Goal: Task Accomplishment & Management: Use online tool/utility

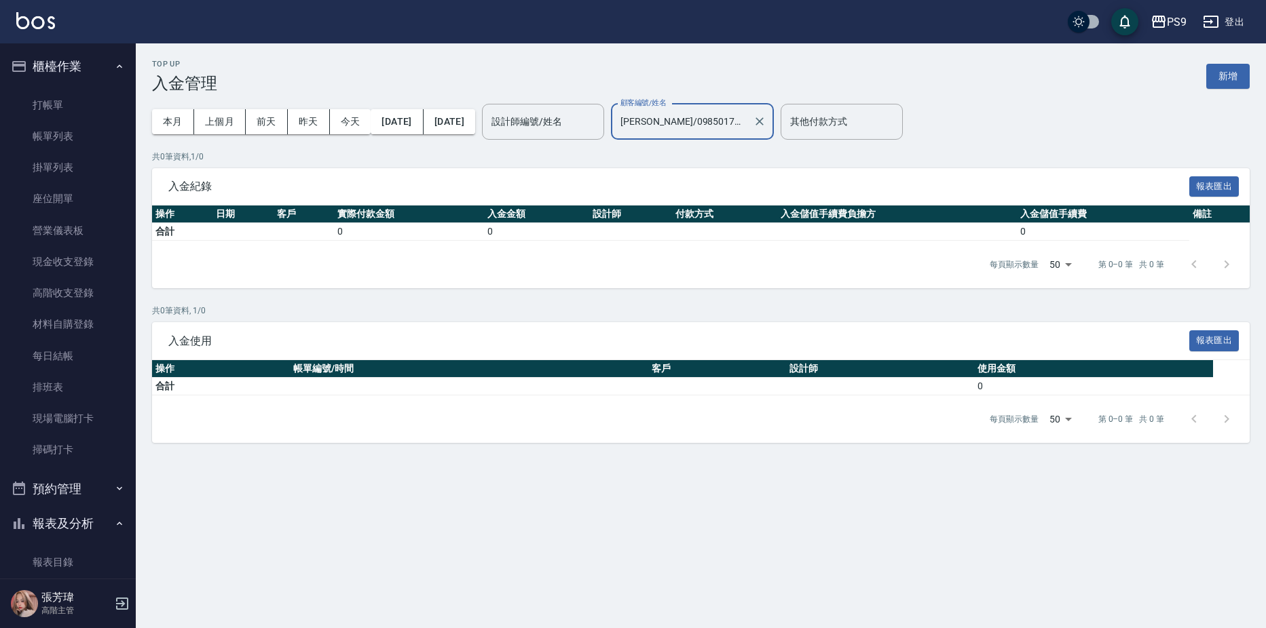
scroll to position [1619, 0]
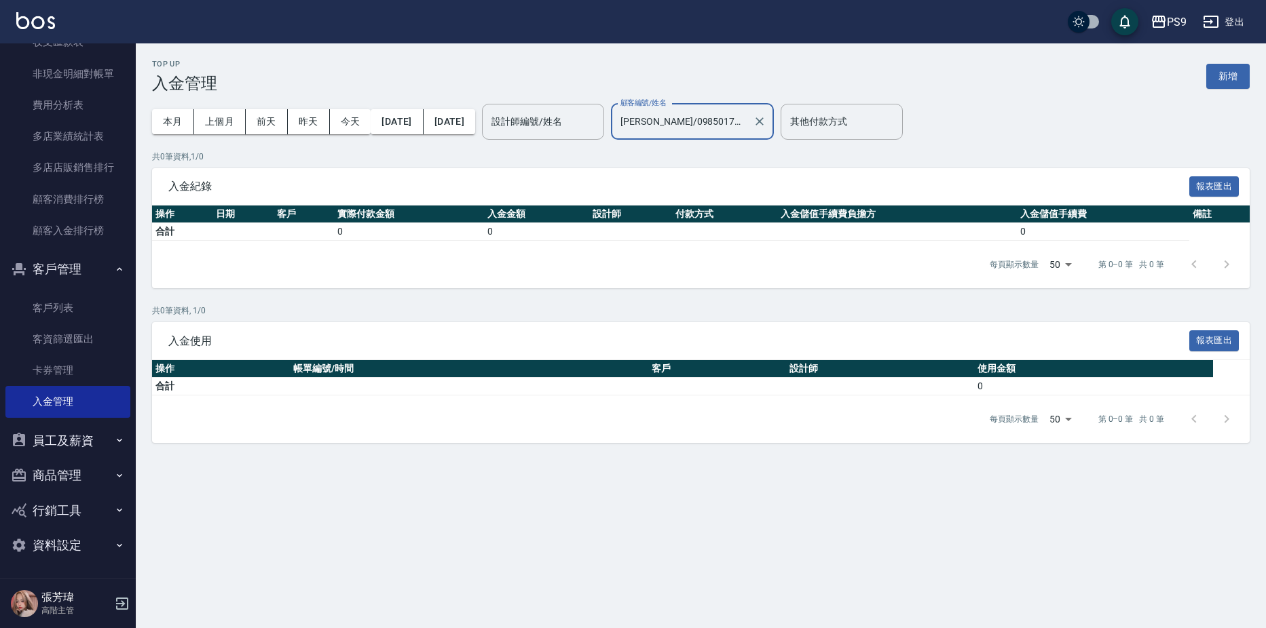
type input "[PERSON_NAME]/0985017312"
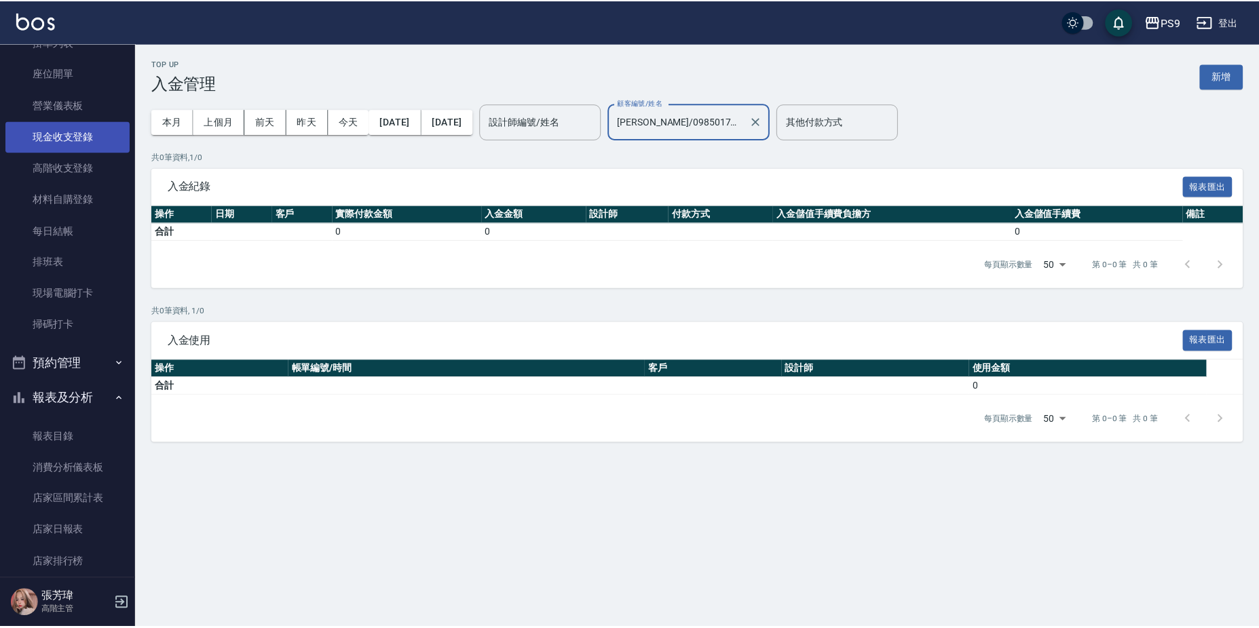
scroll to position [0, 0]
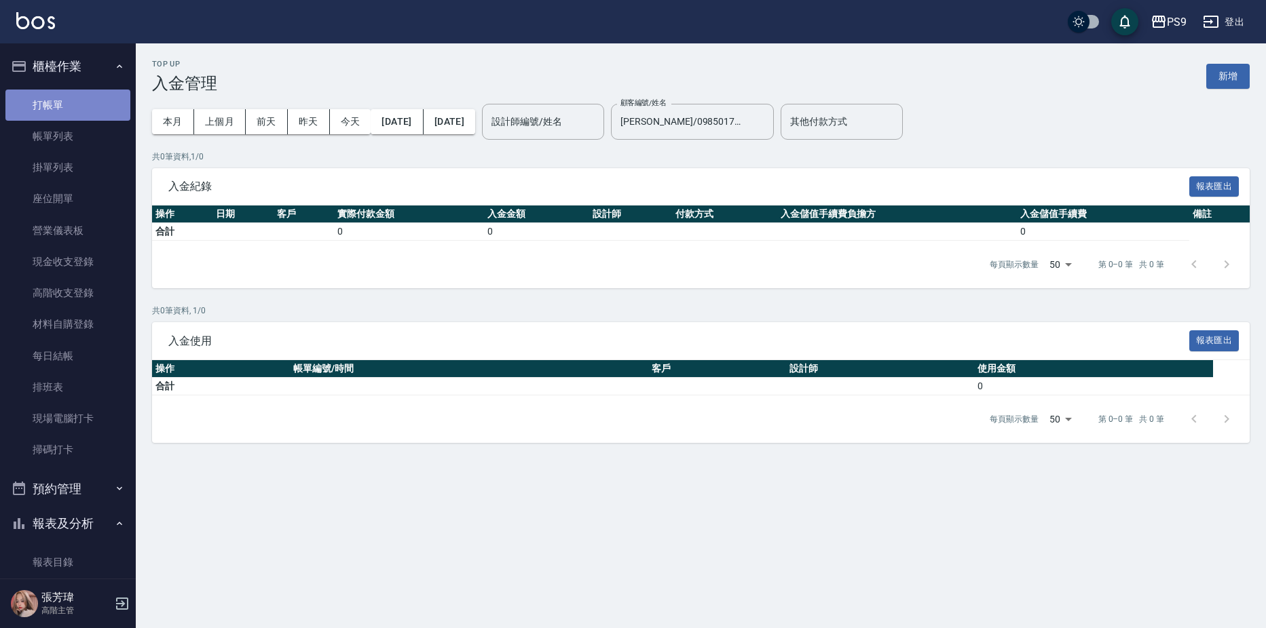
click at [93, 105] on link "打帳單" at bounding box center [67, 105] width 125 height 31
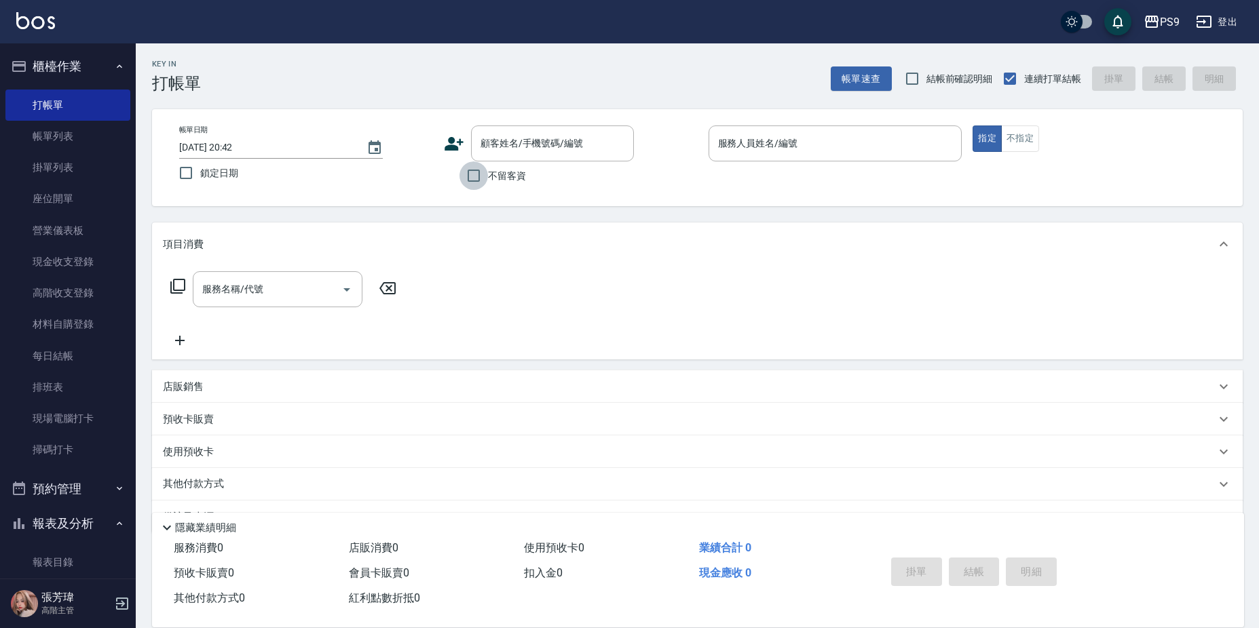
click at [474, 170] on input "不留客資" at bounding box center [473, 176] width 29 height 29
checkbox input "true"
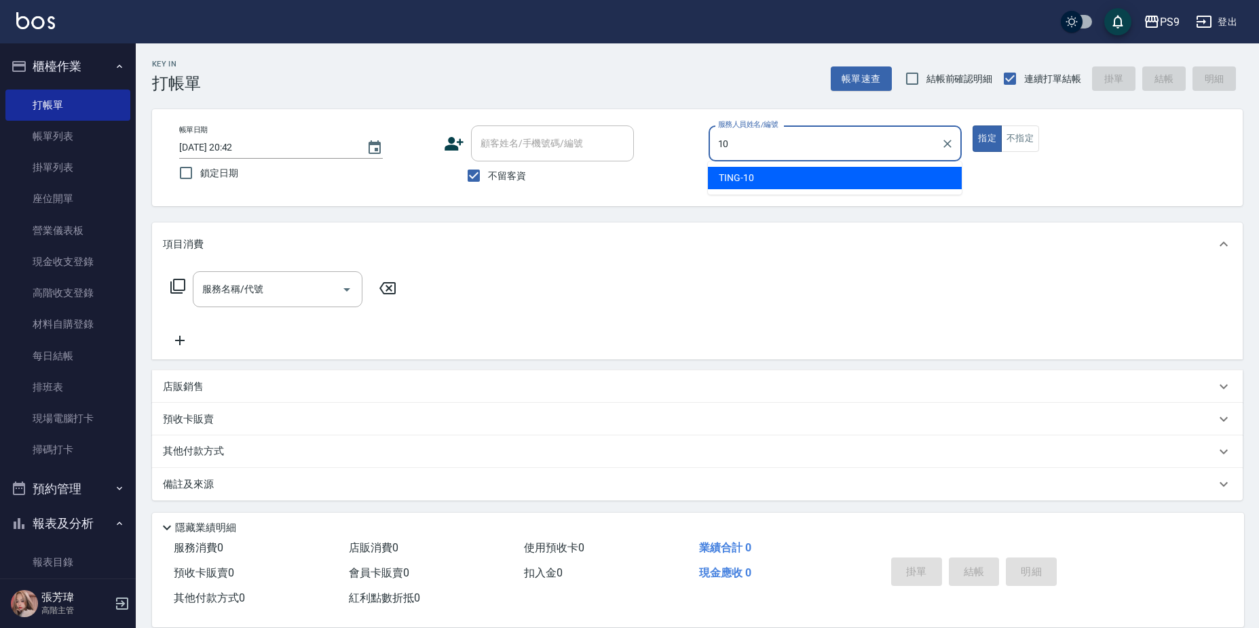
type input "TING-10"
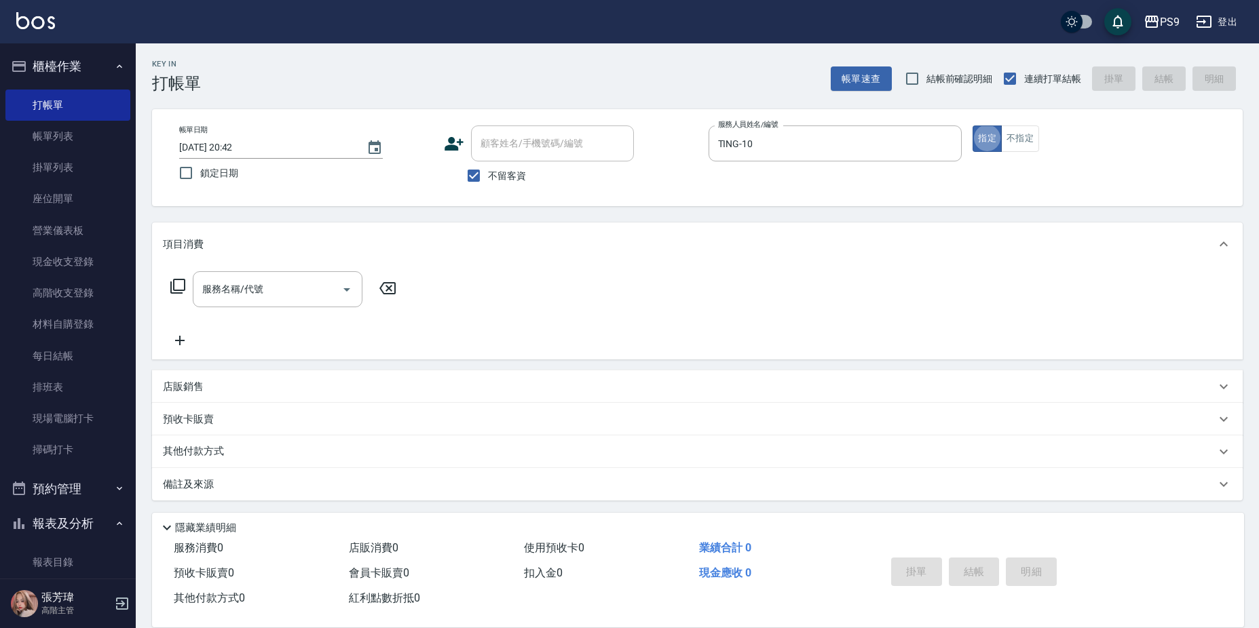
type button "true"
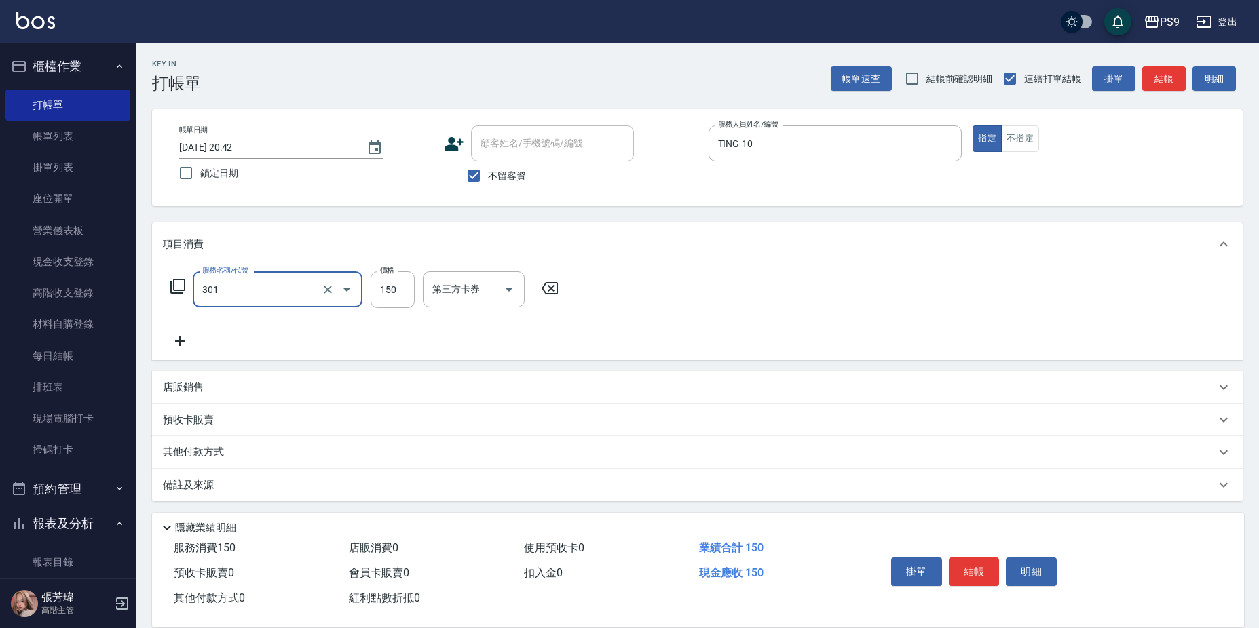
type input "剪-150(301)"
type input "350"
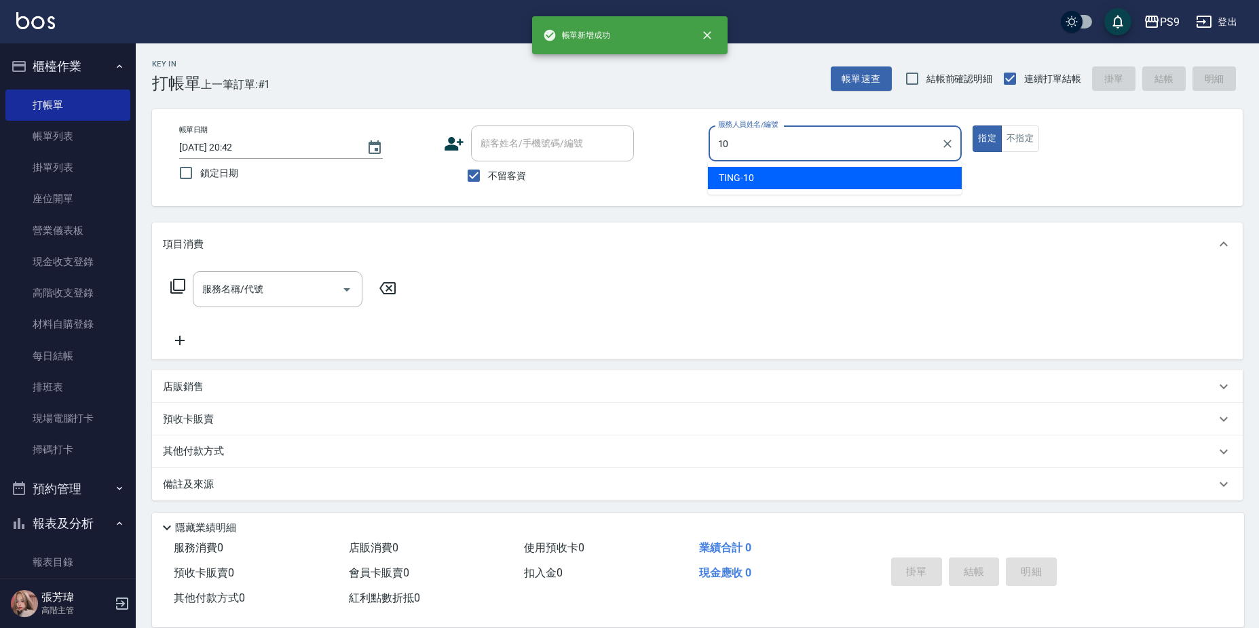
type input "TING-10"
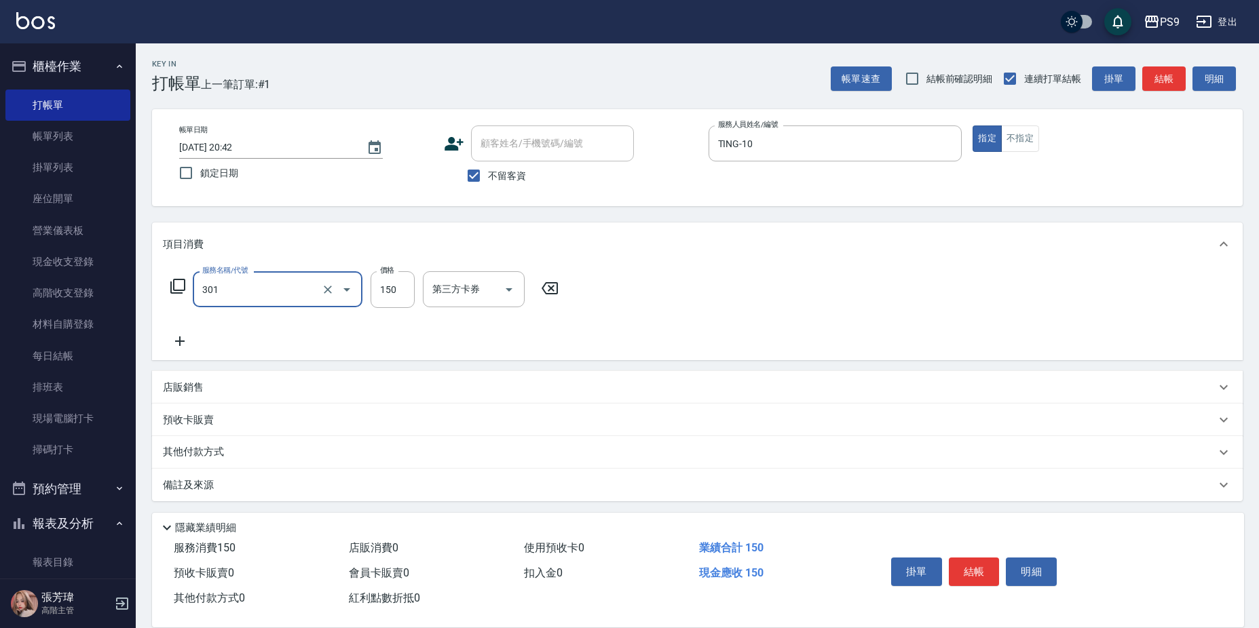
type input "剪-150(301)"
type input "350"
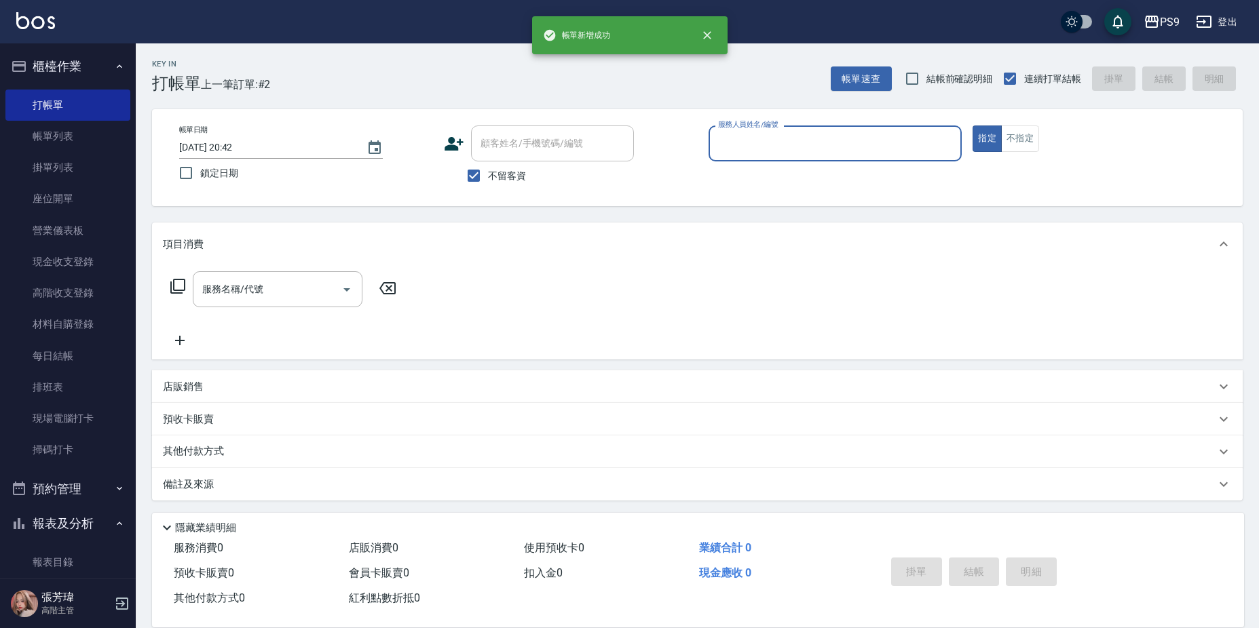
click at [512, 183] on label "不留客資" at bounding box center [492, 176] width 67 height 29
click at [488, 183] on input "不留客資" at bounding box center [473, 176] width 29 height 29
checkbox input "false"
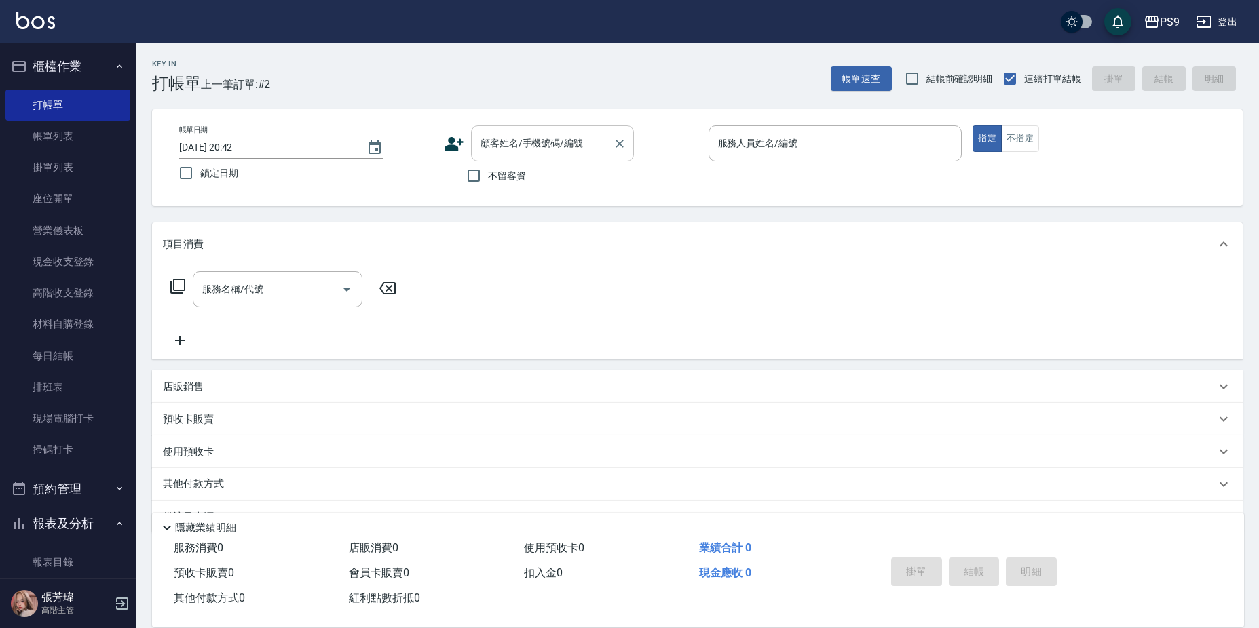
click at [522, 147] on input "顧客姓名/手機號碼/編號" at bounding box center [542, 144] width 130 height 24
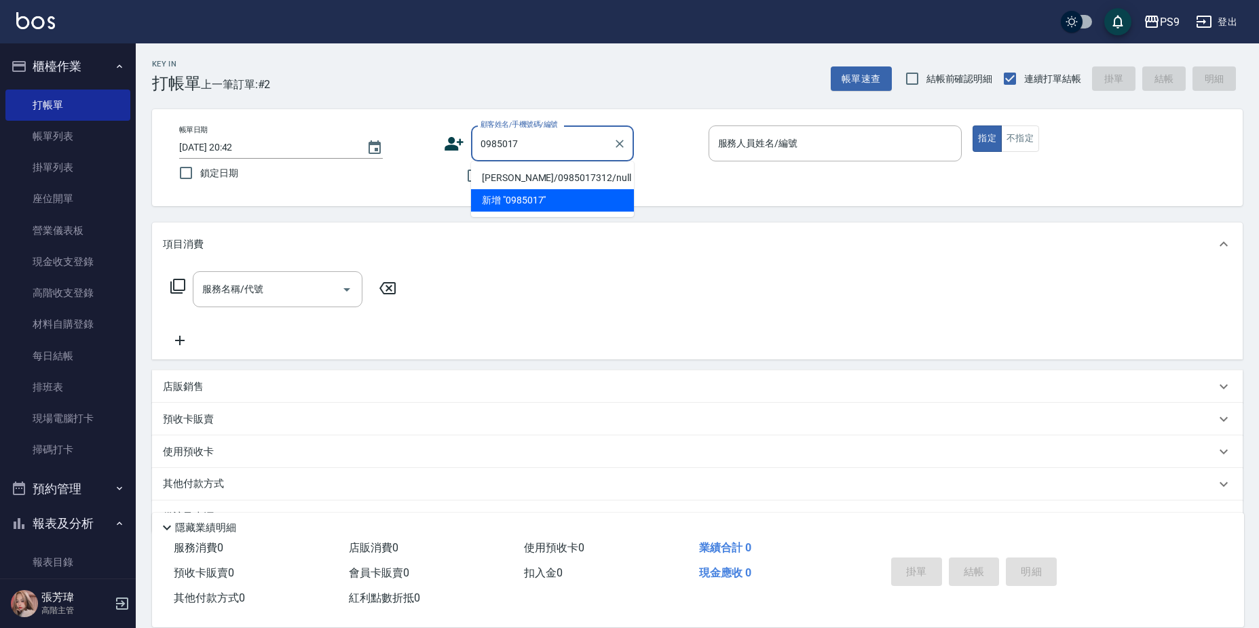
click at [554, 176] on li "羅彥程/0985017312/null" at bounding box center [552, 178] width 163 height 22
type input "羅彥程/0985017312/null"
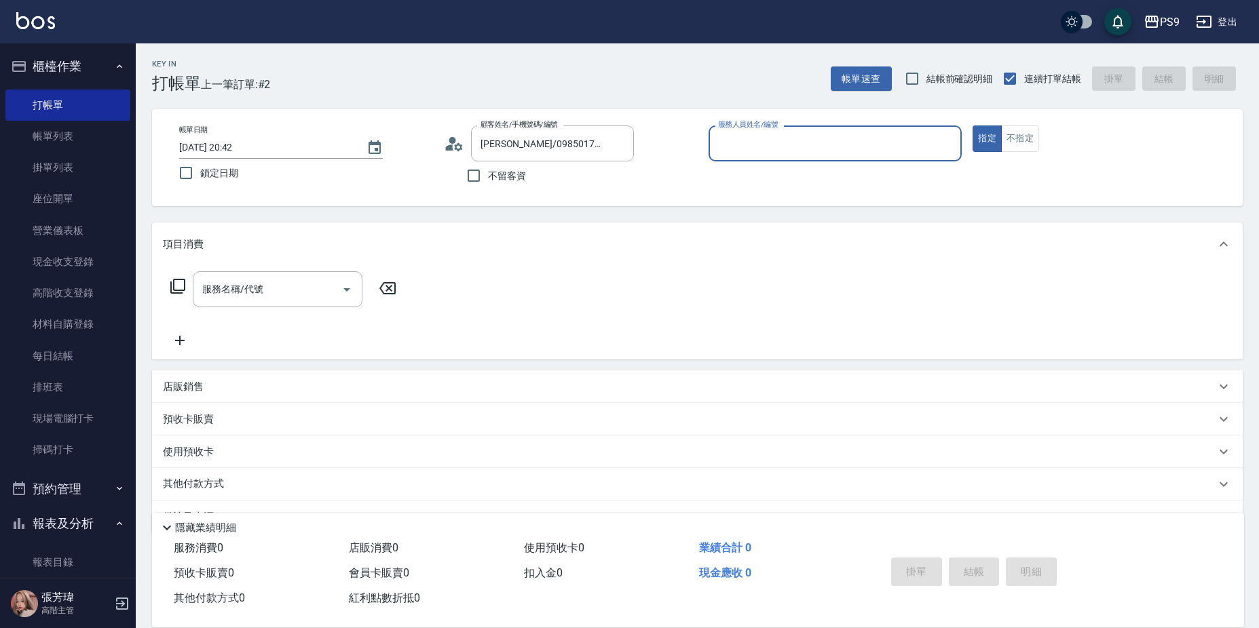
type input "TING-10"
click at [973, 126] on button "指定" at bounding box center [987, 139] width 29 height 26
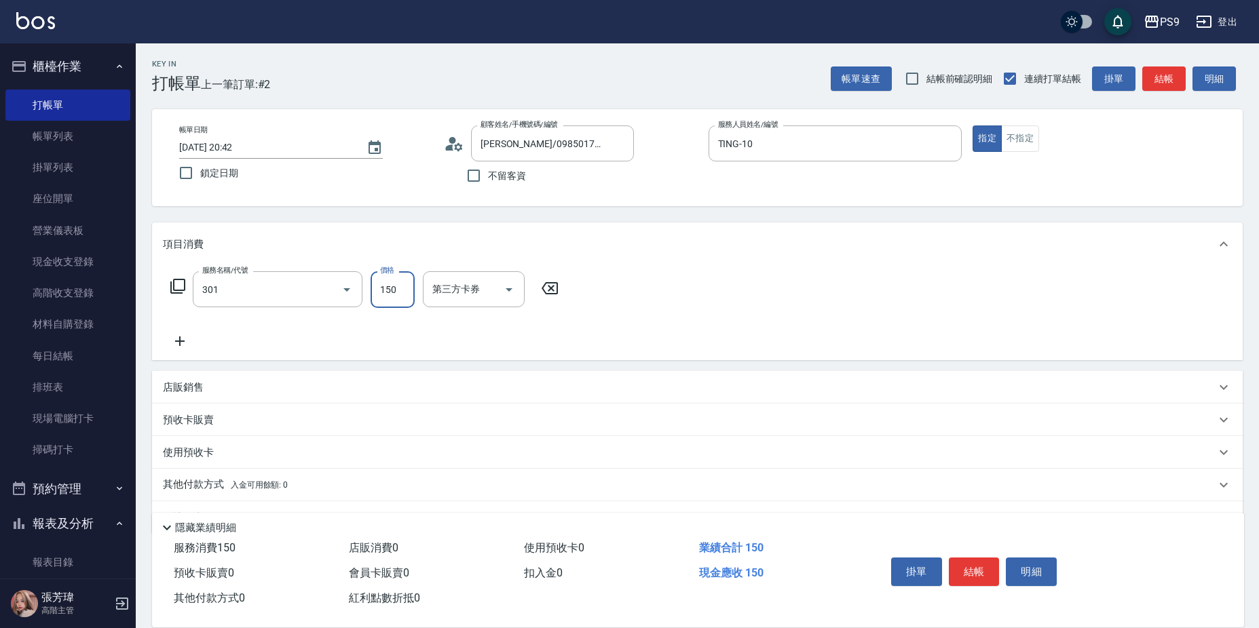
type input "剪-150(301)"
type input "199"
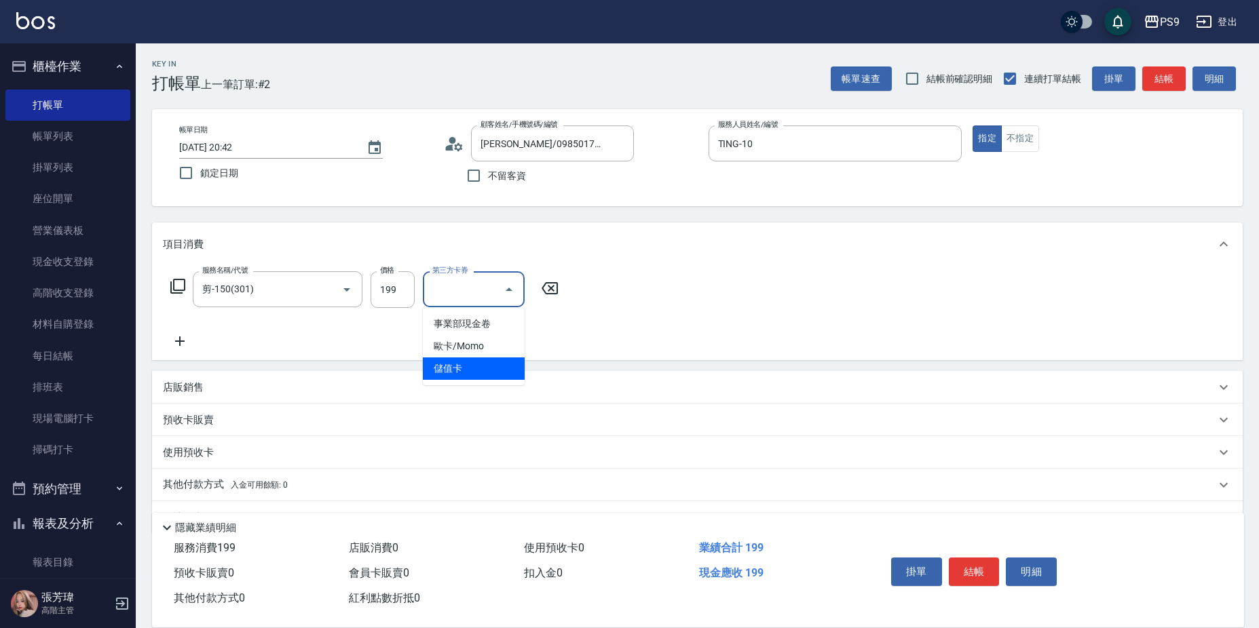
type input "儲值卡"
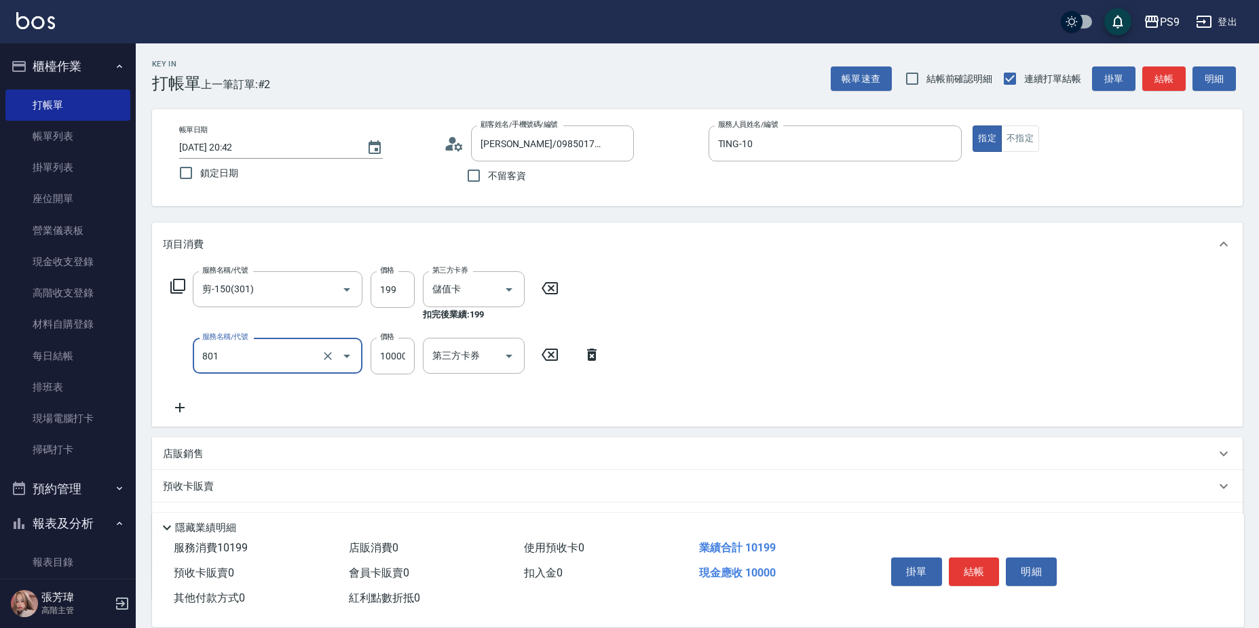
type input "頂級豪華OVC1(801)"
type input "6000"
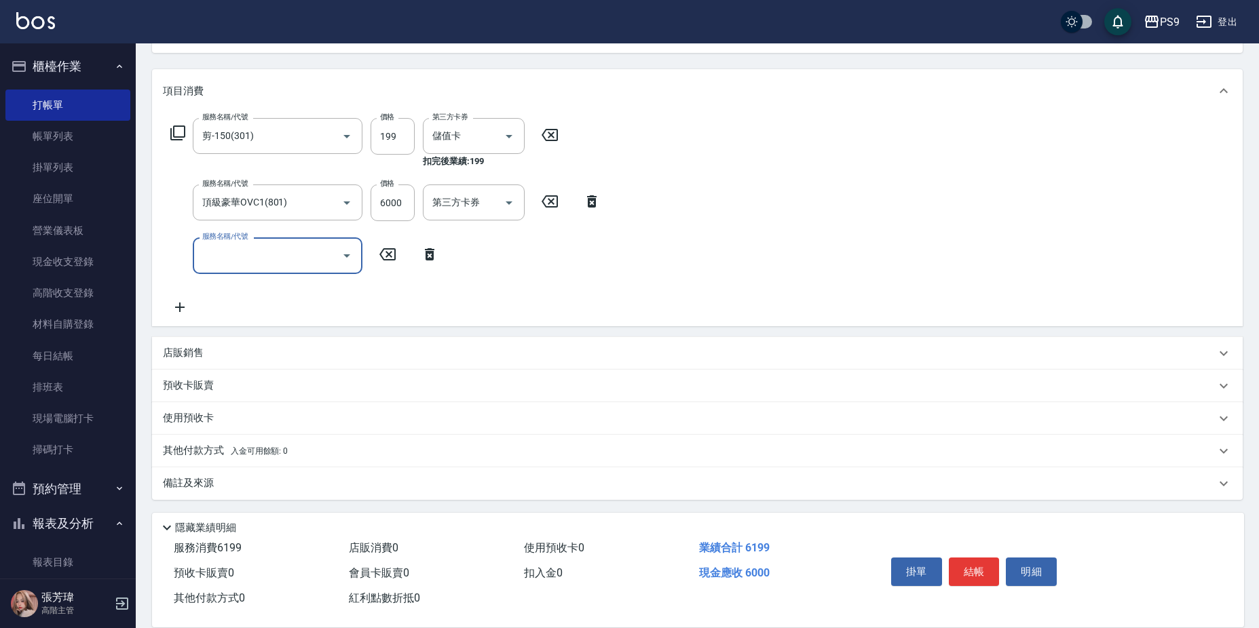
scroll to position [155, 0]
click at [294, 454] on div "其他付款方式 入金可用餘額: 0" at bounding box center [689, 449] width 1053 height 15
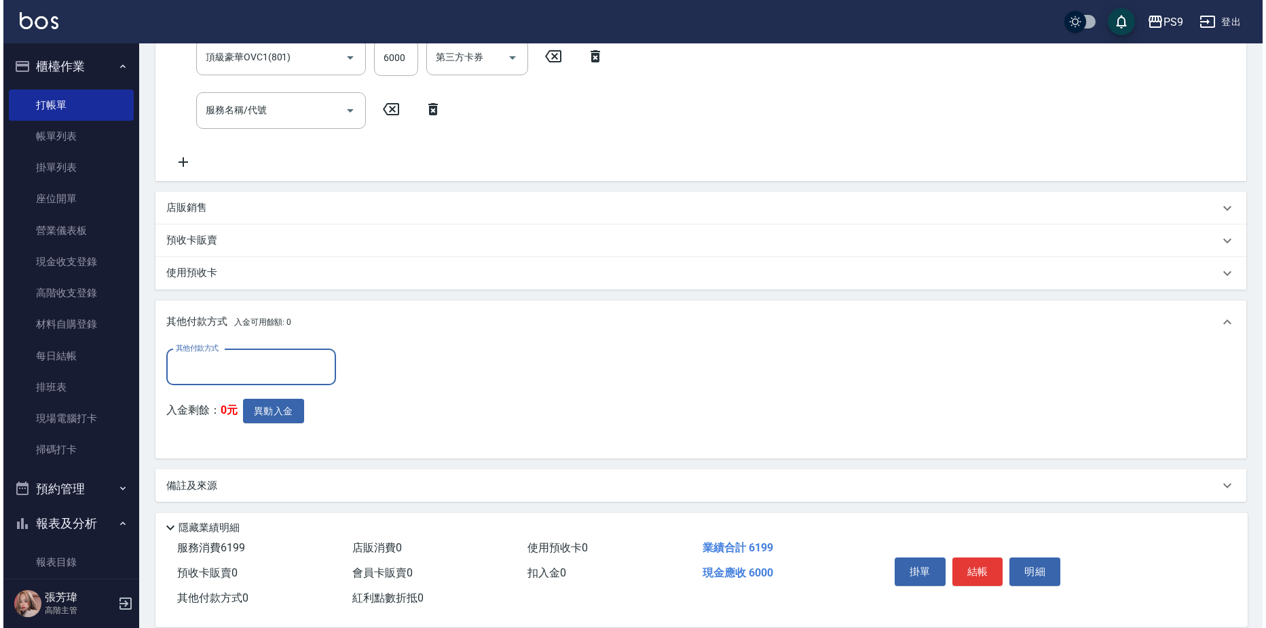
scroll to position [303, 0]
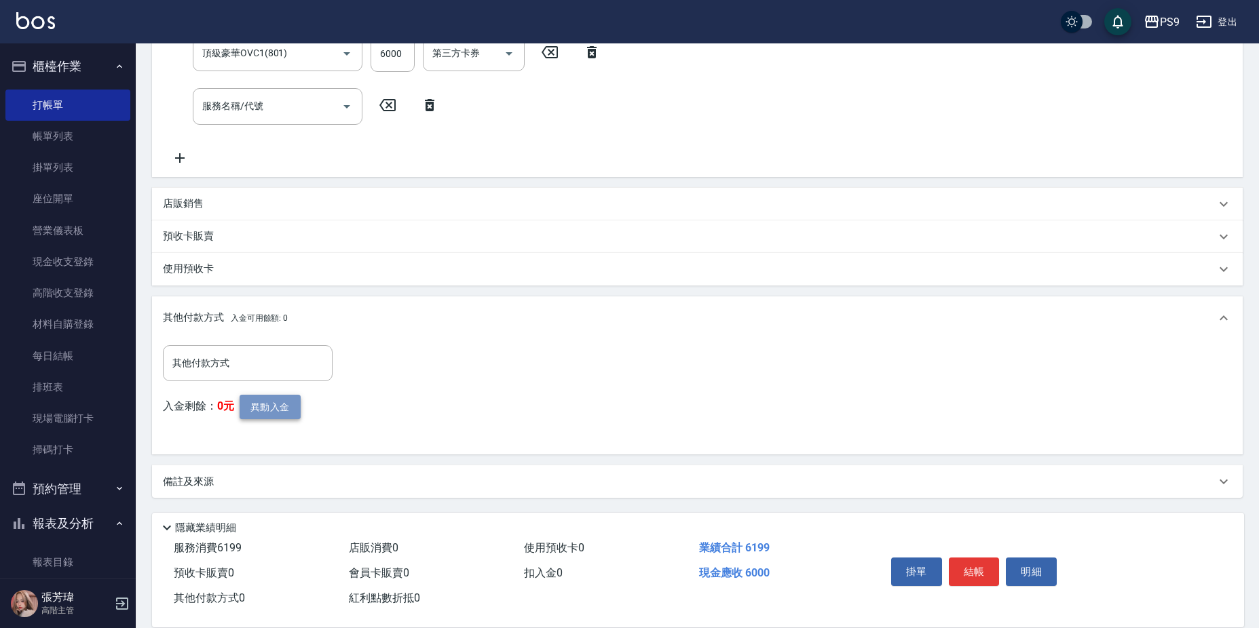
click at [288, 405] on button "異動入金" at bounding box center [270, 407] width 61 height 25
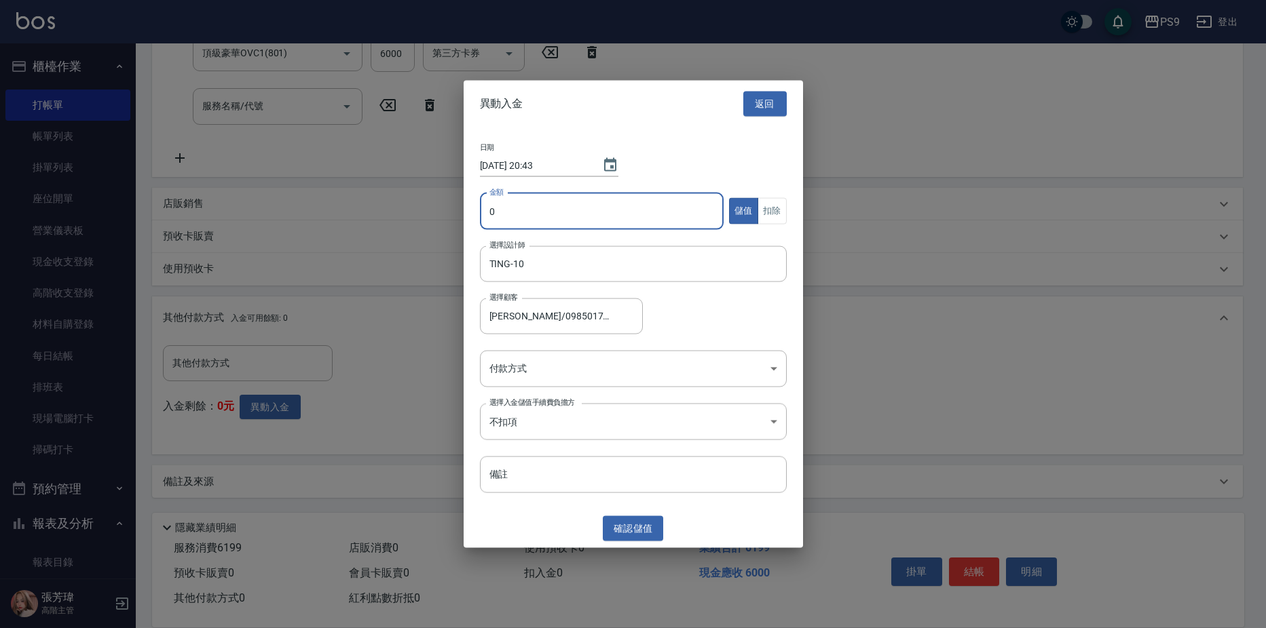
click at [498, 217] on input "0" at bounding box center [602, 211] width 244 height 37
type input "6000"
click at [698, 397] on div "日期 2025/09/05 20:43 金額 6000 金額 儲值 扣除 選擇設計師 TING-10 選擇設計師 選擇顧客 羅彥程/0985017312 選擇…" at bounding box center [633, 318] width 339 height 383
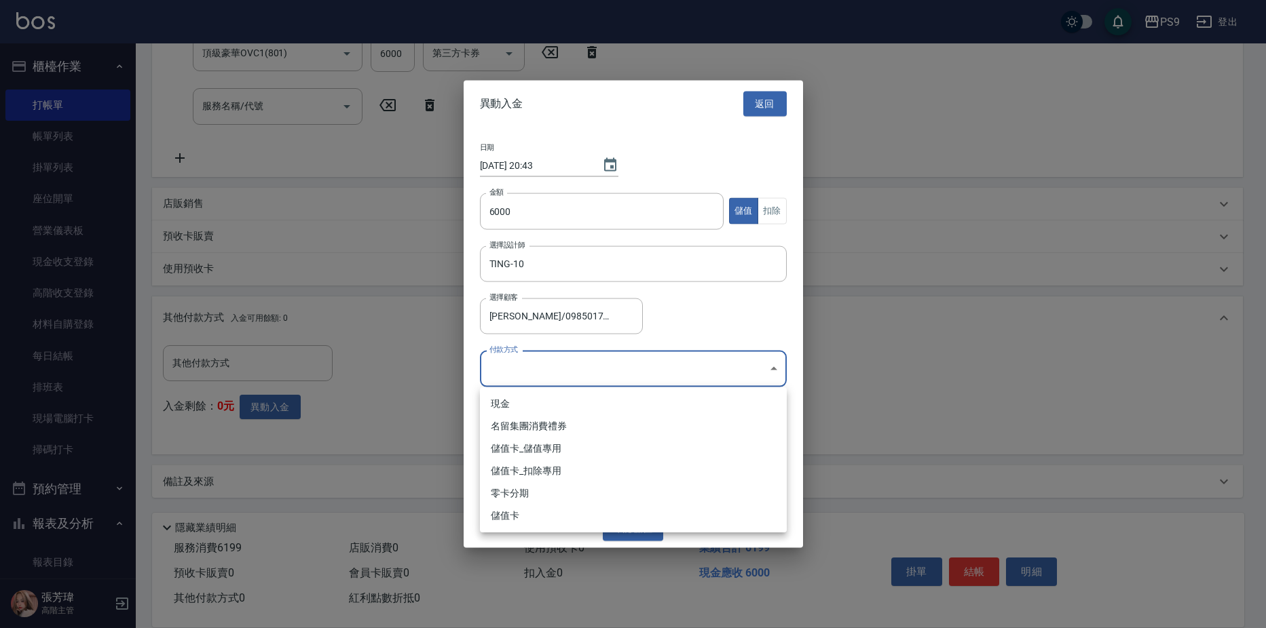
click at [691, 362] on body "PS9 登出 櫃檯作業 打帳單 帳單列表 掛單列表 座位開單 營業儀表板 現金收支登錄 高階收支登錄 材料自購登錄 每日結帳 排班表 現場電腦打卡 掃碼打卡 …" at bounding box center [633, 162] width 1266 height 931
click at [622, 460] on li "儲值卡_扣除專用" at bounding box center [633, 471] width 307 height 22
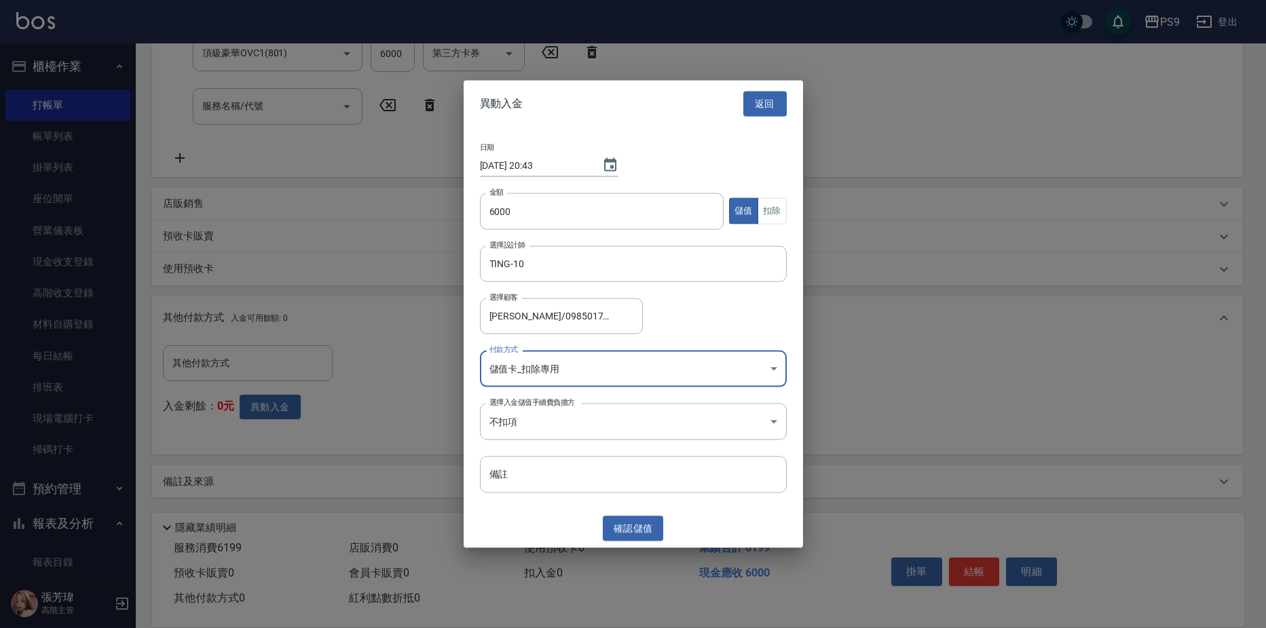
click at [599, 360] on body "PS9 登出 櫃檯作業 打帳單 帳單列表 掛單列表 座位開單 營業儀表板 現金收支登錄 高階收支登錄 材料自購登錄 每日結帳 排班表 現場電腦打卡 掃碼打卡 …" at bounding box center [633, 162] width 1266 height 931
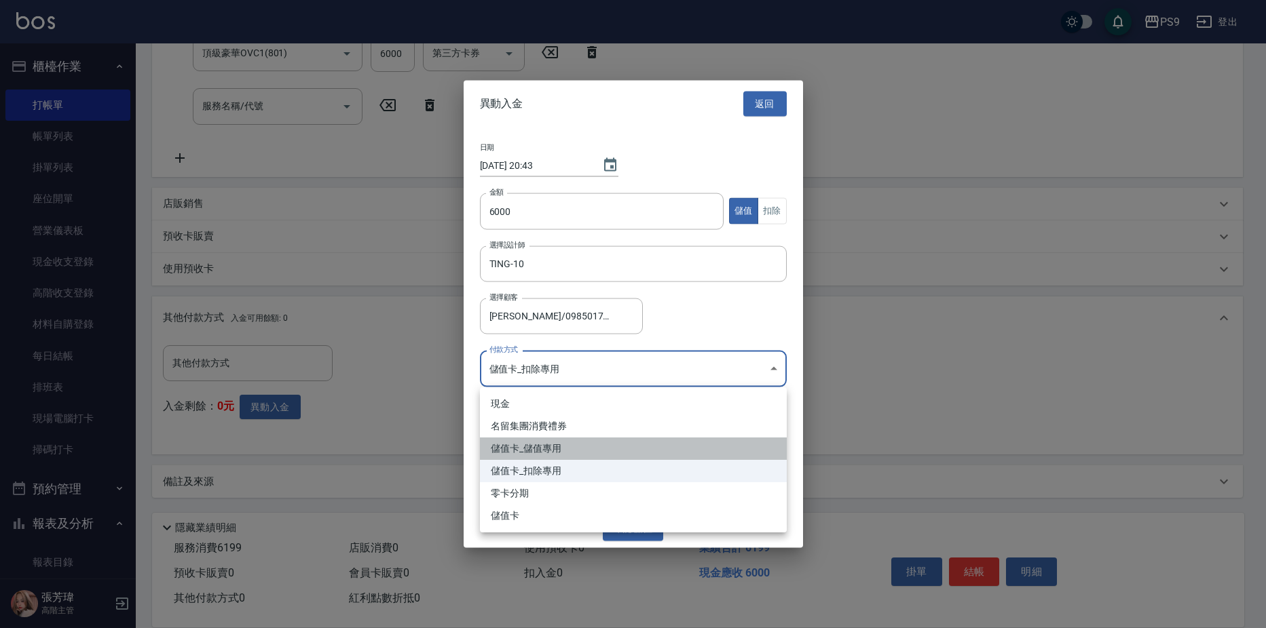
click at [565, 438] on li "儲值卡_儲值專用" at bounding box center [633, 449] width 307 height 22
type input "儲值卡_儲值專用"
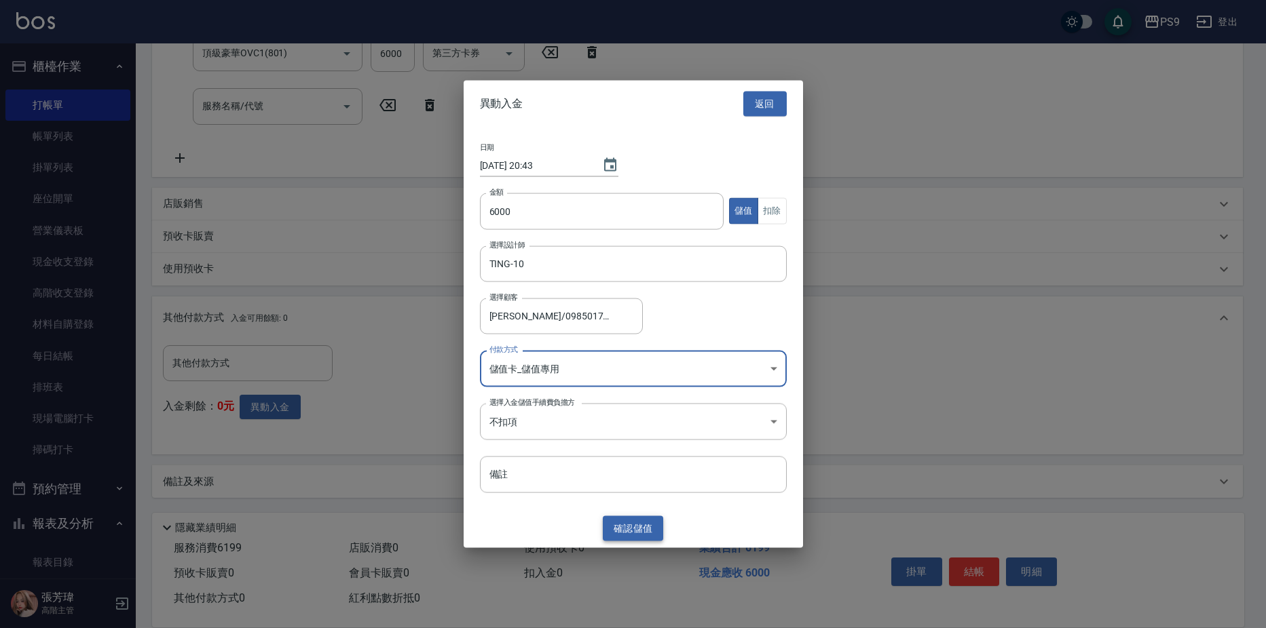
click at [626, 523] on button "確認 儲值" at bounding box center [633, 528] width 61 height 25
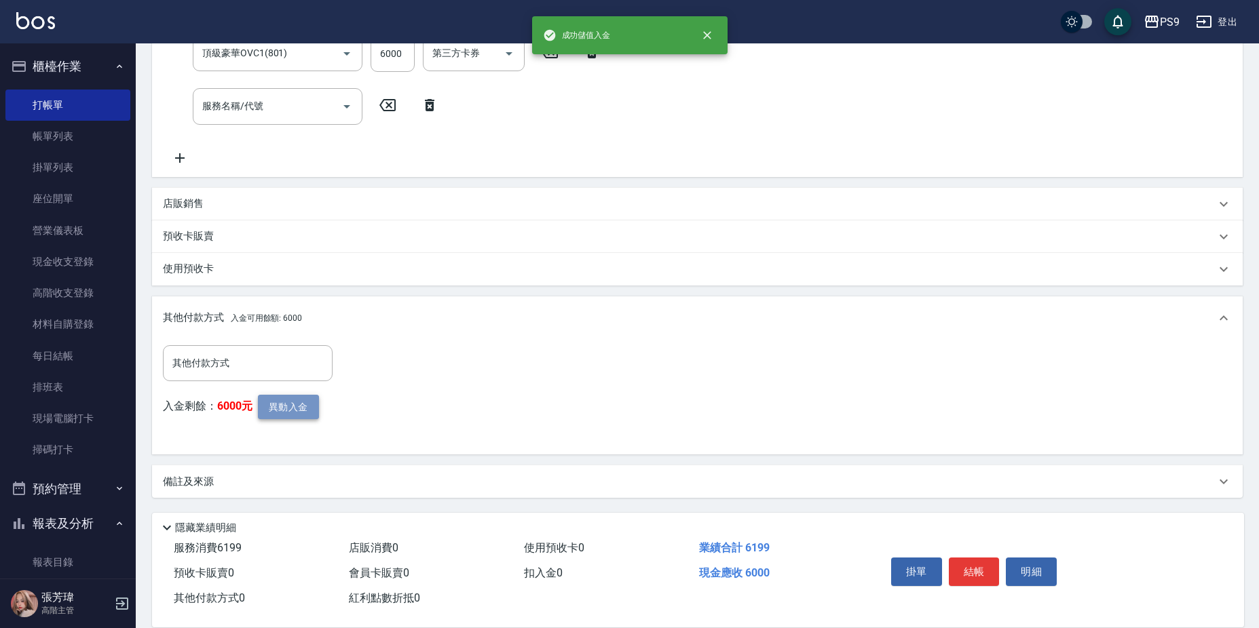
click at [282, 398] on button "異動入金" at bounding box center [288, 407] width 61 height 25
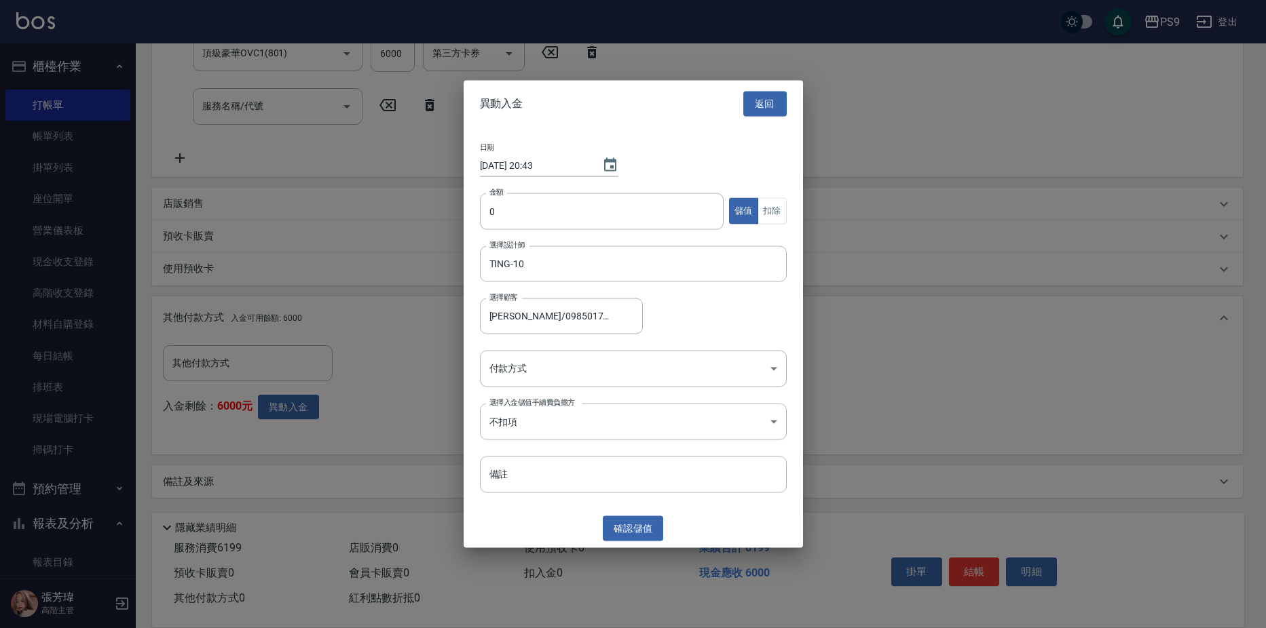
click at [548, 233] on div "金額 0 金額 儲值 扣除" at bounding box center [633, 219] width 307 height 53
click at [548, 211] on input "0" at bounding box center [602, 211] width 244 height 37
type input "199"
click at [761, 201] on button "扣除" at bounding box center [771, 211] width 29 height 26
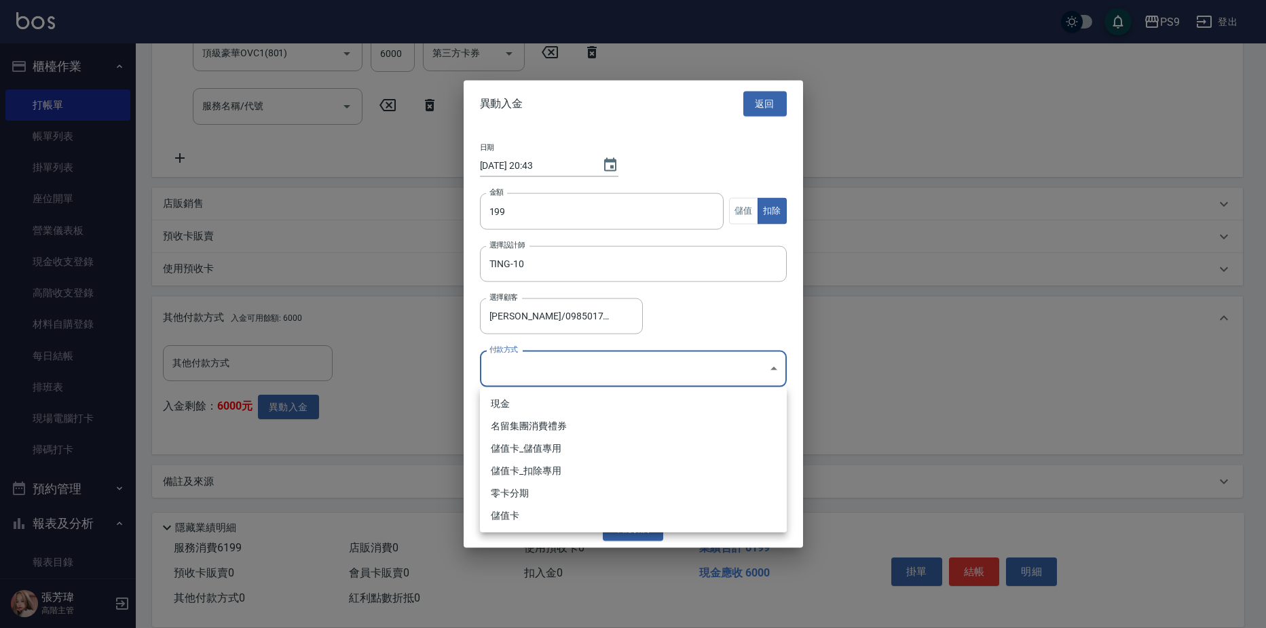
click at [571, 372] on body "PS9 登出 櫃檯作業 打帳單 帳單列表 掛單列表 座位開單 營業儀表板 現金收支登錄 高階收支登錄 材料自購登錄 每日結帳 排班表 現場電腦打卡 掃碼打卡 …" at bounding box center [633, 162] width 1266 height 931
click at [558, 443] on li "儲值卡_儲值專用" at bounding box center [633, 449] width 307 height 22
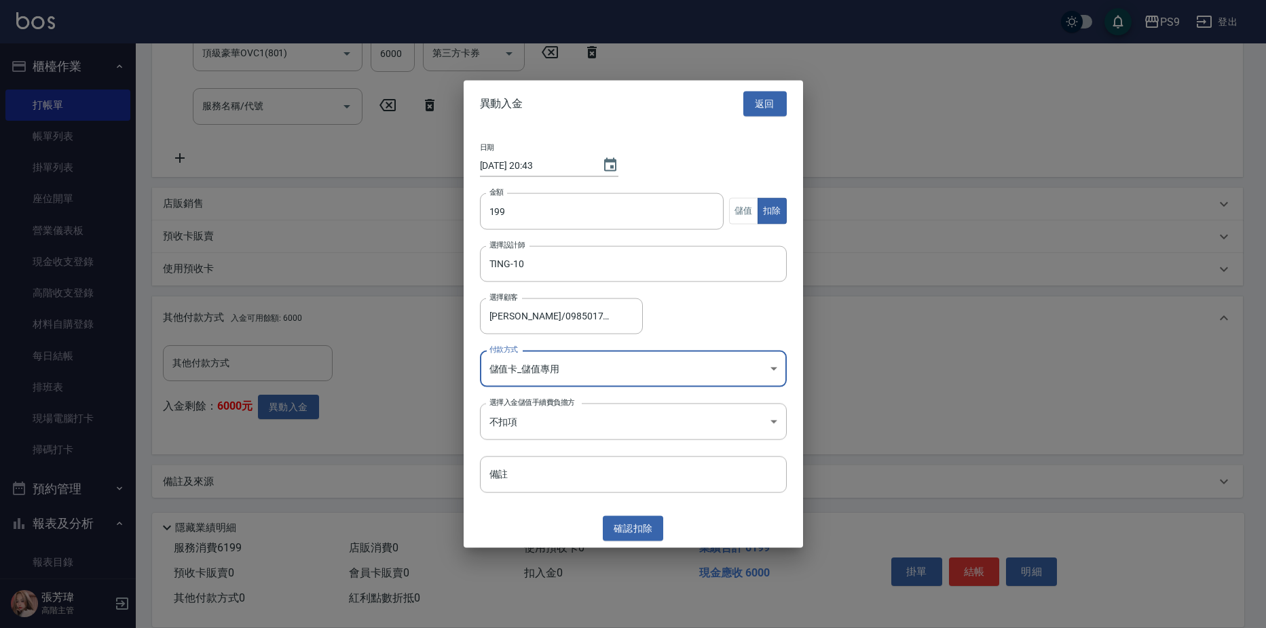
click at [602, 368] on body "PS9 登出 櫃檯作業 打帳單 帳單列表 掛單列表 座位開單 營業儀表板 現金收支登錄 高階收支登錄 材料自購登錄 每日結帳 排班表 現場電腦打卡 掃碼打卡 …" at bounding box center [633, 162] width 1266 height 931
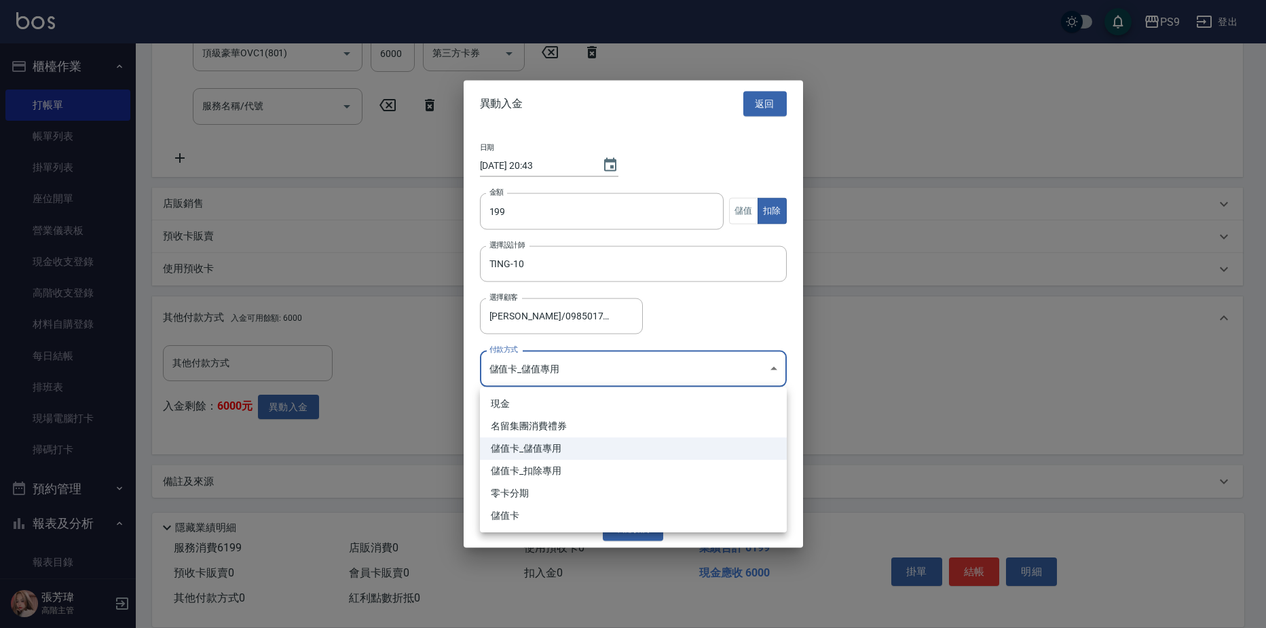
click at [592, 472] on li "儲值卡_扣除專用" at bounding box center [633, 471] width 307 height 22
type input "儲值卡_扣除專用"
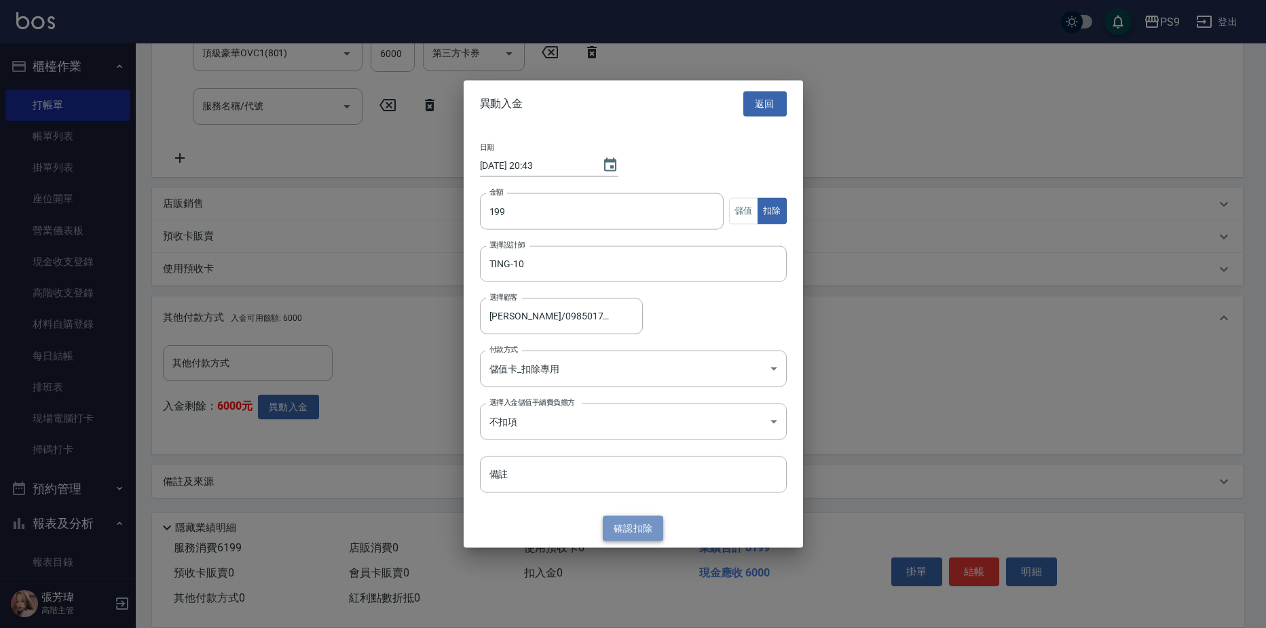
click at [613, 532] on button "確認 扣除" at bounding box center [633, 528] width 61 height 25
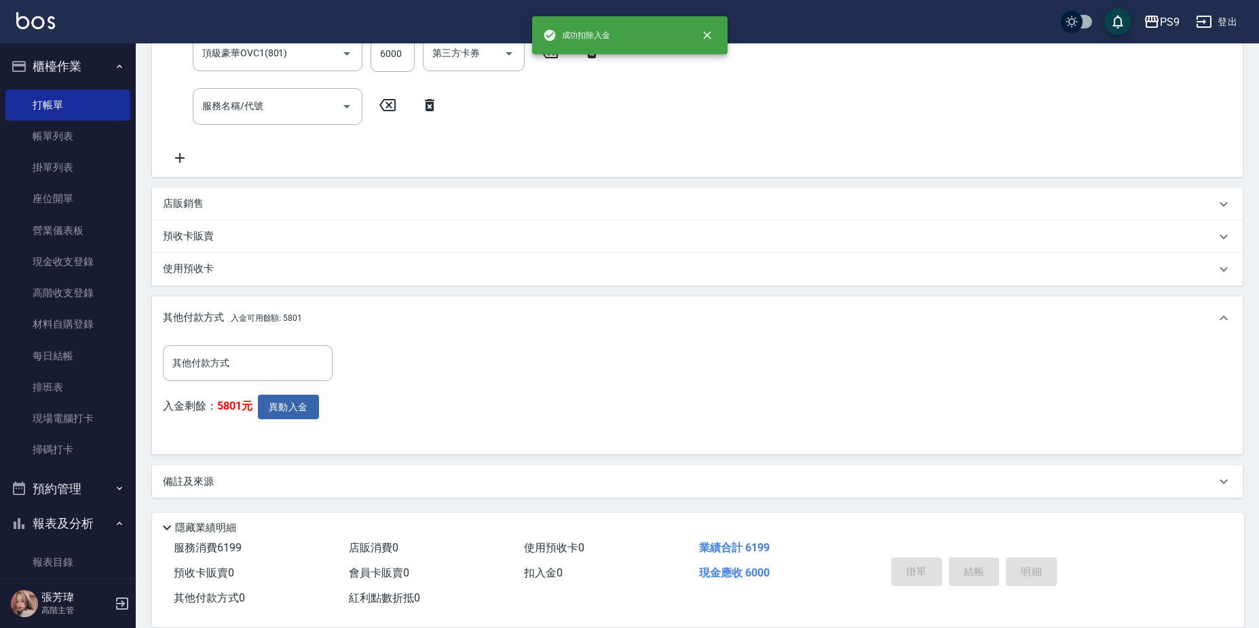
type input "2025/09/05 20:43"
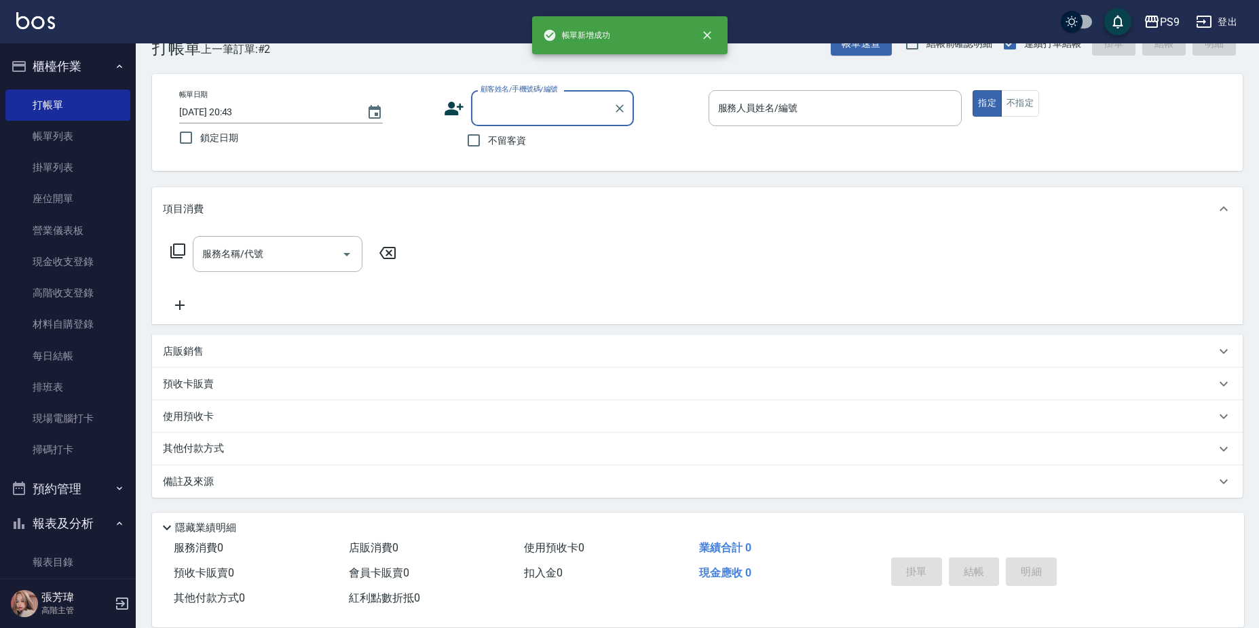
scroll to position [0, 0]
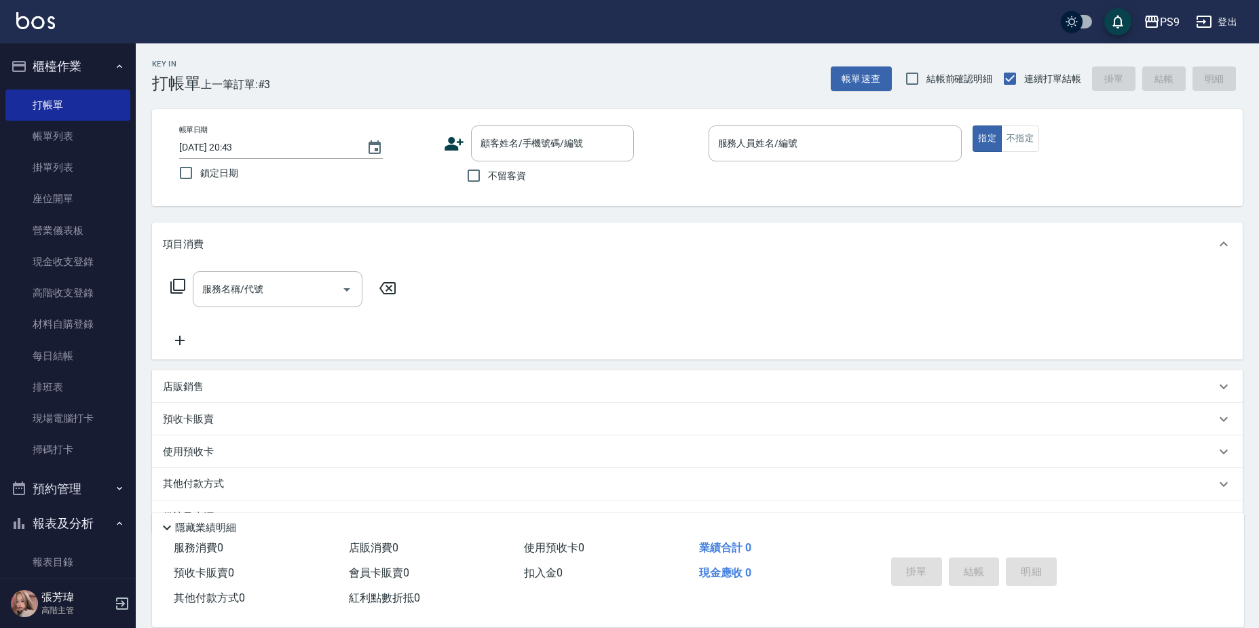
drag, startPoint x: 498, startPoint y: 176, endPoint x: 561, endPoint y: 170, distance: 63.4
click at [498, 177] on span "不留客資" at bounding box center [507, 176] width 38 height 14
click at [488, 177] on input "不留客資" at bounding box center [473, 176] width 29 height 29
checkbox input "true"
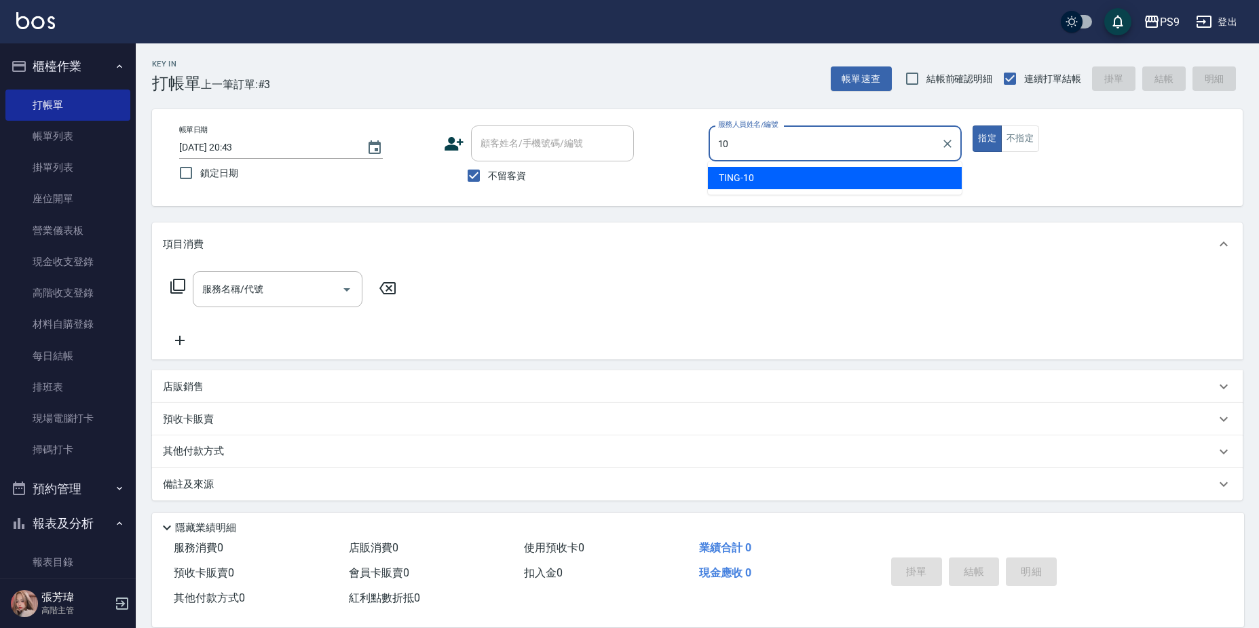
type input "TING-10"
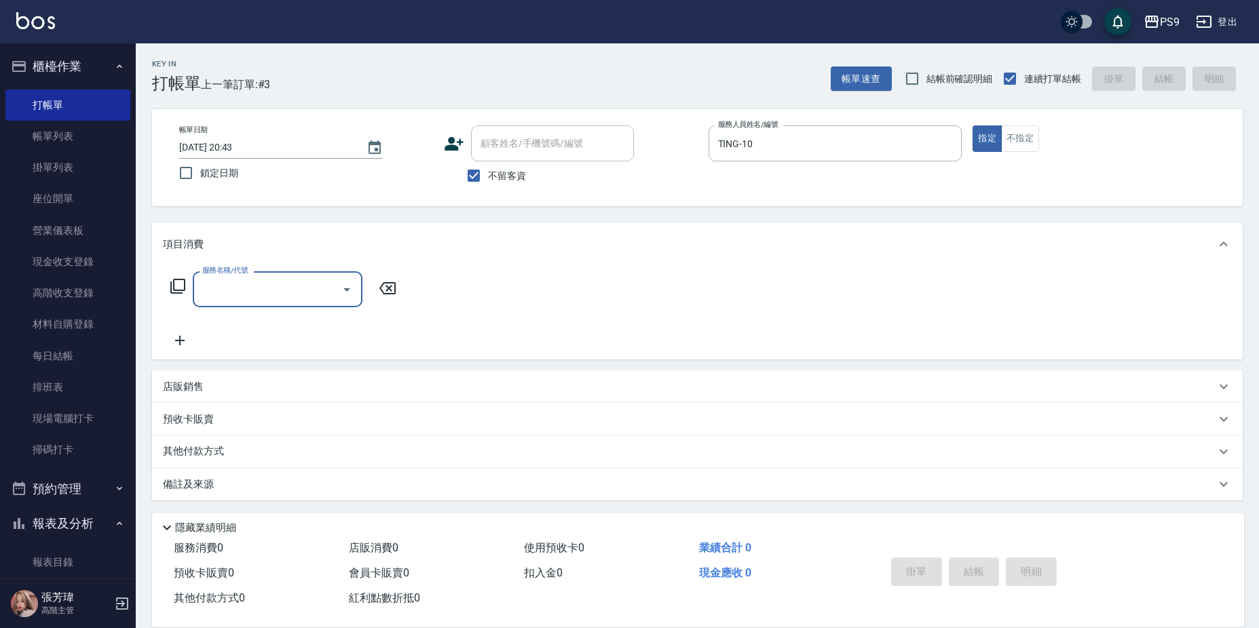
click at [363, 379] on div "店販銷售" at bounding box center [697, 387] width 1091 height 33
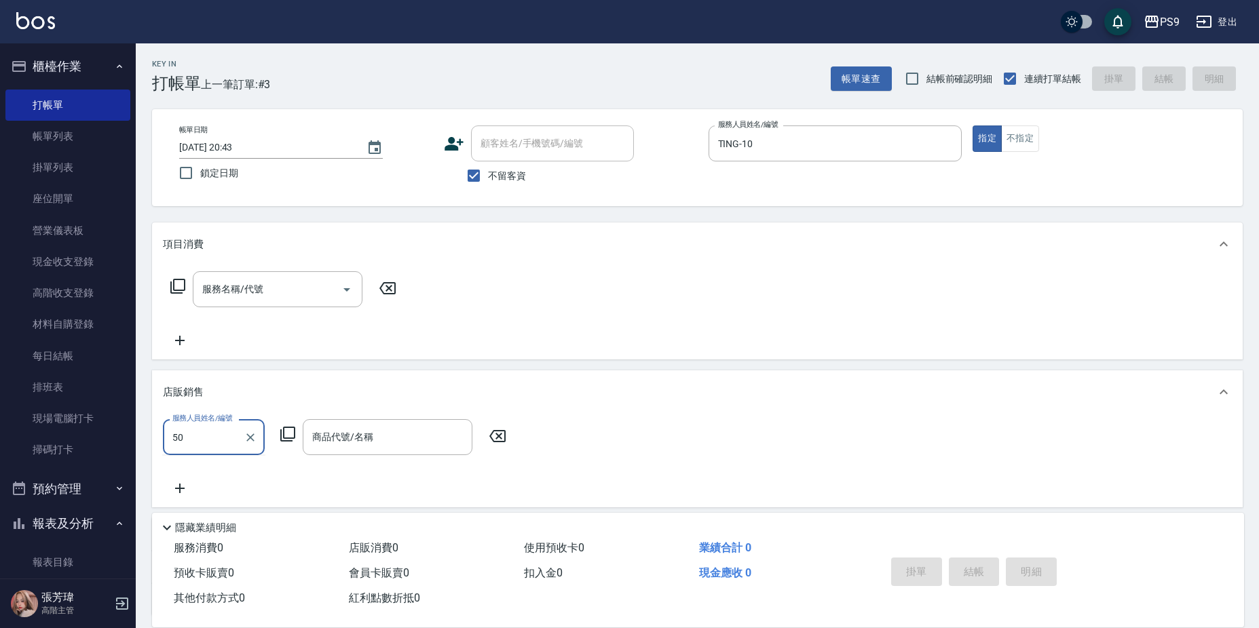
type input "5"
type input "TING-10"
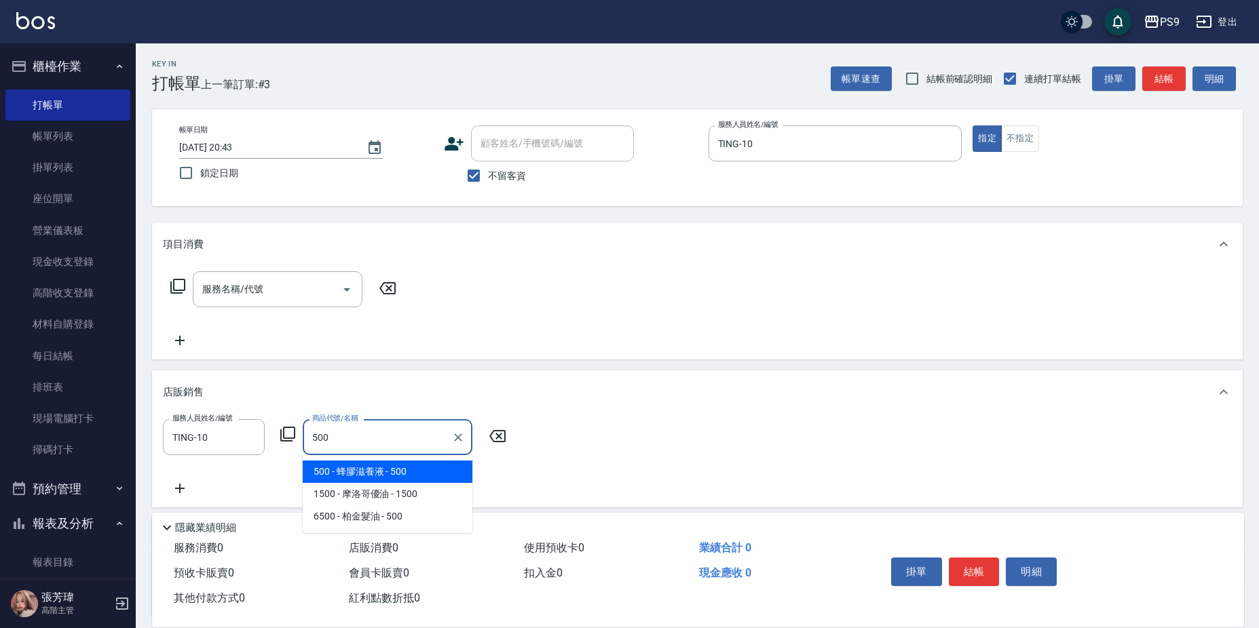
type input "蜂膠滋養液"
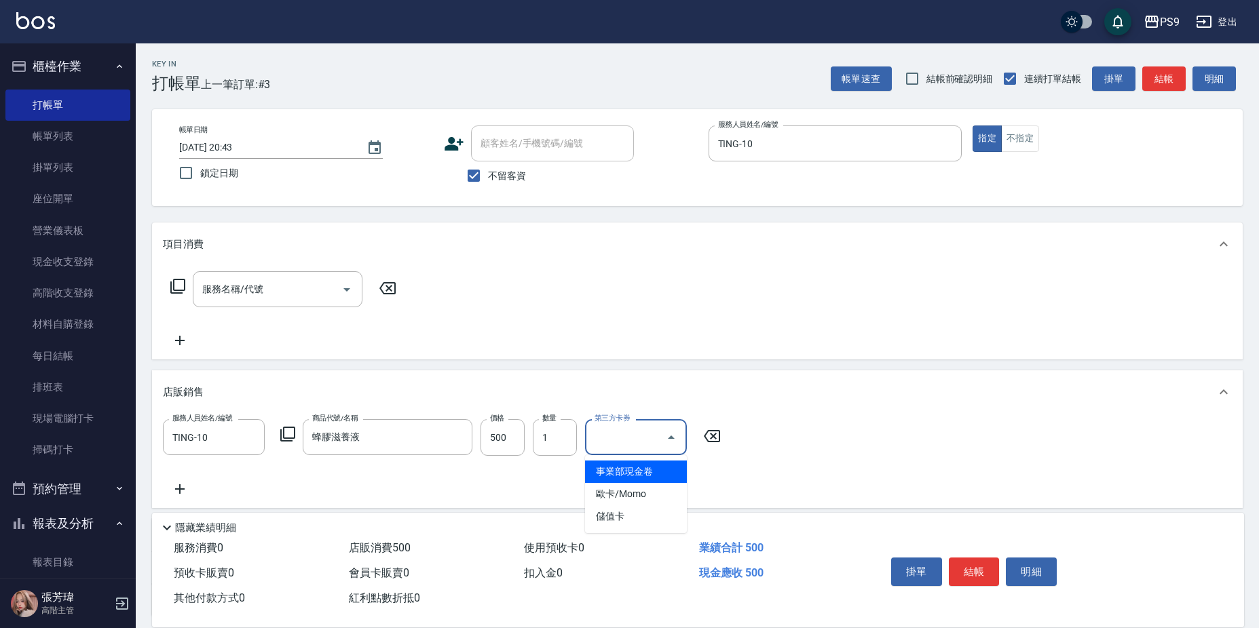
type input "事業部現金卷"
click at [650, 438] on icon "Clear" at bounding box center [652, 438] width 14 height 14
click at [813, 459] on div "服務人員姓名/編號 TING-10 服務人員姓名/編號 商品代號/名稱 蜂膠滋養液 商品代號/名稱 價格 500 價格 數量 1 數量 第三方卡券 第三方卡券" at bounding box center [697, 458] width 1069 height 78
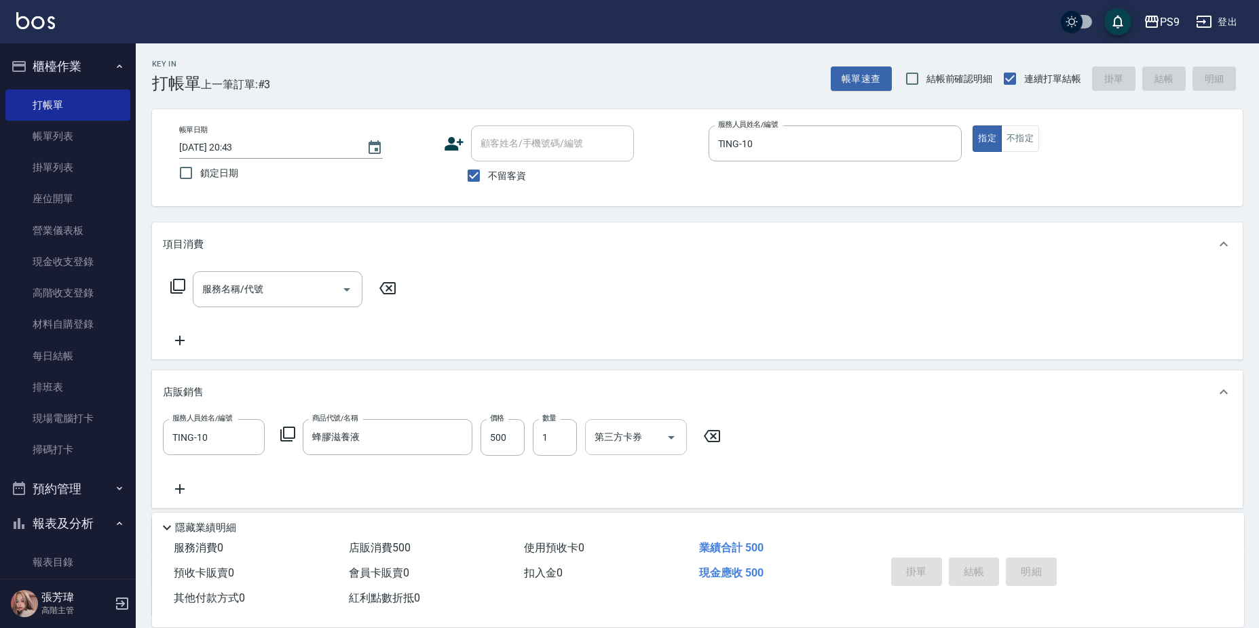
type input "2025/09/05 20:44"
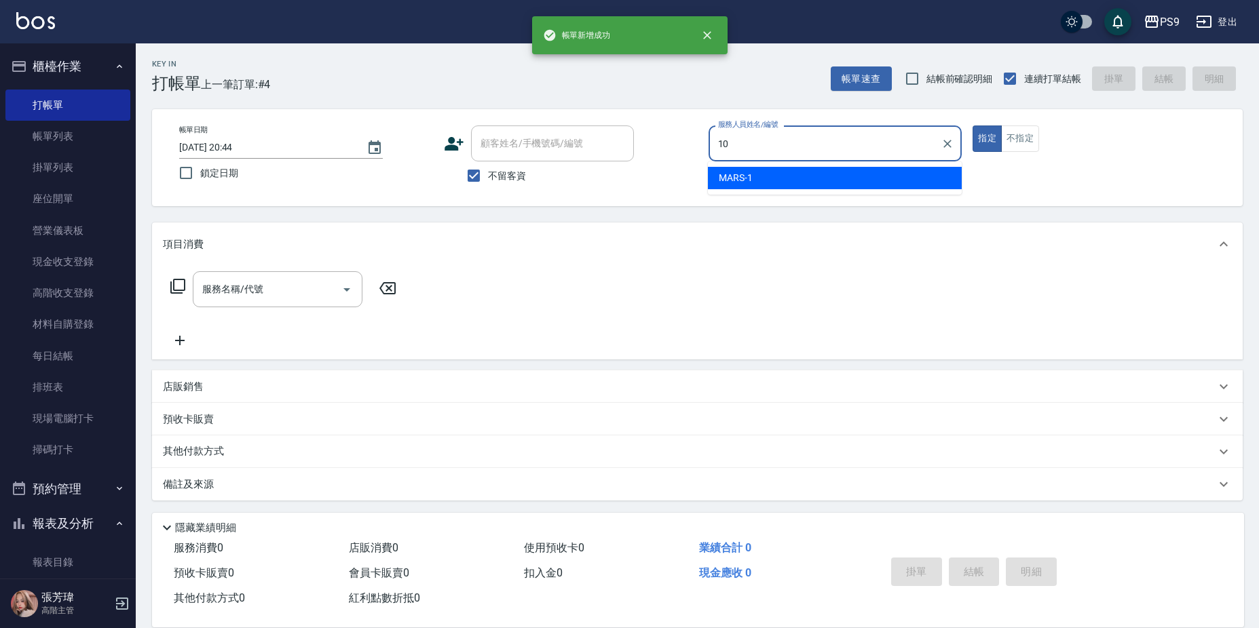
type input "TING-10"
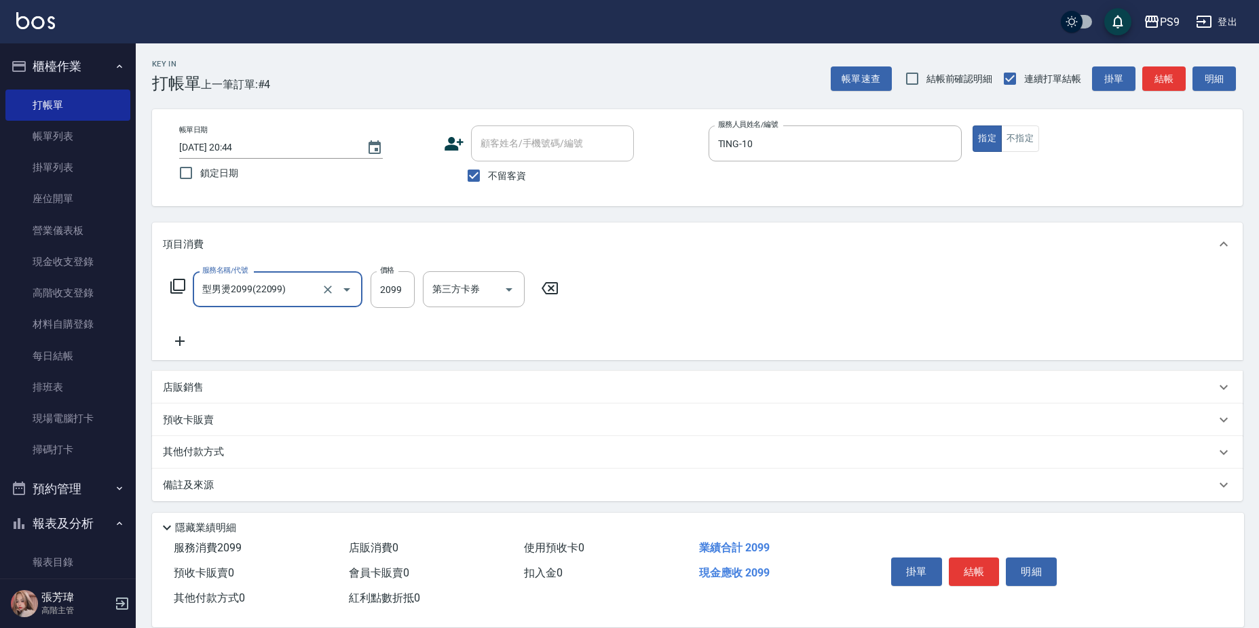
type input "型男燙2099(22099)"
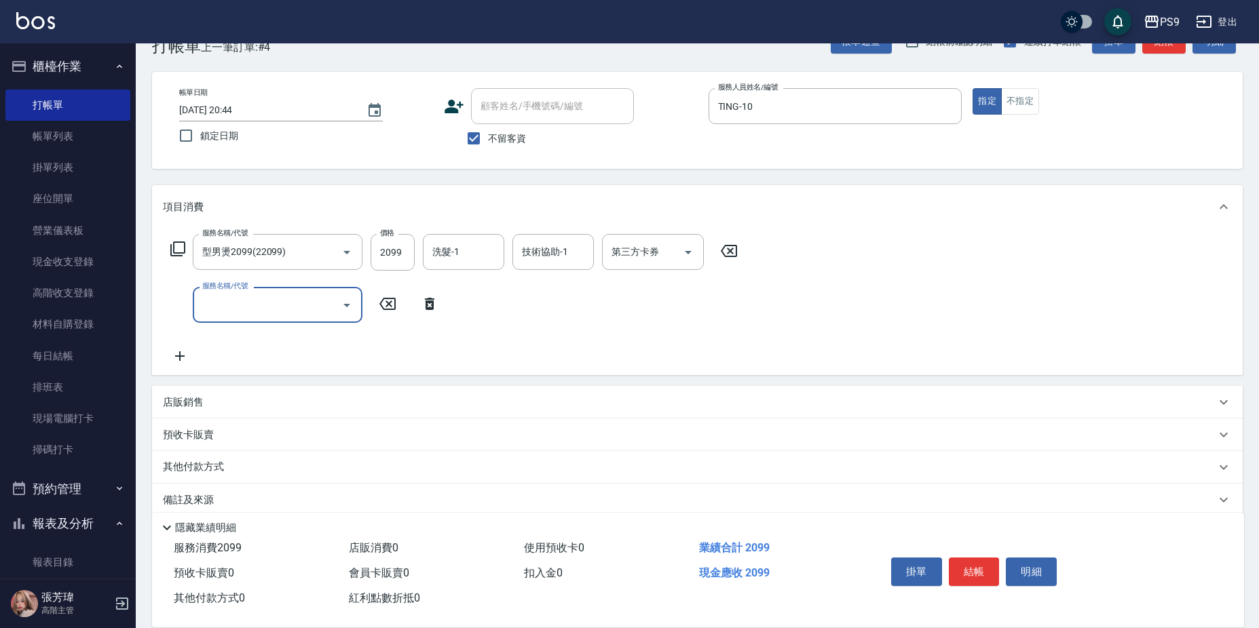
scroll to position [56, 0]
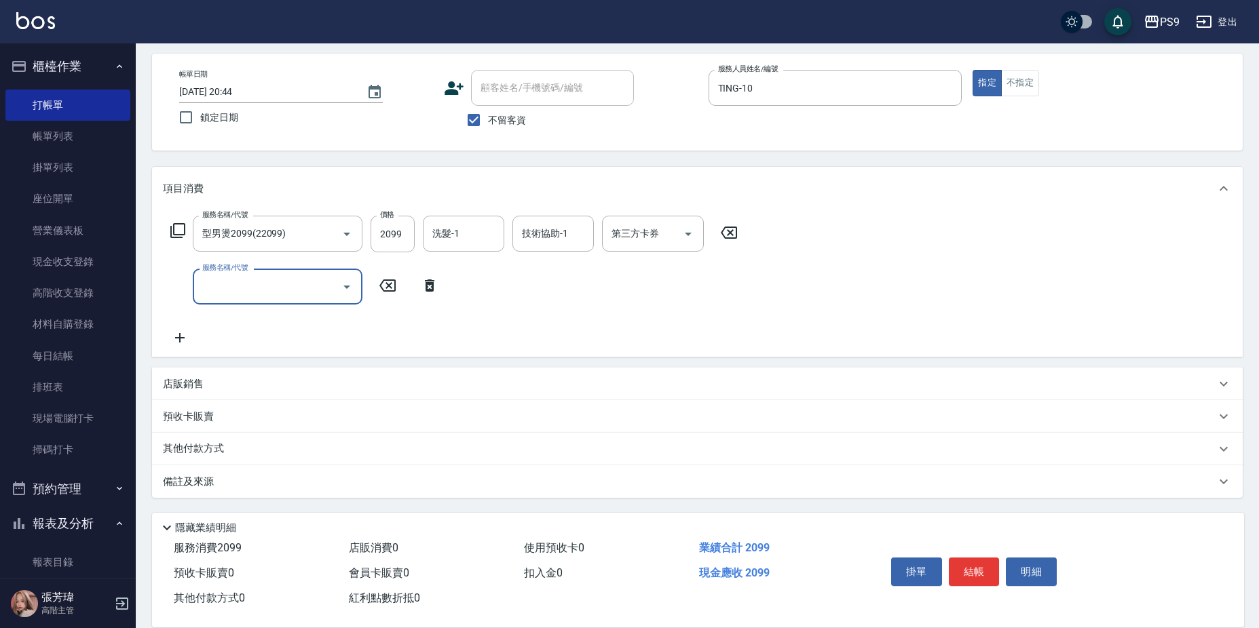
click at [278, 371] on div "店販銷售" at bounding box center [697, 384] width 1091 height 33
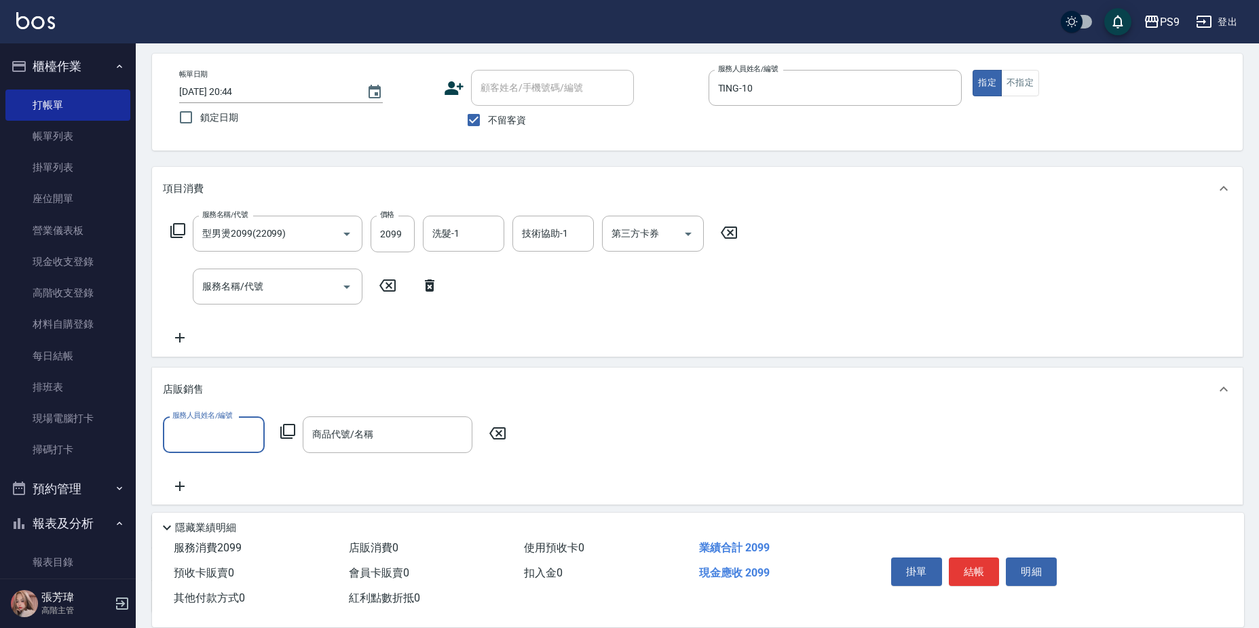
scroll to position [0, 0]
type input "TING-10"
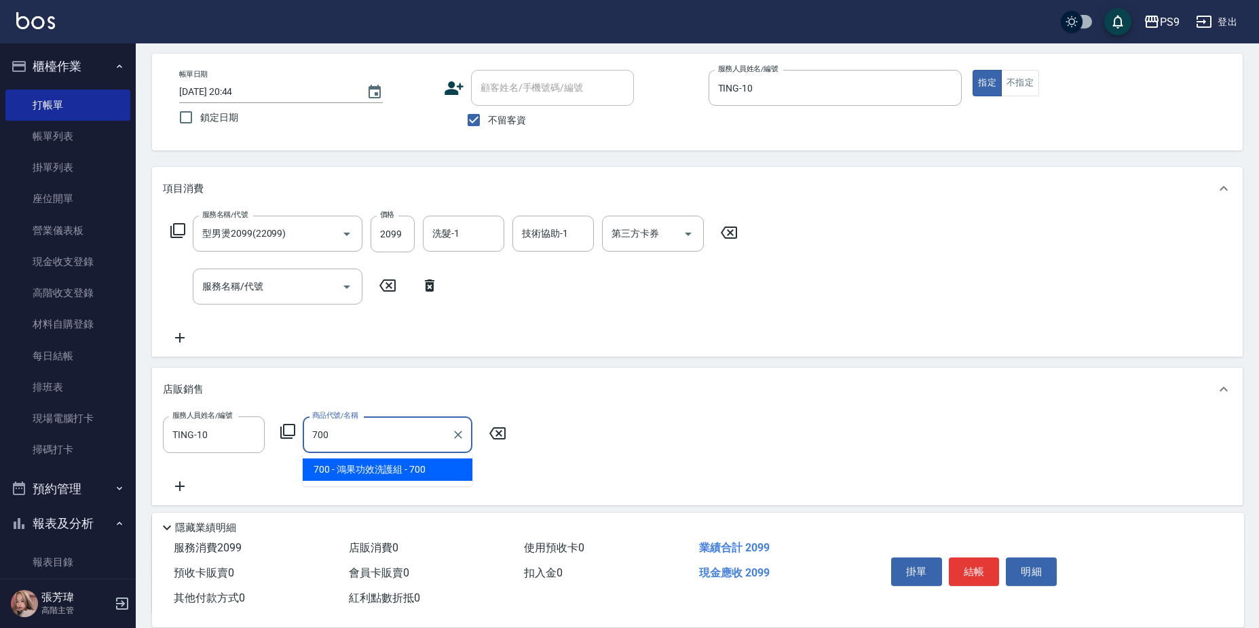
type input "鴻果功效洗護組"
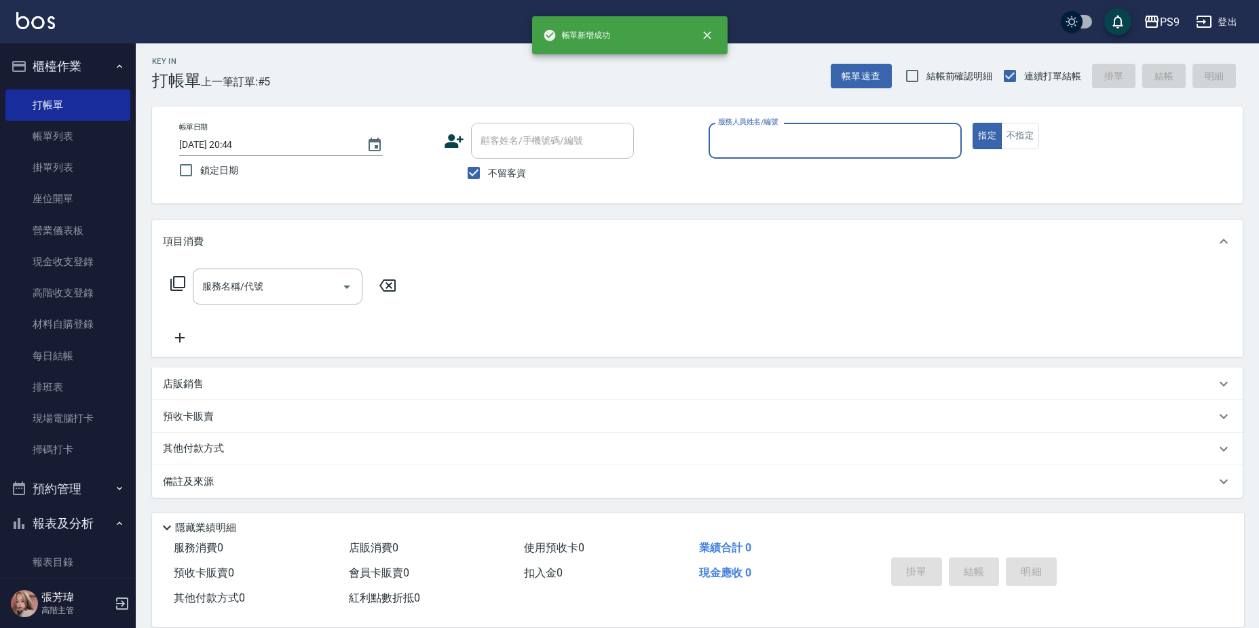
scroll to position [3, 0]
type input "TING-10"
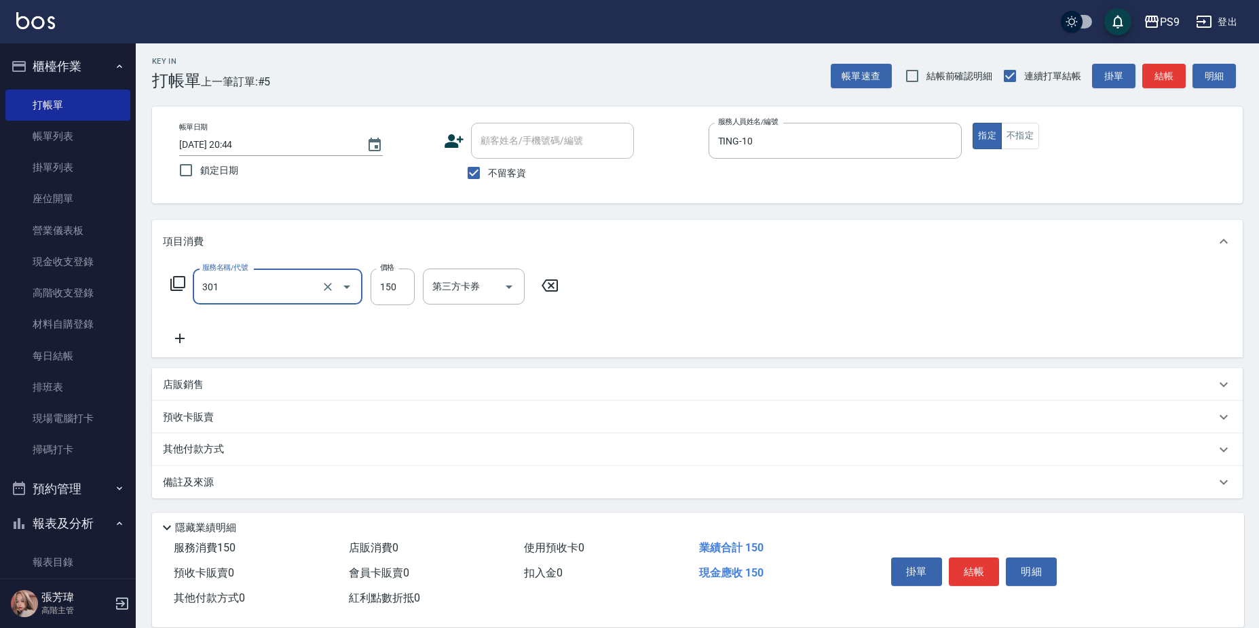
type input "剪-150(301)"
type input "350"
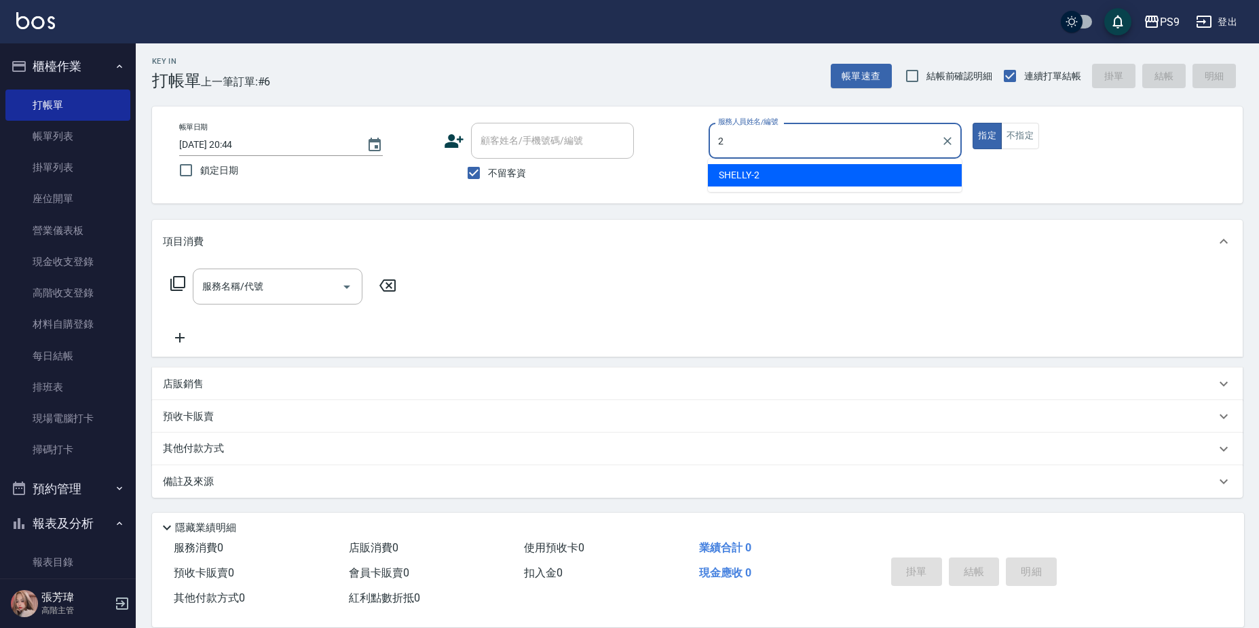
type input "SHELLY-2"
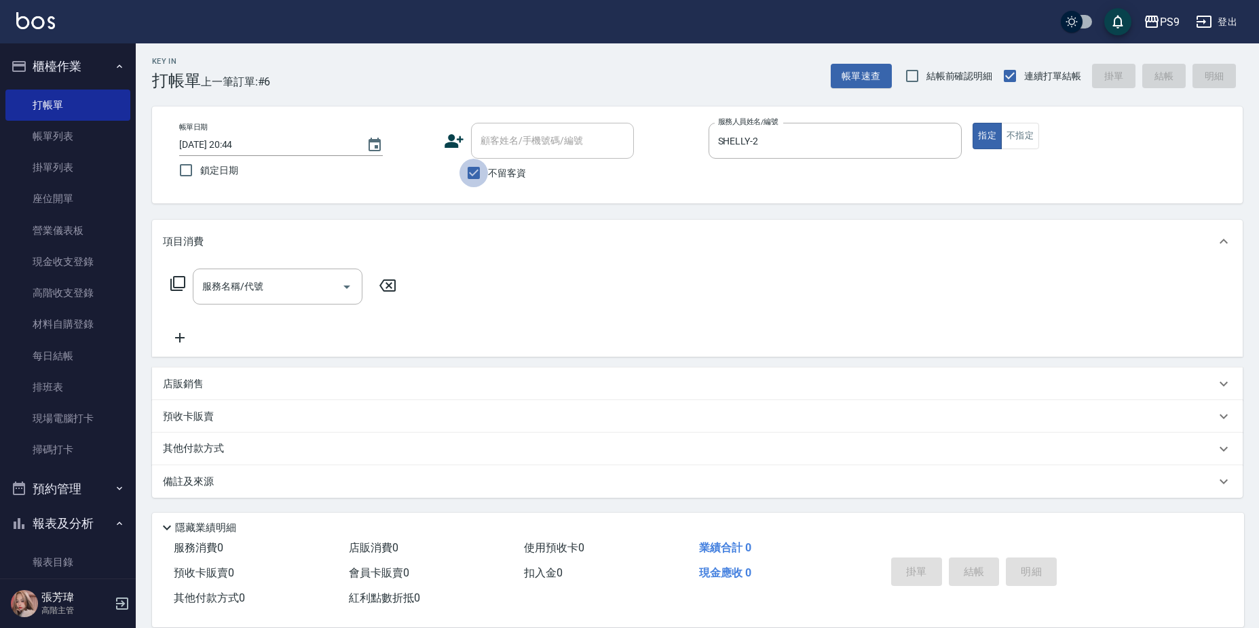
click at [487, 172] on input "不留客資" at bounding box center [473, 173] width 29 height 29
checkbox input "false"
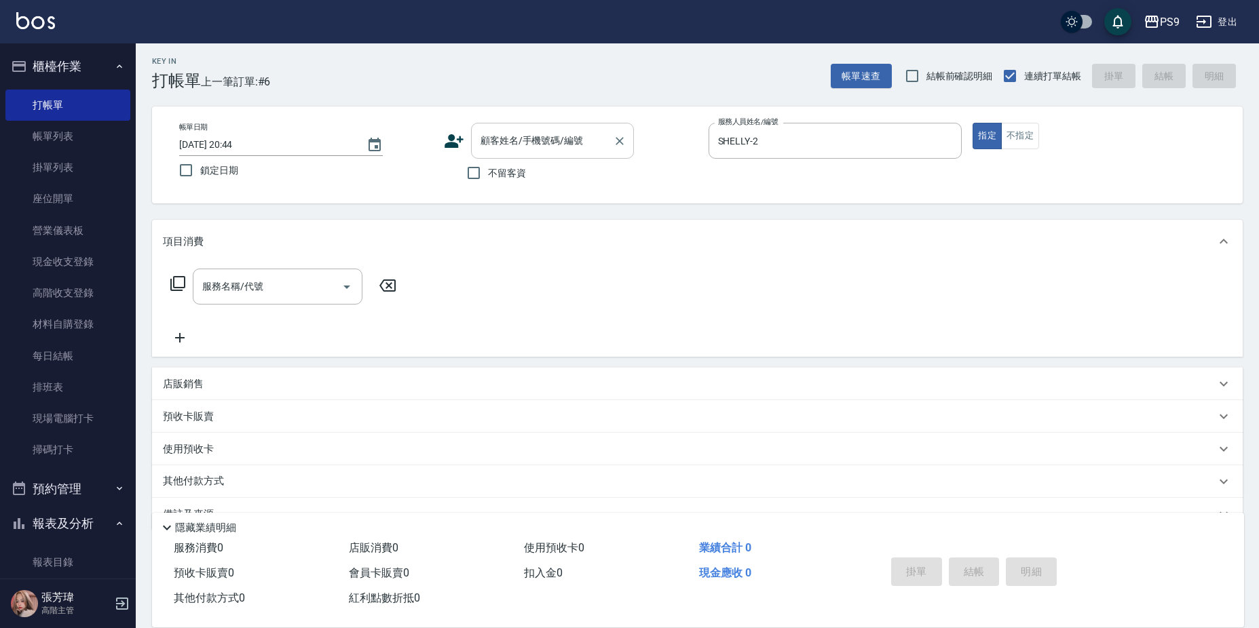
click at [519, 136] on input "顧客姓名/手機號碼/編號" at bounding box center [542, 141] width 130 height 24
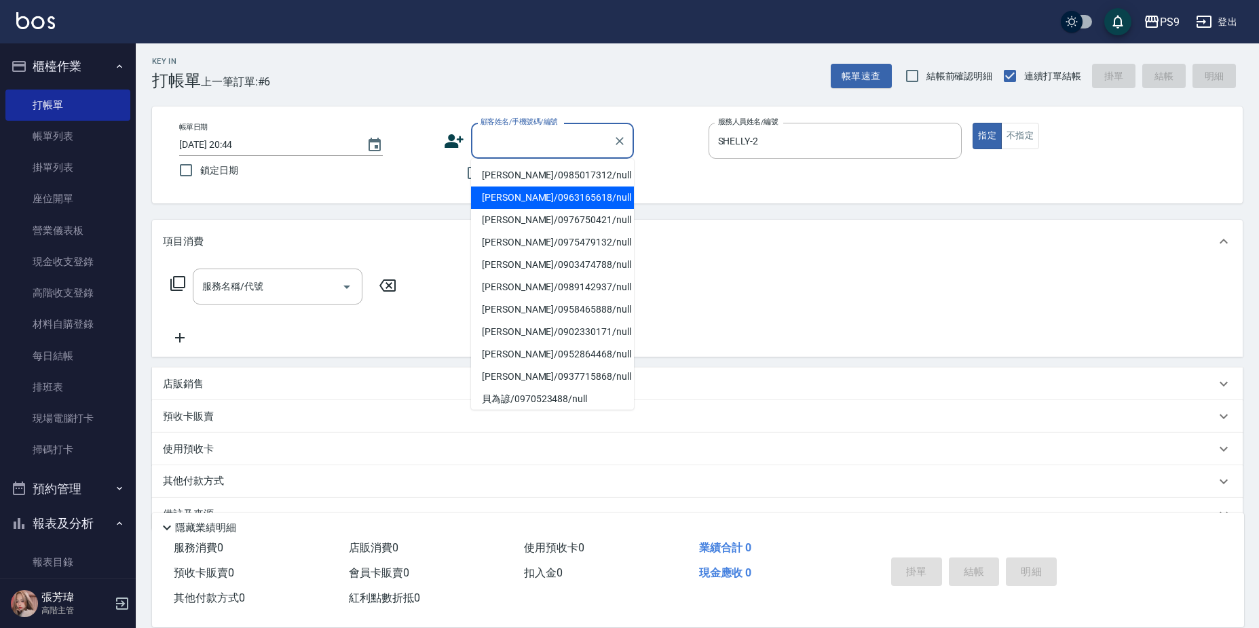
type input "W"
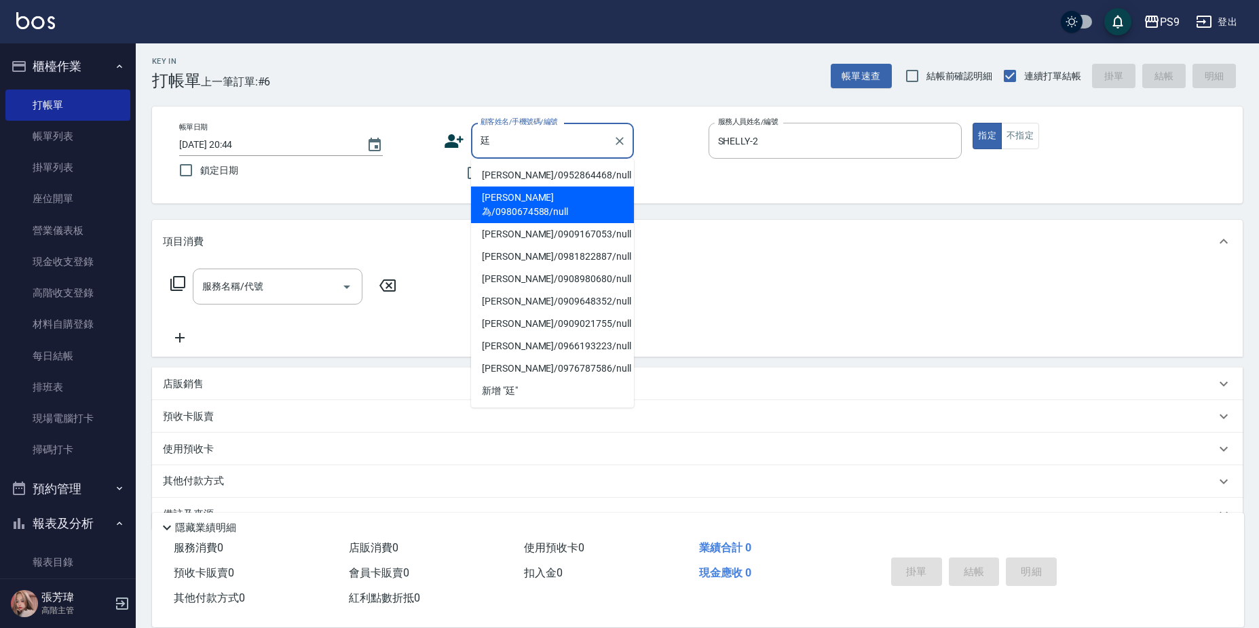
click at [502, 200] on li "林廷為/0980674588/null" at bounding box center [552, 205] width 163 height 37
type input "林廷為/0980674588/null"
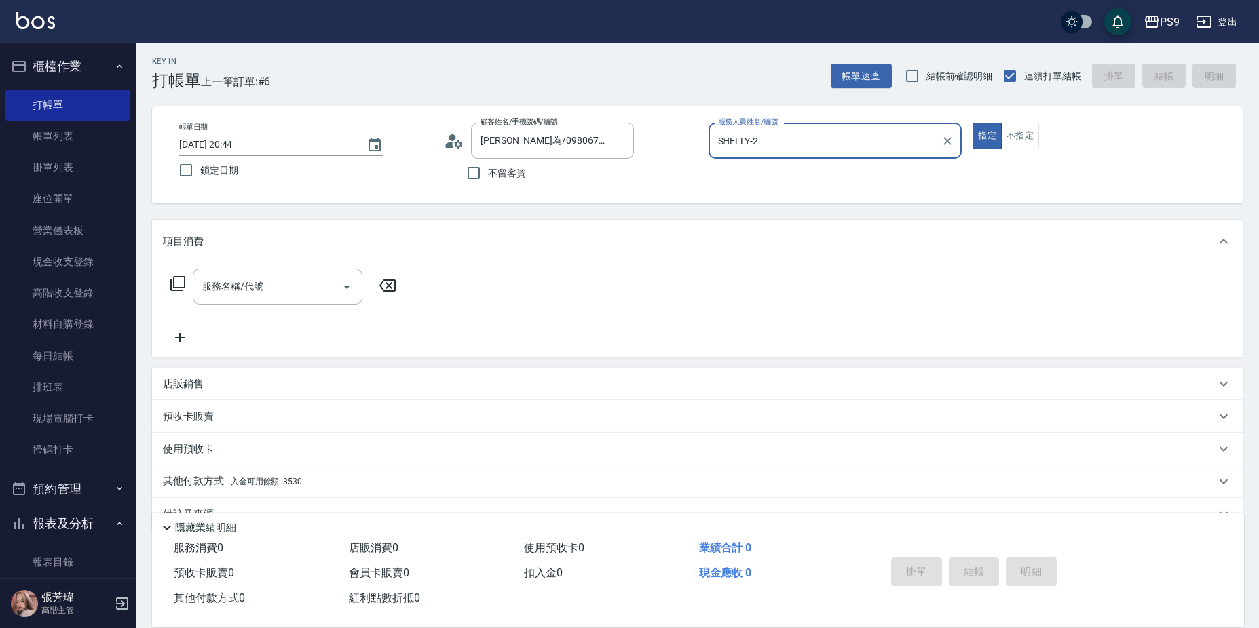
click at [973, 123] on button "指定" at bounding box center [987, 136] width 29 height 26
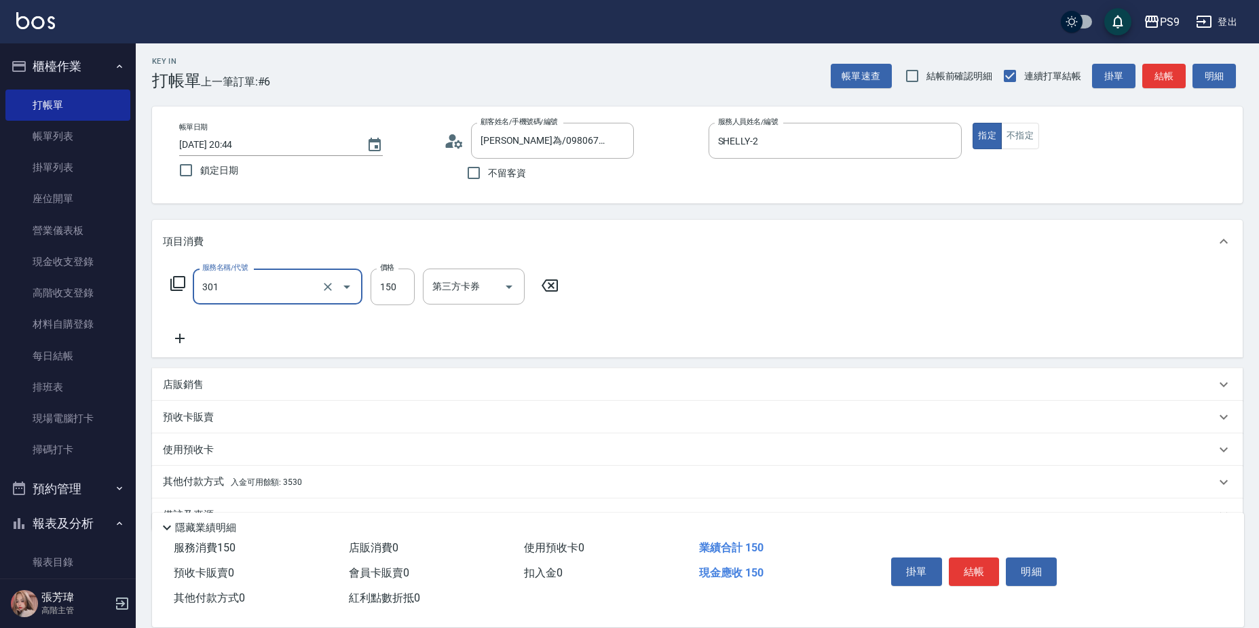
type input "剪-150(301)"
type input "400"
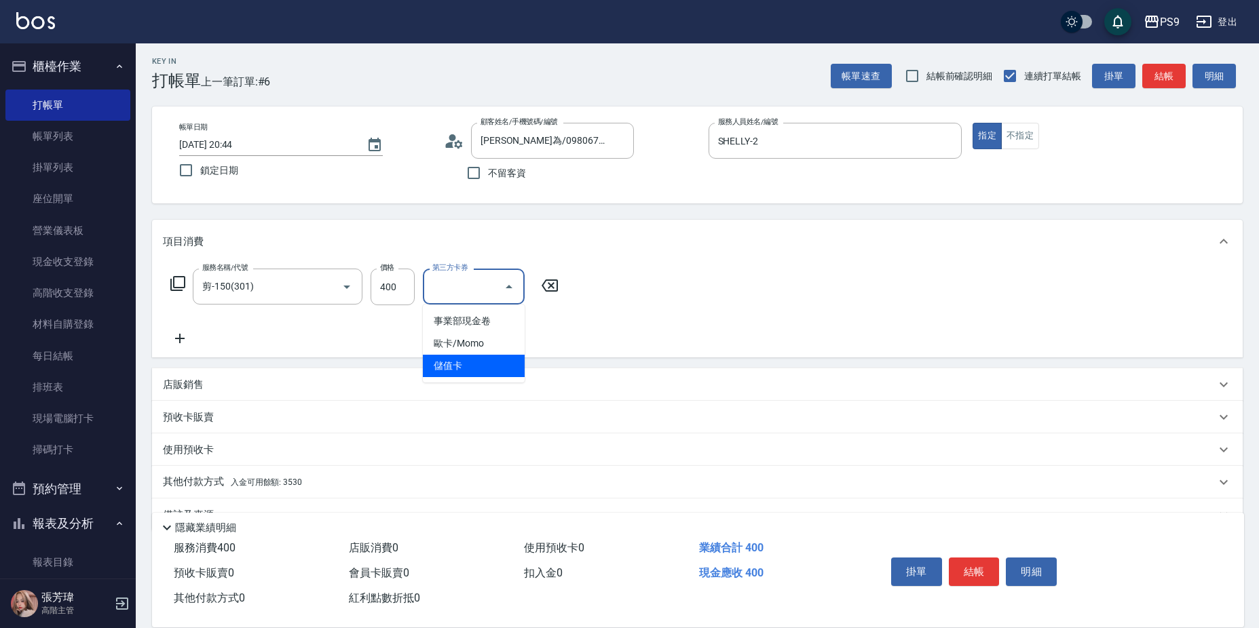
type input "儲值卡"
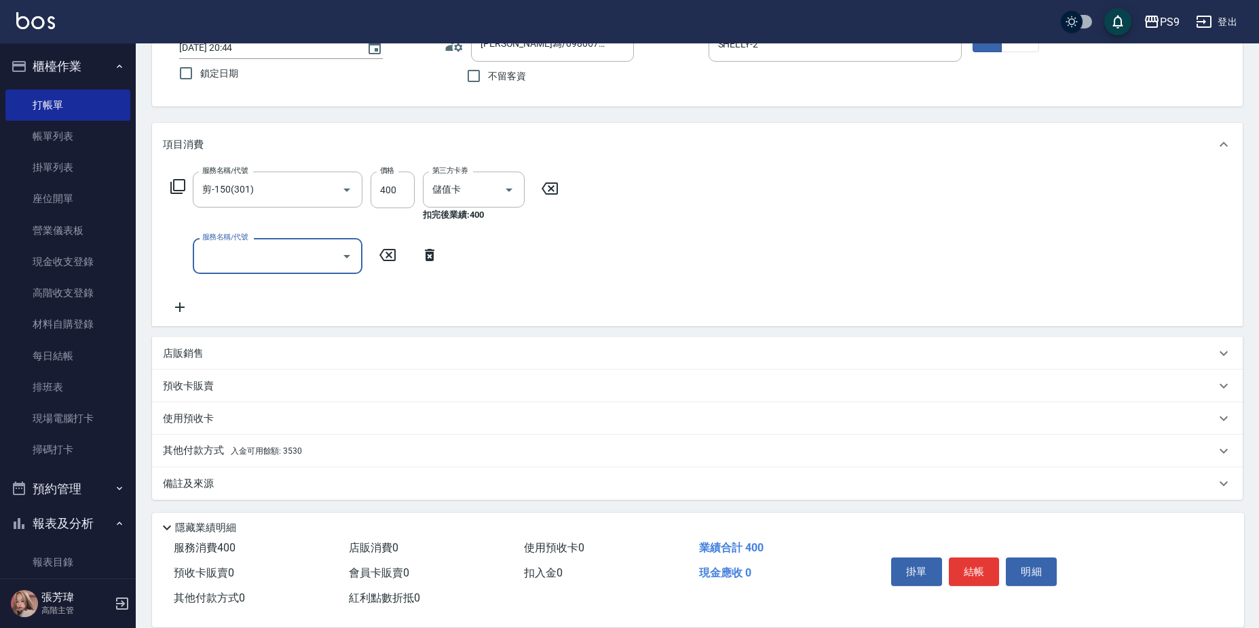
scroll to position [102, 0]
click at [312, 453] on div "其他付款方式 入金可用餘額: 3530" at bounding box center [689, 449] width 1053 height 15
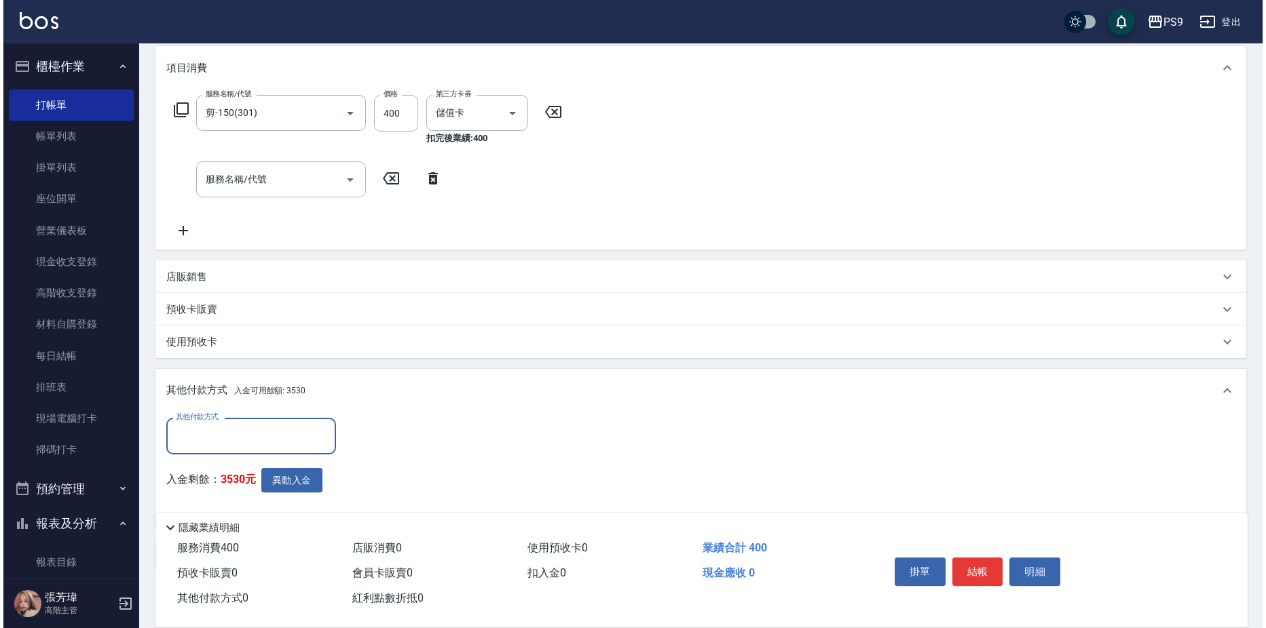
scroll to position [250, 0]
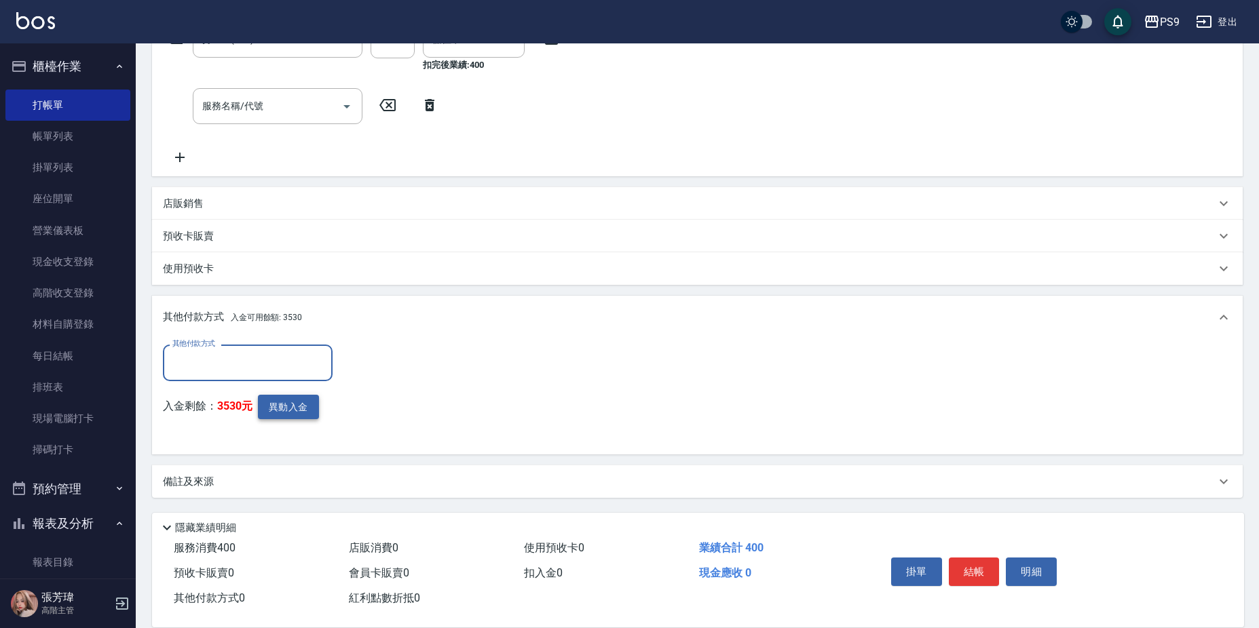
click at [289, 398] on button "異動入金" at bounding box center [288, 407] width 61 height 25
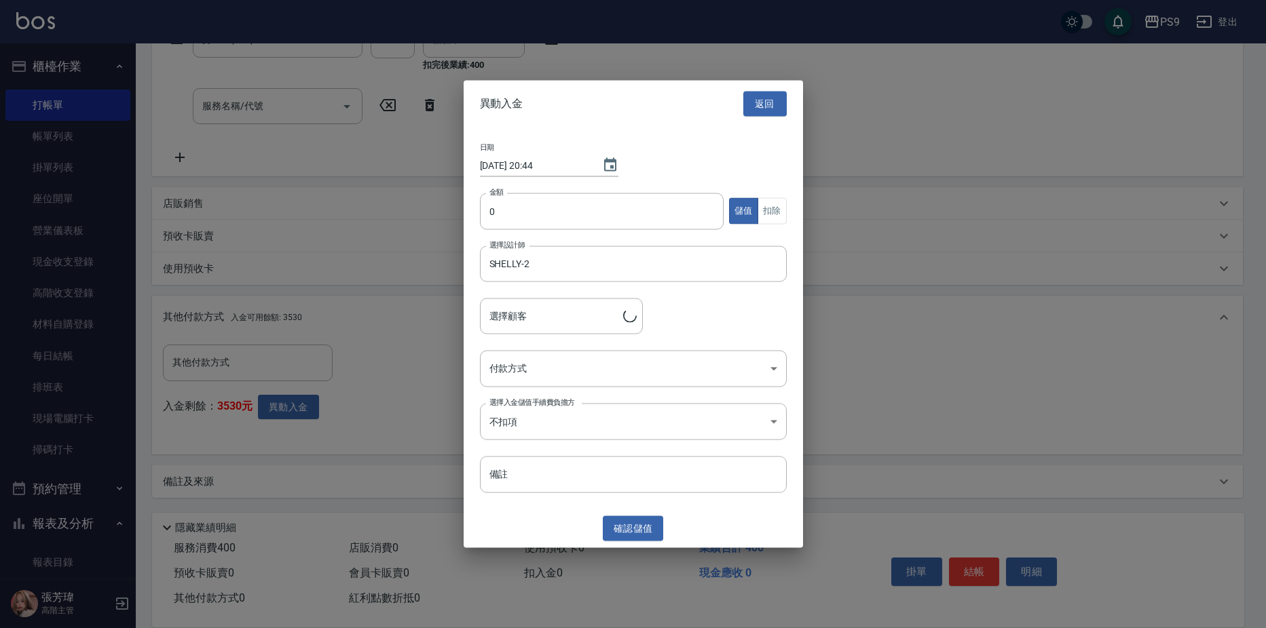
type input "林廷為/0980674588"
drag, startPoint x: 529, startPoint y: 230, endPoint x: 529, endPoint y: 223, distance: 7.5
click at [529, 229] on div "金額 0 金額 儲值 扣除" at bounding box center [633, 219] width 307 height 53
click at [529, 217] on input "0" at bounding box center [602, 211] width 244 height 37
click at [526, 220] on input "0" at bounding box center [602, 211] width 244 height 37
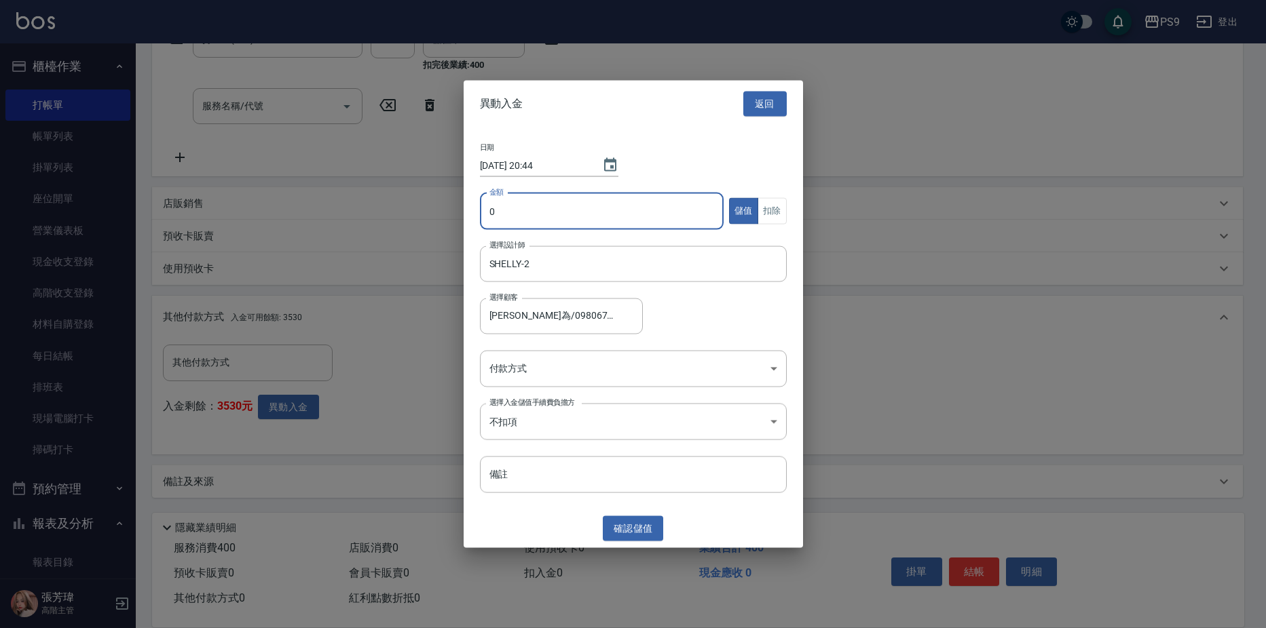
drag, startPoint x: 489, startPoint y: 218, endPoint x: 419, endPoint y: 218, distance: 70.6
click at [419, 218] on div "異動入金 返回 日期 2025/09/05 20:44 金額 0 金額 儲值 扣除 選擇設計師 SHELLY-2 選擇設計師 選擇顧客 林廷為/0980674…" at bounding box center [633, 314] width 1266 height 628
drag, startPoint x: 526, startPoint y: 205, endPoint x: 377, endPoint y: 217, distance: 149.1
click at [377, 217] on div "異動入金 返回 日期 2025/09/05 20:44 金額 0 金額 儲值 扣除 選擇設計師 SHELLY-2 選擇設計師 選擇顧客 林廷為/0980674…" at bounding box center [633, 314] width 1266 height 628
type input "400"
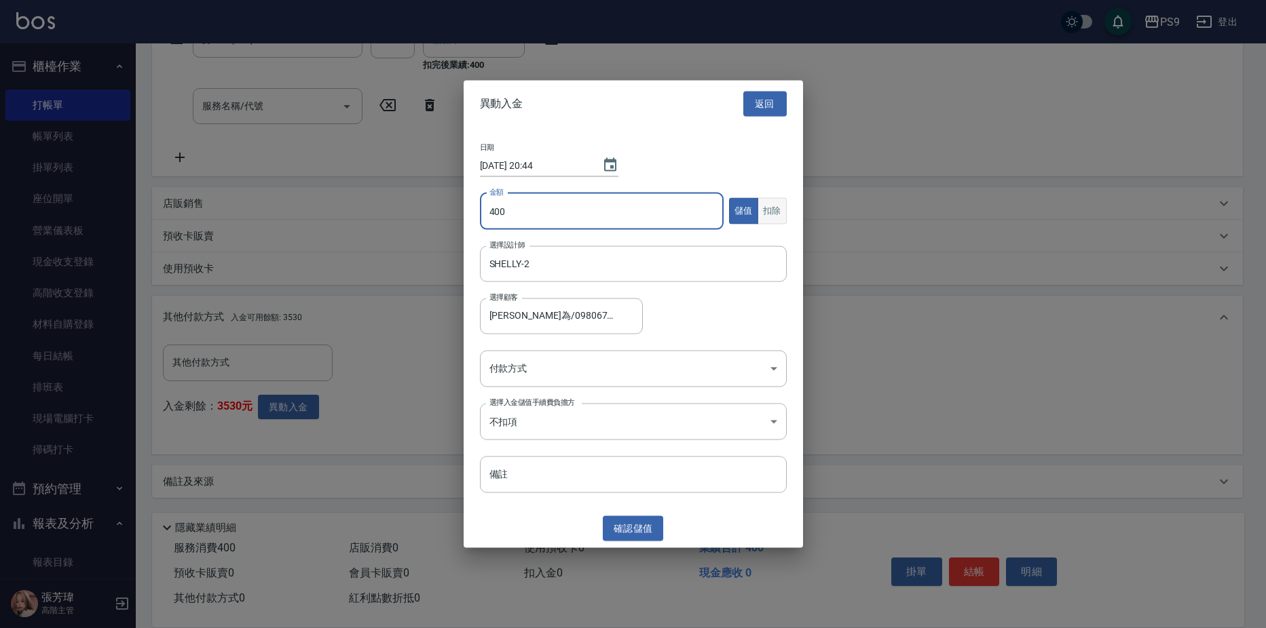
click at [780, 211] on button "扣除" at bounding box center [771, 211] width 29 height 26
click at [507, 372] on body "PS9 登出 櫃檯作業 打帳單 帳單列表 掛單列表 座位開單 營業儀表板 現金收支登錄 高階收支登錄 材料自購登錄 每日結帳 排班表 現場電腦打卡 掃碼打卡 …" at bounding box center [633, 189] width 1266 height 878
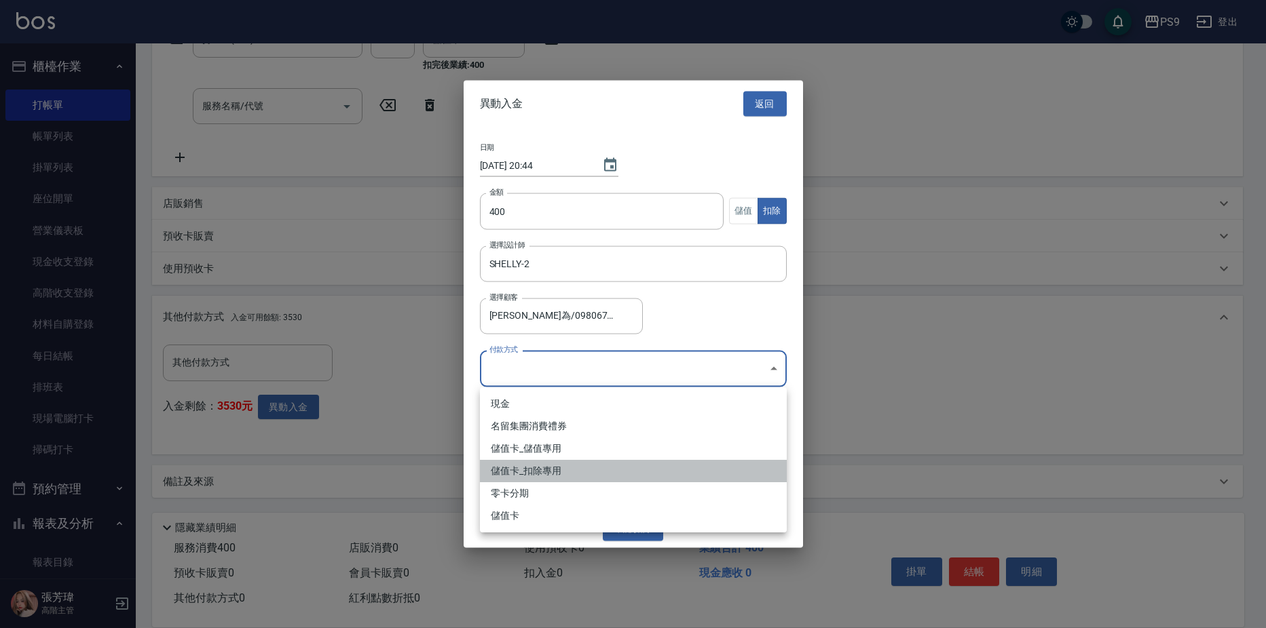
click at [504, 466] on li "儲值卡_扣除專用" at bounding box center [633, 471] width 307 height 22
type input "儲值卡_扣除專用"
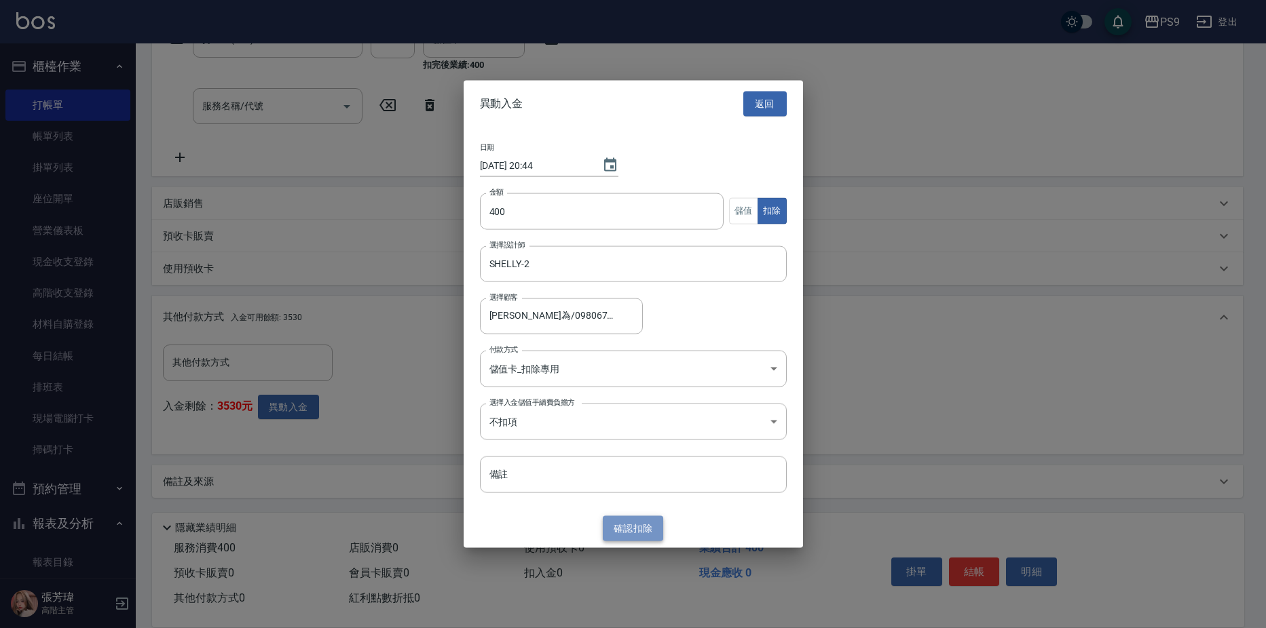
click at [630, 527] on button "確認 扣除" at bounding box center [633, 528] width 61 height 25
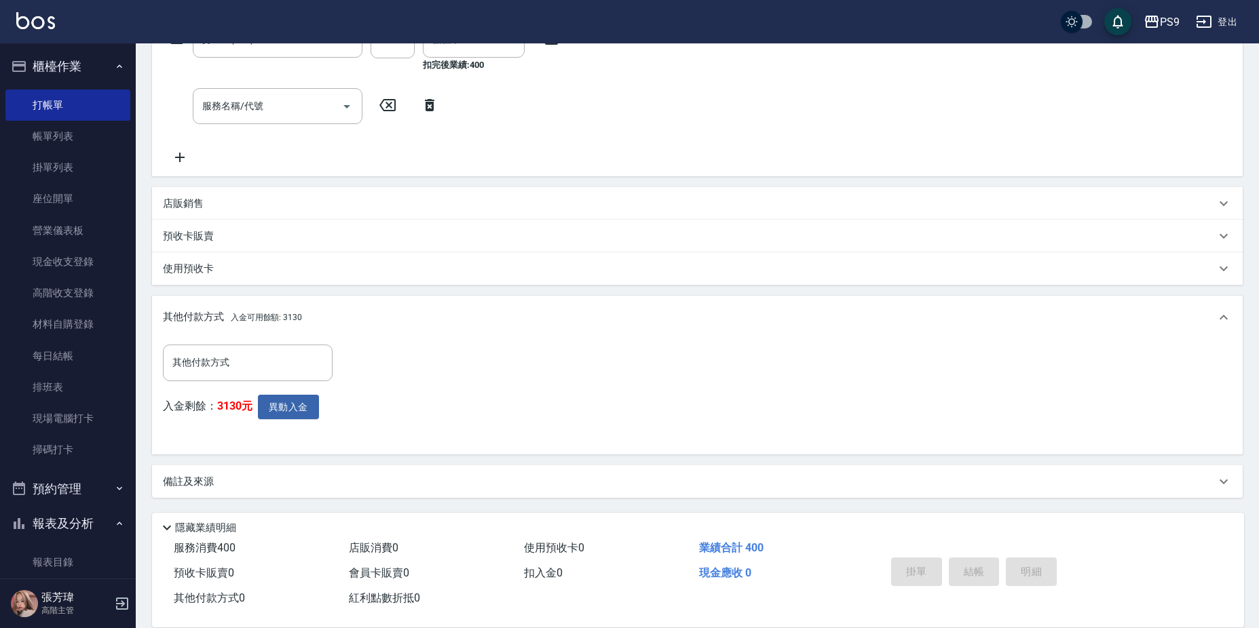
type input "2025/09/05 20:46"
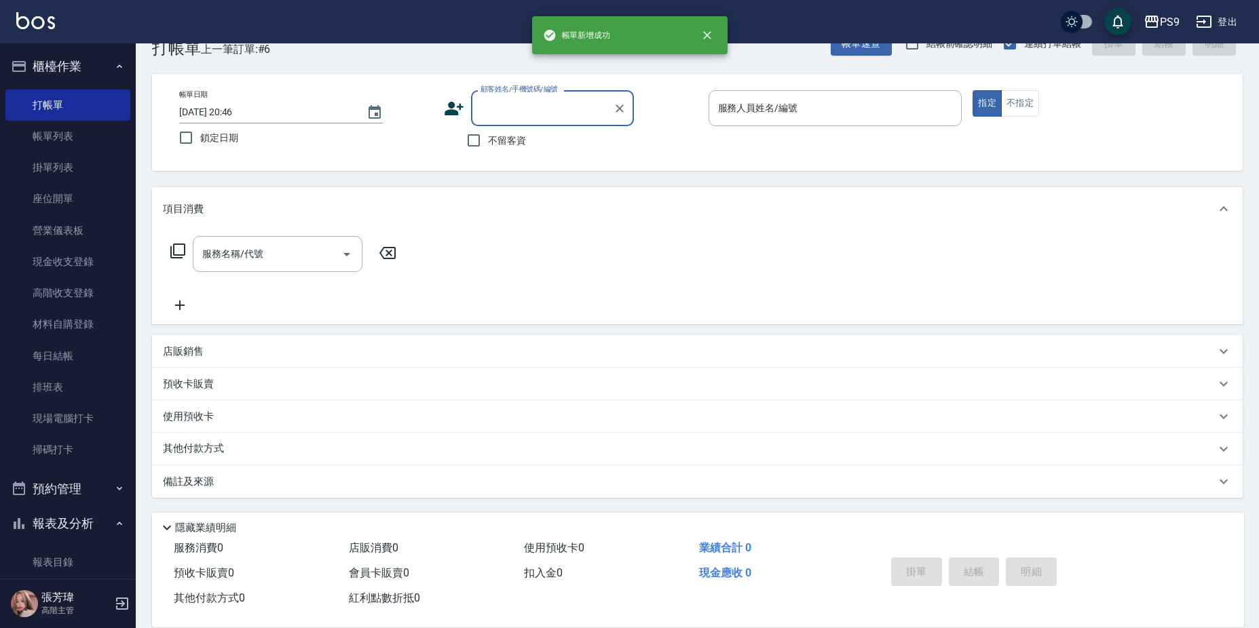
scroll to position [0, 0]
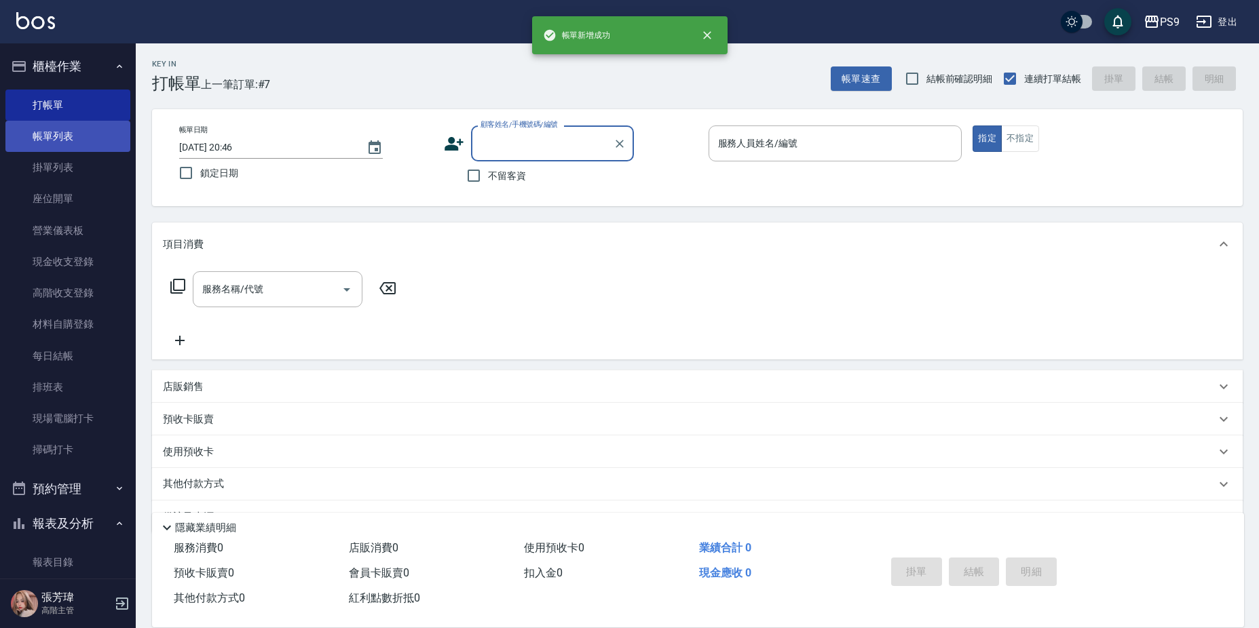
click at [35, 146] on link "帳單列表" at bounding box center [67, 136] width 125 height 31
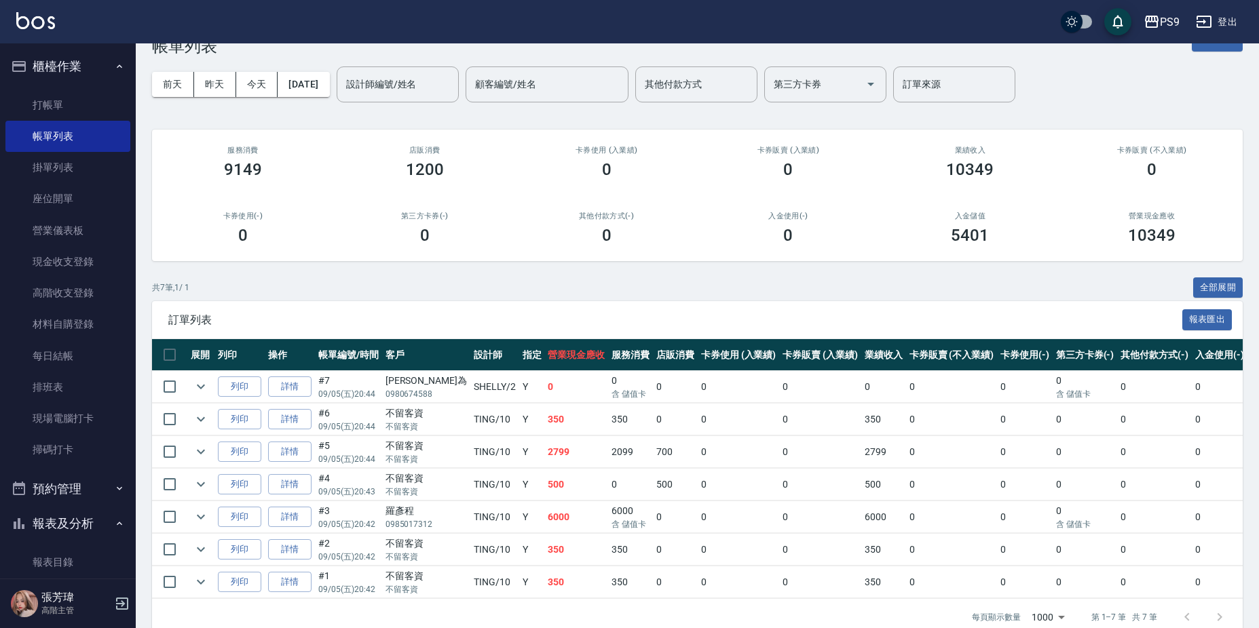
scroll to position [71, 0]
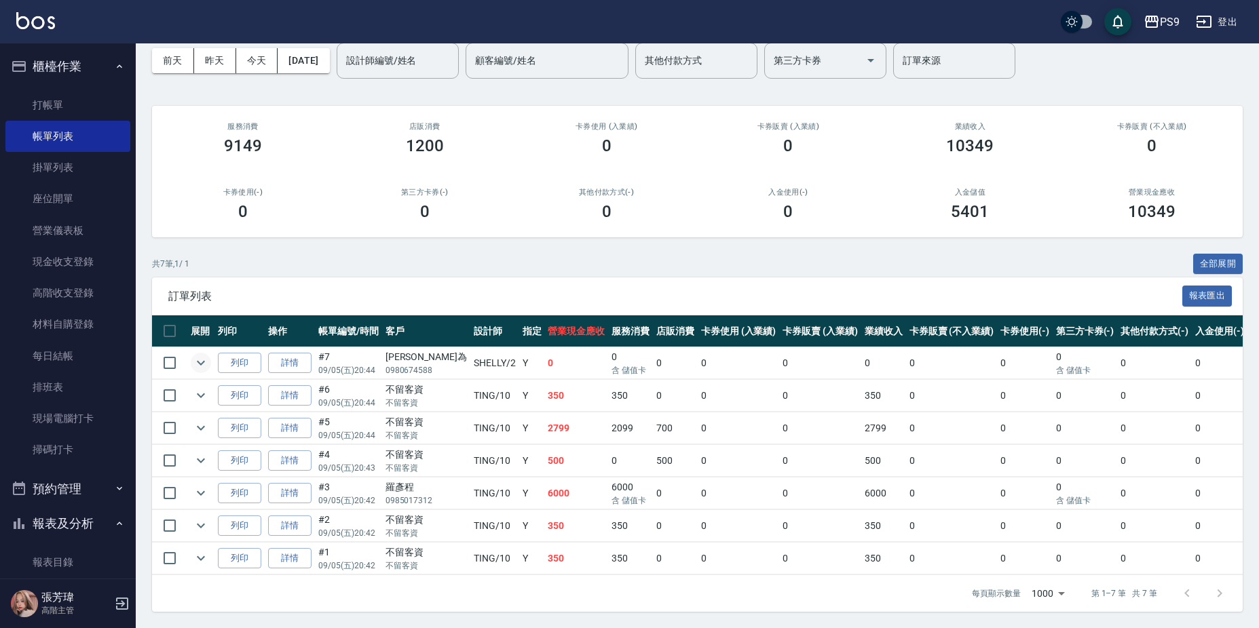
click at [202, 361] on icon "expand row" at bounding box center [201, 363] width 8 height 5
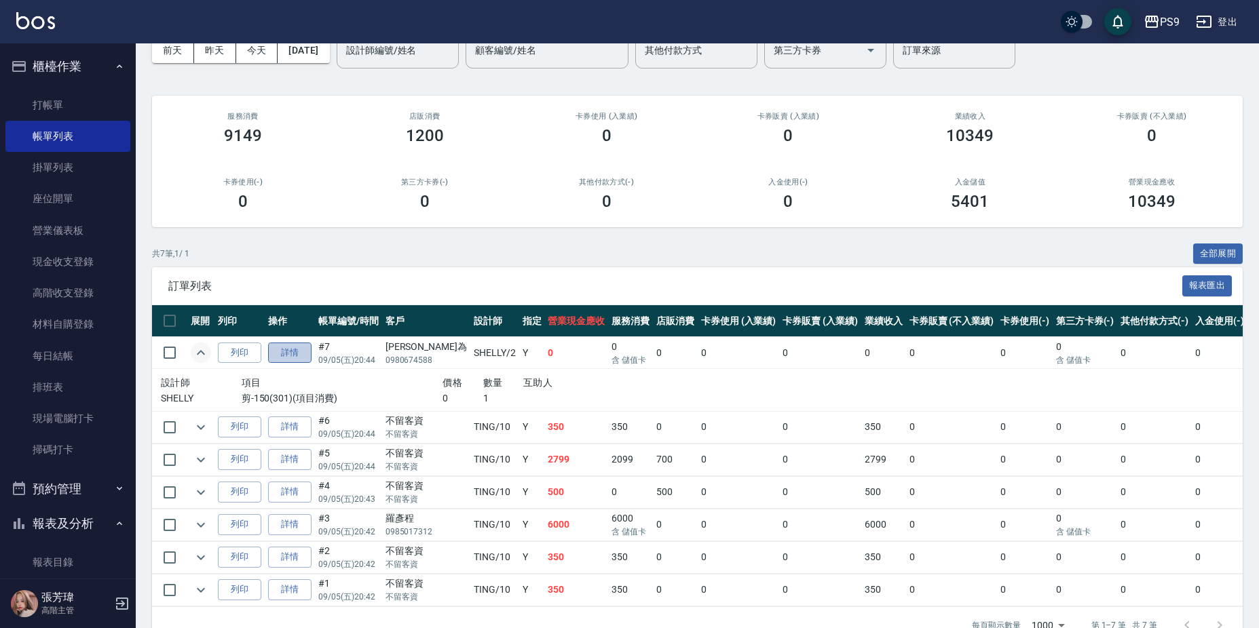
click at [295, 356] on link "詳情" at bounding box center [289, 353] width 43 height 21
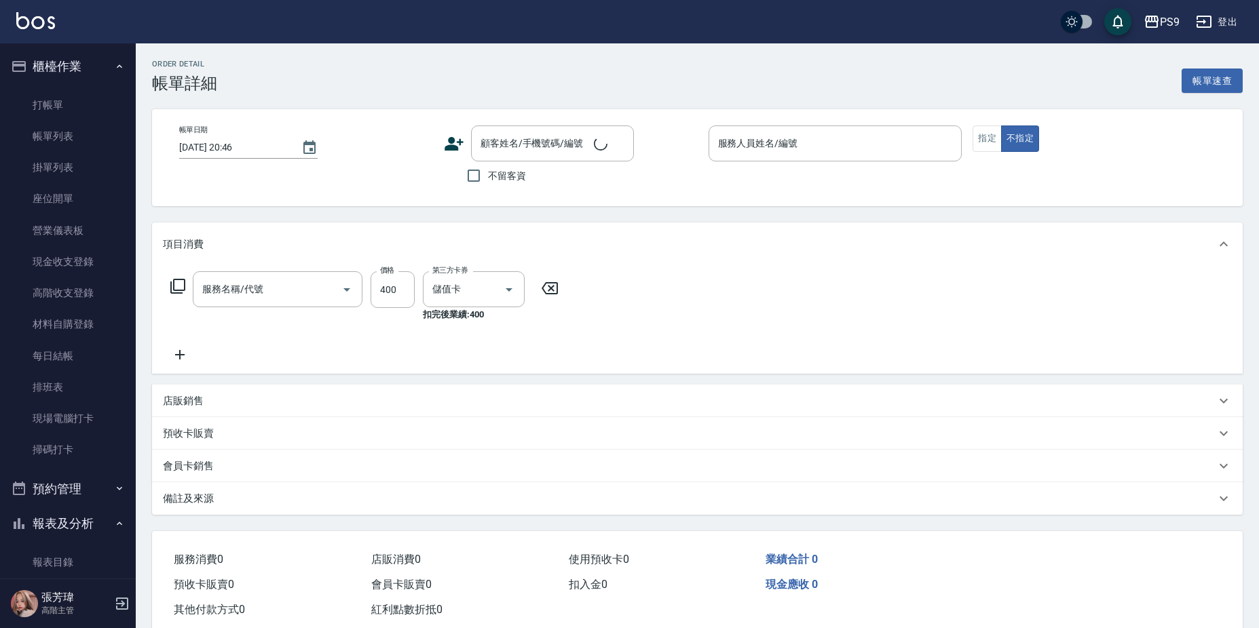
type input "2025/09/05 20:44"
type input "SHELLY-2"
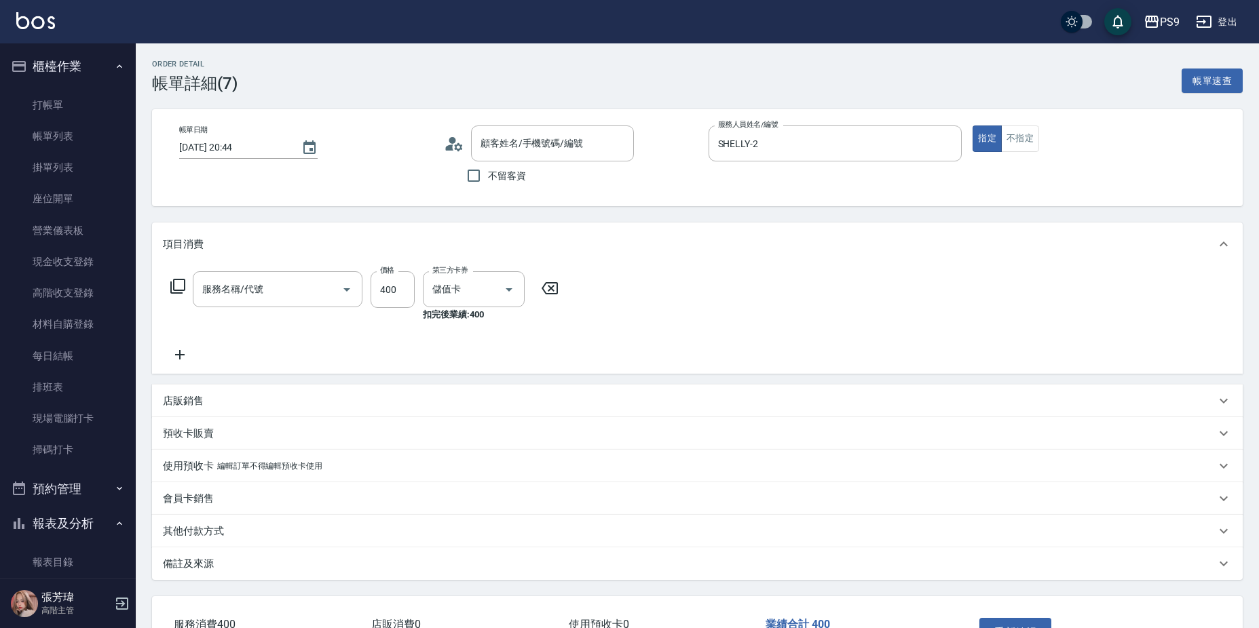
type input "剪-150(301)"
type input "林廷為/0980674588/null"
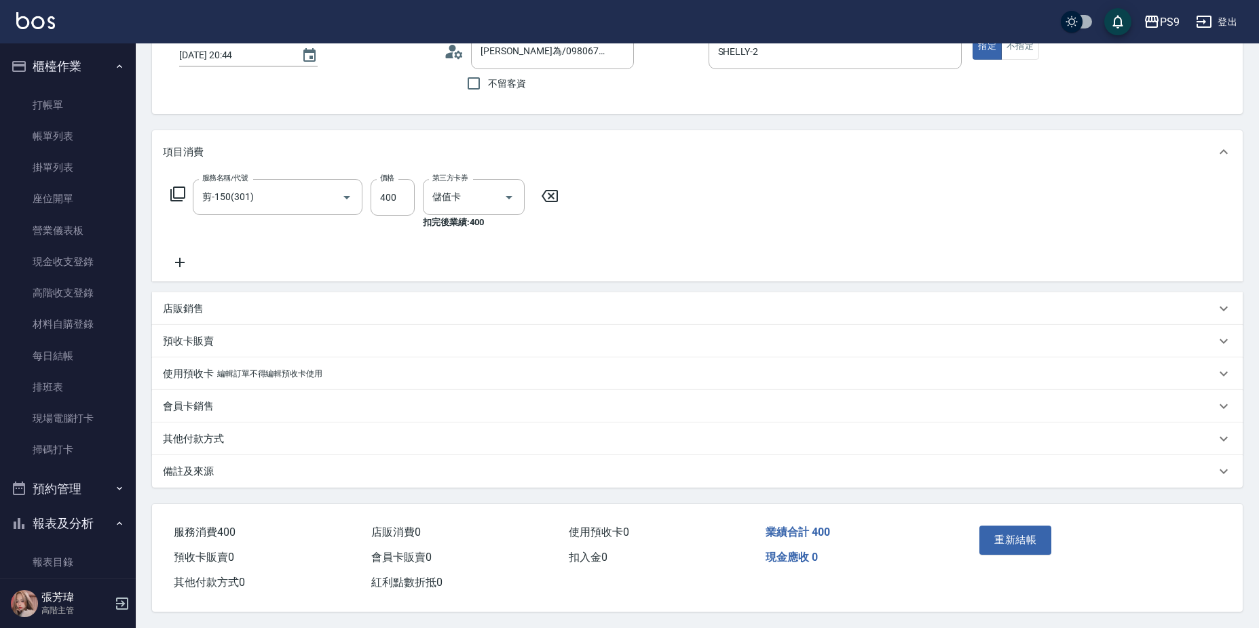
scroll to position [98, 0]
click at [41, 103] on link "打帳單" at bounding box center [67, 105] width 125 height 31
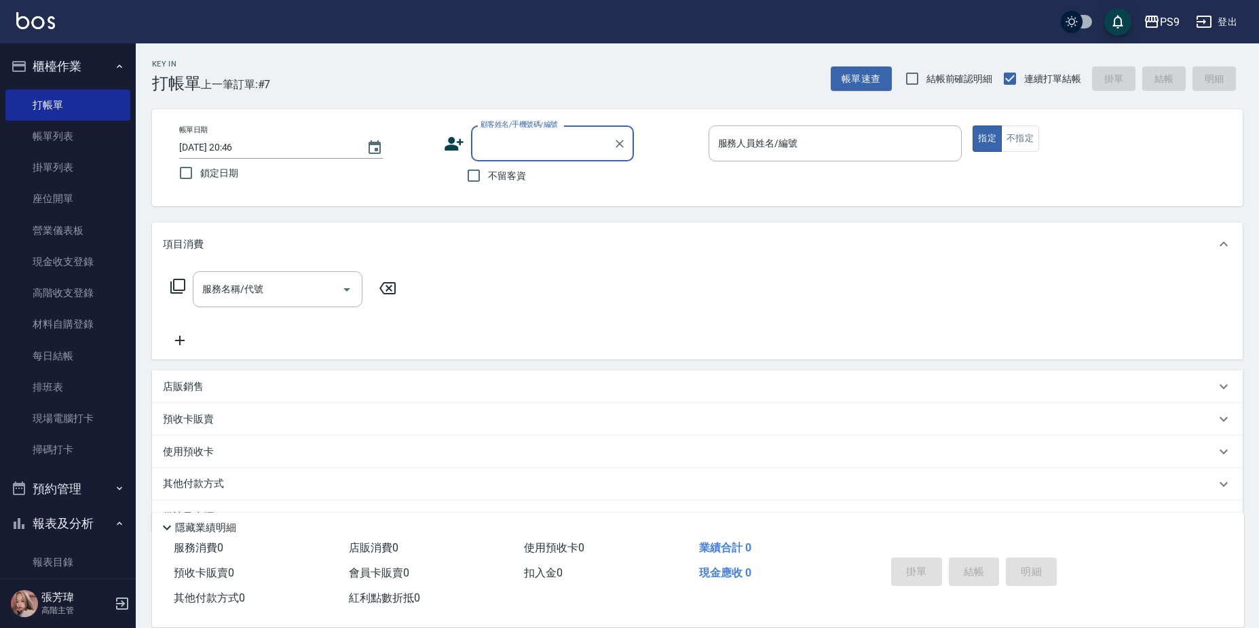
click at [491, 178] on span "不留客資" at bounding box center [507, 176] width 38 height 14
click at [488, 178] on input "不留客資" at bounding box center [473, 176] width 29 height 29
checkbox input "true"
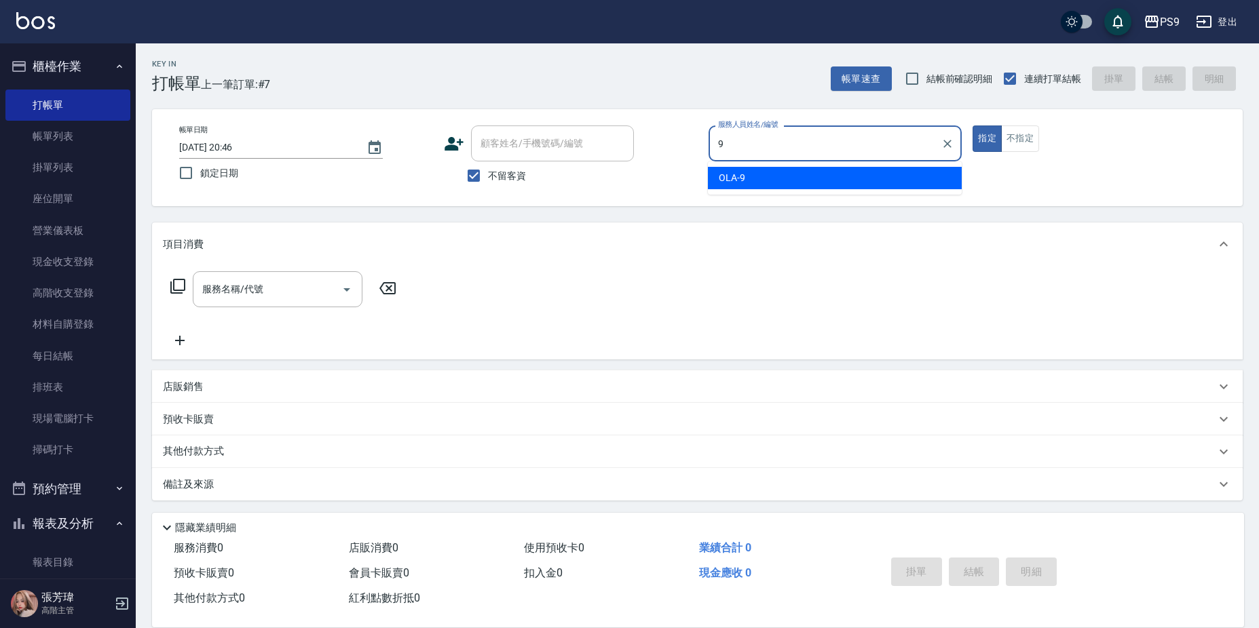
type input "OLA-9"
type button "true"
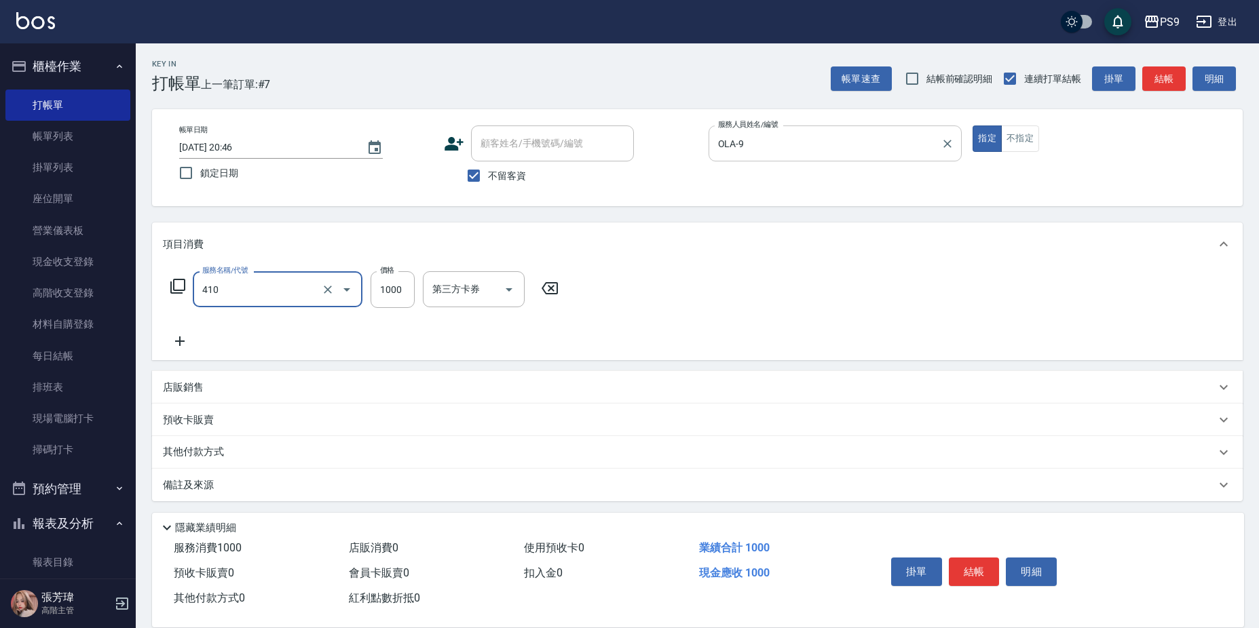
type input "鏡面護髮(燙染)(410)"
type input "1099"
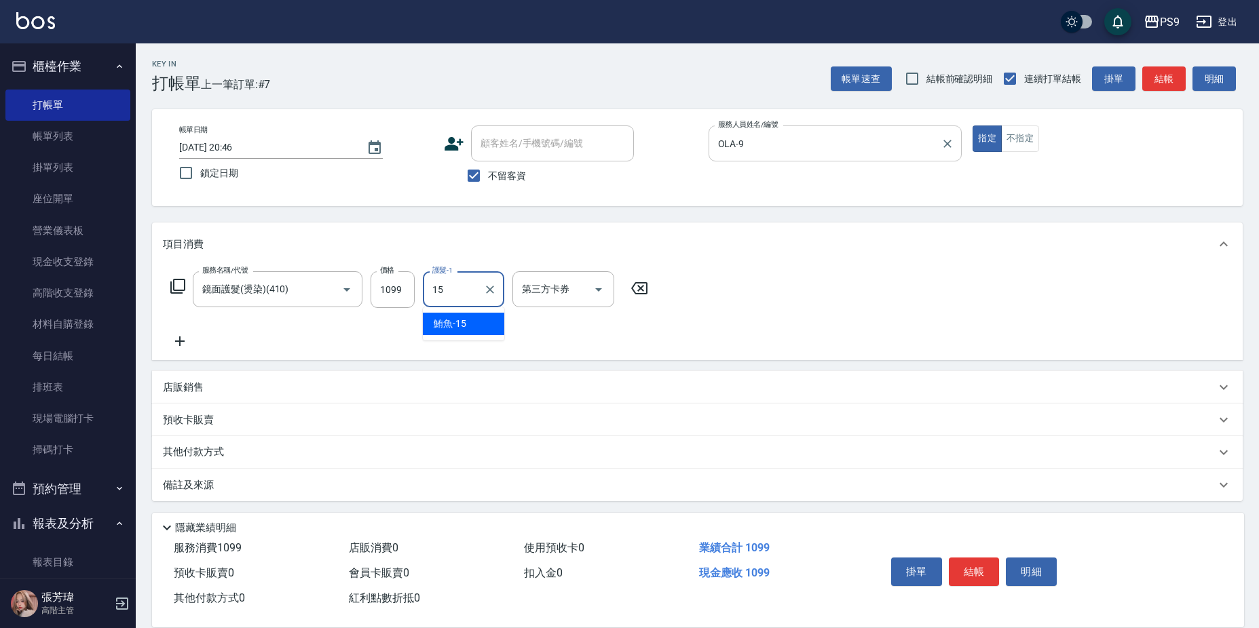
type input "鮪魚-15"
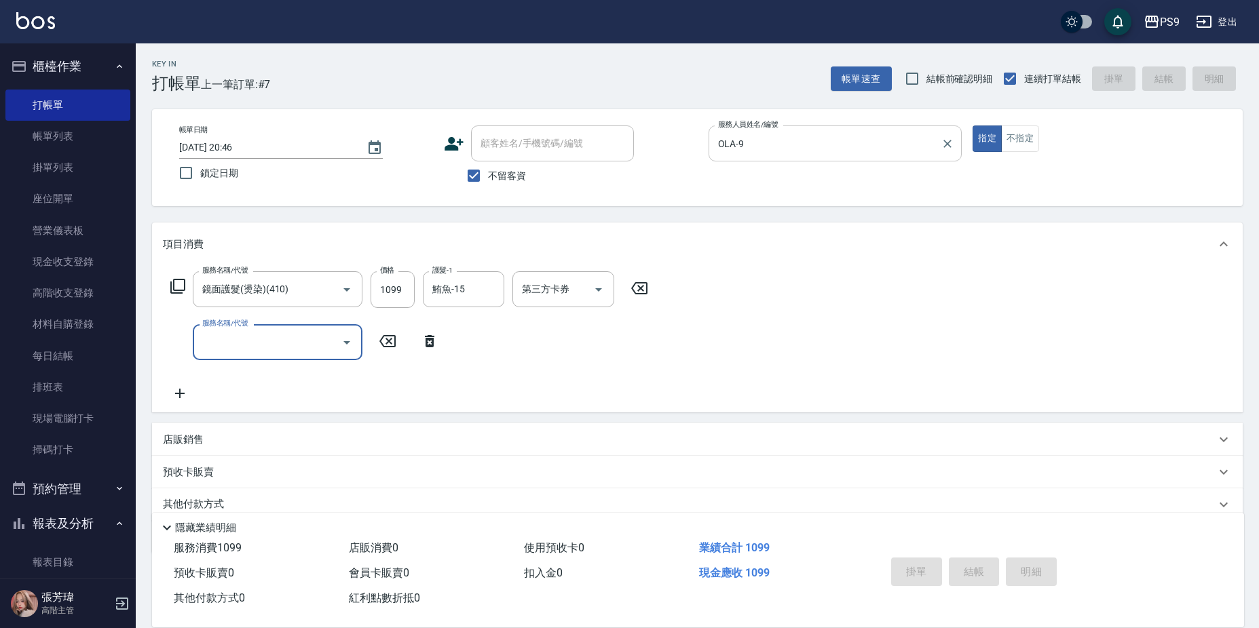
type input "2025/09/05 20:47"
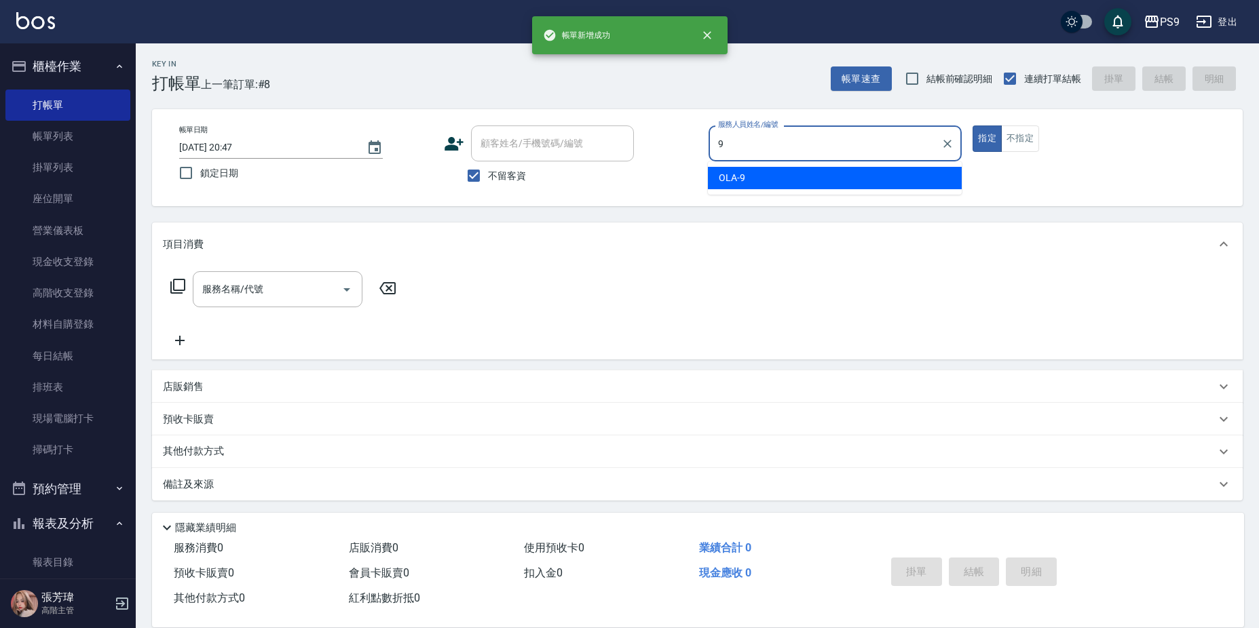
type input "OLA-9"
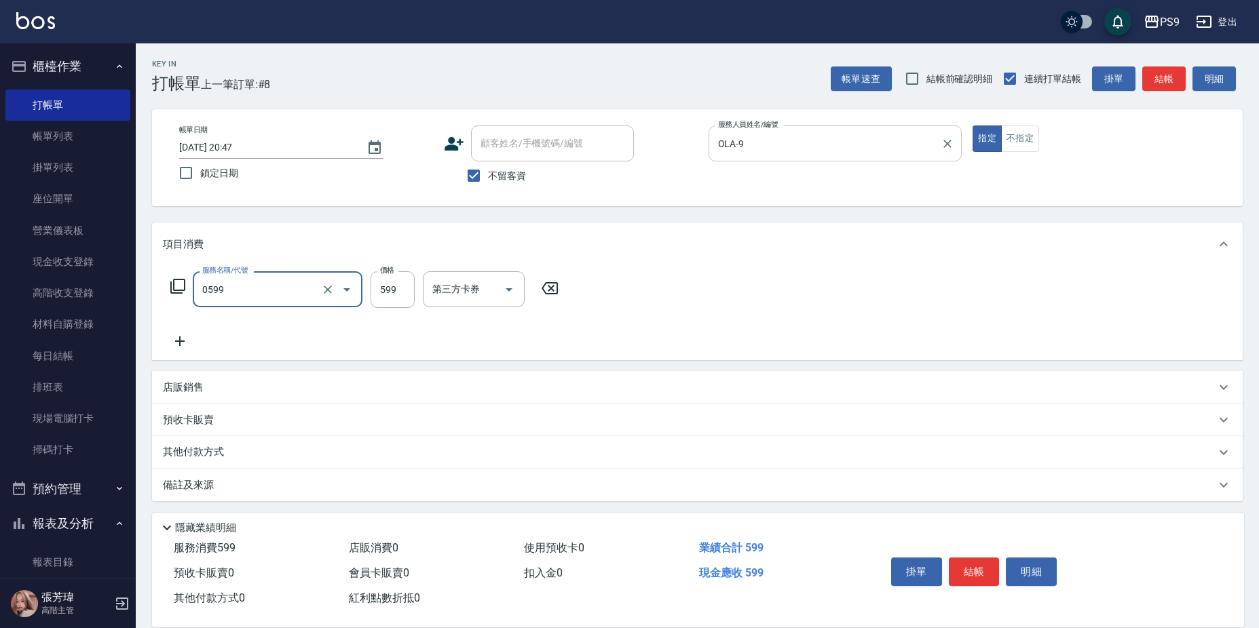
type input "伊黛莉599(0599)"
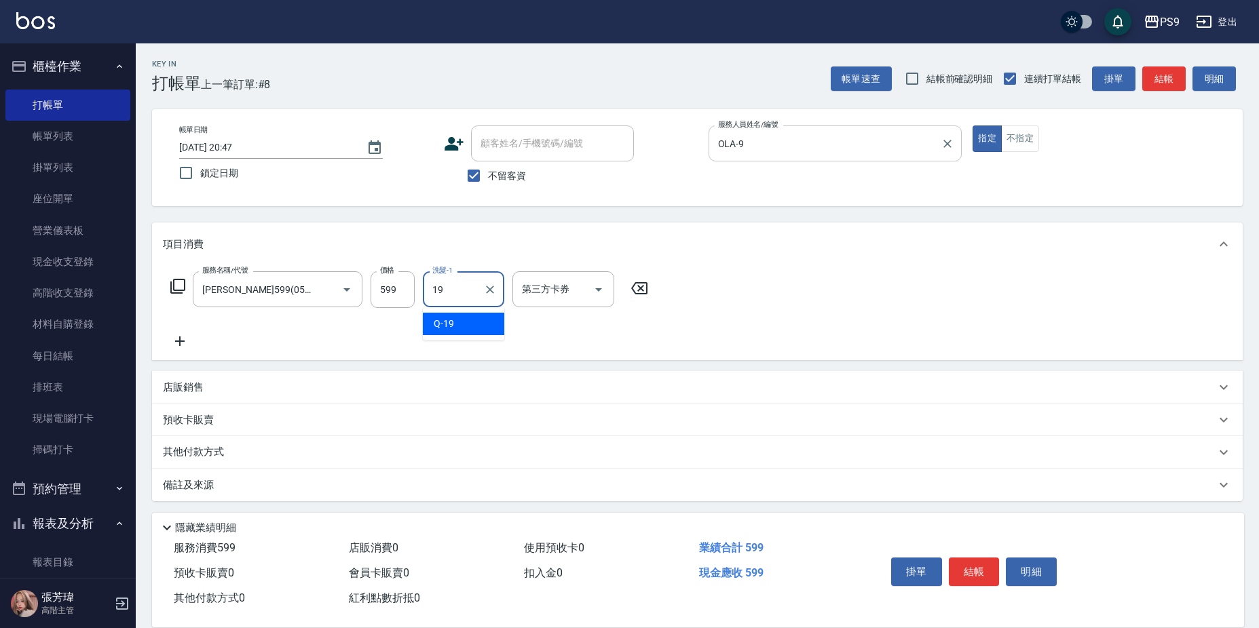
type input "Q-19"
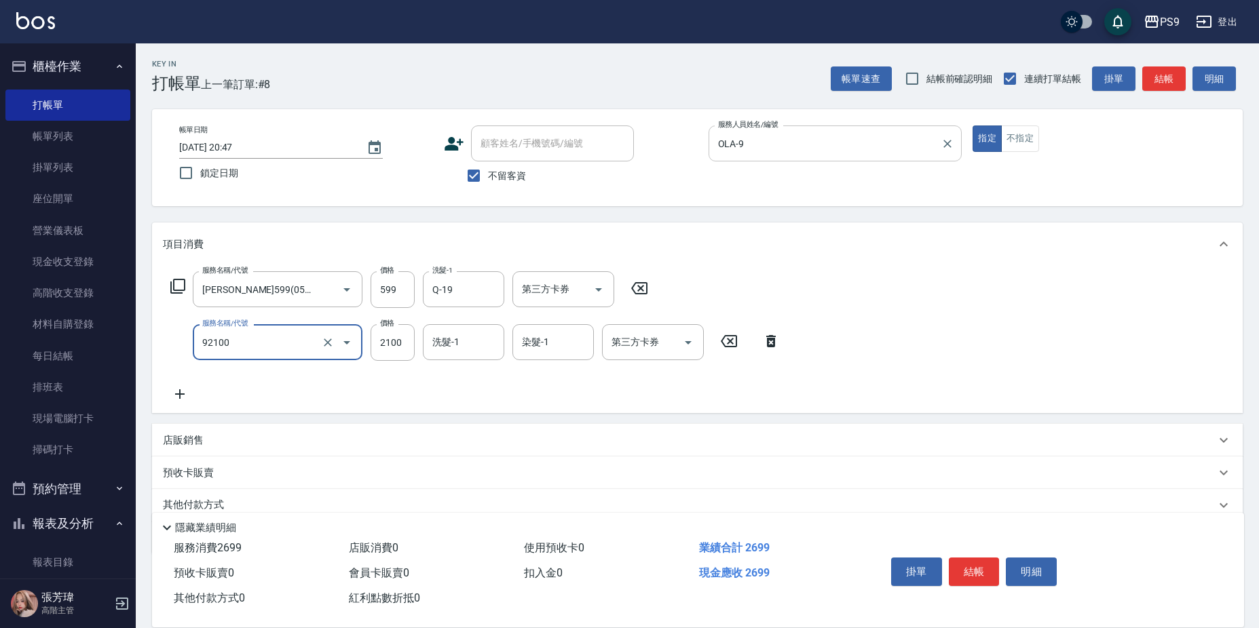
type input "過年-染B(92100)"
type input "1895"
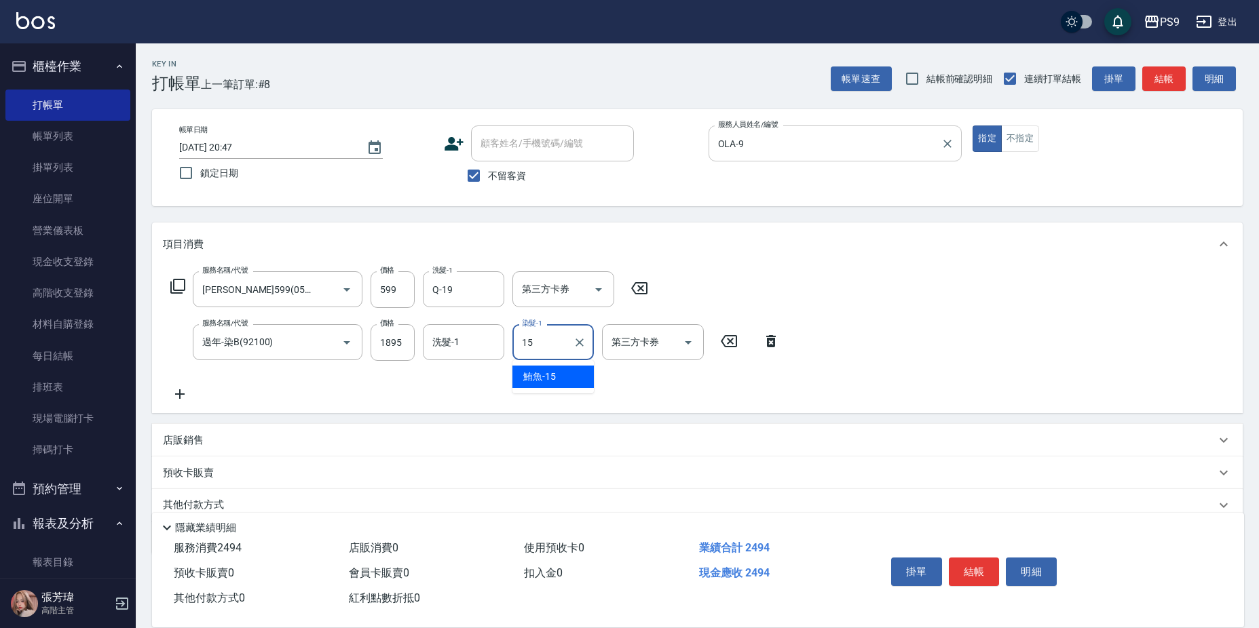
type input "鮪魚-15"
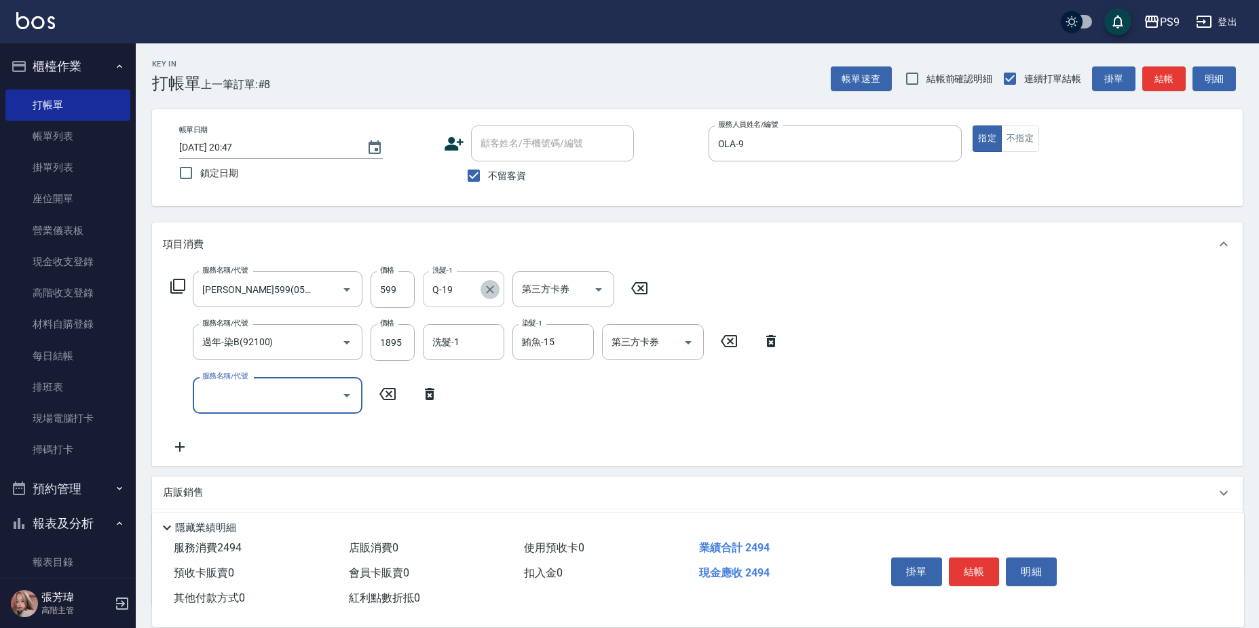
click at [493, 287] on icon "Clear" at bounding box center [490, 290] width 8 height 8
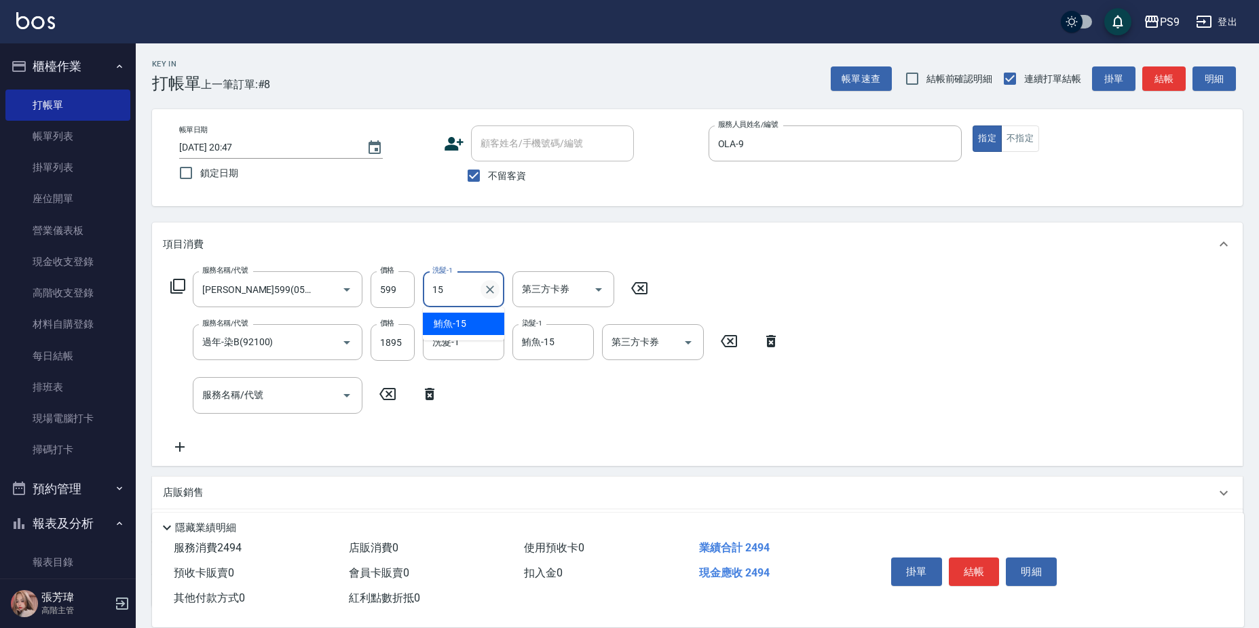
type input "鮪魚-15"
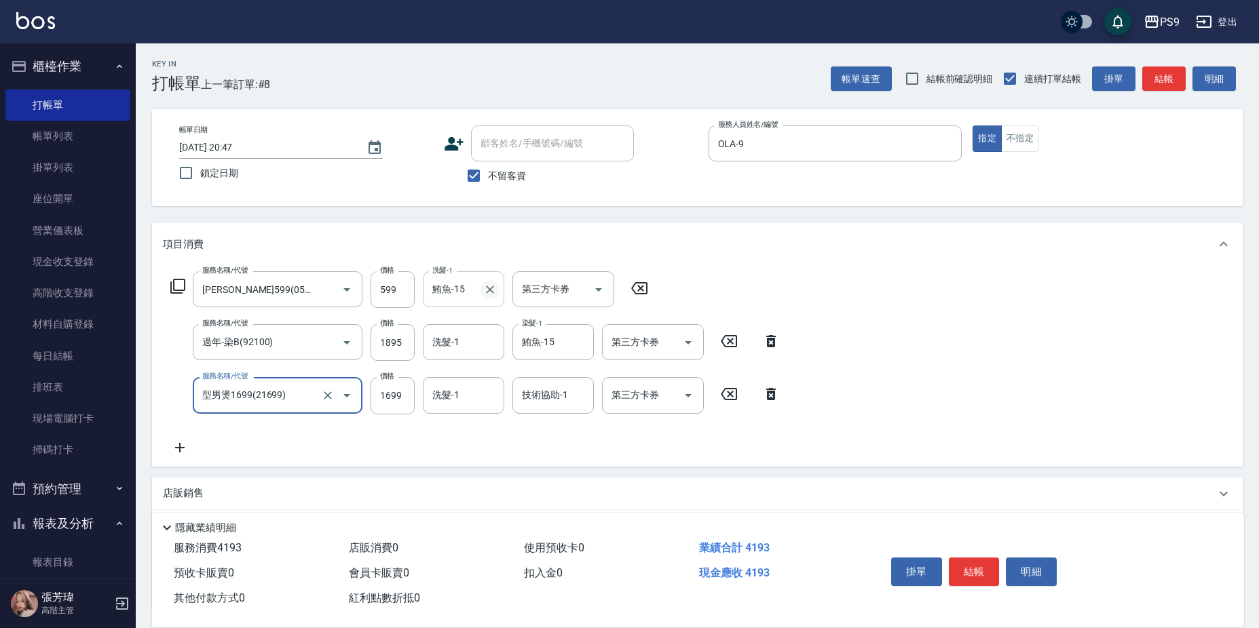
type input "型男燙1699(21699)"
type input "1895"
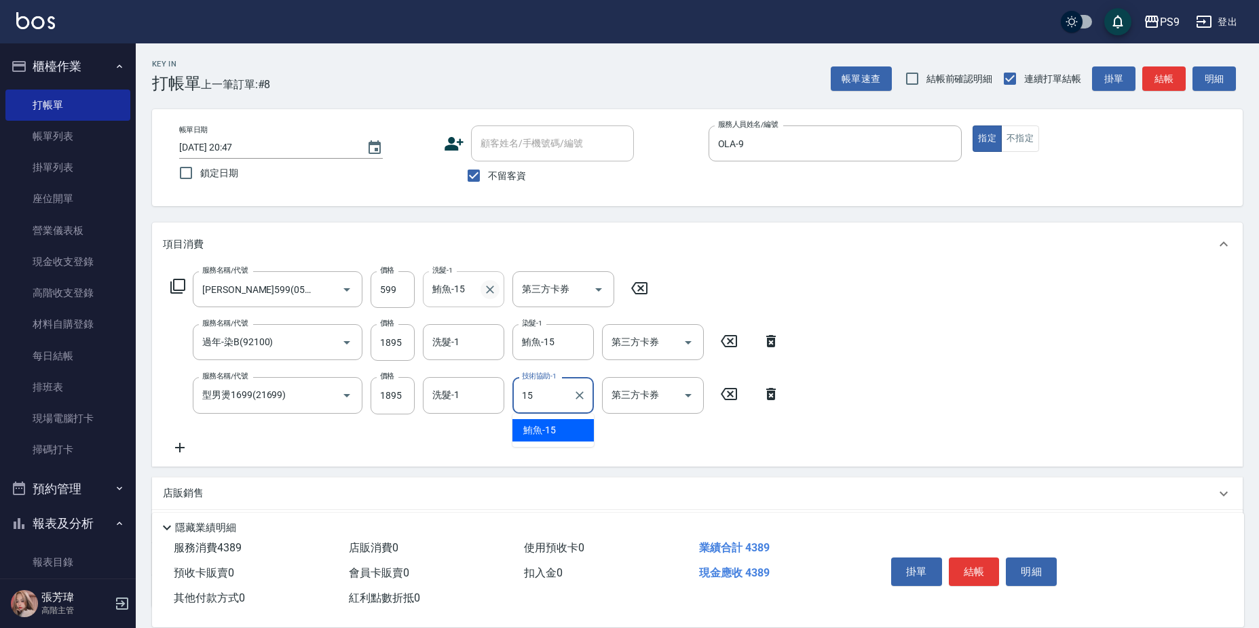
type input "鮪魚-15"
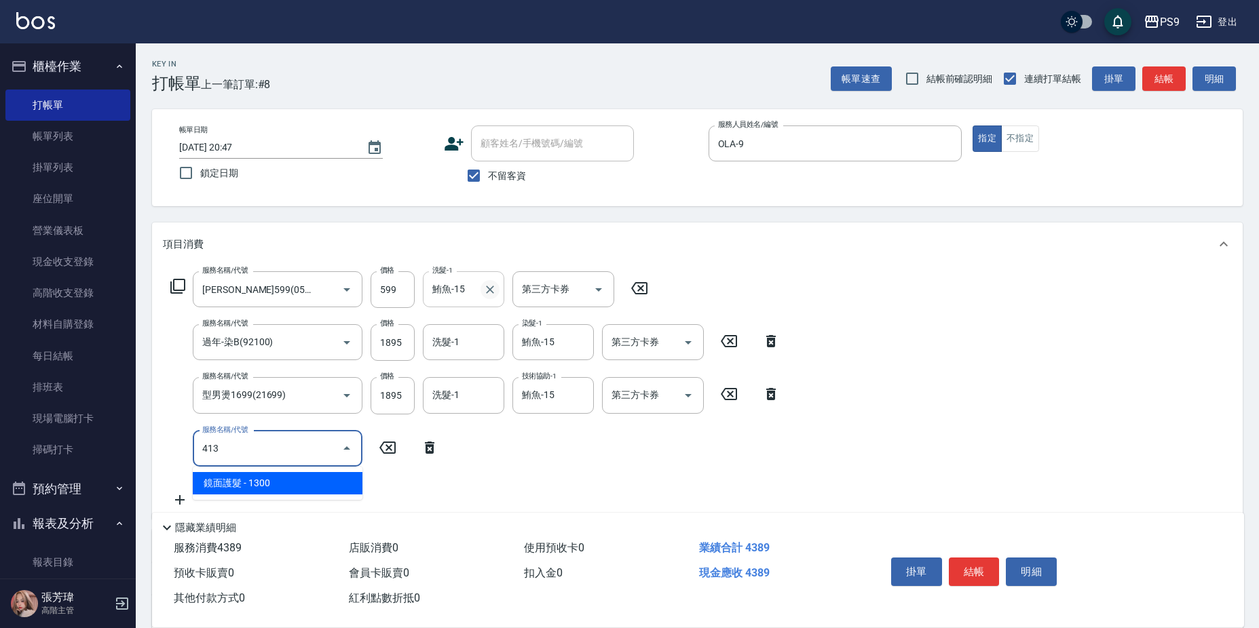
type input "鏡面護髮(413)"
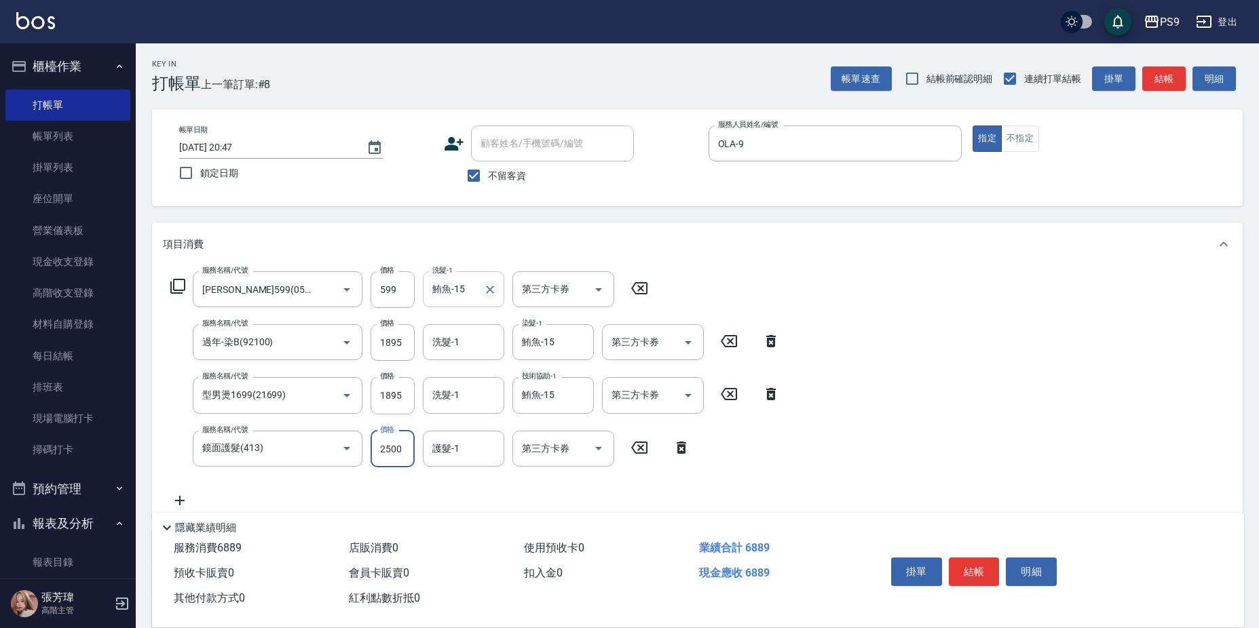
type input "2500"
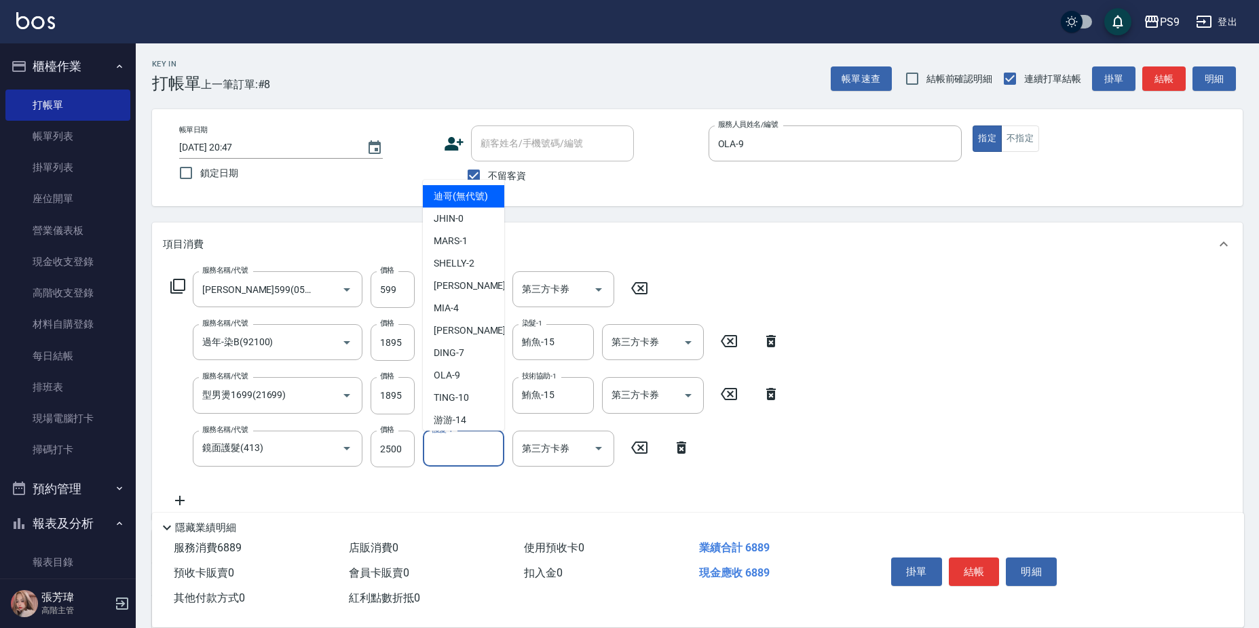
click at [470, 454] on input "護髮-1" at bounding box center [463, 449] width 69 height 24
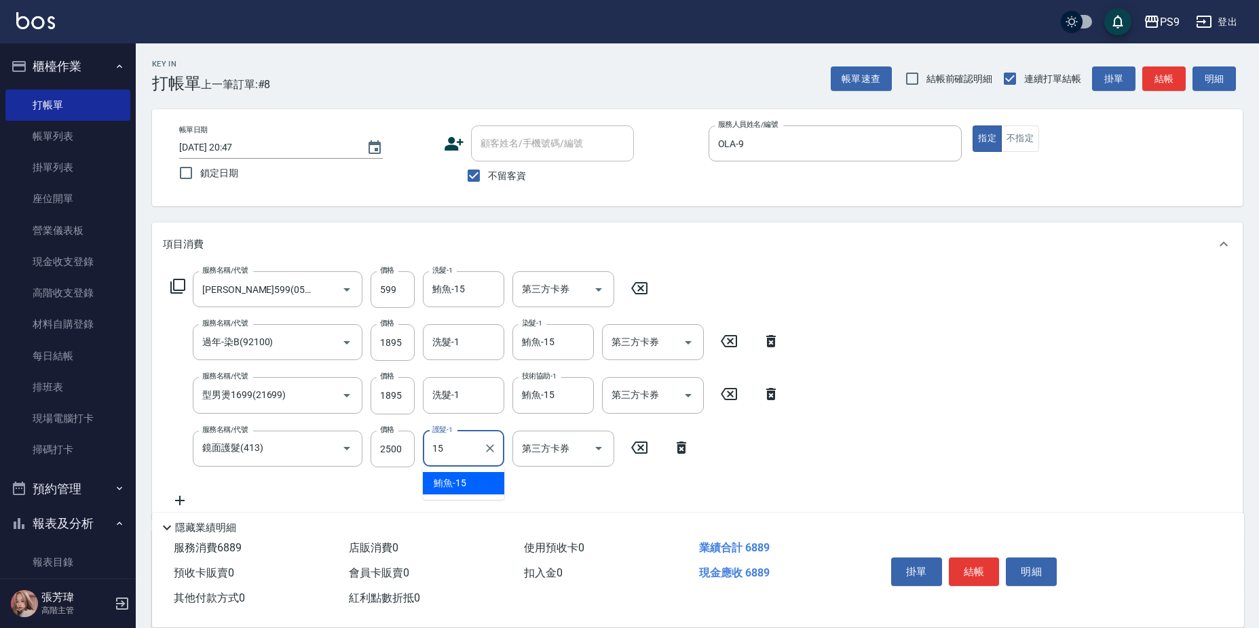
type input "鮪魚-15"
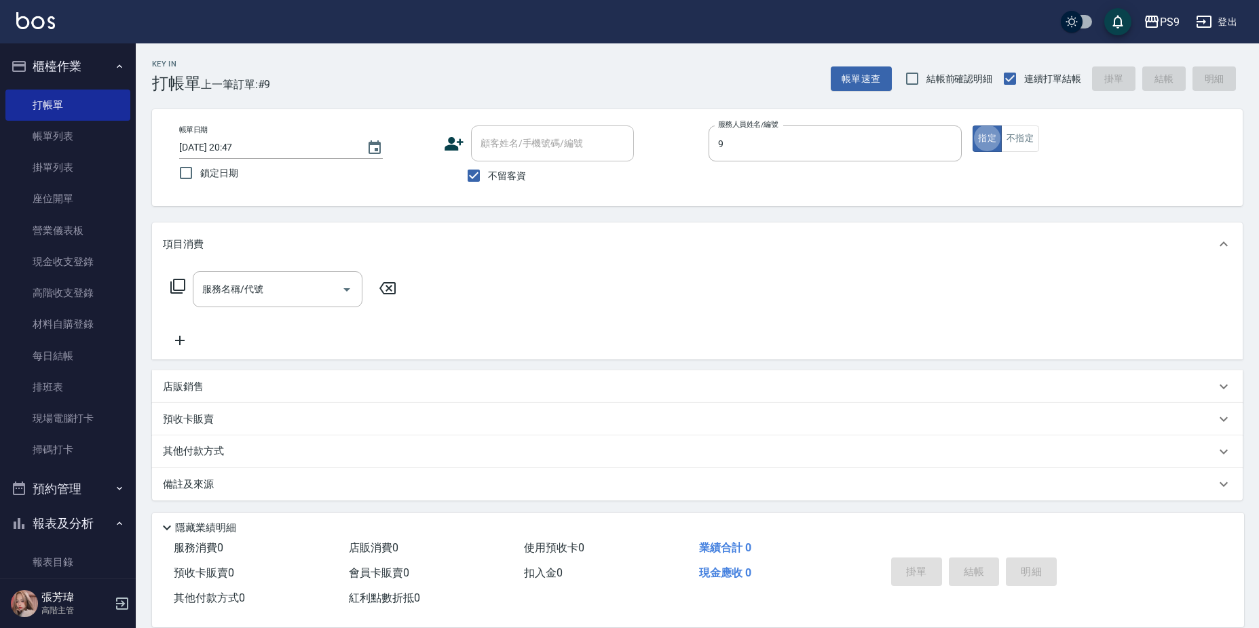
type input "OLA-9"
type input "0"
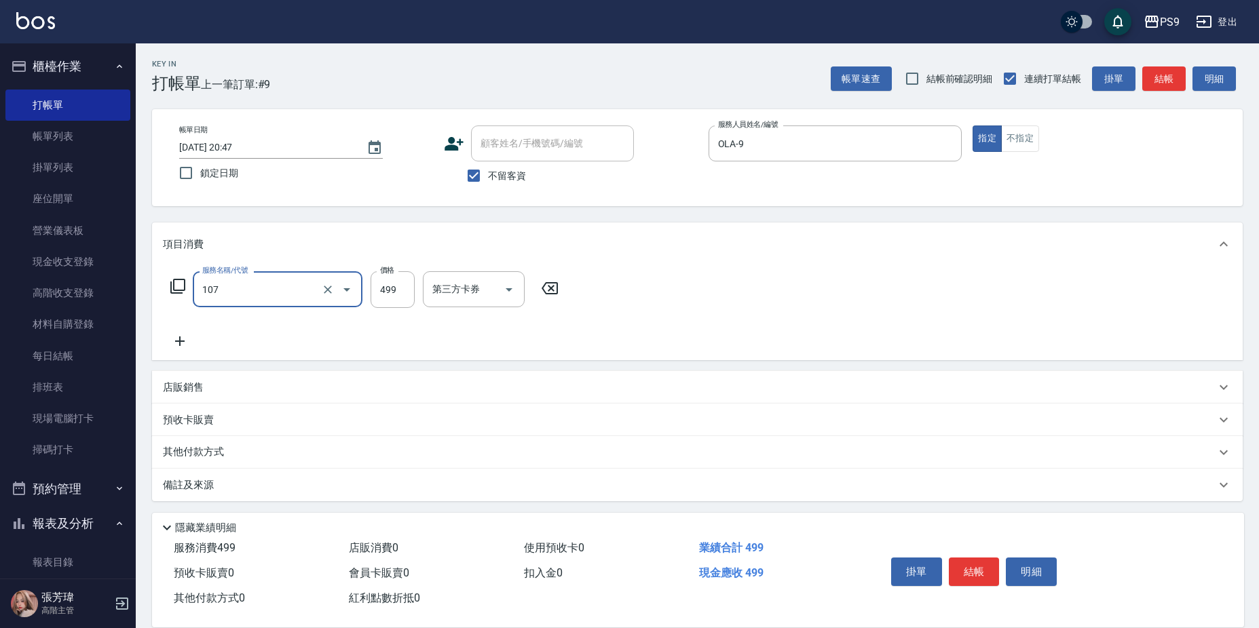
type input "舒活(107)"
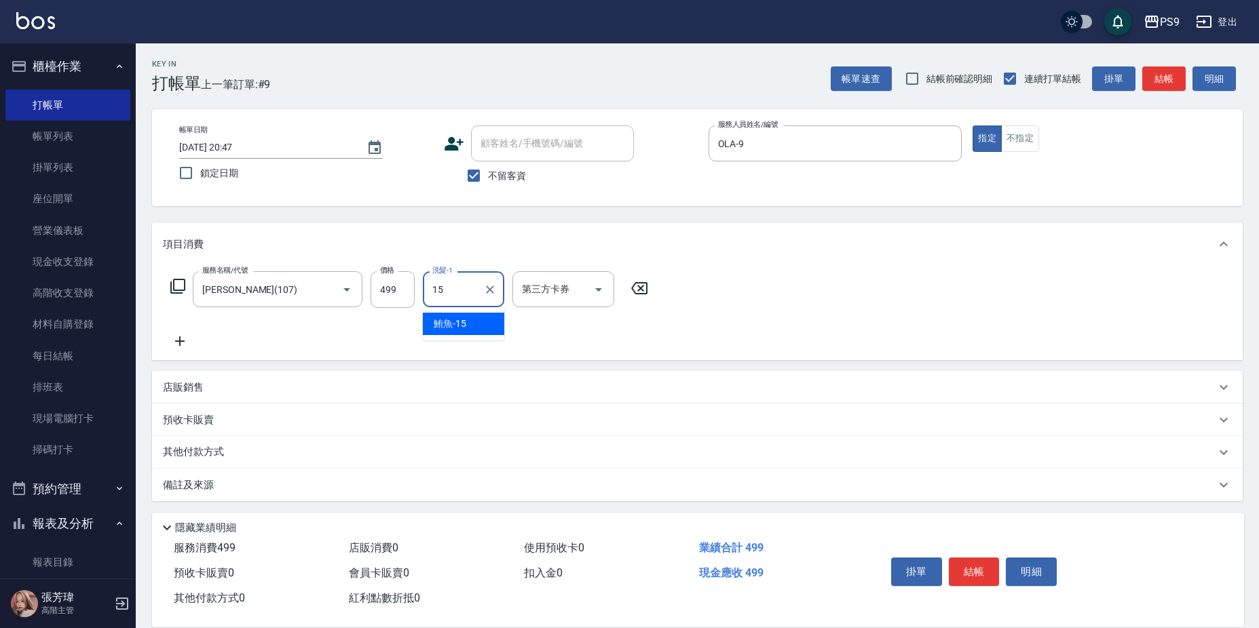
type input "鮪魚-15"
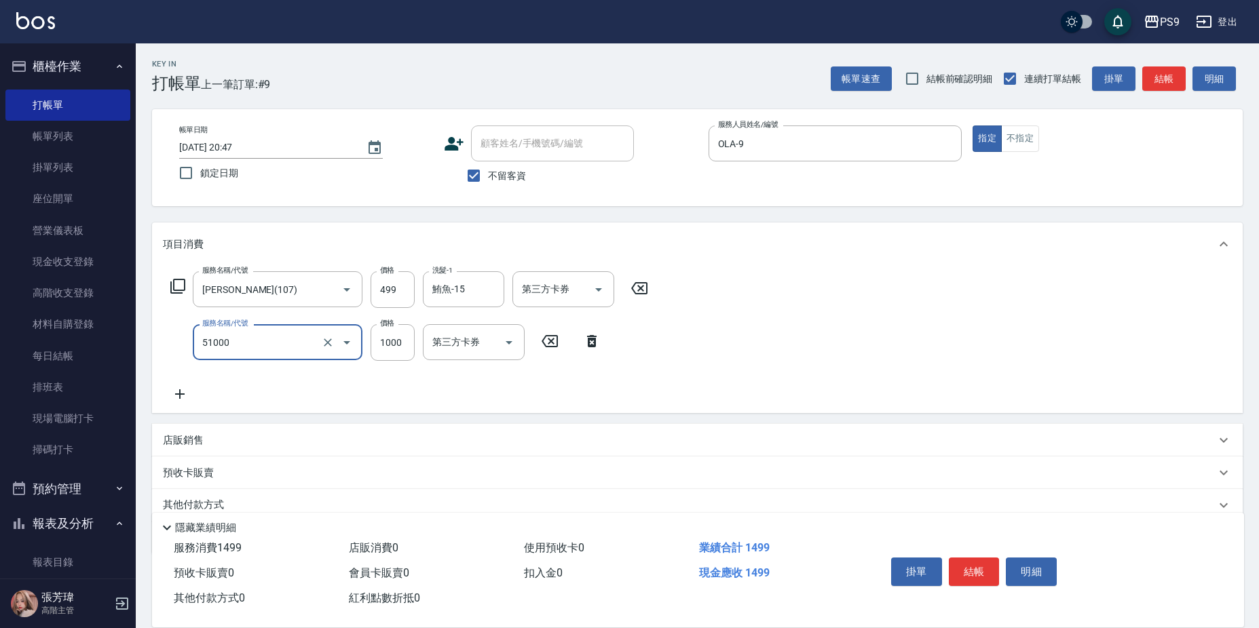
type input "燙髮1000(51000)"
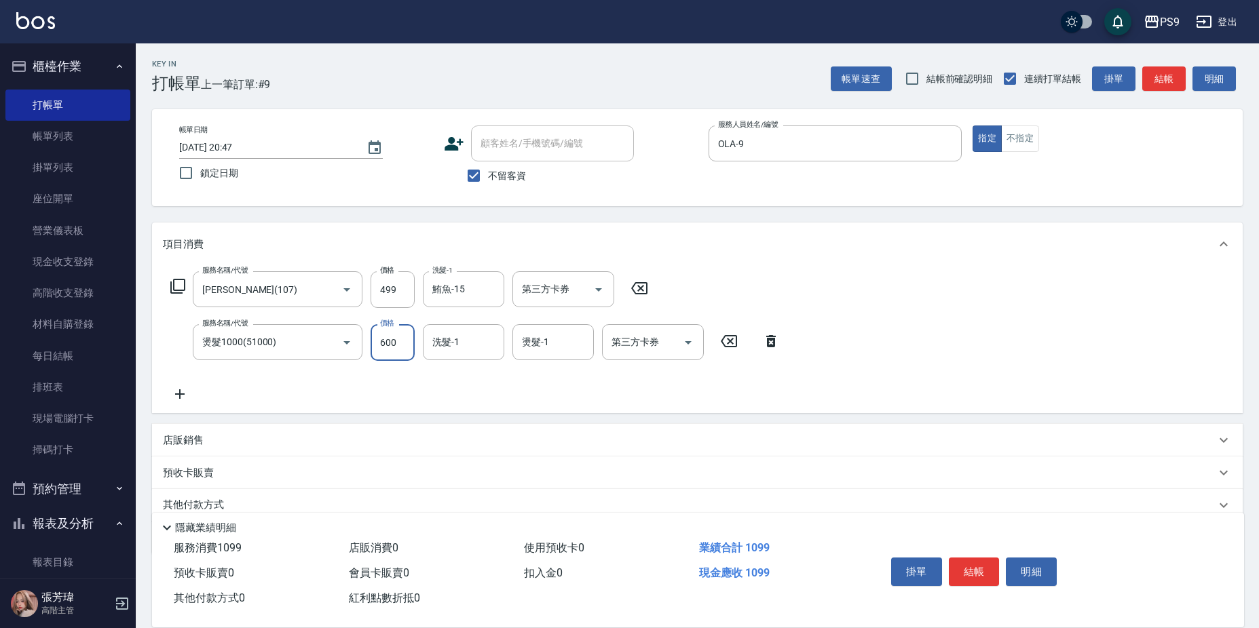
type input "600"
type input "鮪魚-15"
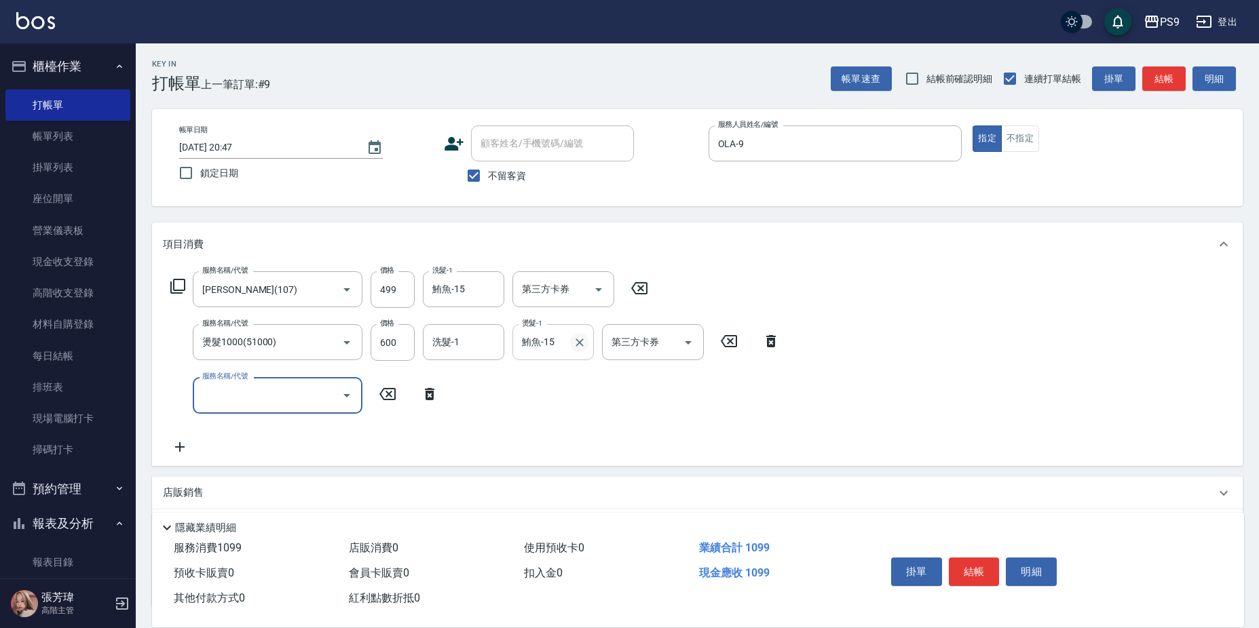
click at [580, 339] on icon "Clear" at bounding box center [580, 343] width 14 height 14
type input "洪瑀嬿-28"
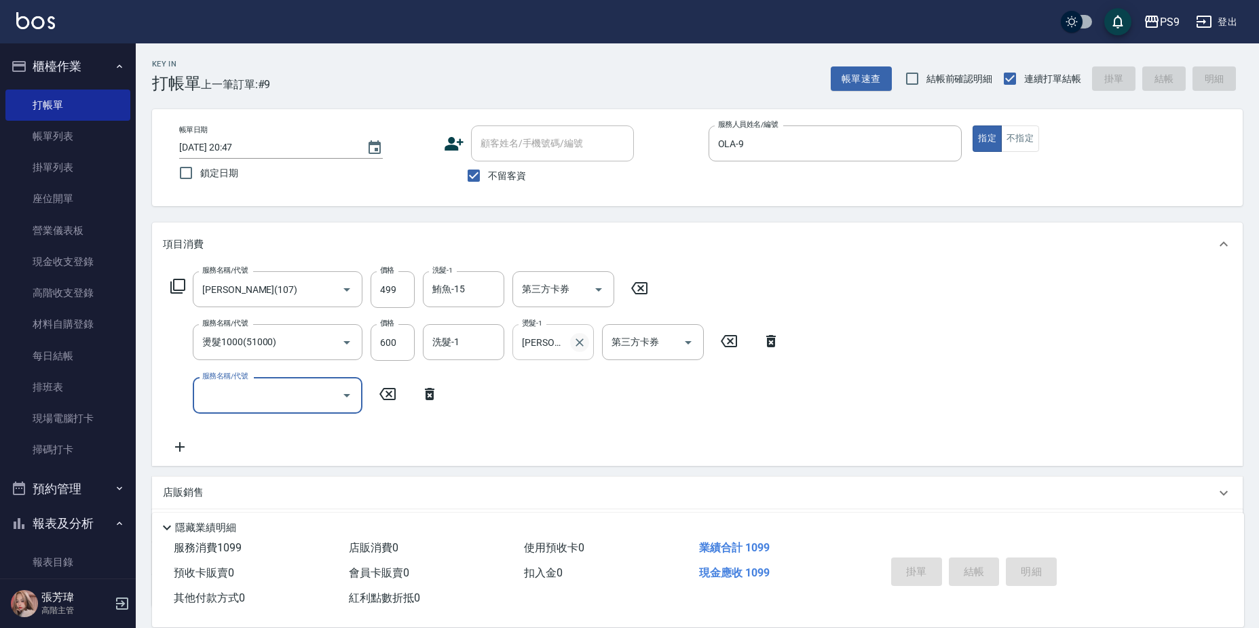
type input "2025/09/05 20:48"
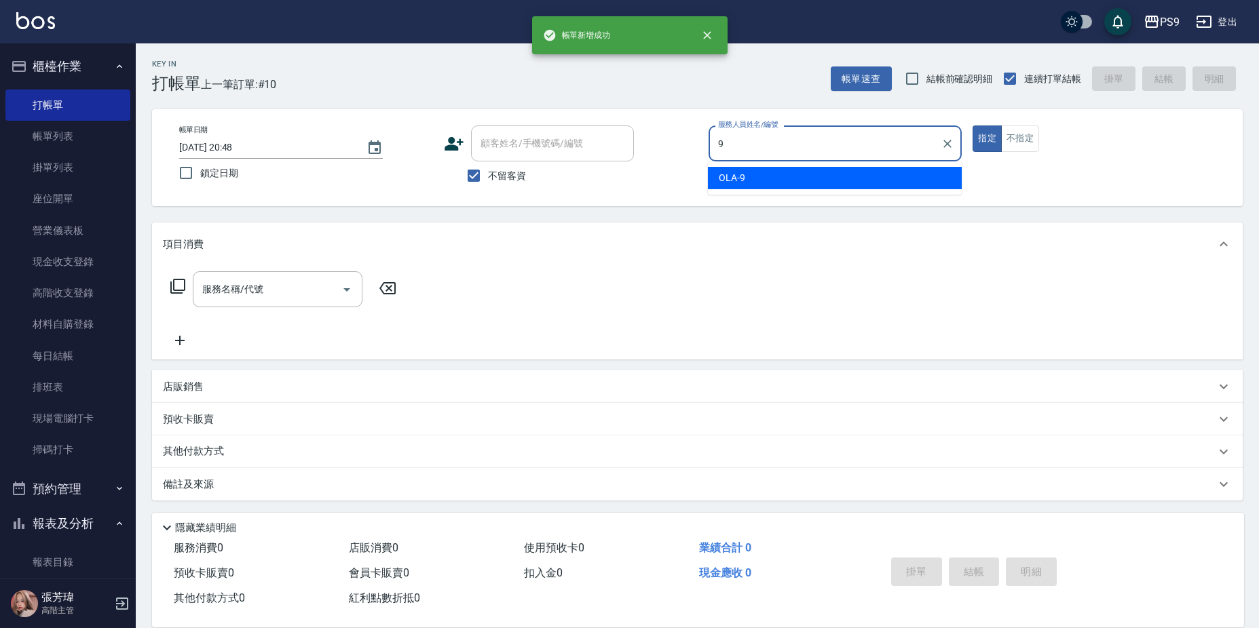
type input "OLA-9"
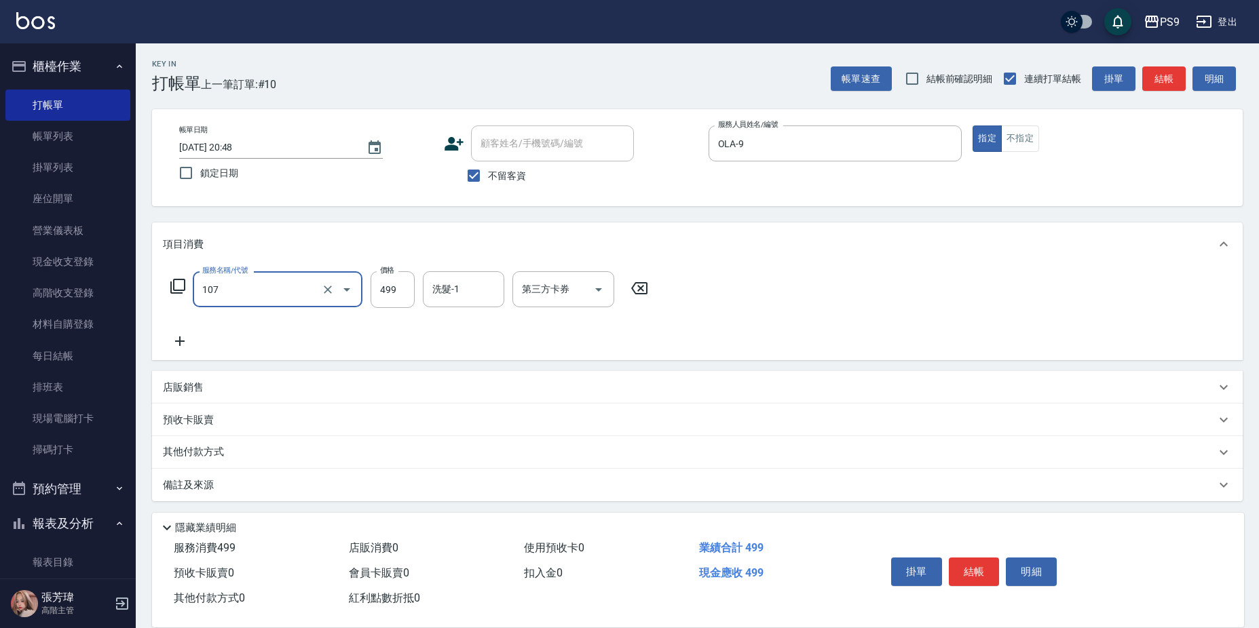
type input "舒活(107)"
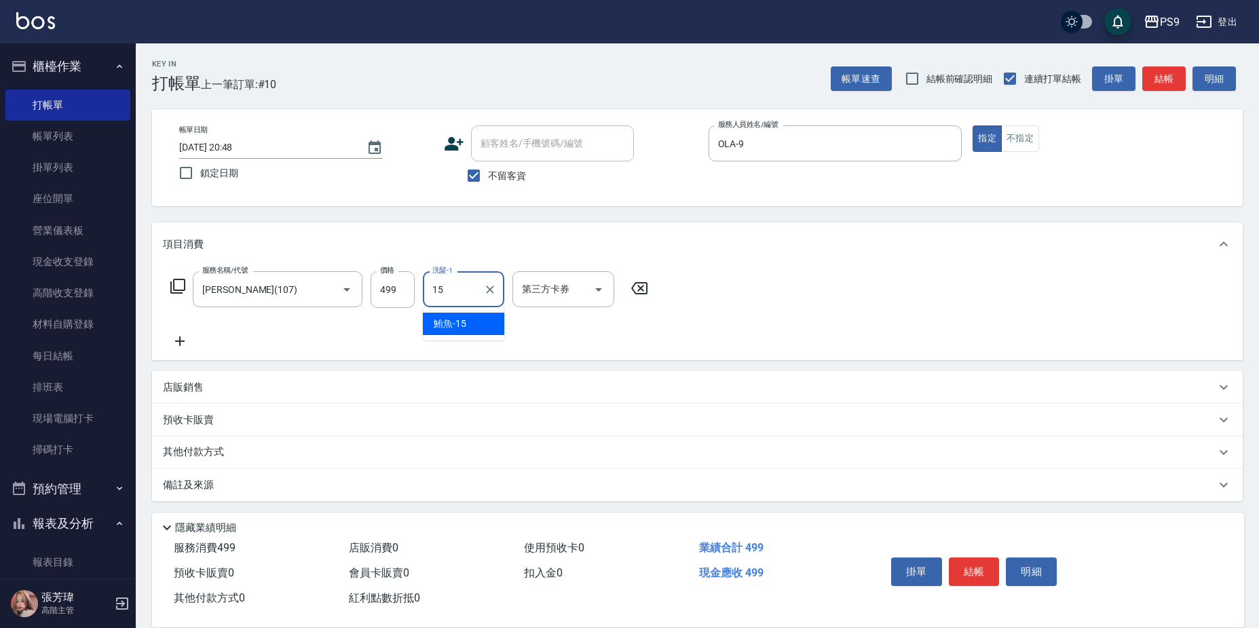
type input "鮪魚-15"
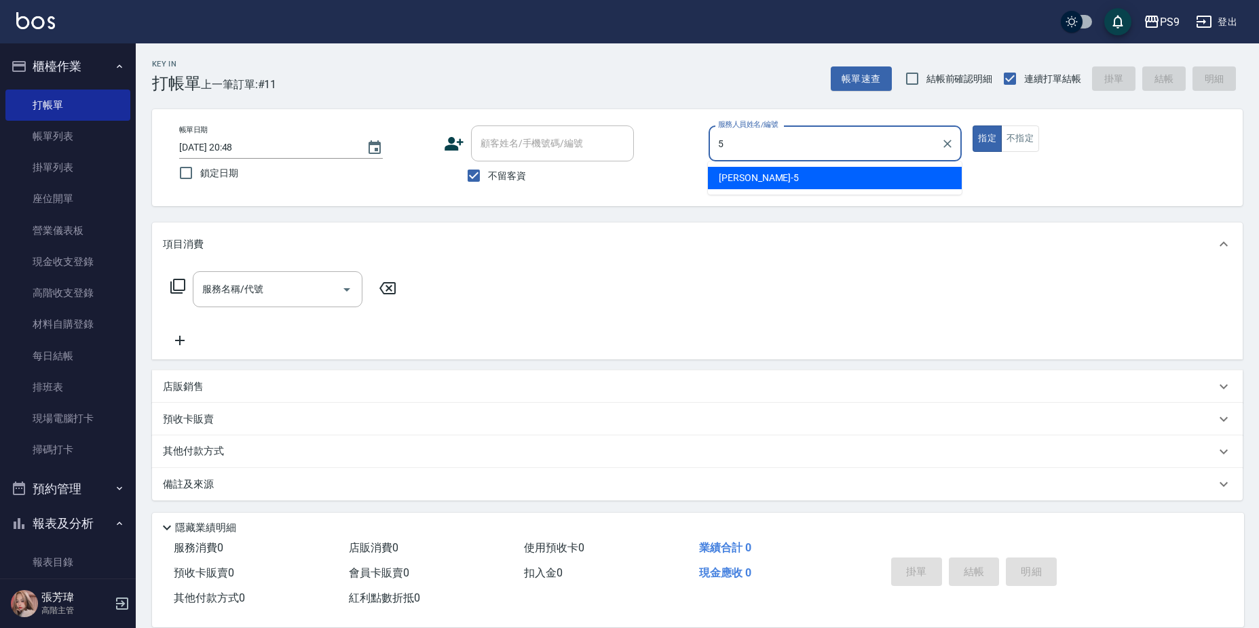
type input "NICK-5"
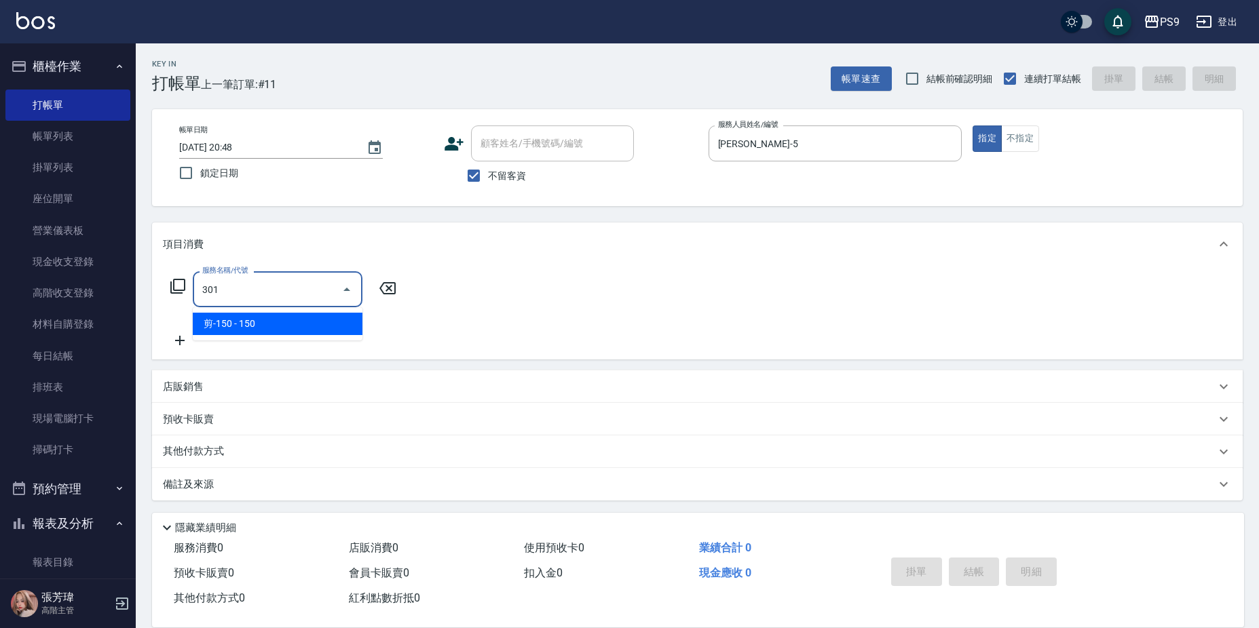
type input "剪-150(301)"
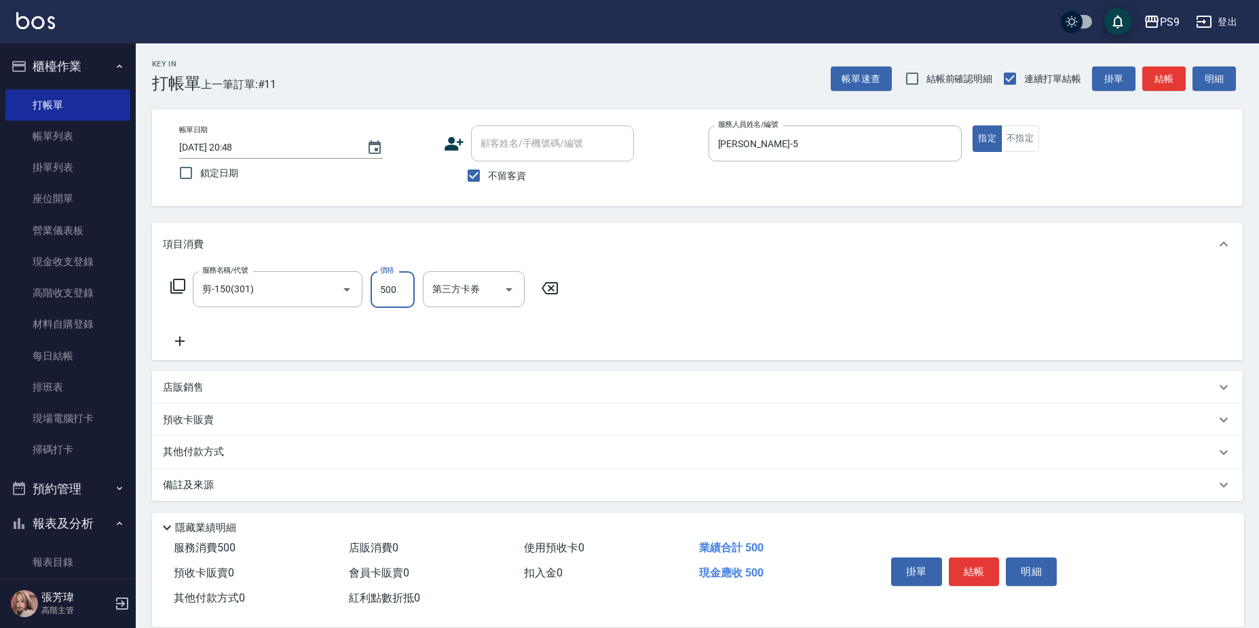
type input "500"
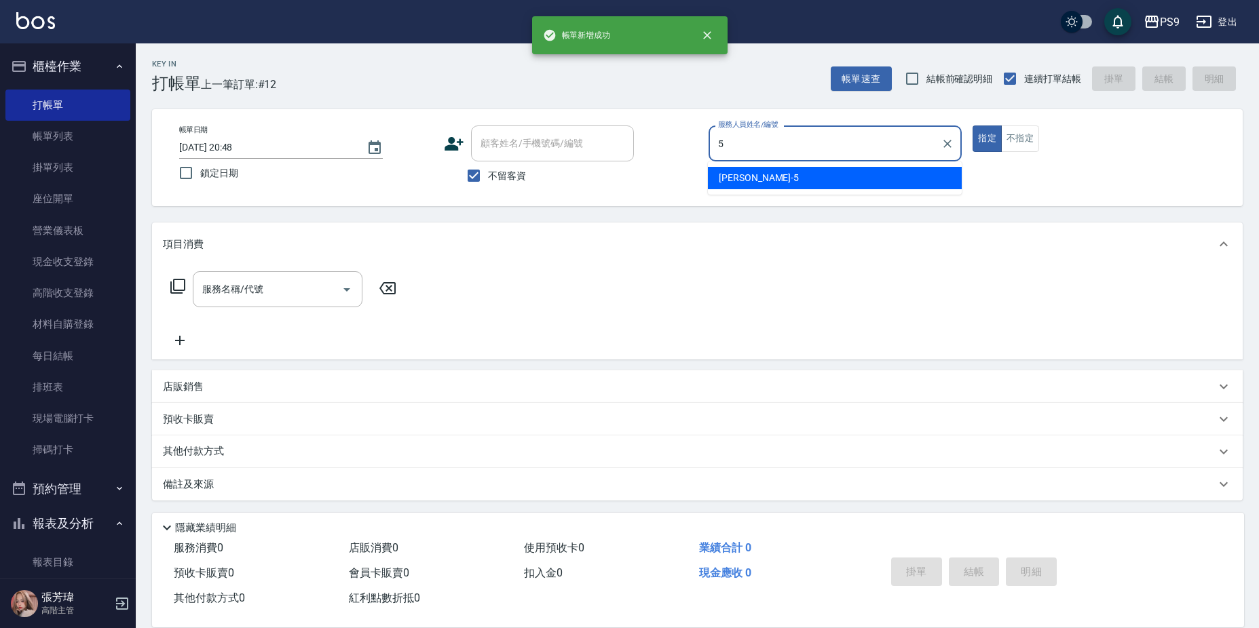
type input "NICK-5"
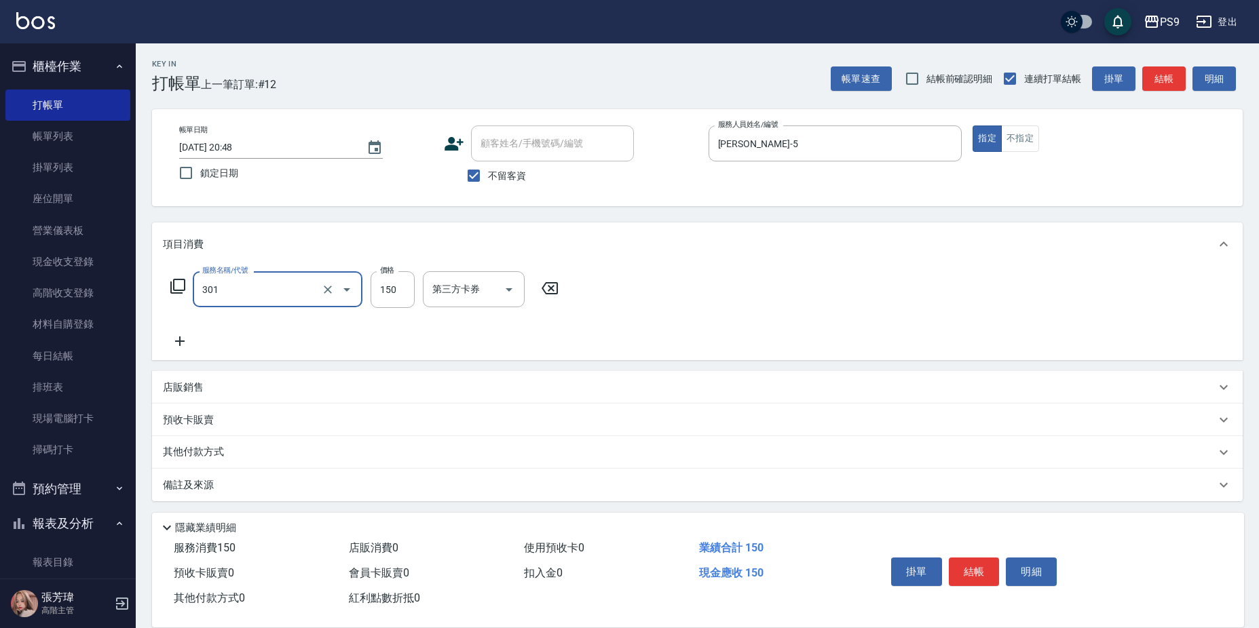
type input "剪-150(301)"
type input "500"
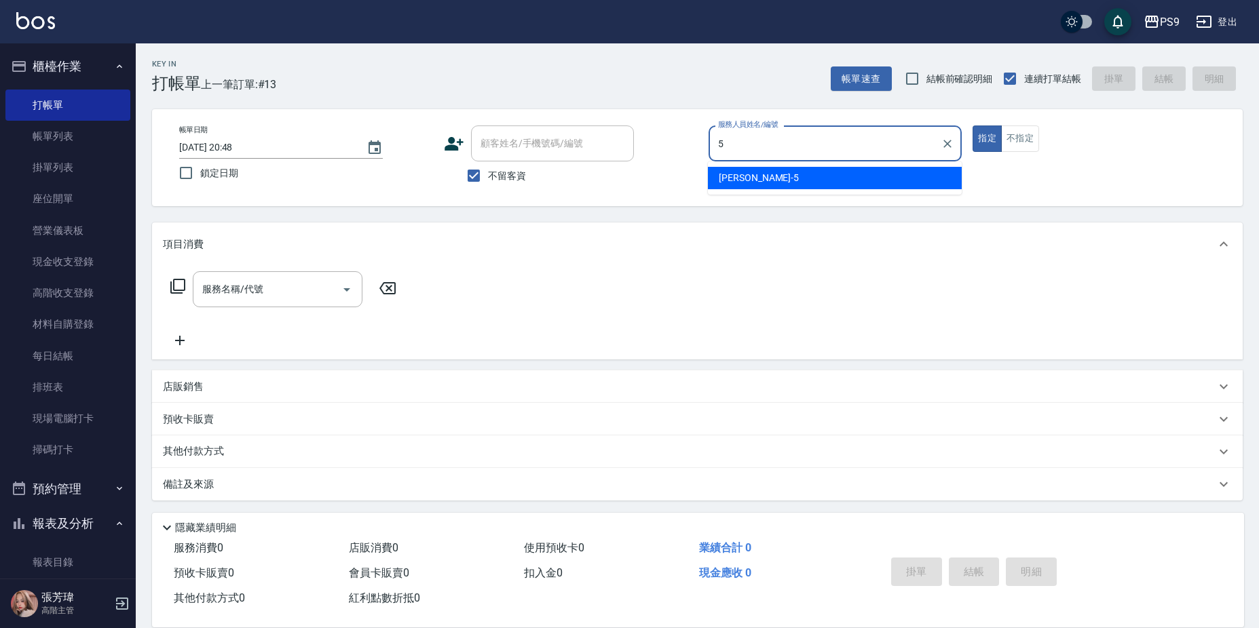
type input "NICK-5"
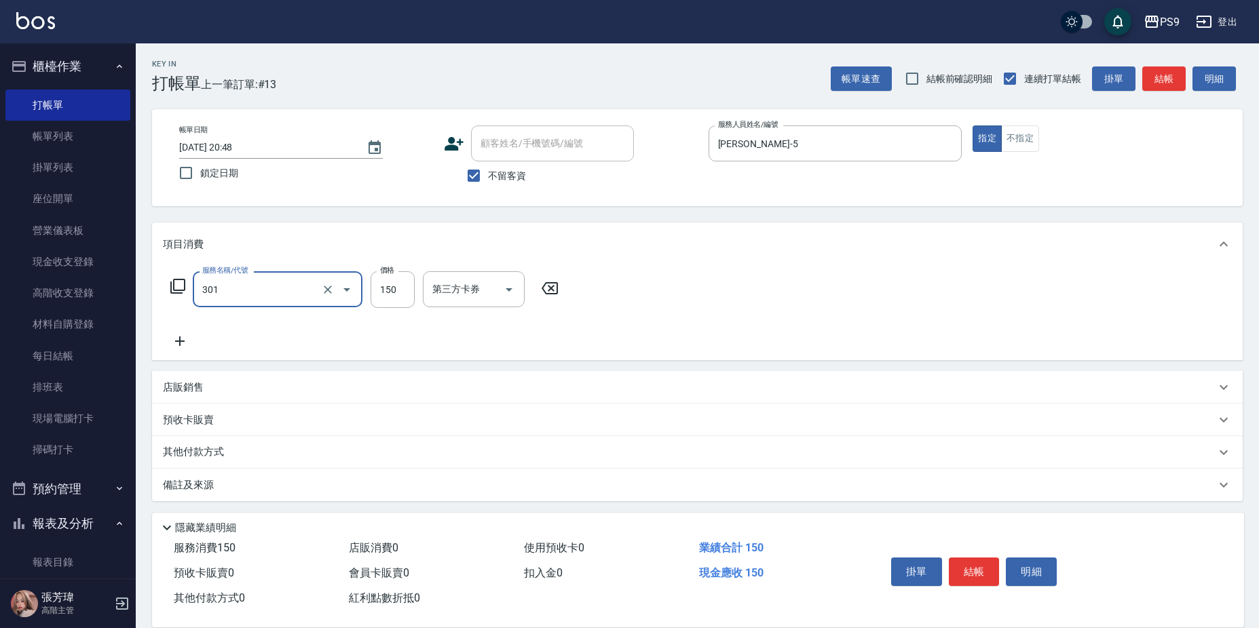
type input "剪-150(301)"
type input "500"
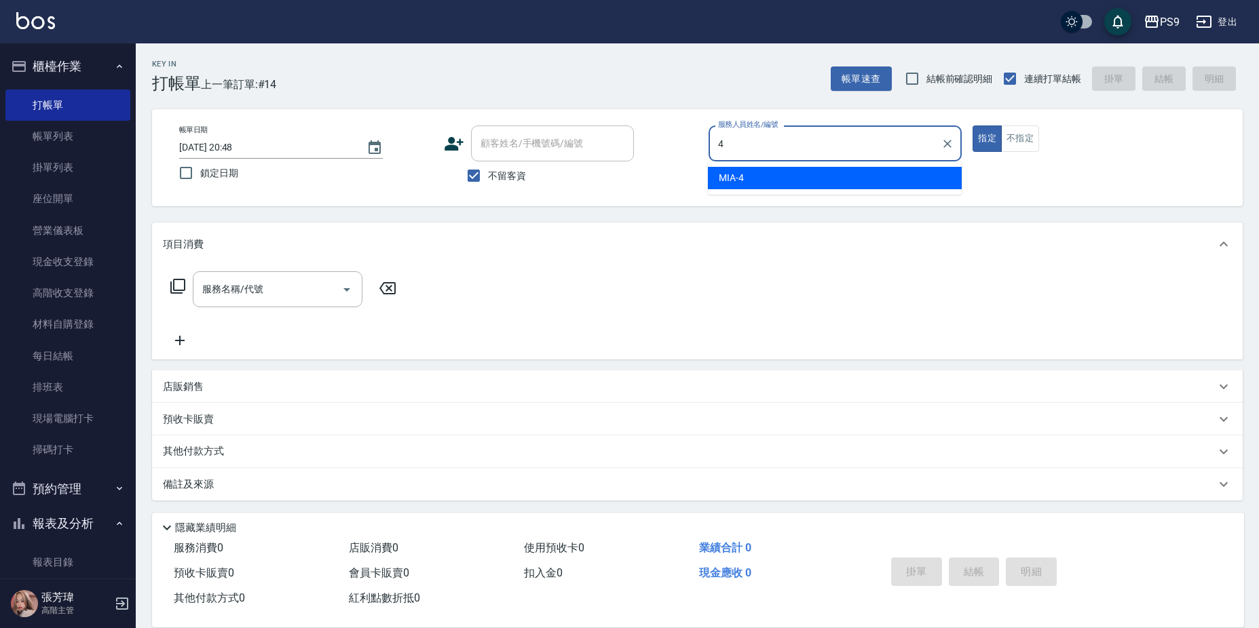
type input "MIA-4"
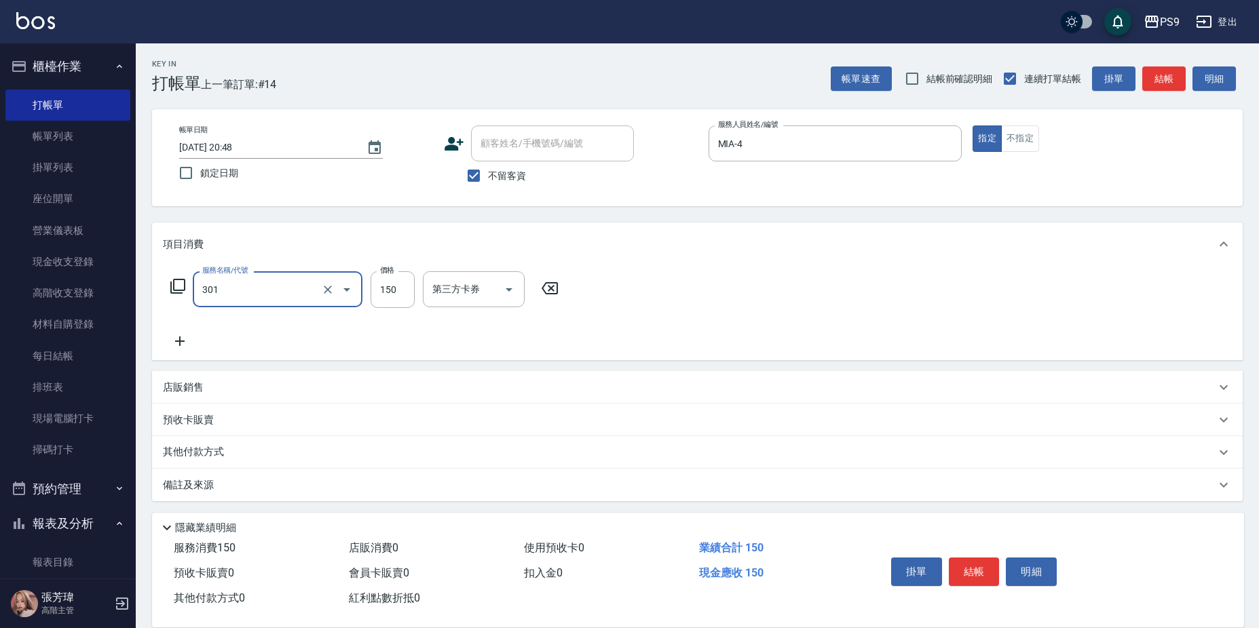
type input "剪-150(301)"
type input "300"
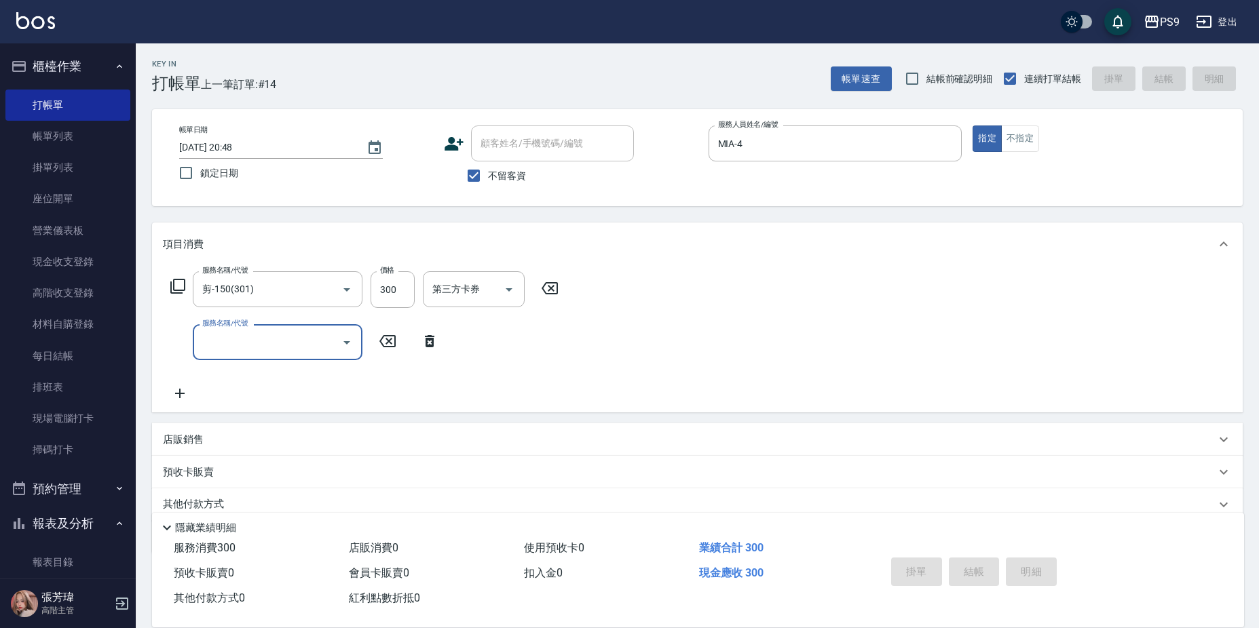
type input "2025/09/05 20:49"
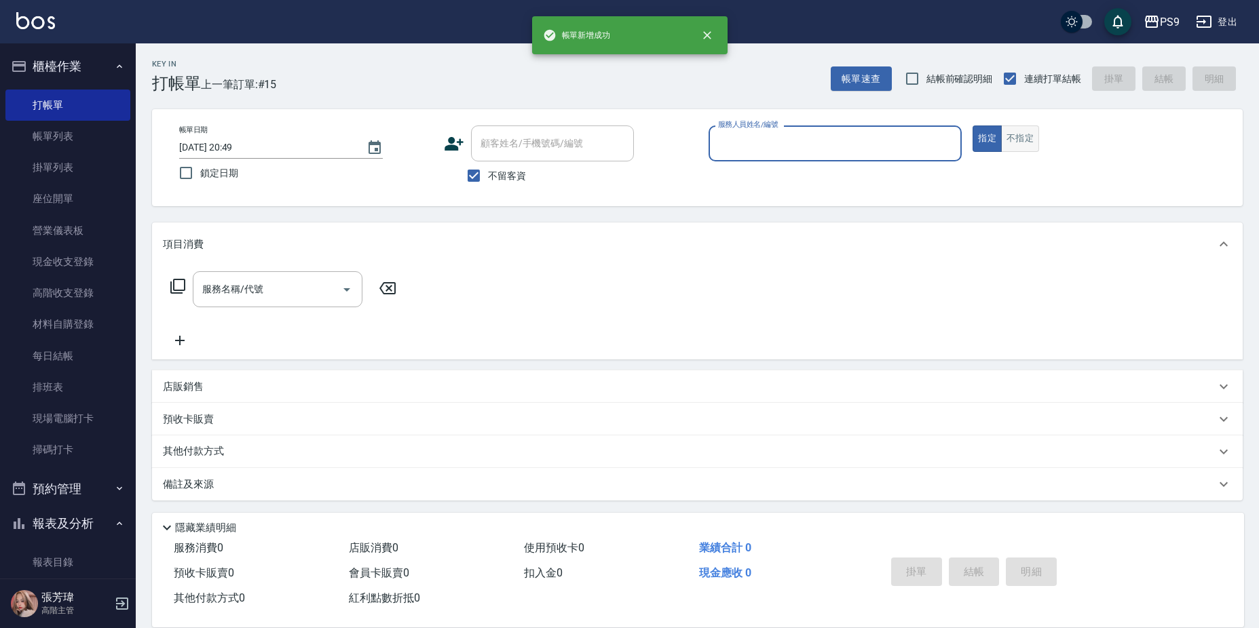
click at [1024, 131] on button "不指定" at bounding box center [1020, 139] width 38 height 26
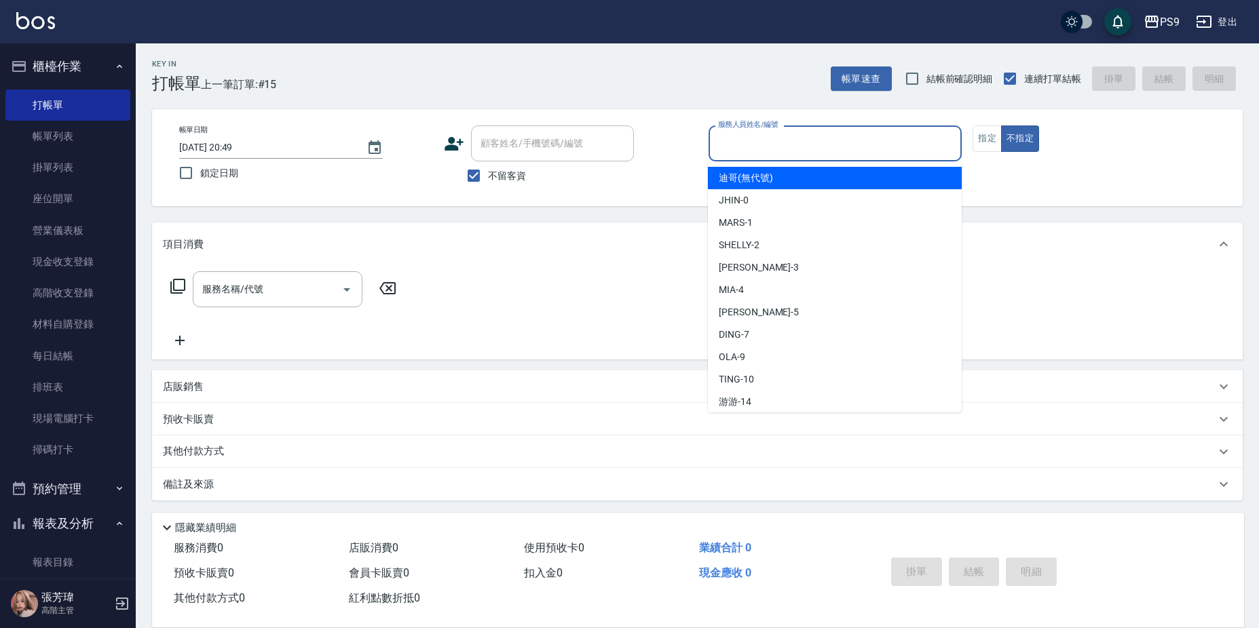
click at [857, 132] on input "服務人員姓名/編號" at bounding box center [836, 144] width 242 height 24
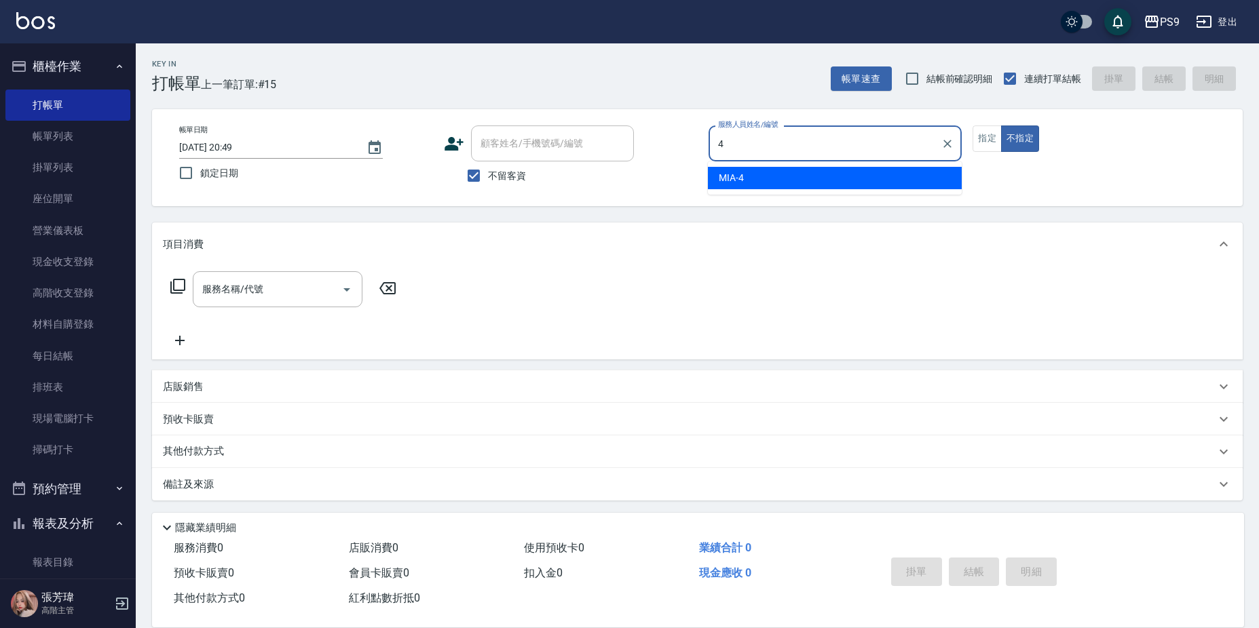
type input "MIA-4"
type button "false"
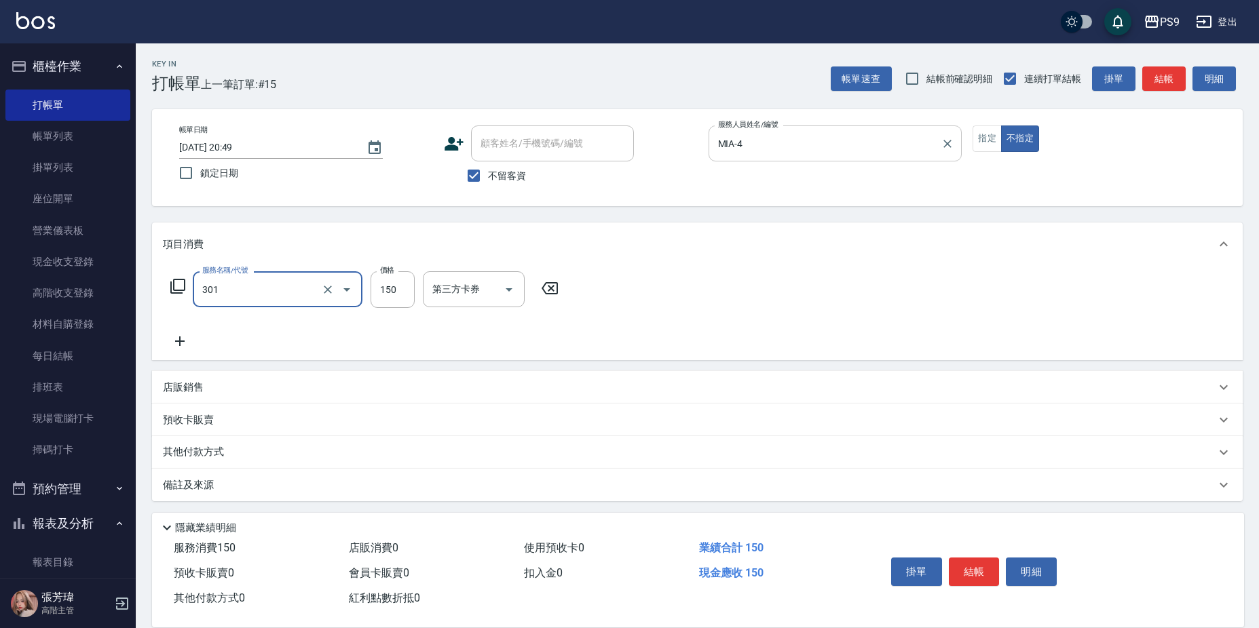
type input "剪-150(301)"
type input "300"
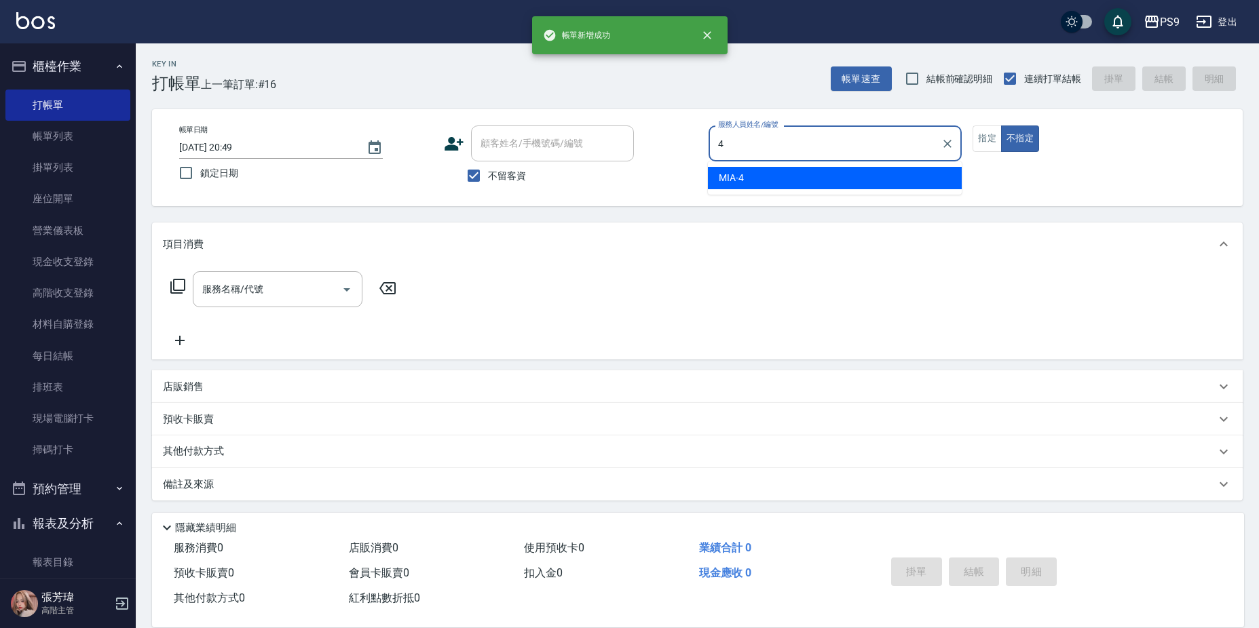
type input "MIA-4"
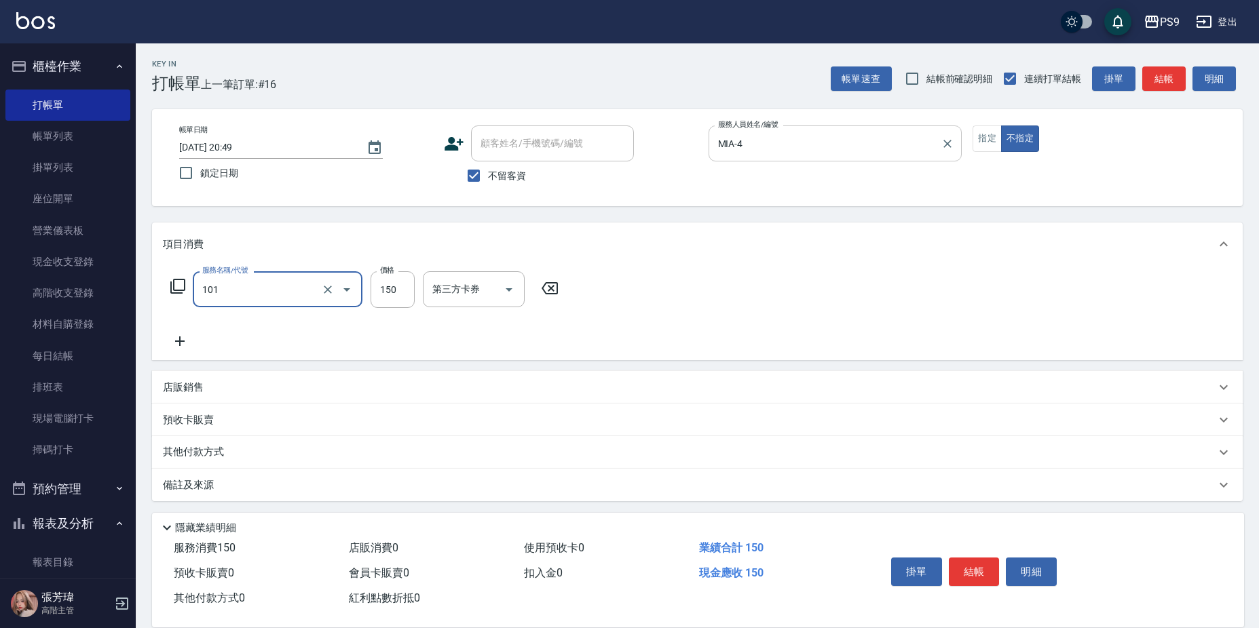
type input "洗髮(101)"
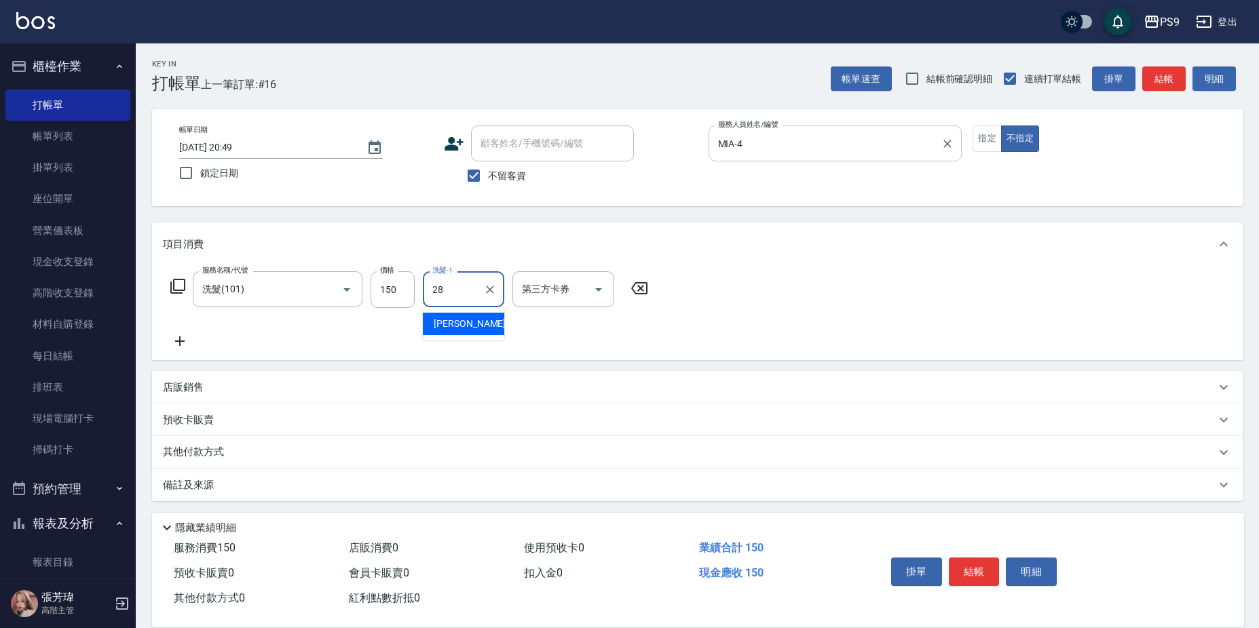
type input "洪瑀嬿-28"
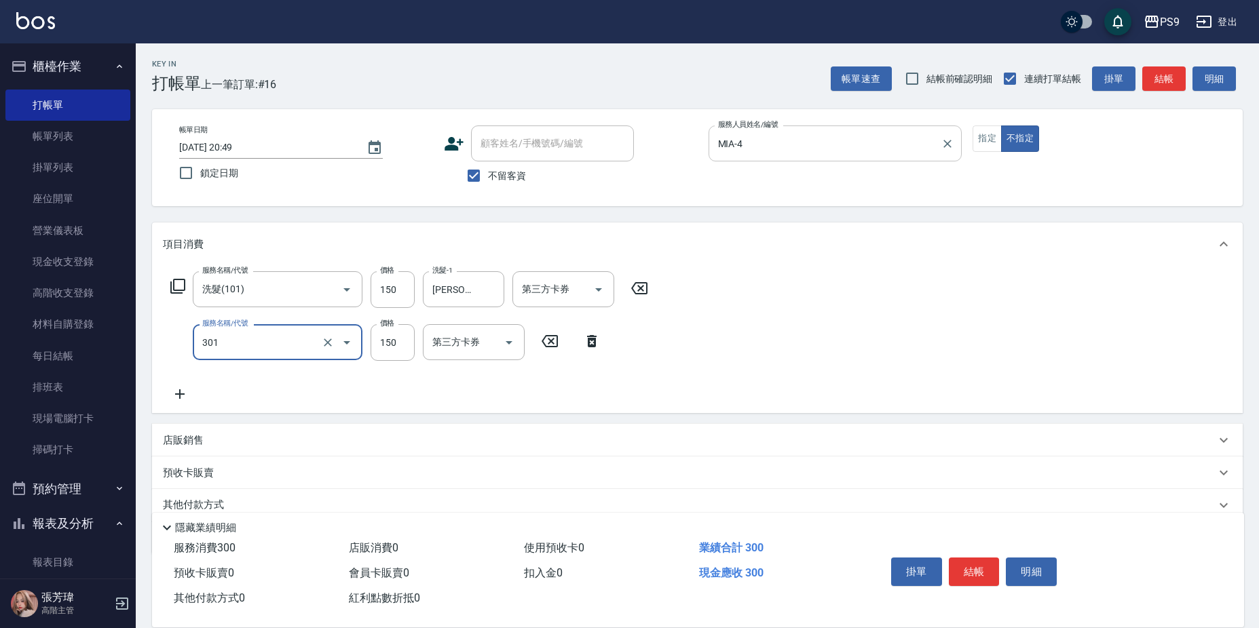
type input "剪-150(301)"
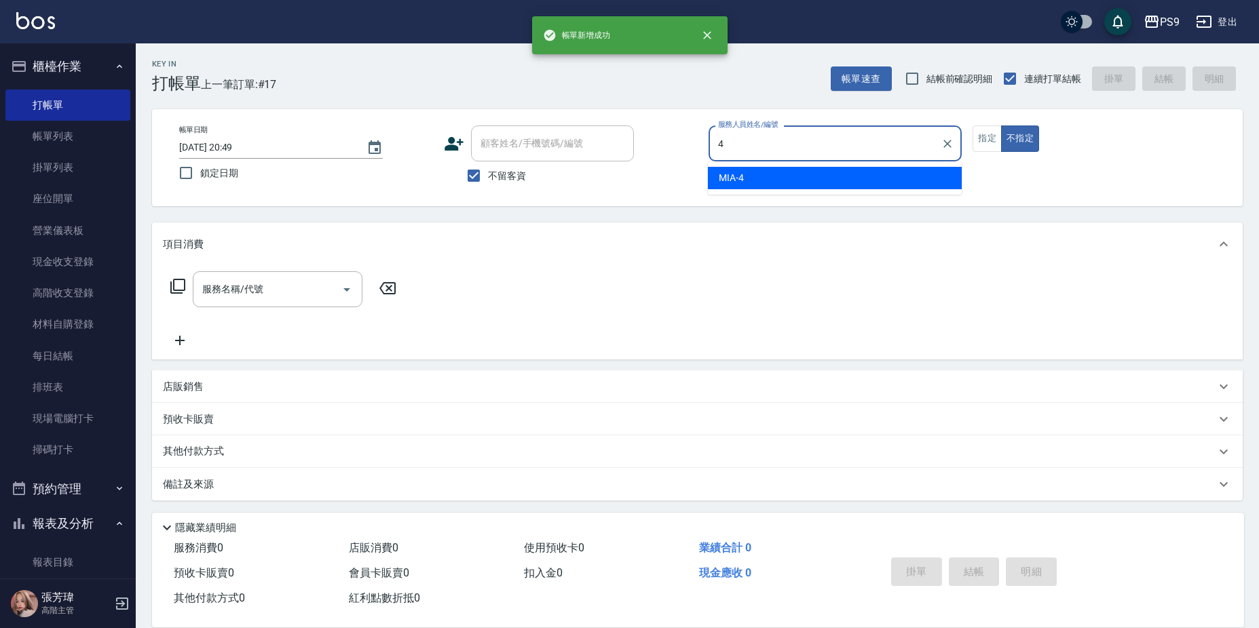
type input "MIA-4"
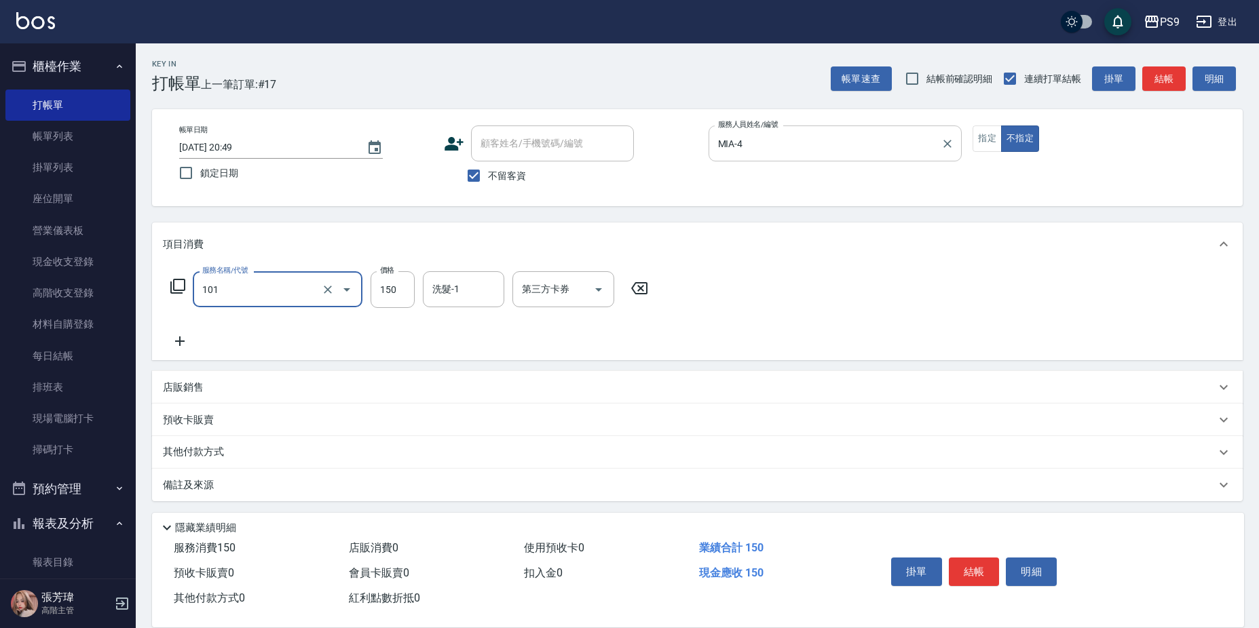
type input "洗髮(101)"
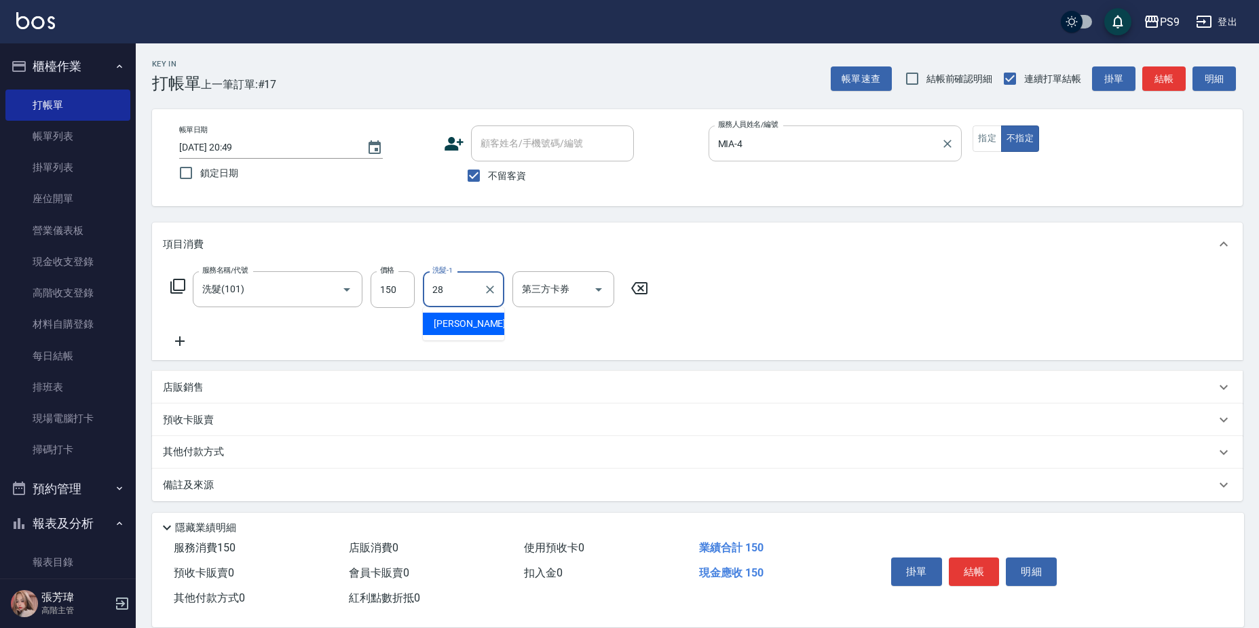
type input "洪瑀嬿-28"
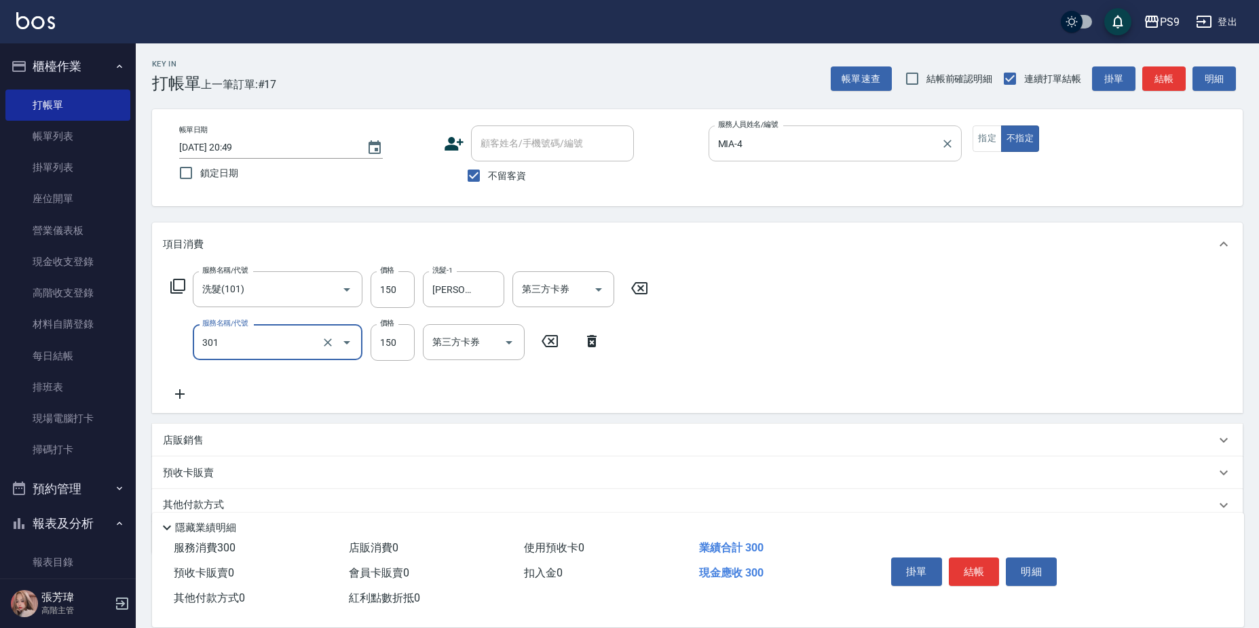
type input "剪-150(301)"
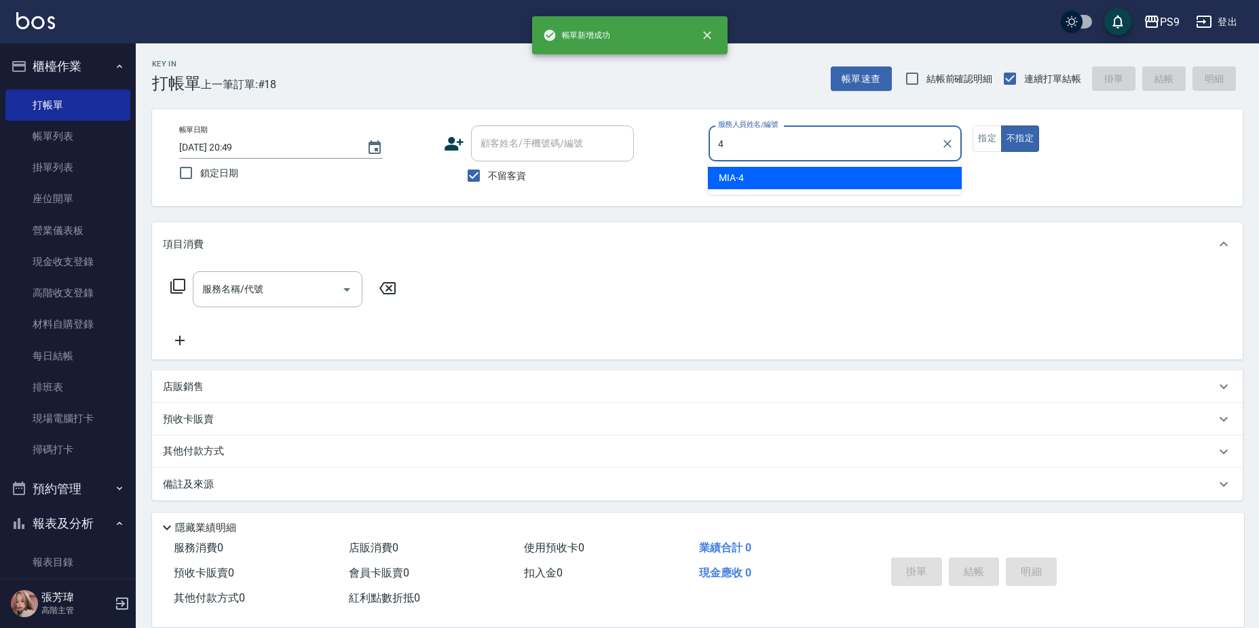
type input "MIA-4"
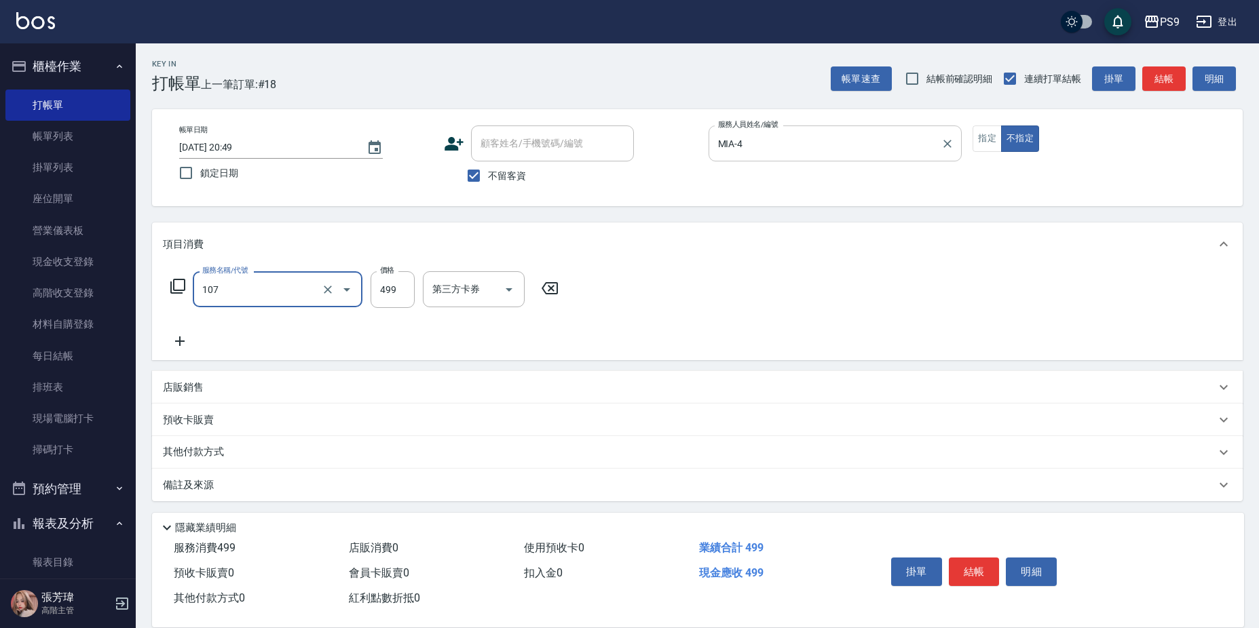
type input "舒活(107)"
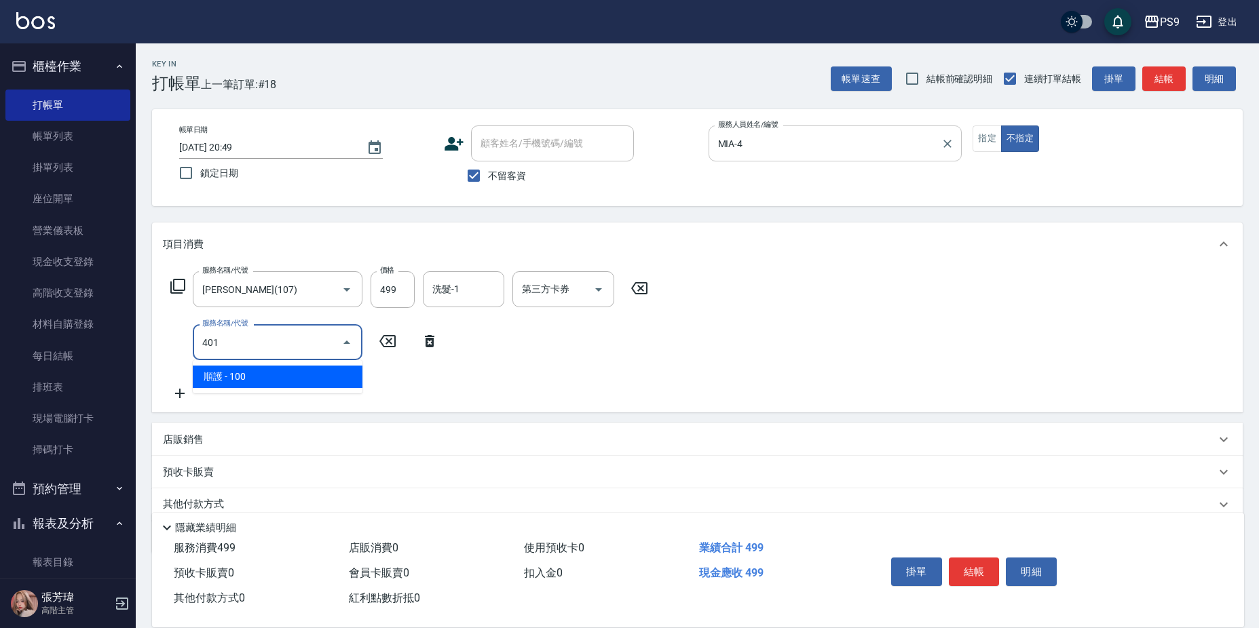
type input "順護(401)"
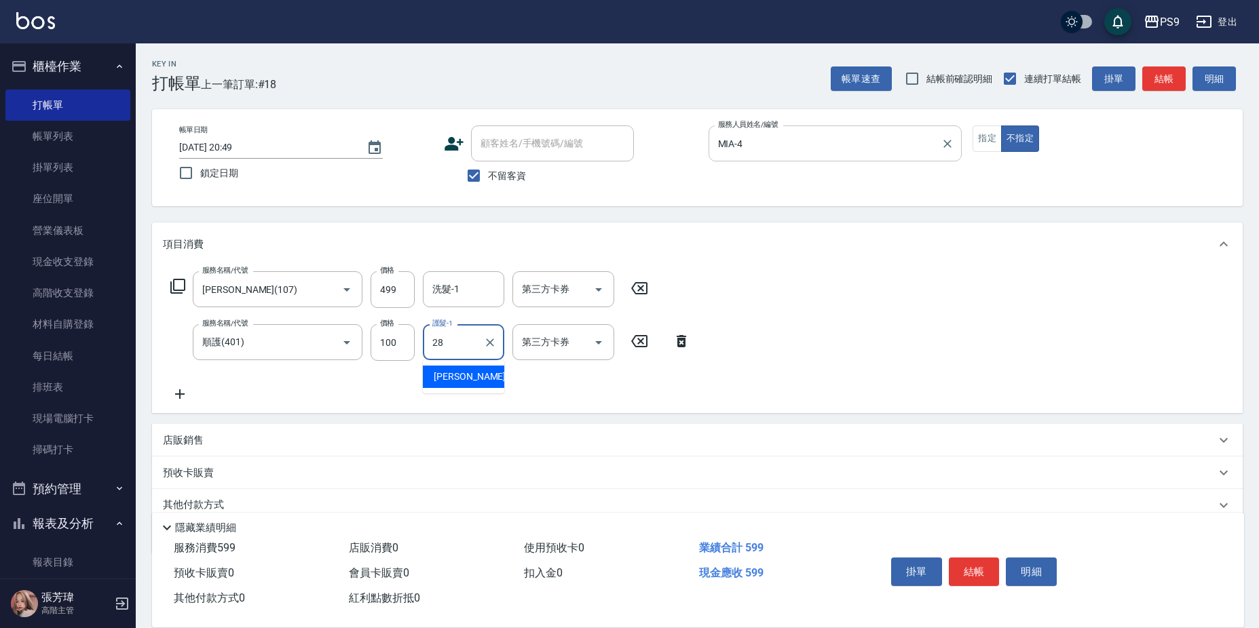
type input "洪瑀嬿-28"
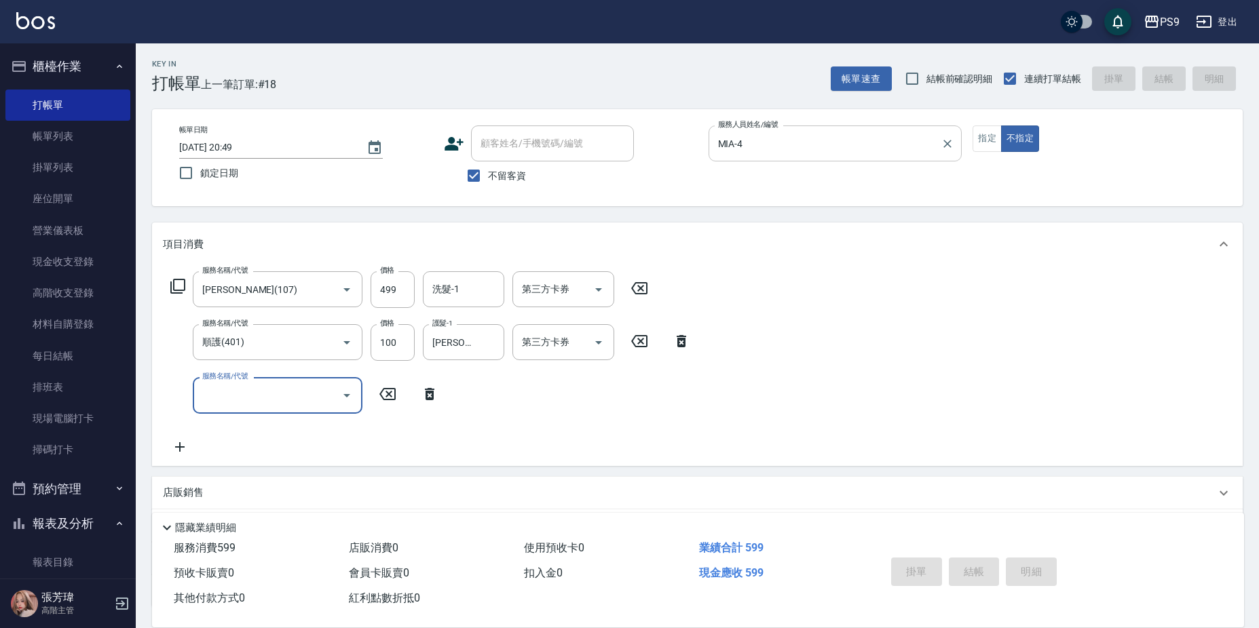
type input "2025/09/05 20:50"
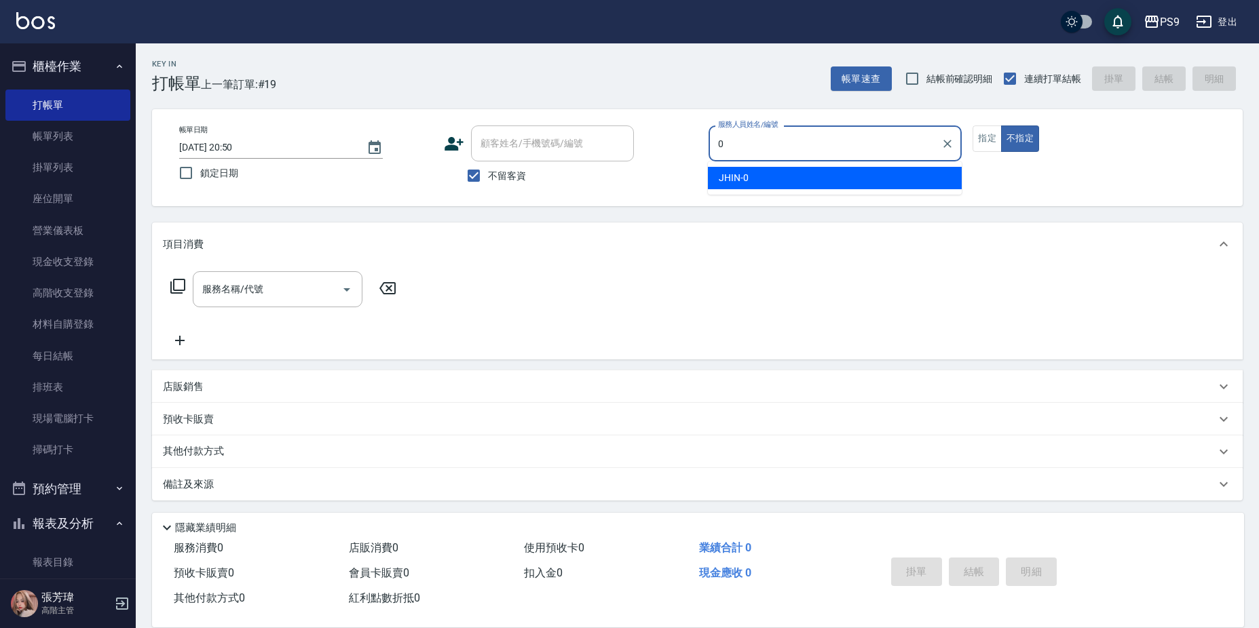
type input "JHIN-0"
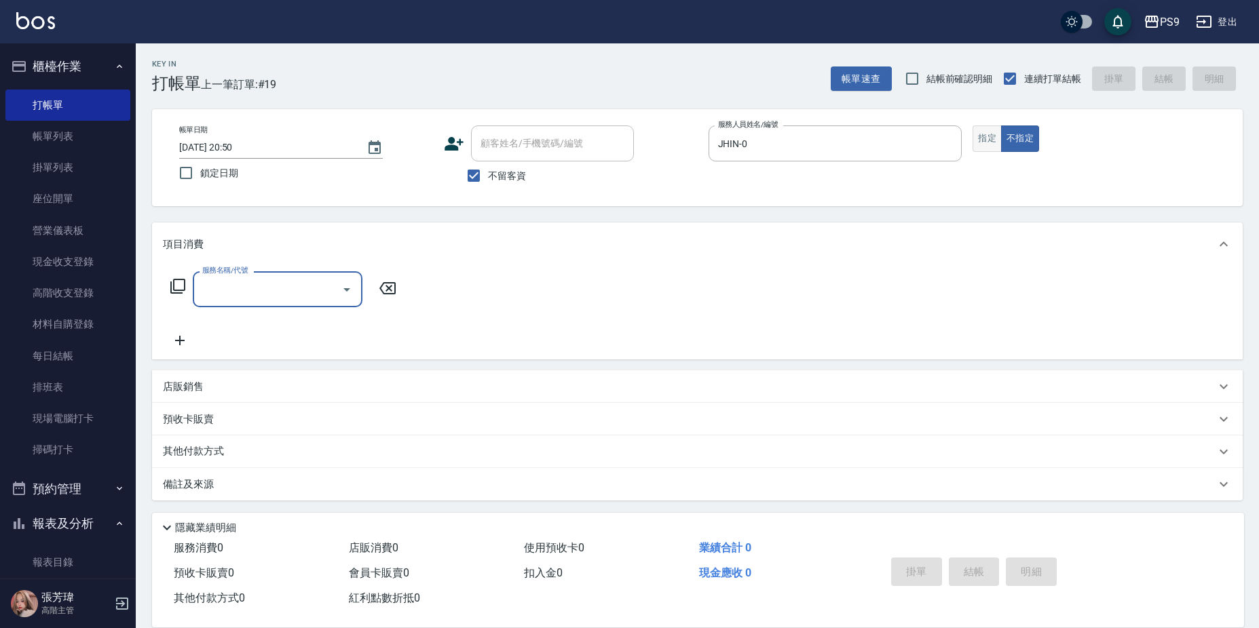
click at [983, 134] on button "指定" at bounding box center [987, 139] width 29 height 26
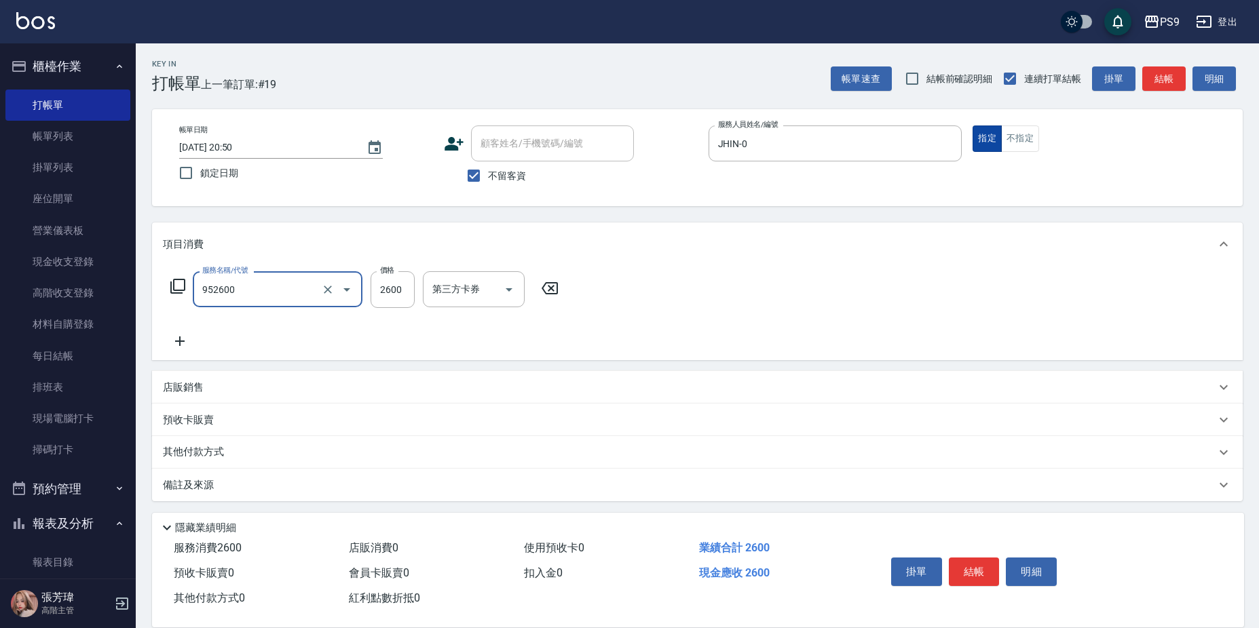
type input "過年-燙B(952600)"
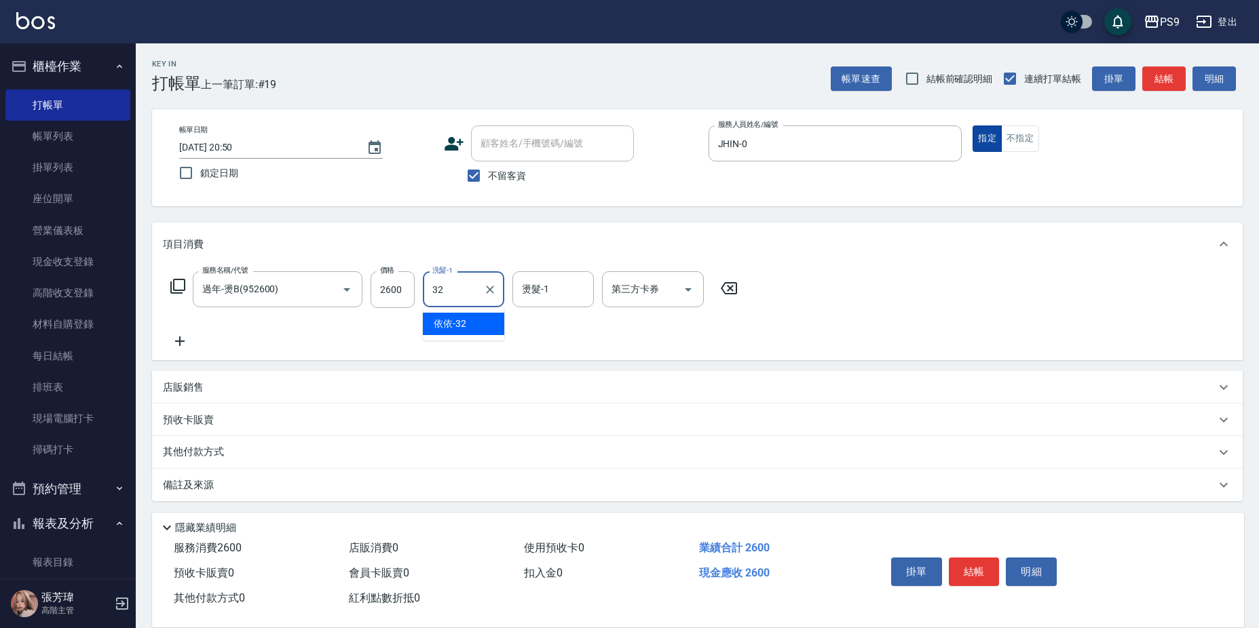
type input "依依-32"
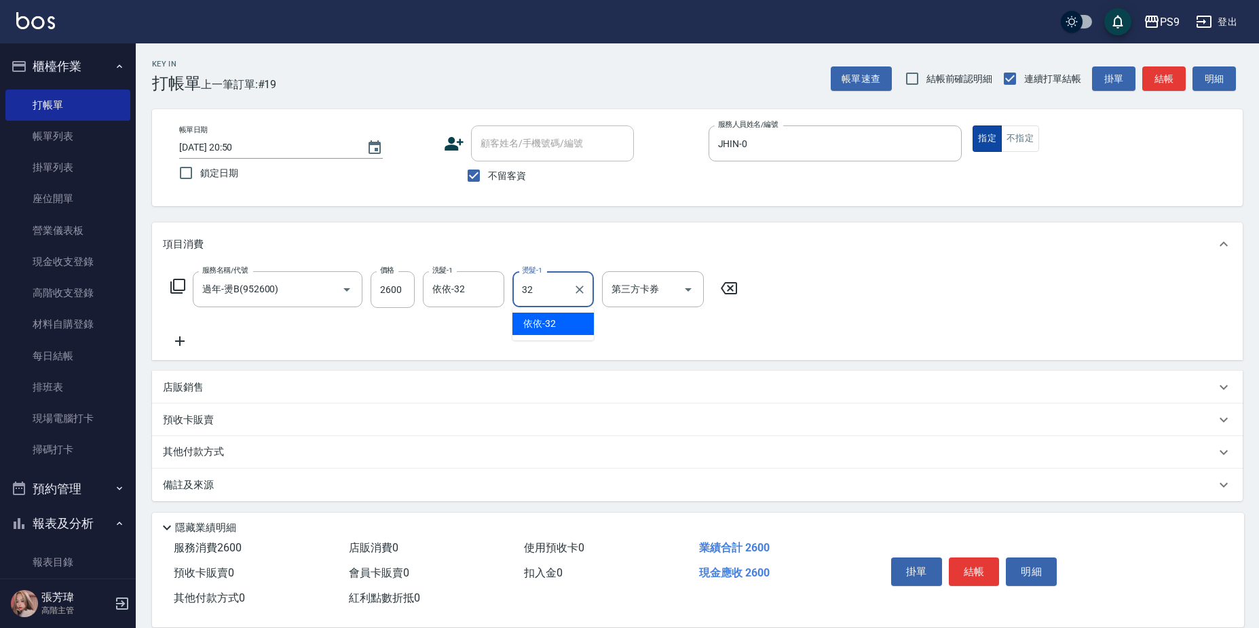
type input "依依-32"
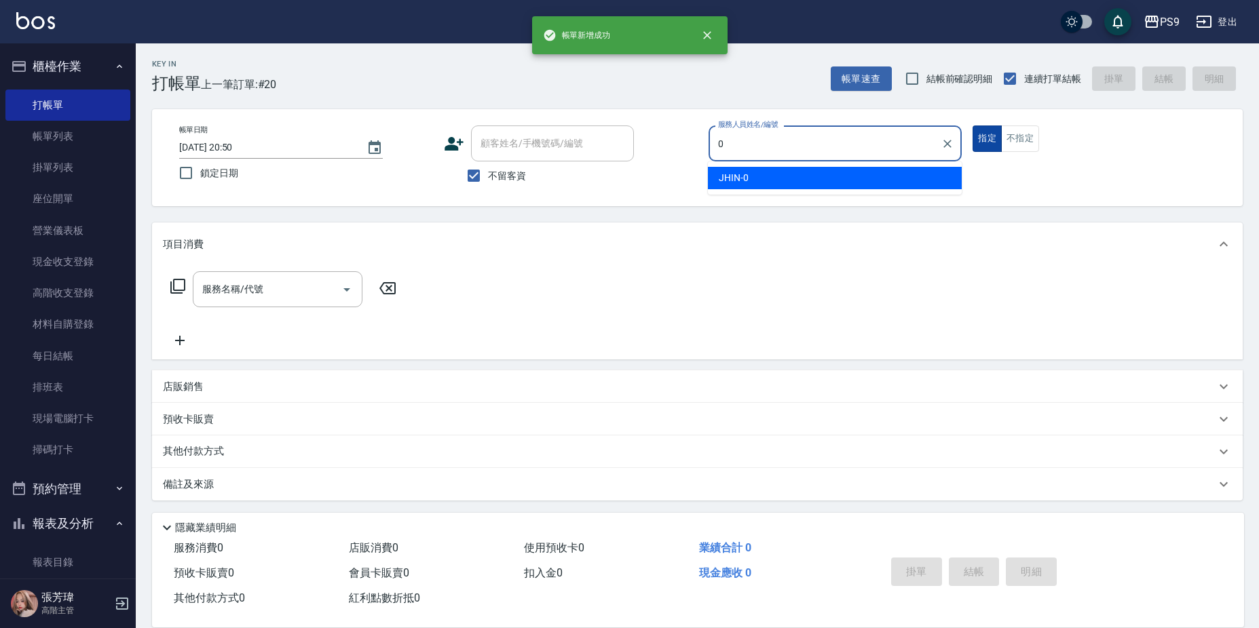
type input "JHIN-0"
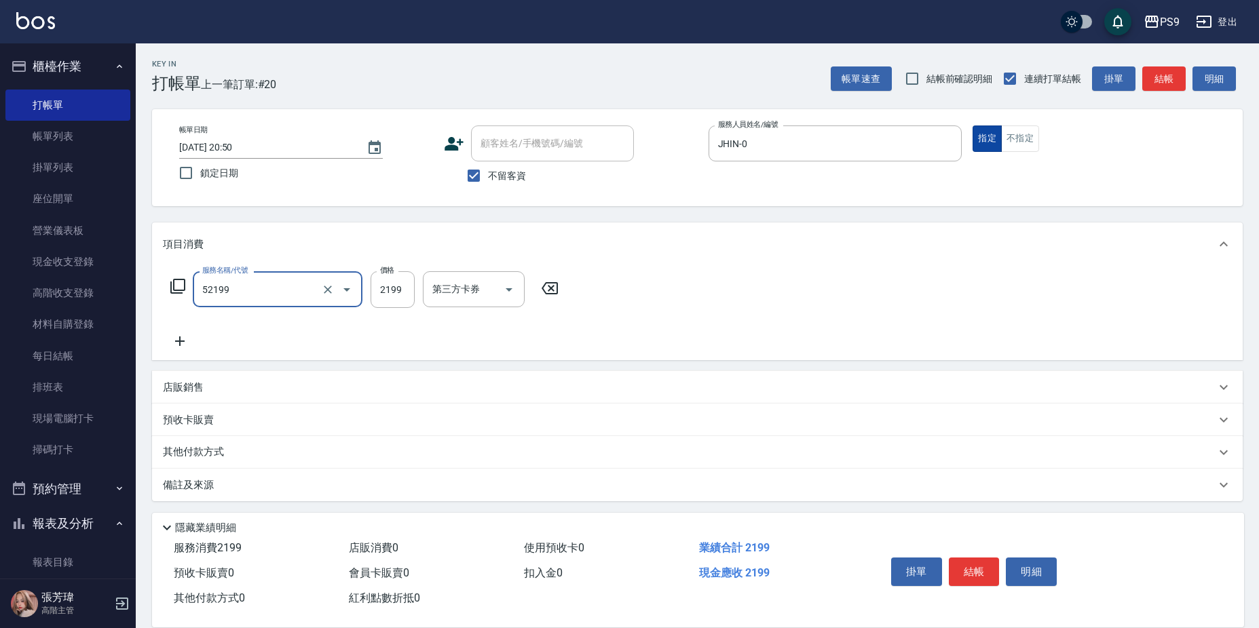
type input "燙髮(52199)"
type input "2200"
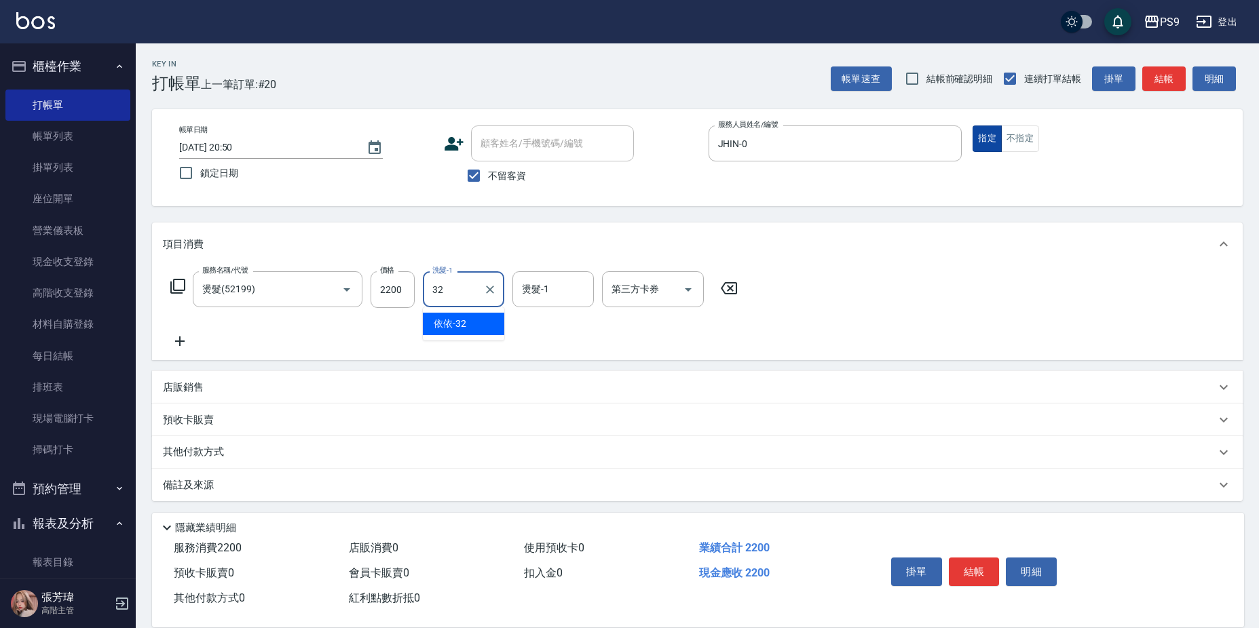
type input "依依-32"
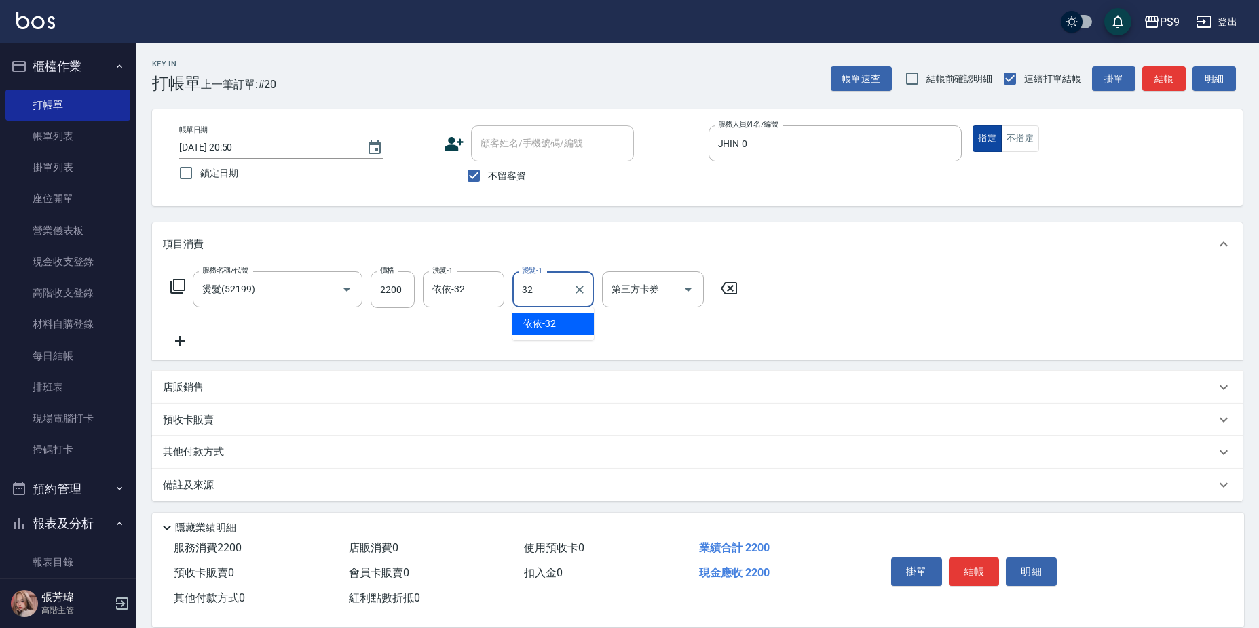
type input "依依-32"
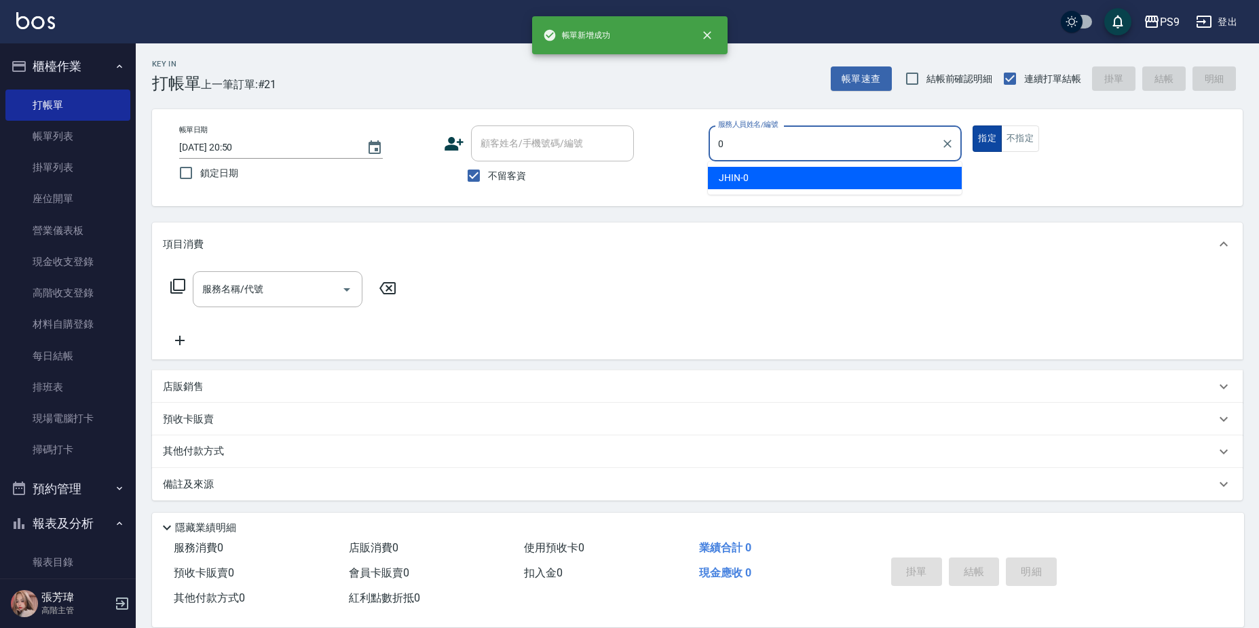
type input "JHIN-0"
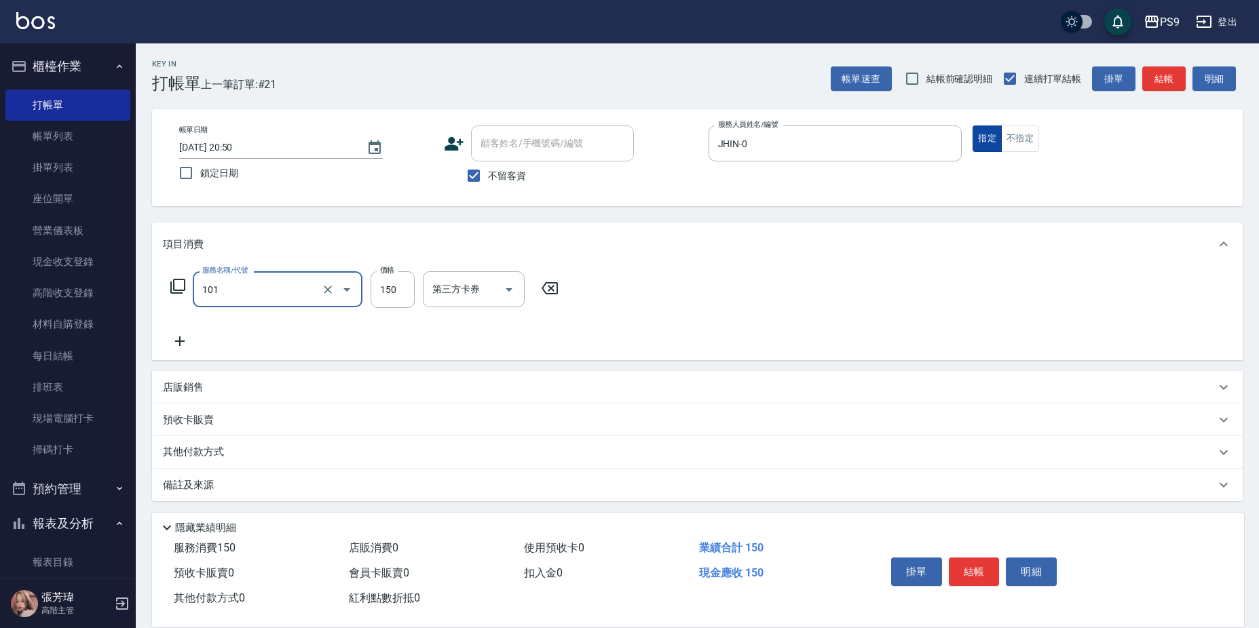
type input "洗髮(101)"
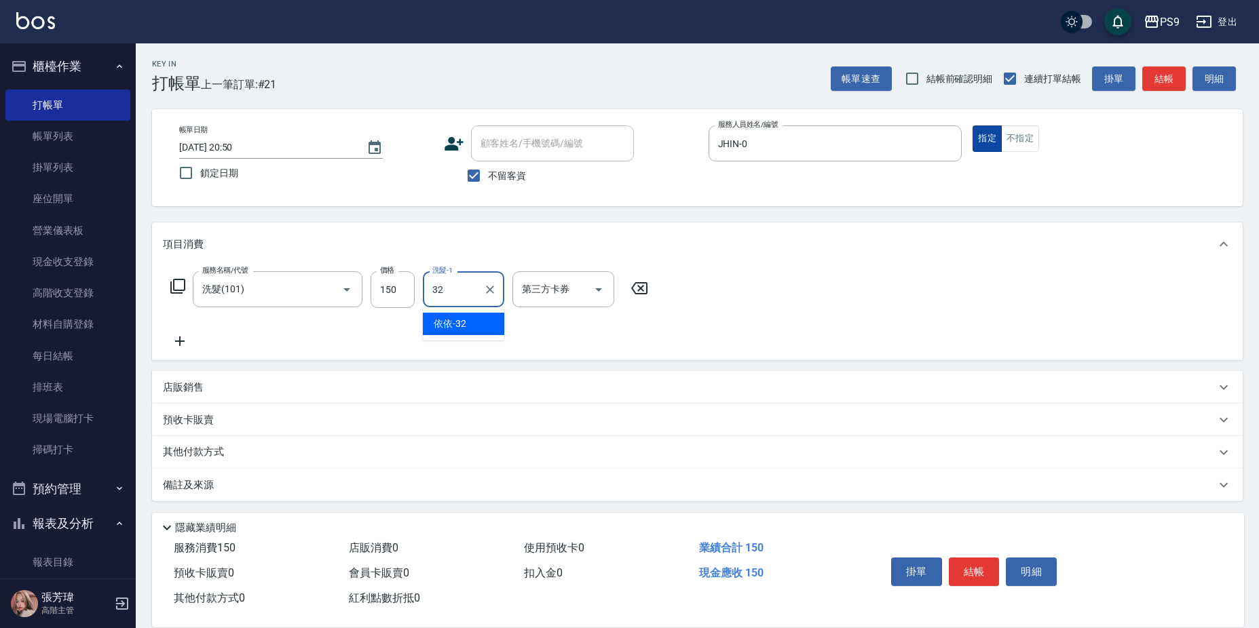
type input "依依-32"
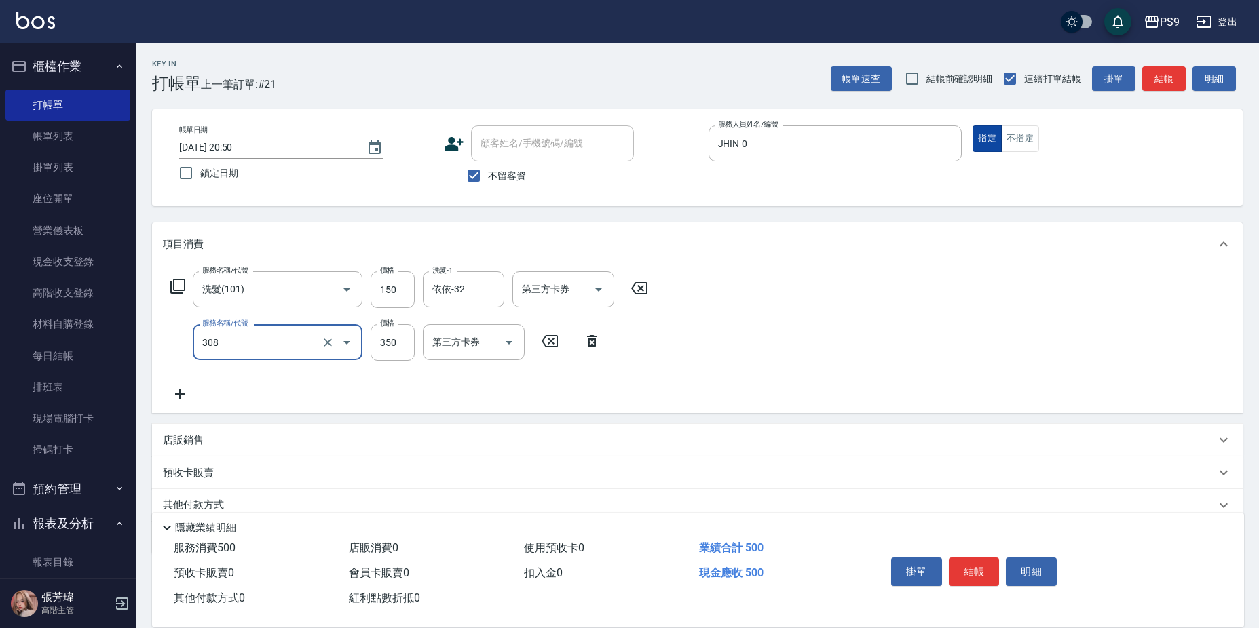
type input "剪-350(308)"
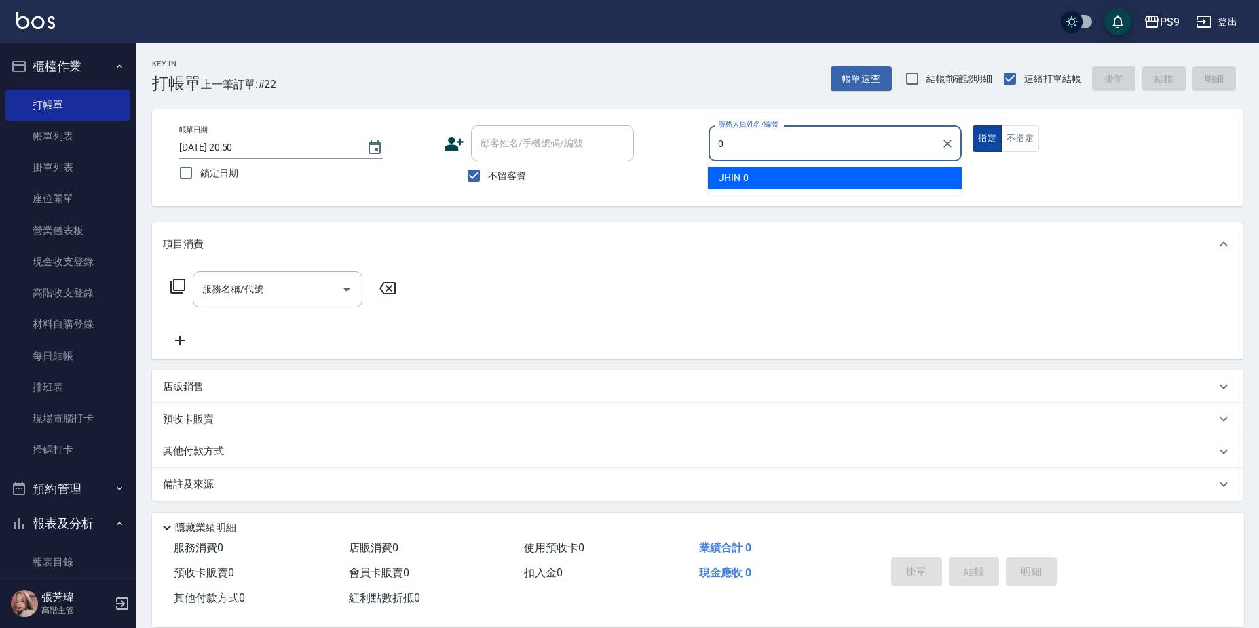
type input "JHIN-0"
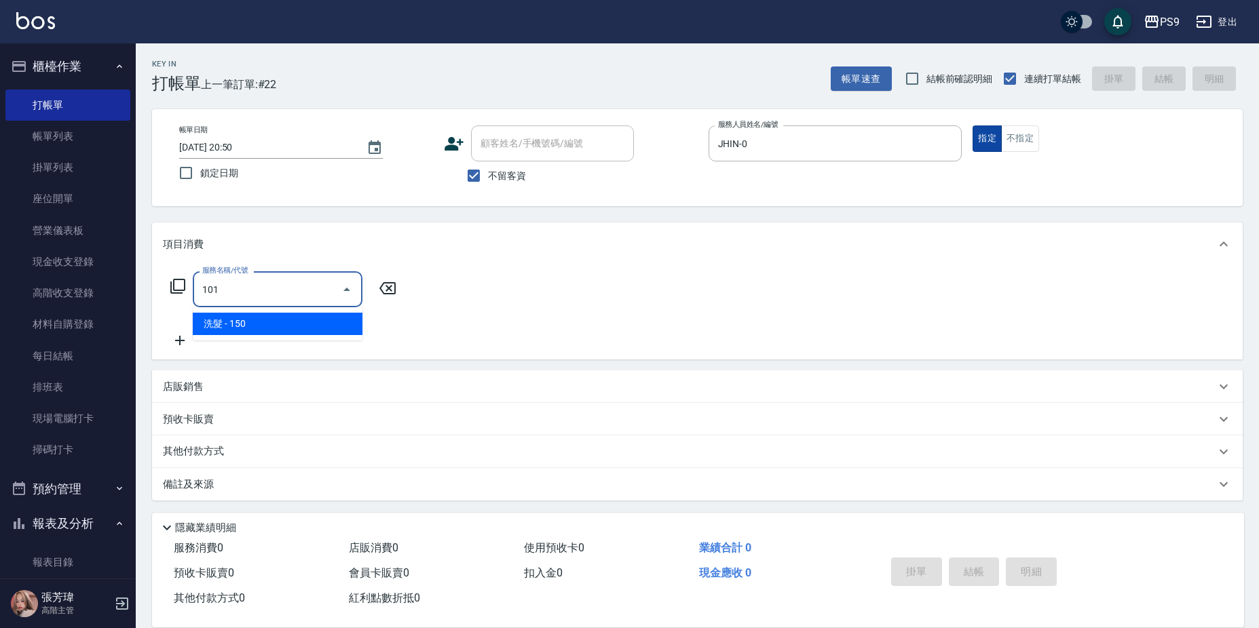
type input "洗髮(101)"
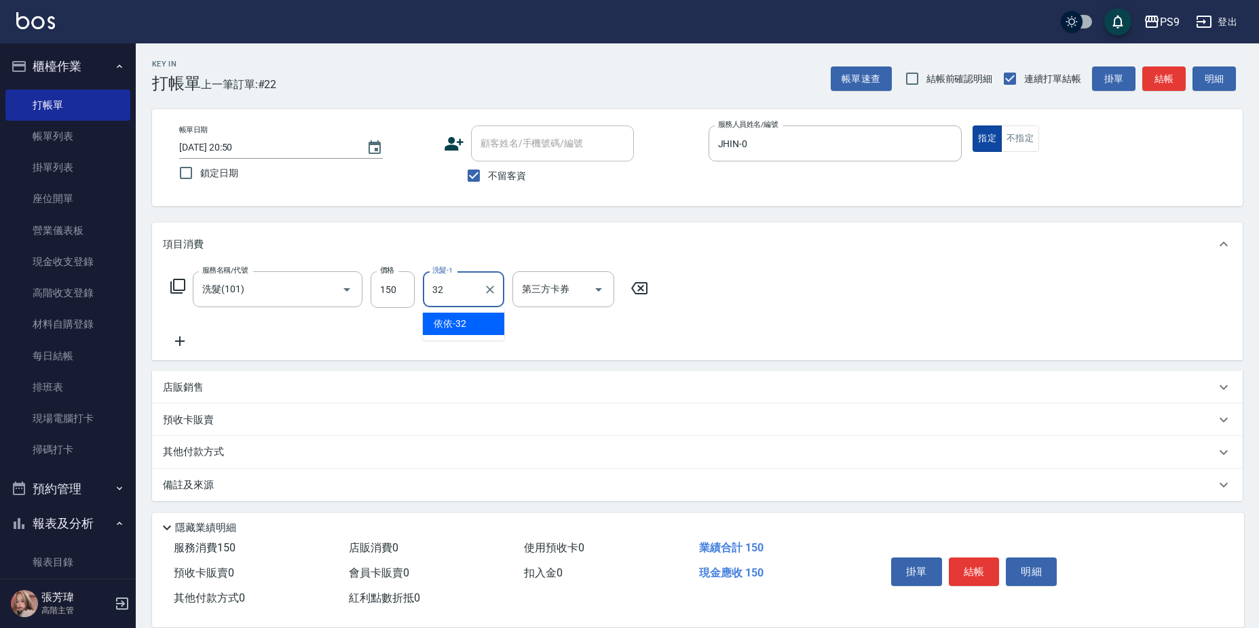
type input "依依-32"
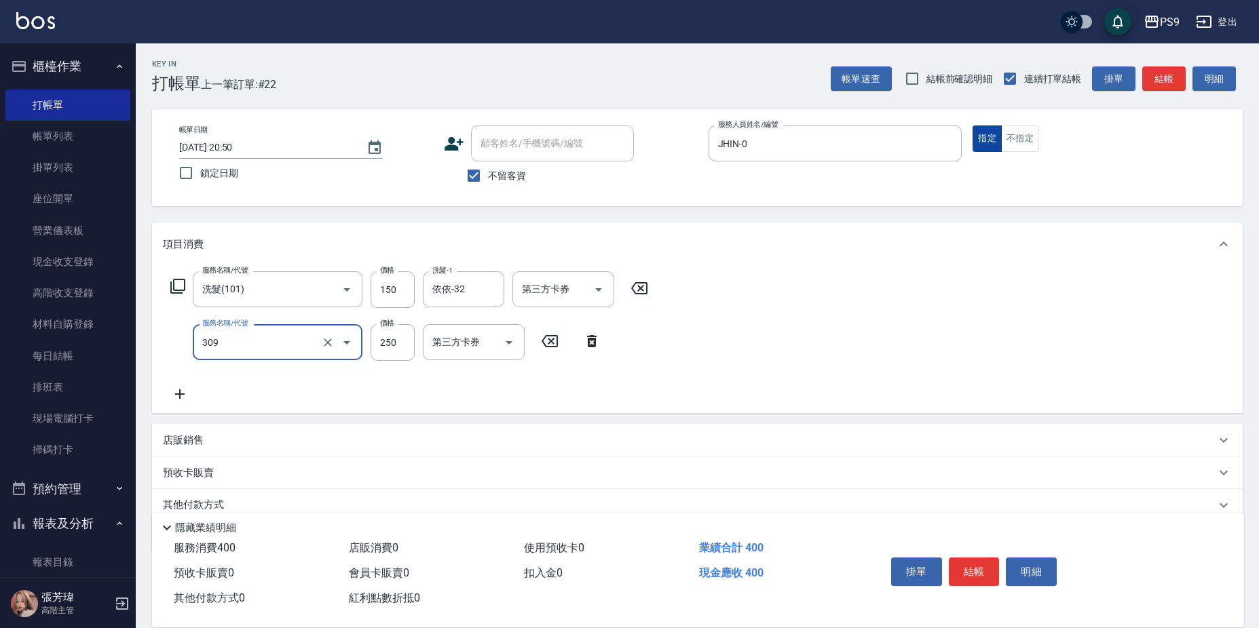
type input "剪-250(309)"
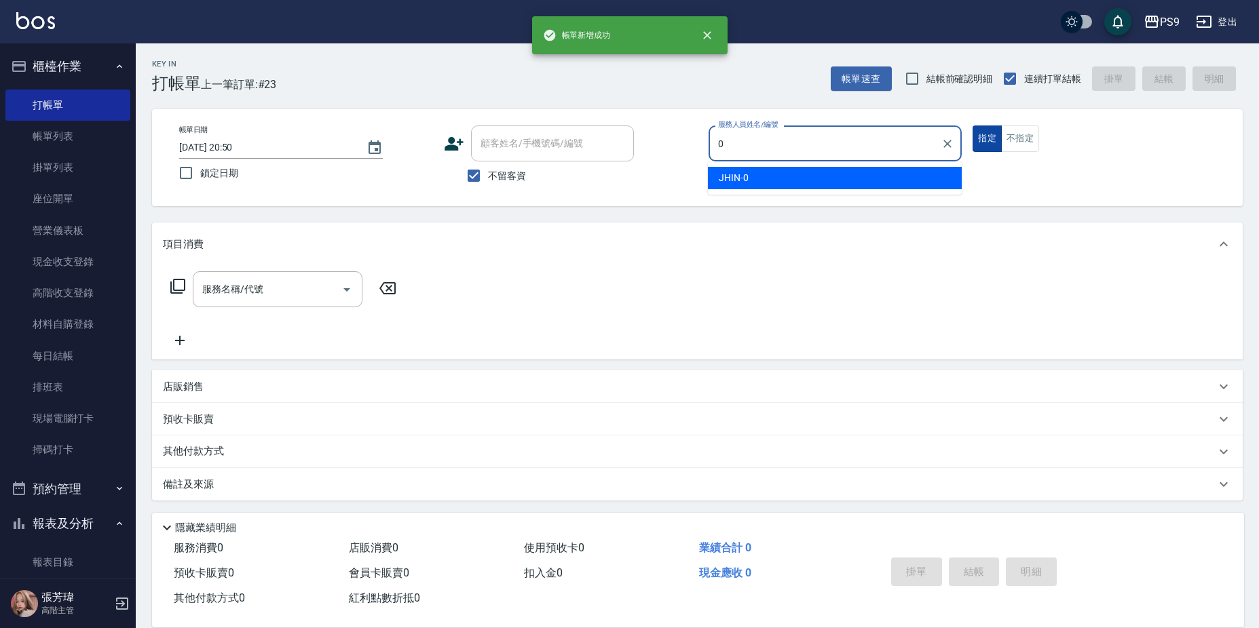
type input "JHIN-0"
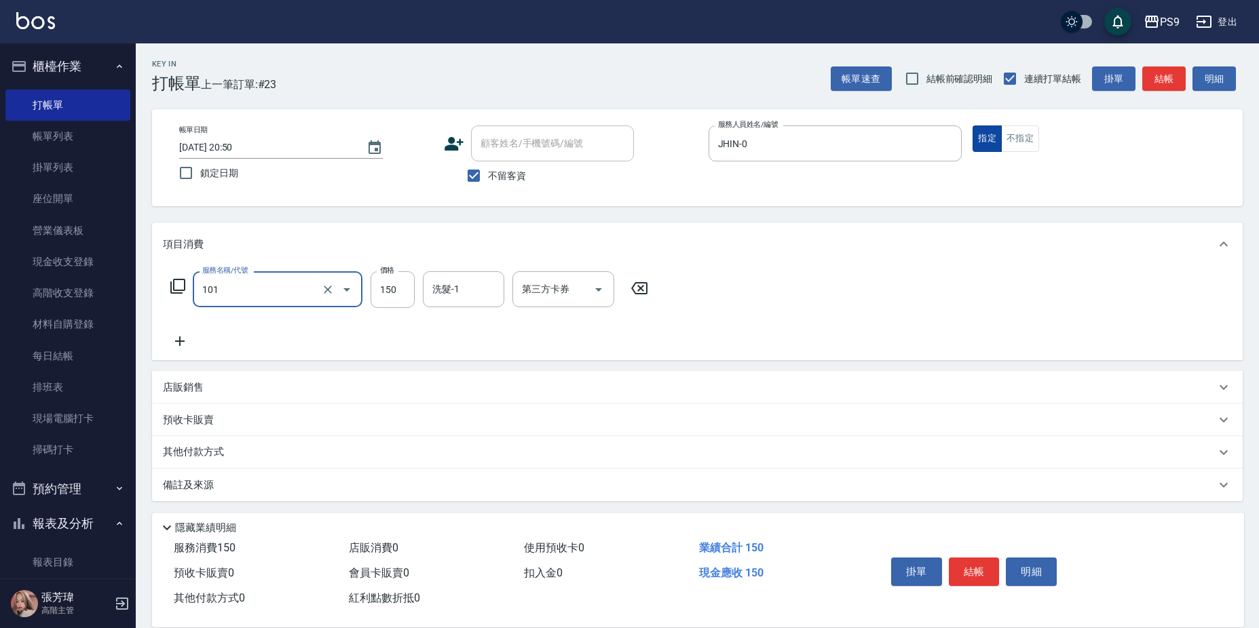
type input "洗髮(101)"
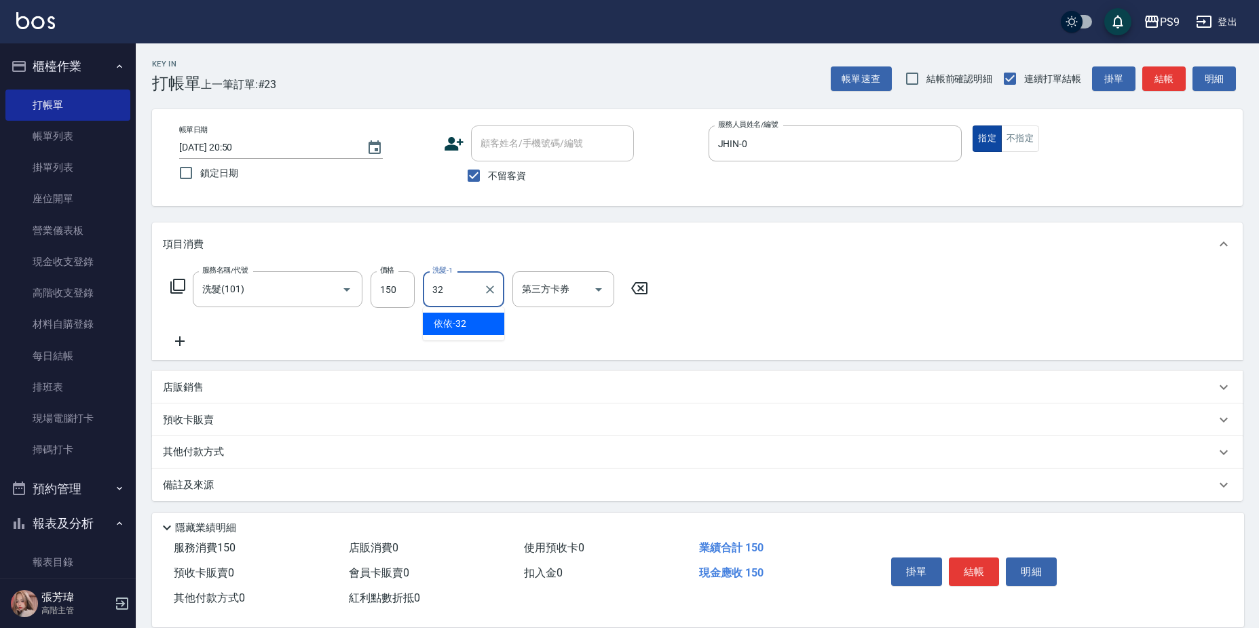
type input "依依-32"
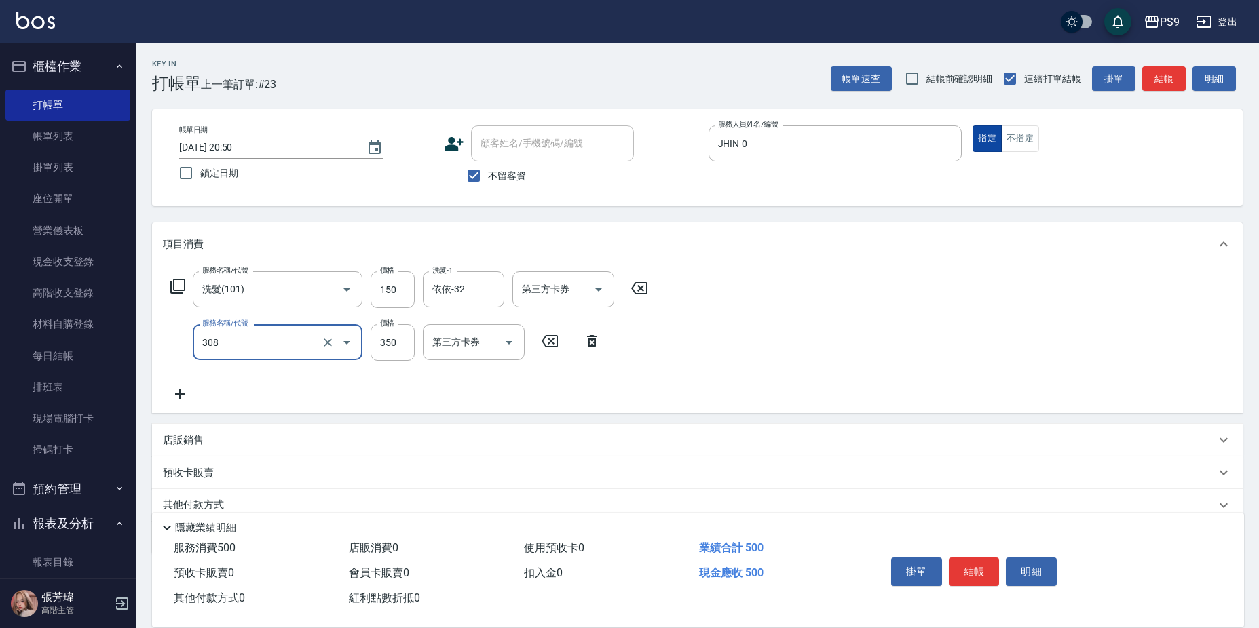
type input "剪-350(308)"
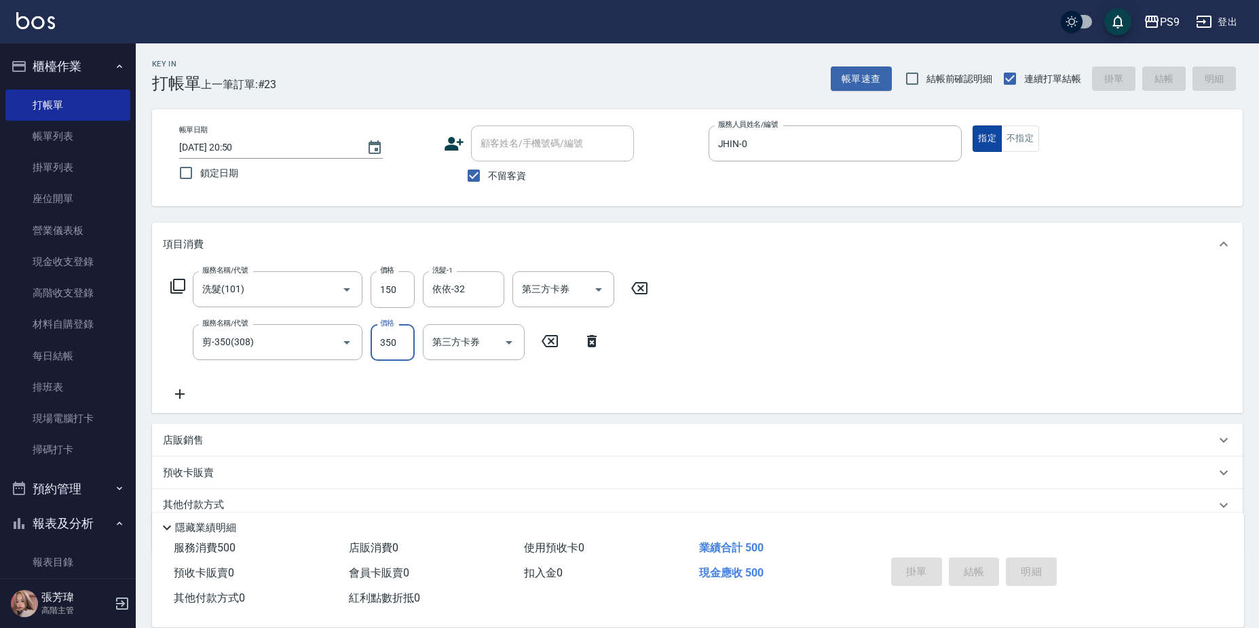
type input "2025/09/05 20:51"
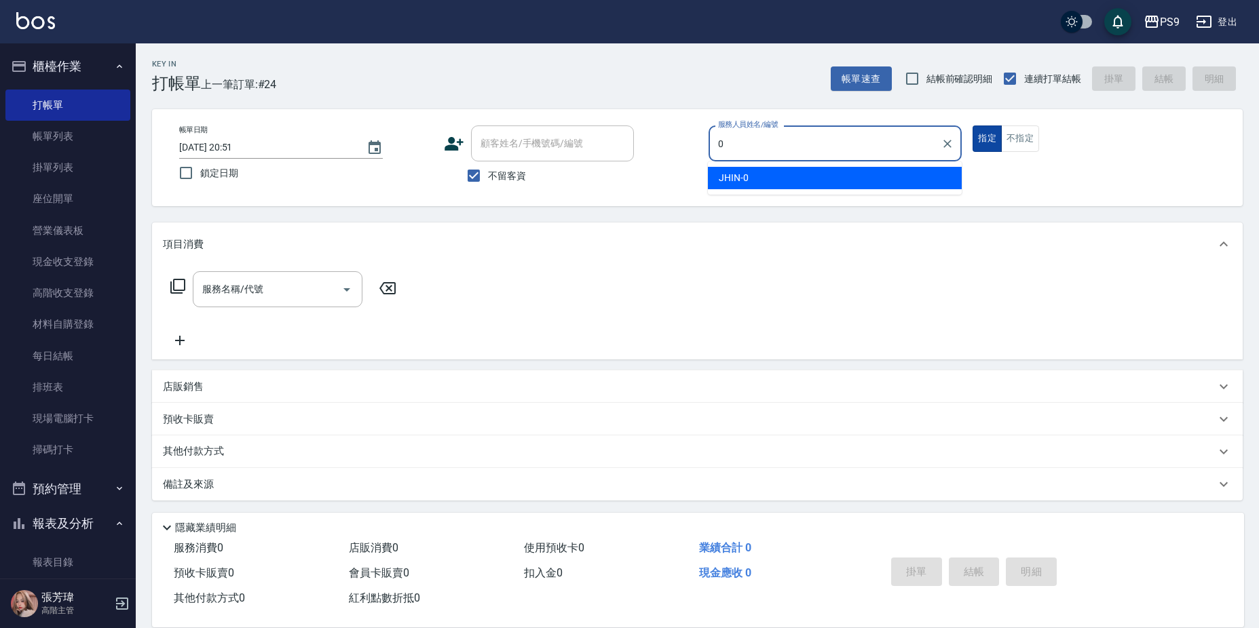
type input "JHIN-0"
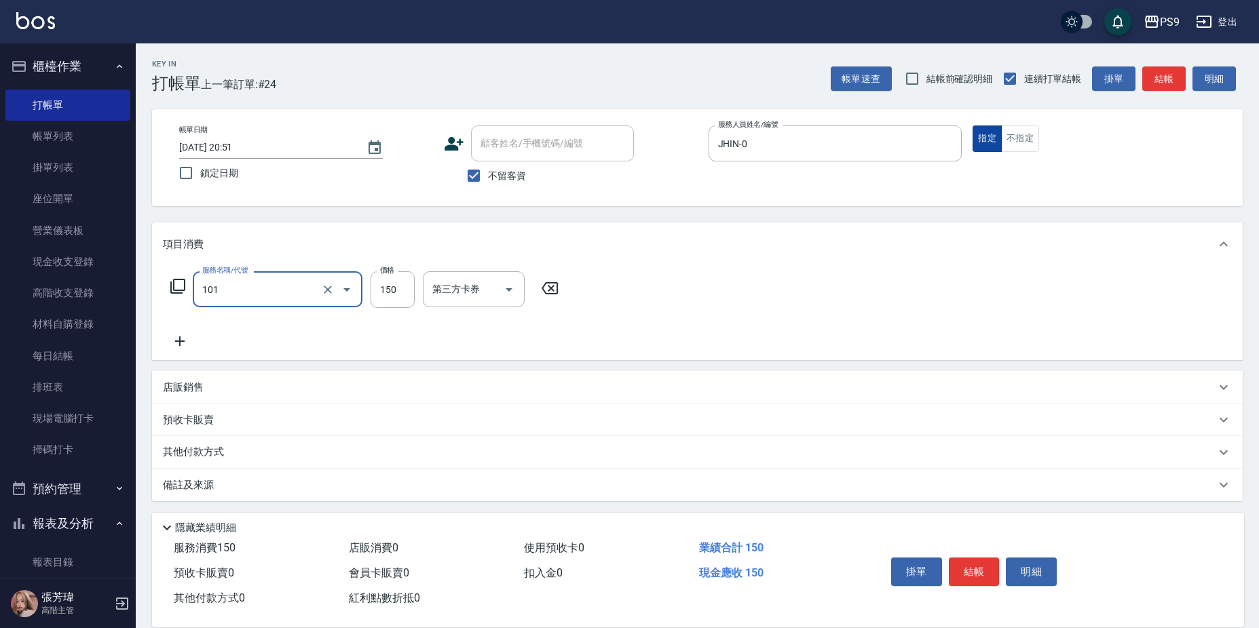
type input "洗髮(101)"
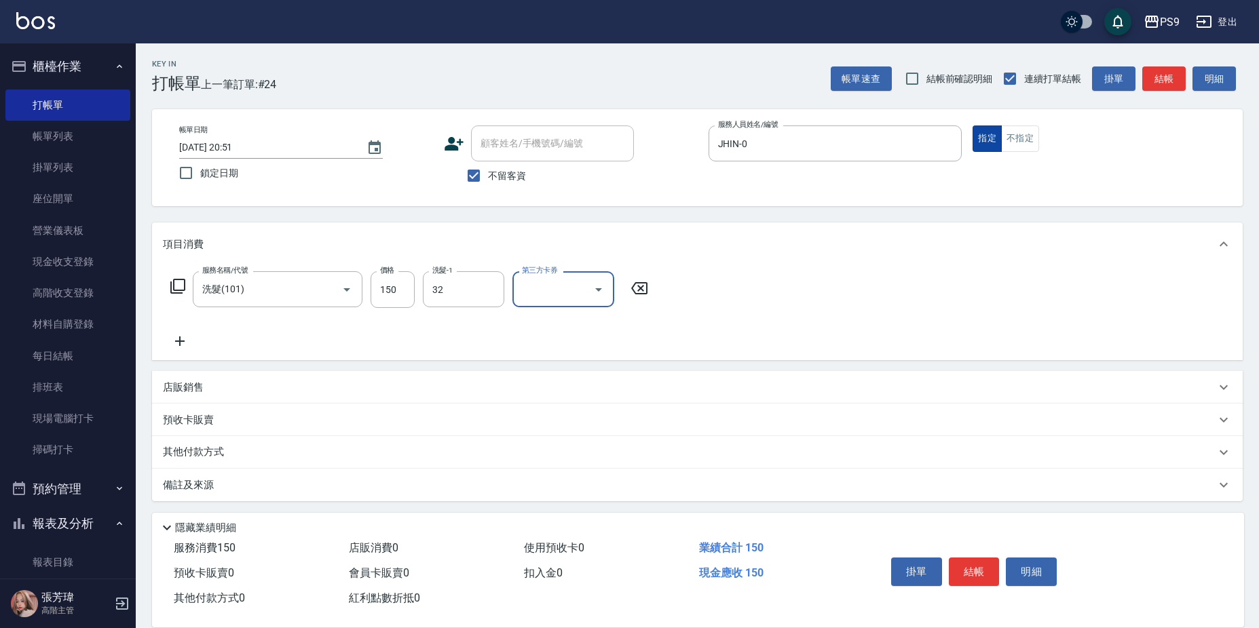
type input "依依-32"
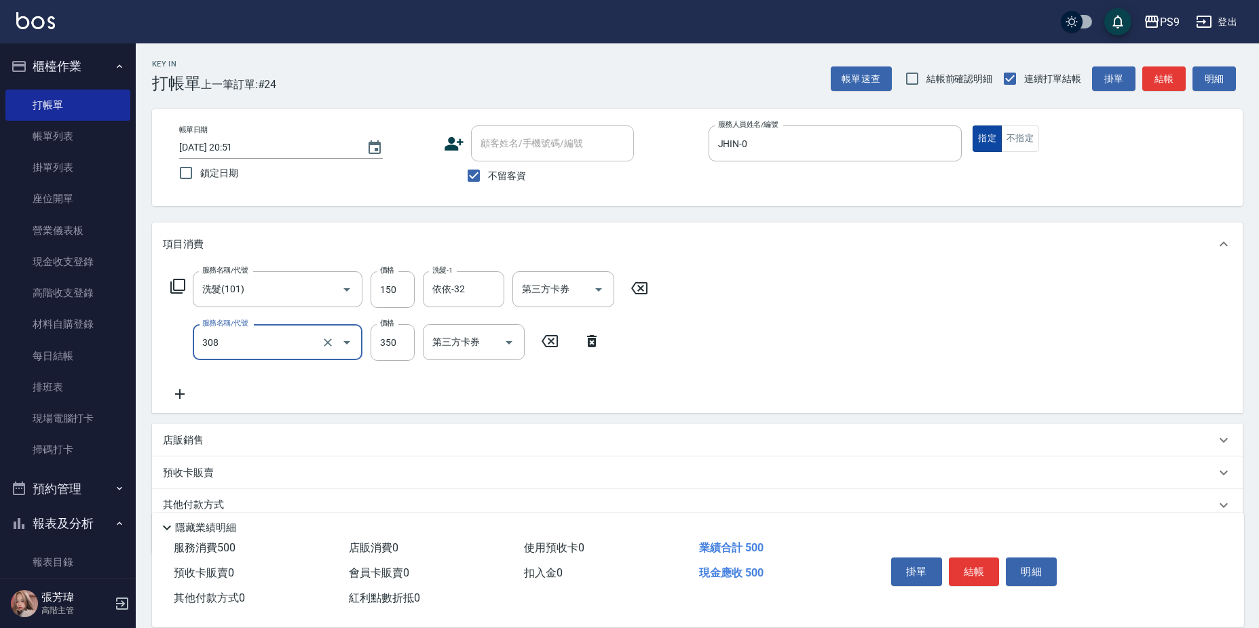
type input "剪-350(308)"
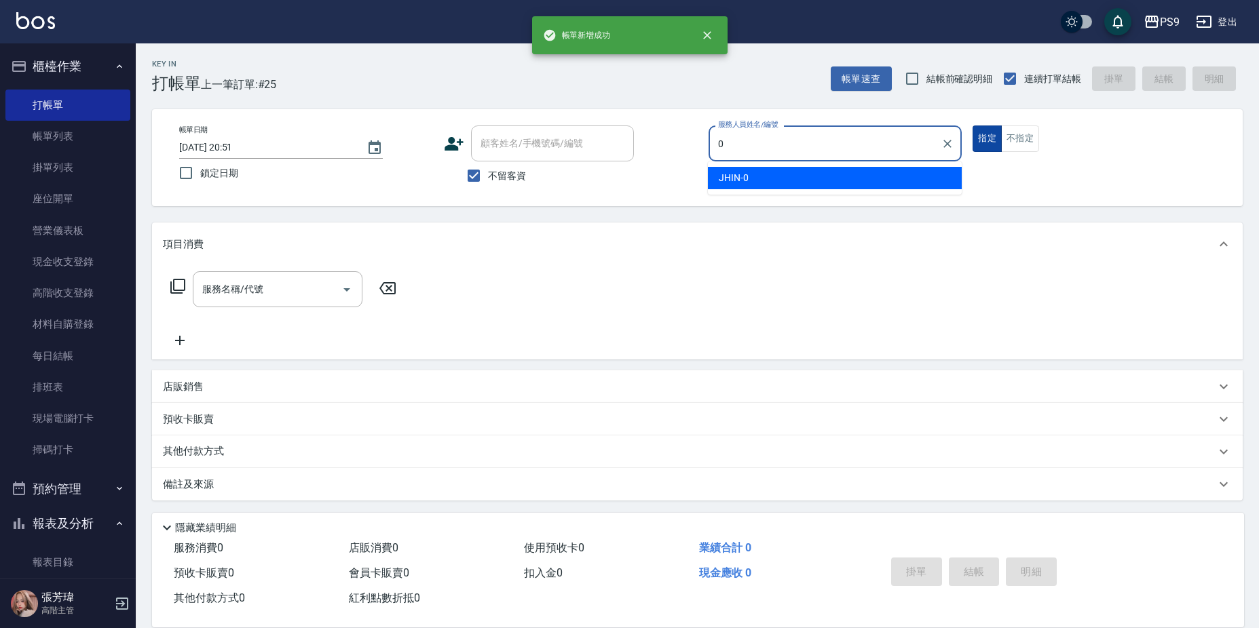
type input "JHIN-0"
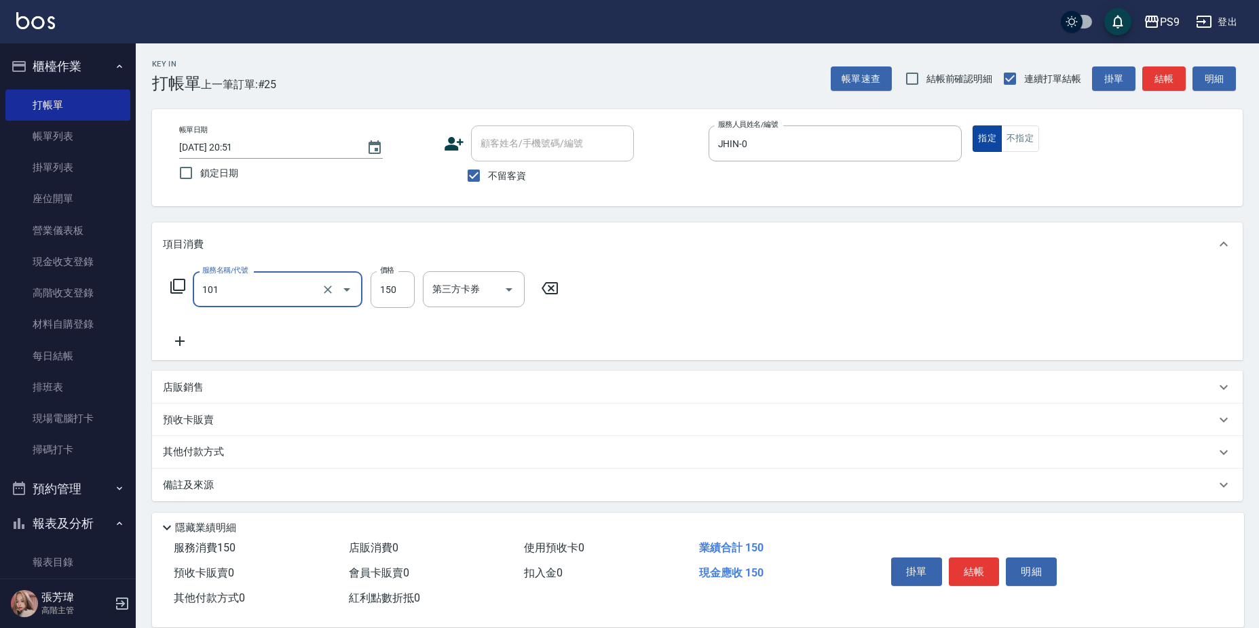
type input "洗髮(101)"
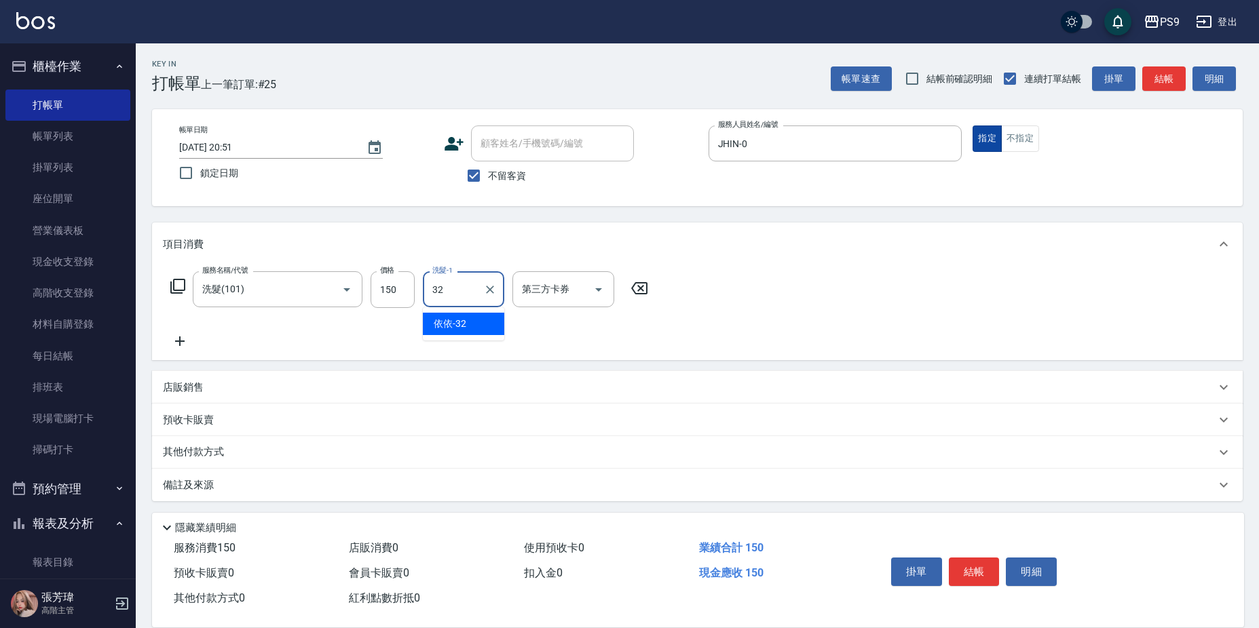
type input "依依-32"
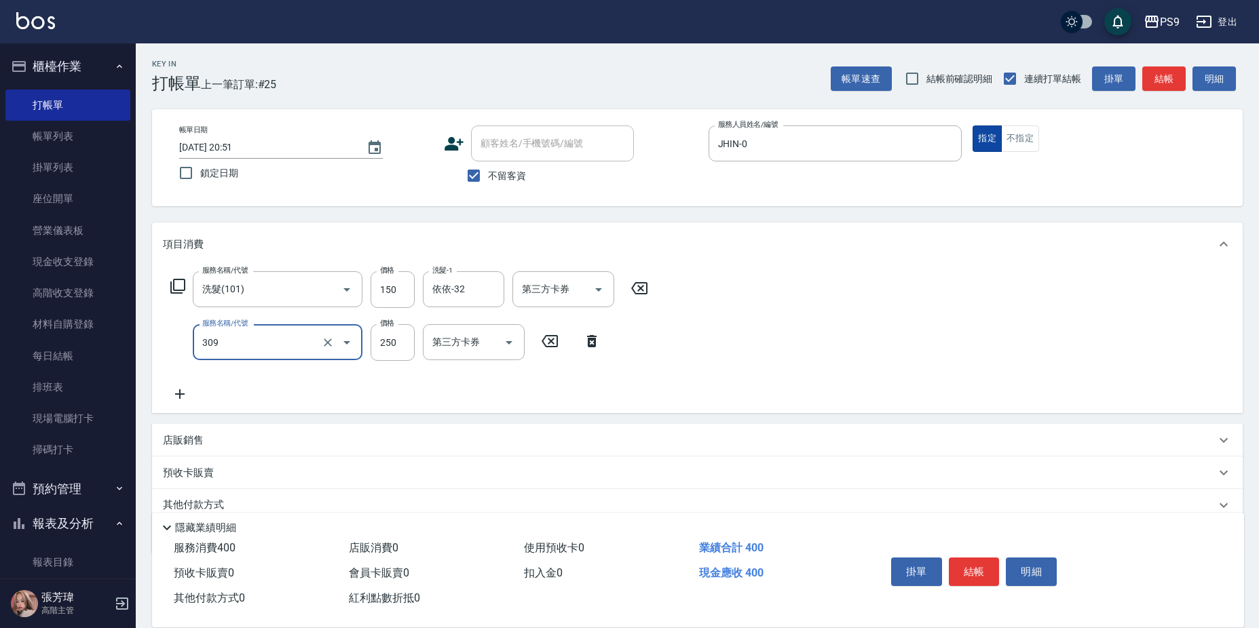
type input "剪-250(309)"
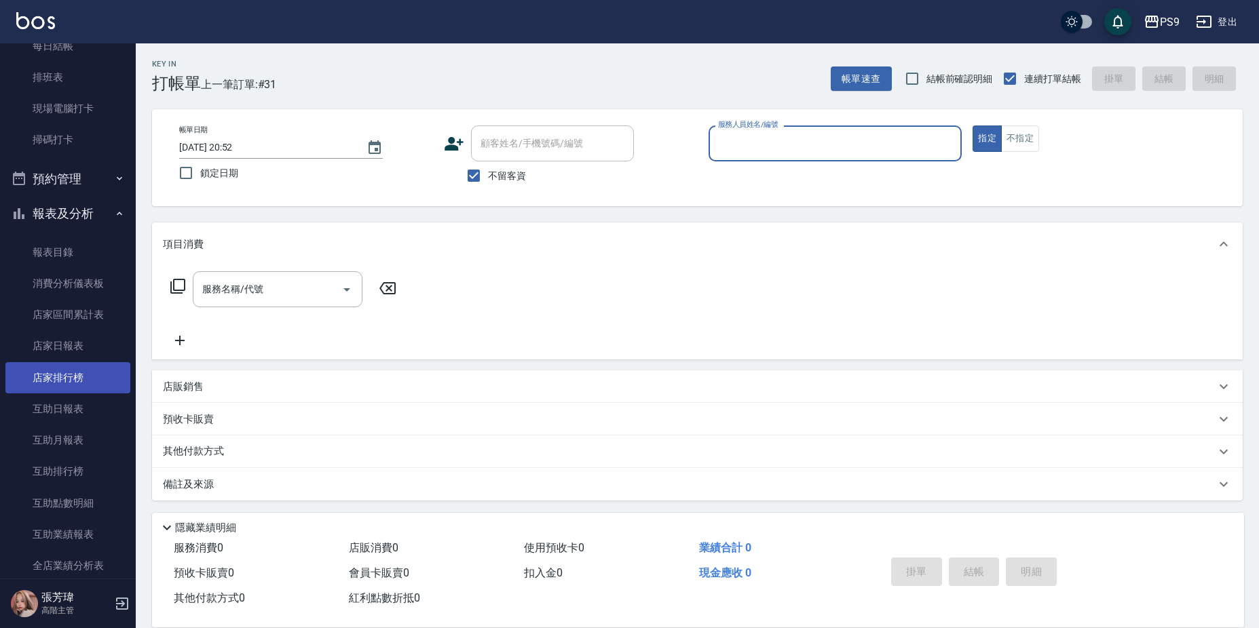
scroll to position [339, 0]
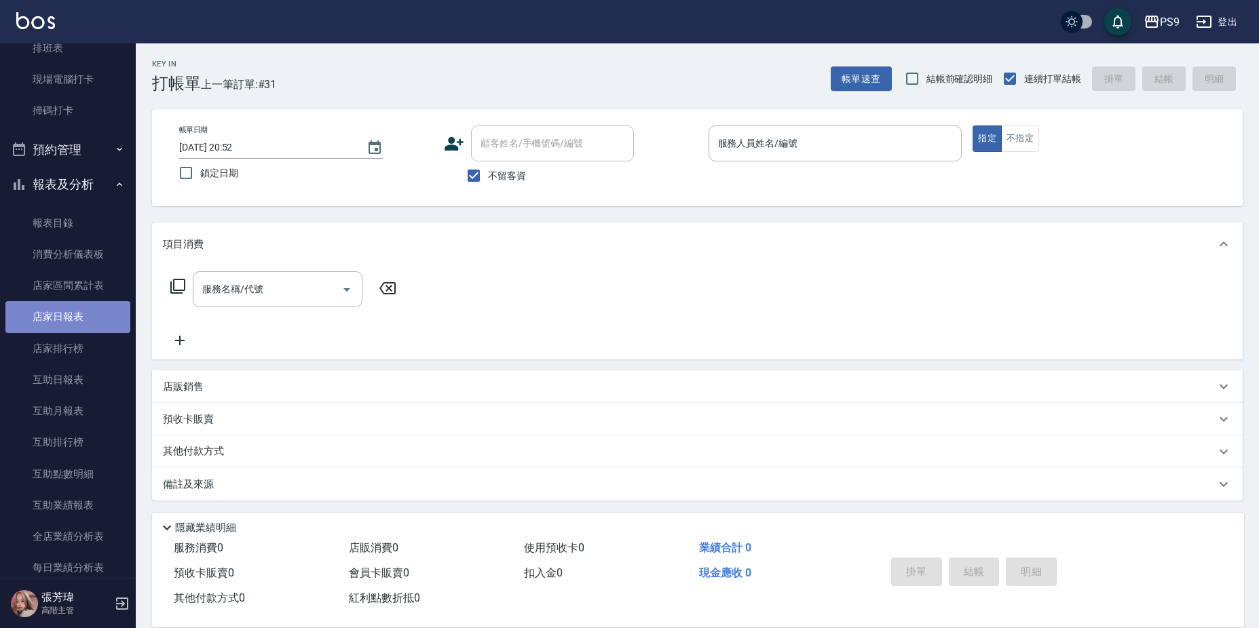
click at [86, 310] on link "店家日報表" at bounding box center [67, 316] width 125 height 31
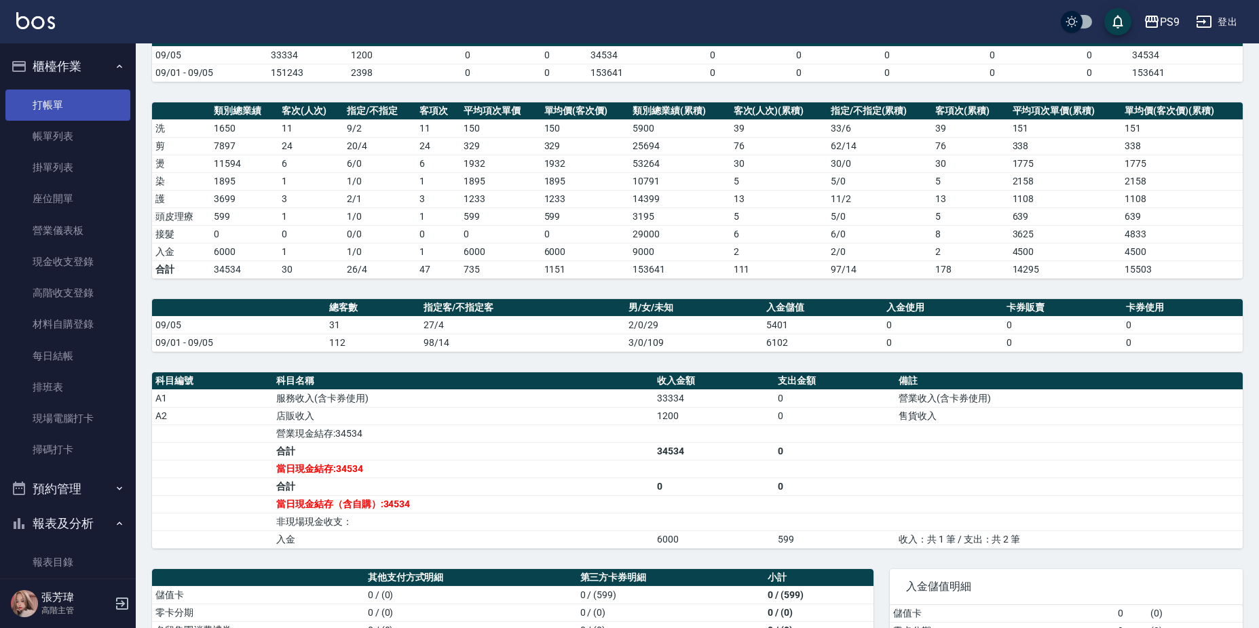
click at [86, 106] on link "打帳單" at bounding box center [67, 105] width 125 height 31
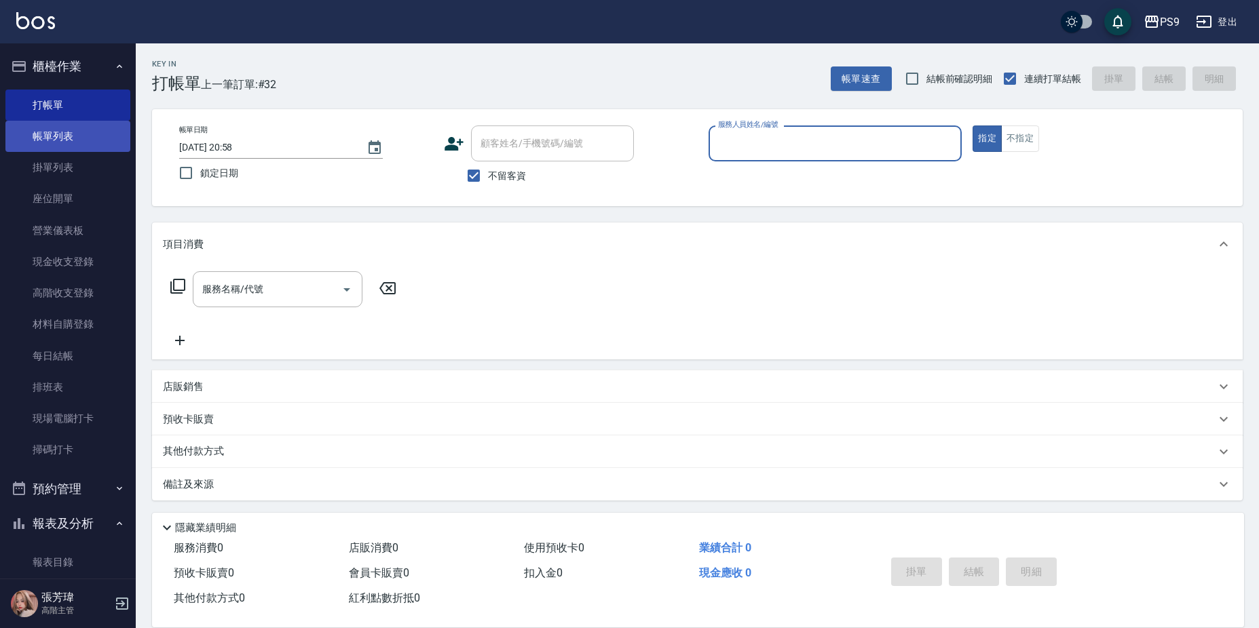
click at [55, 144] on link "帳單列表" at bounding box center [67, 136] width 125 height 31
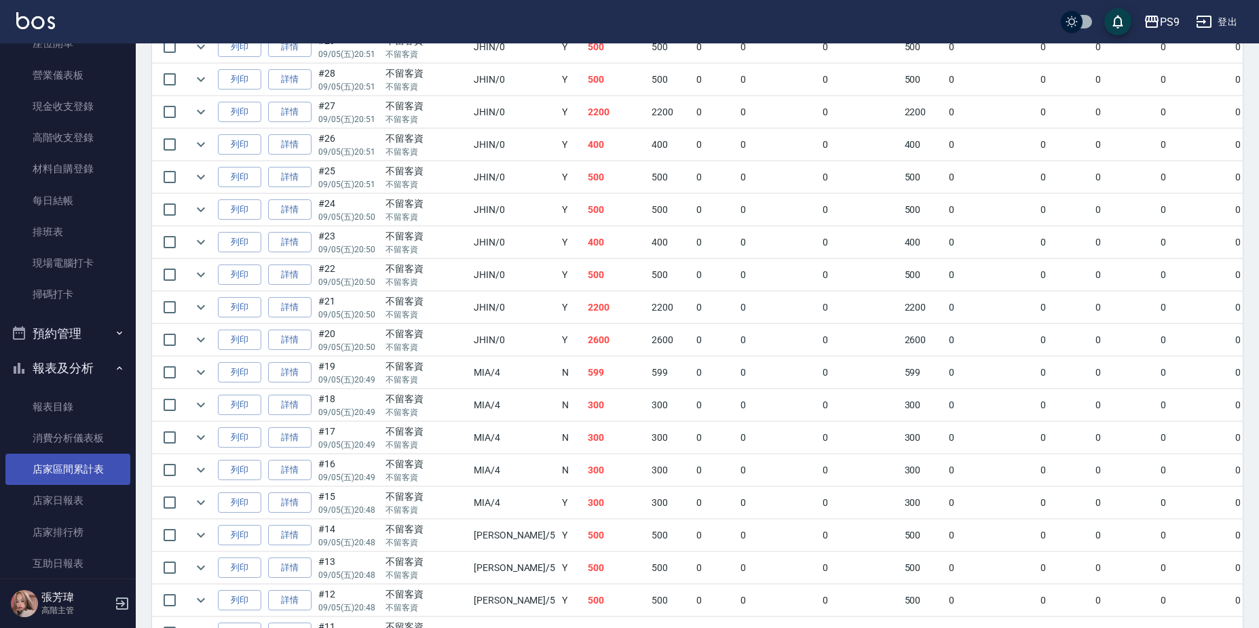
scroll to position [339, 0]
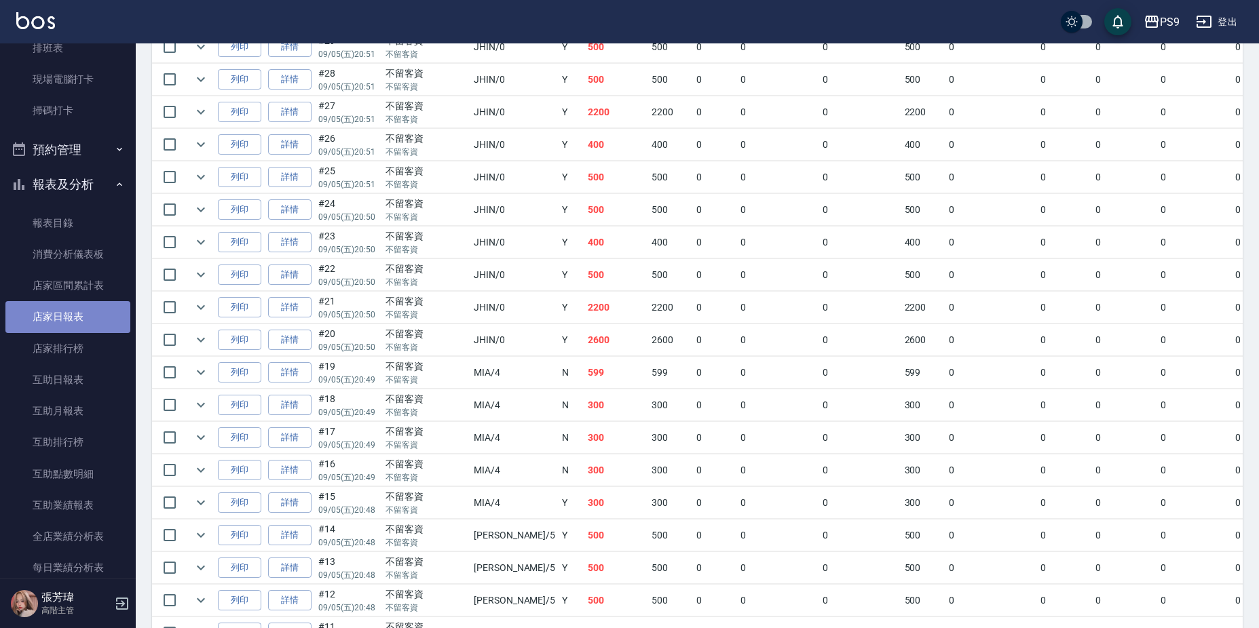
click at [79, 318] on link "店家日報表" at bounding box center [67, 316] width 125 height 31
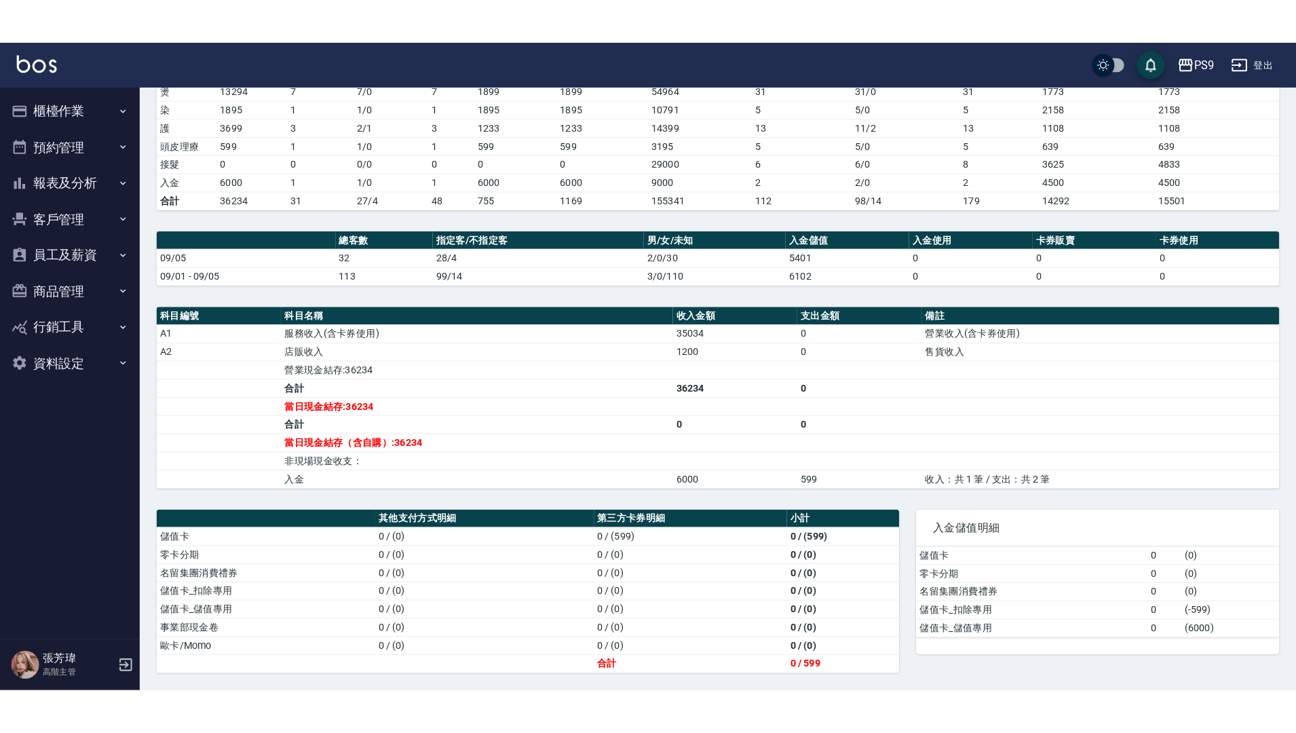
scroll to position [147, 0]
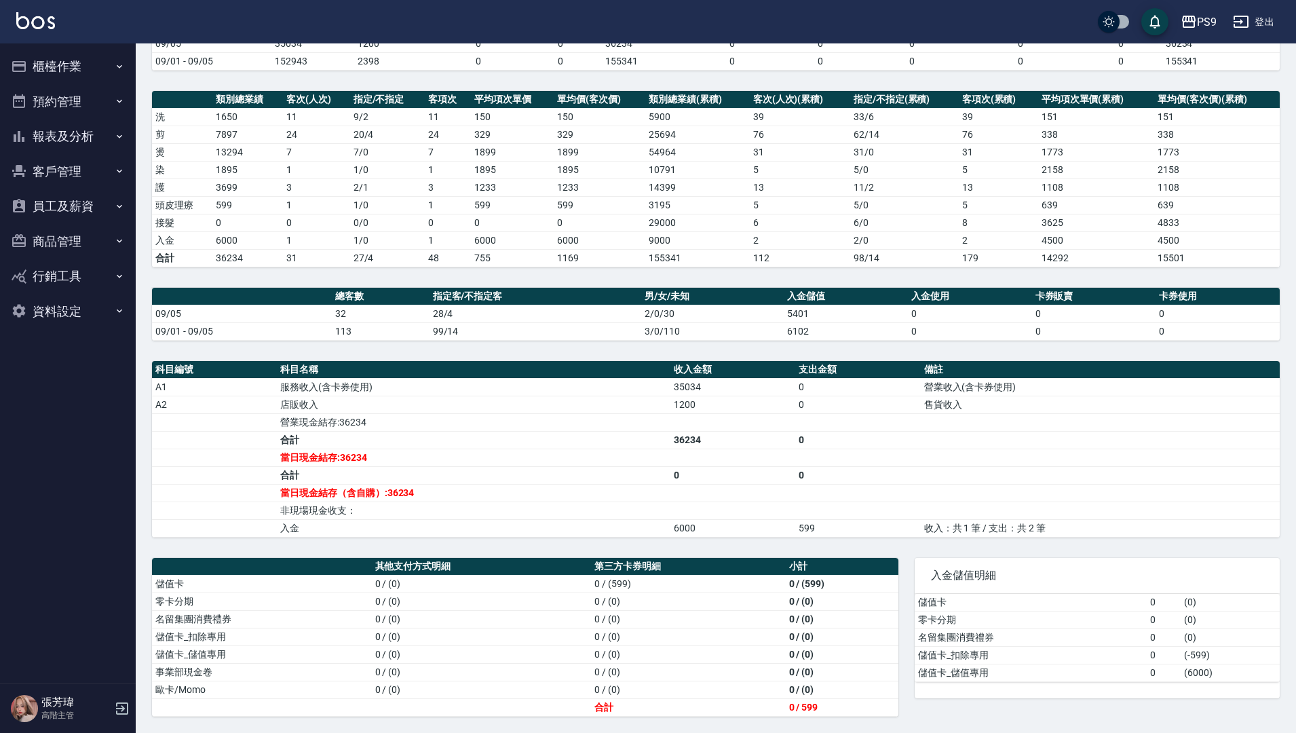
click at [88, 147] on button "報表及分析" at bounding box center [67, 136] width 125 height 35
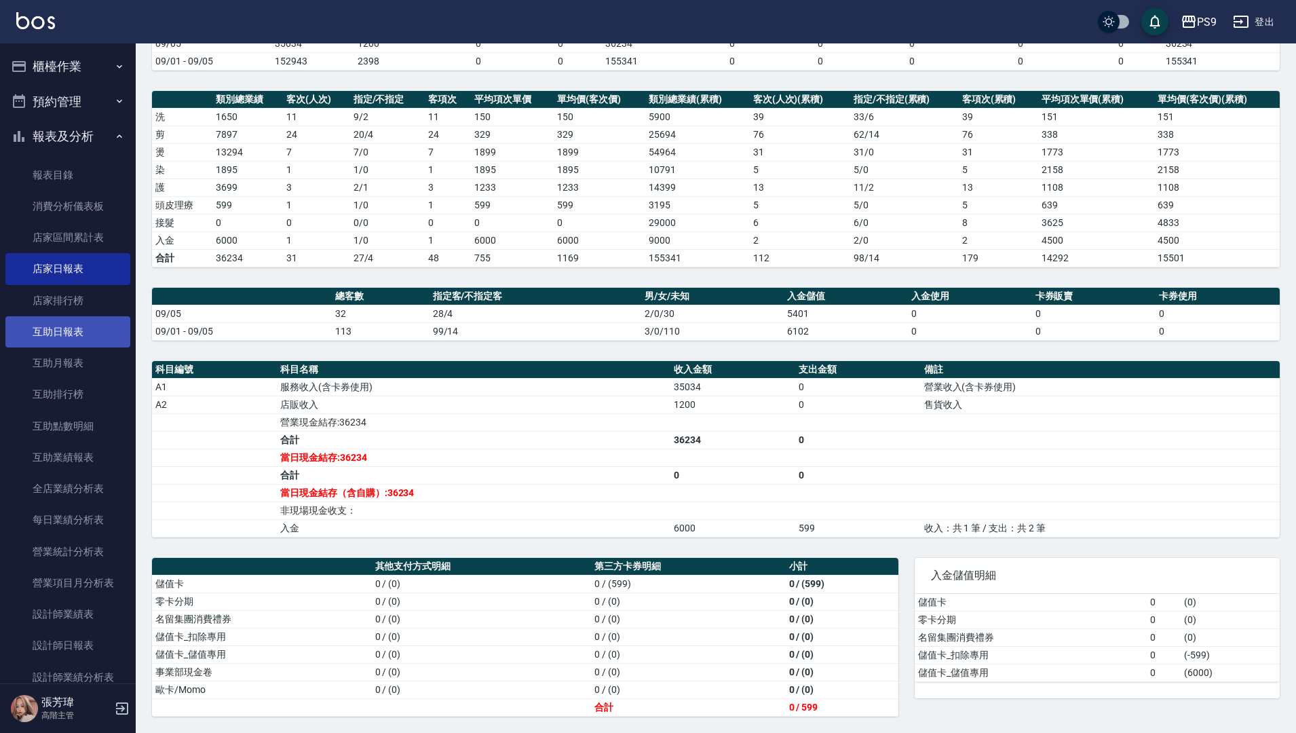
click at [85, 330] on link "互助日報表" at bounding box center [67, 331] width 125 height 31
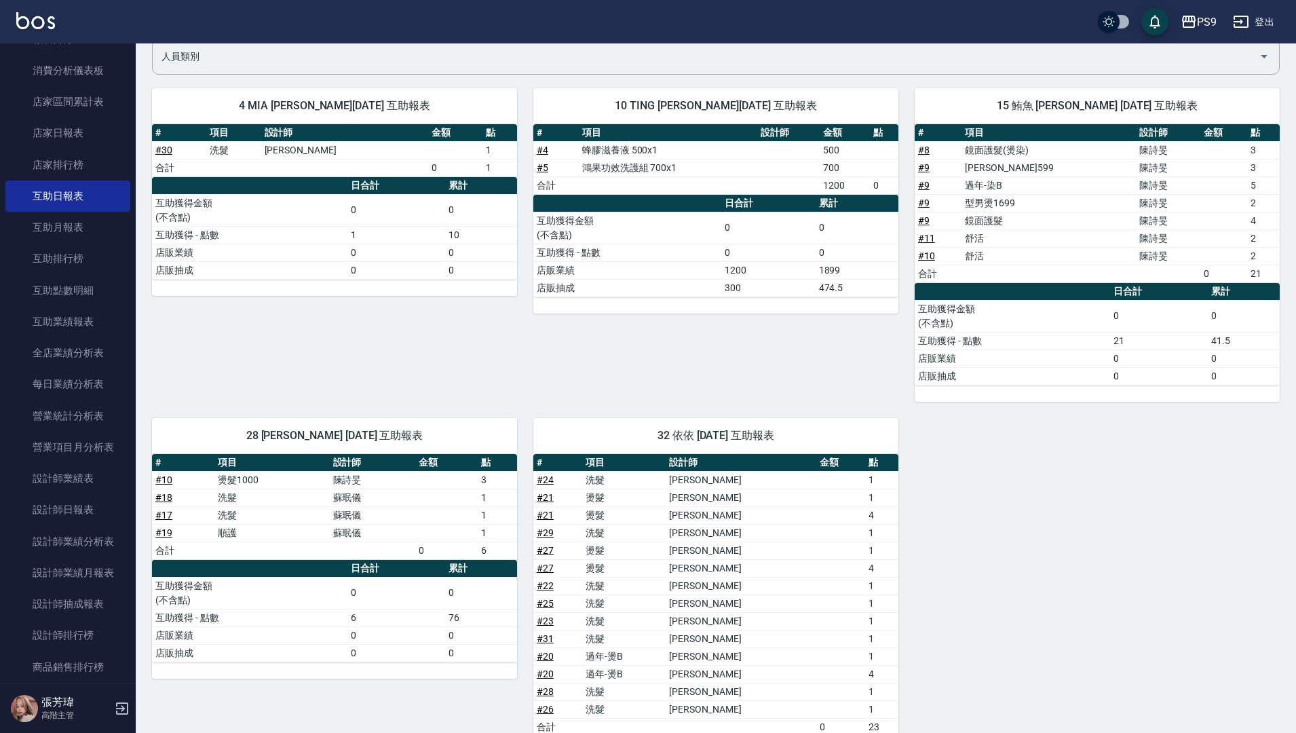
scroll to position [136, 0]
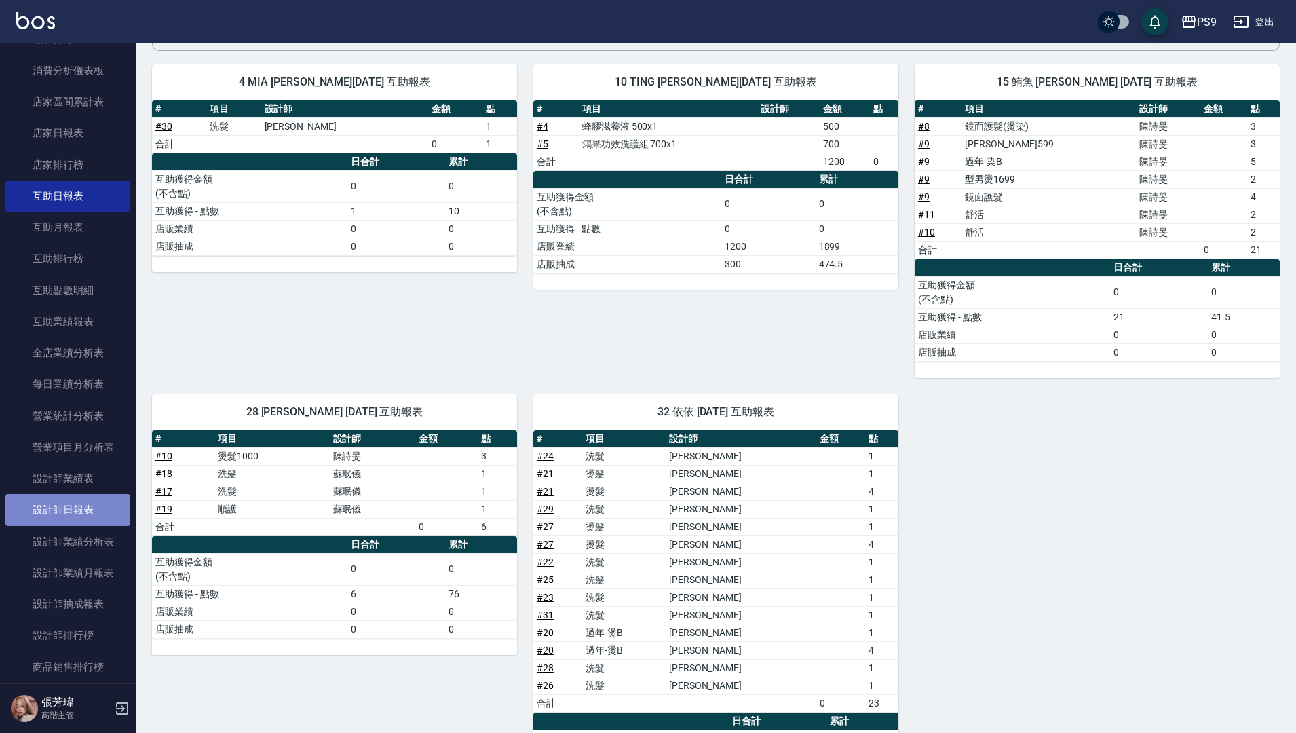
click at [77, 518] on link "設計師日報表" at bounding box center [67, 509] width 125 height 31
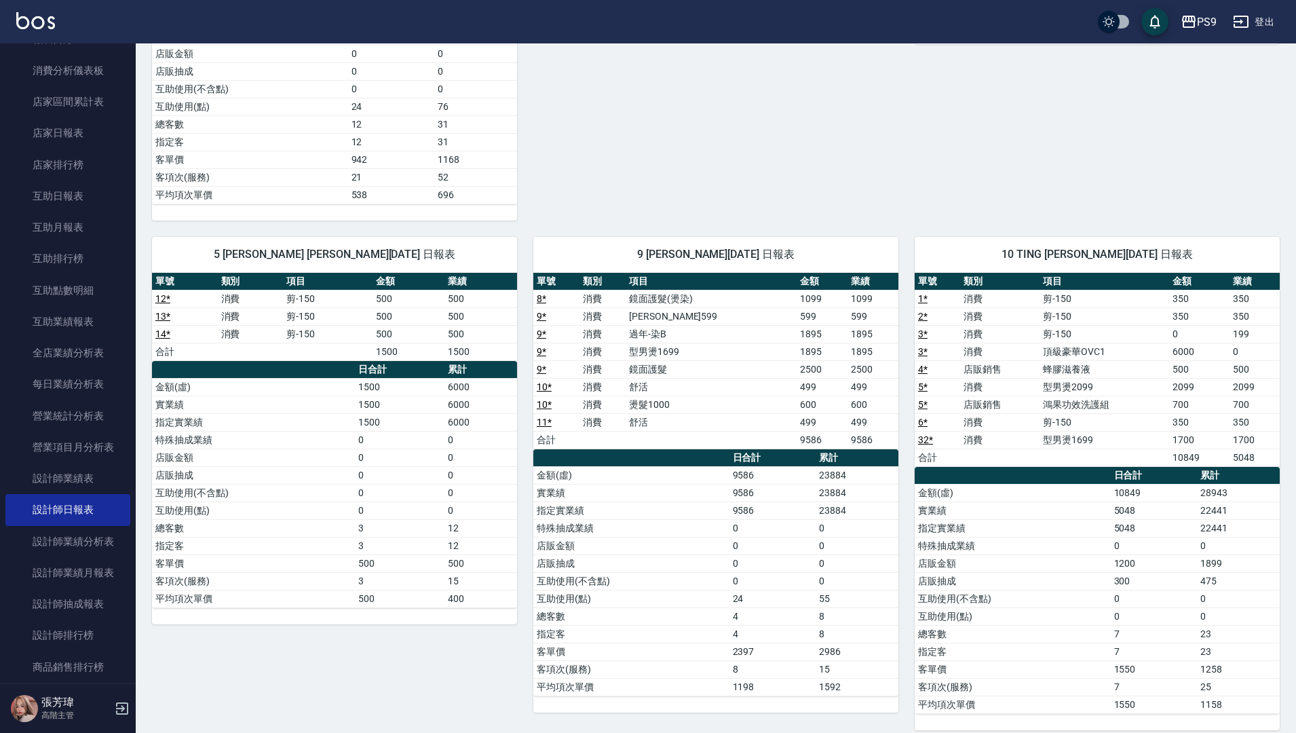
scroll to position [649, 0]
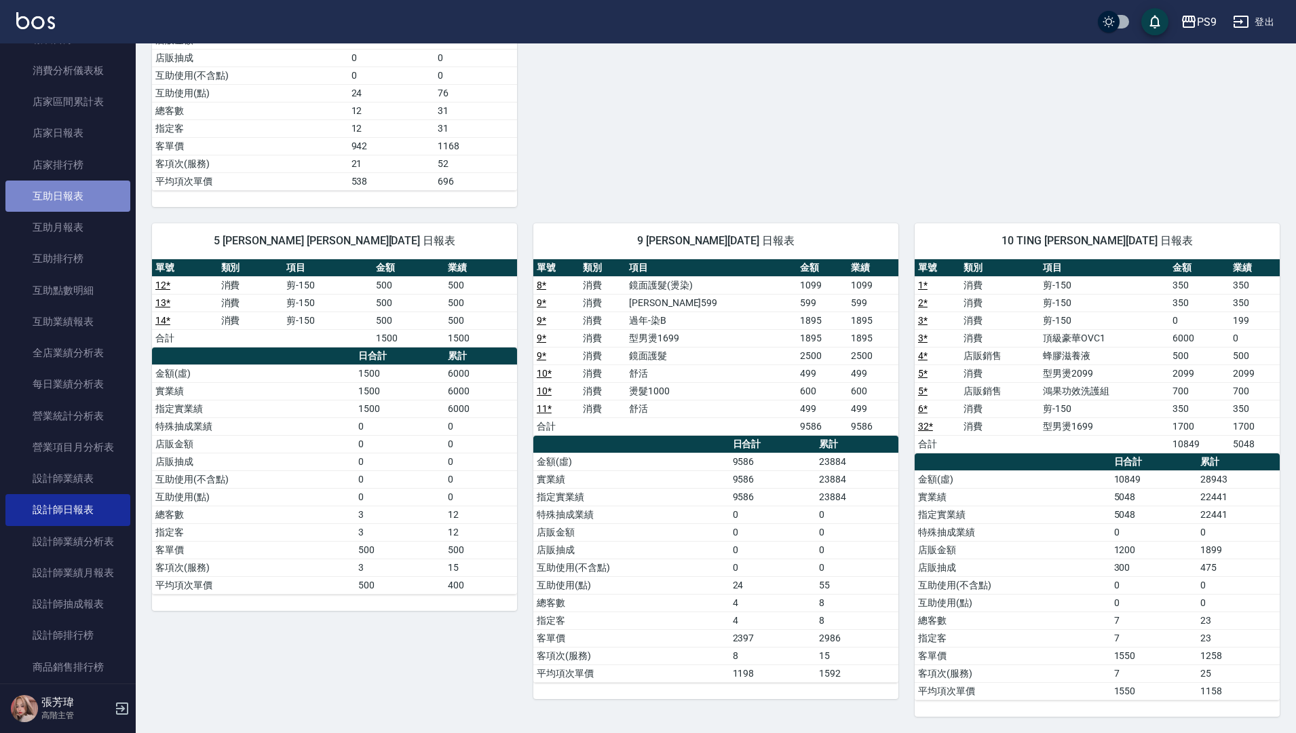
click at [70, 200] on link "互助日報表" at bounding box center [67, 196] width 125 height 31
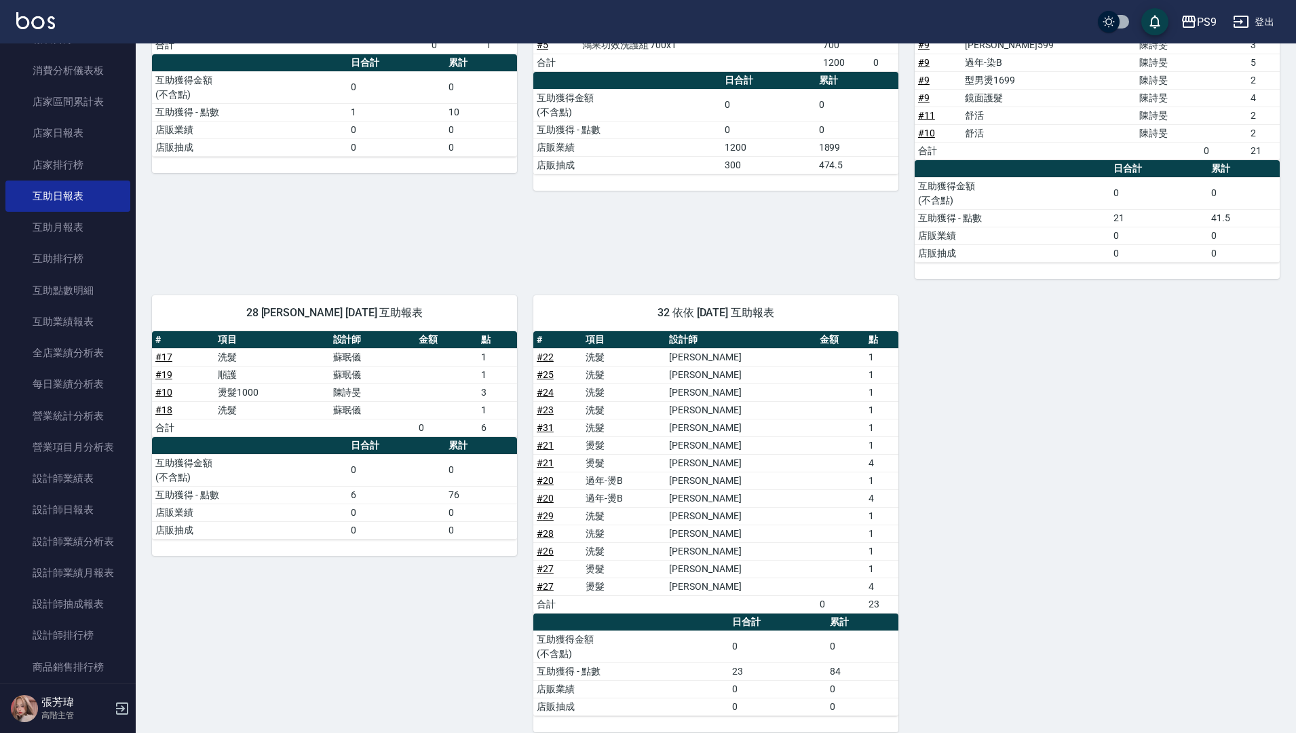
scroll to position [250, 0]
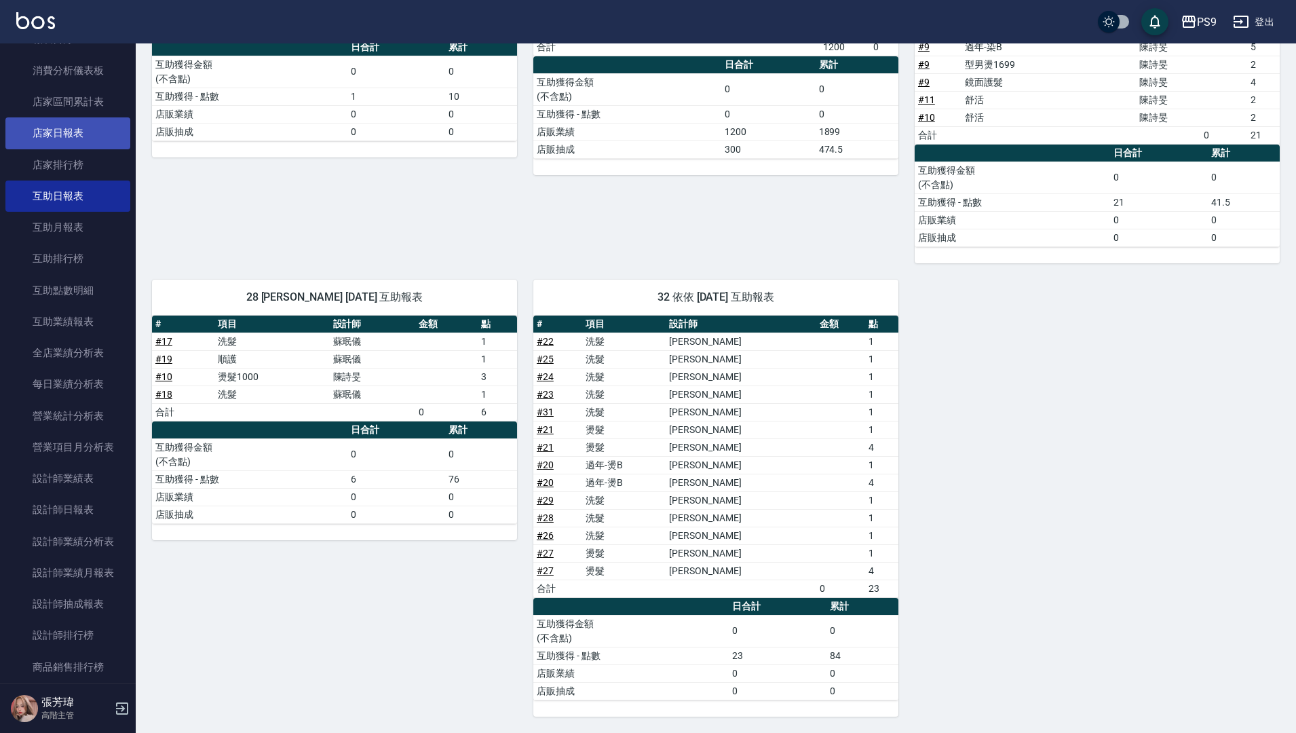
click at [53, 136] on link "店家日報表" at bounding box center [67, 132] width 125 height 31
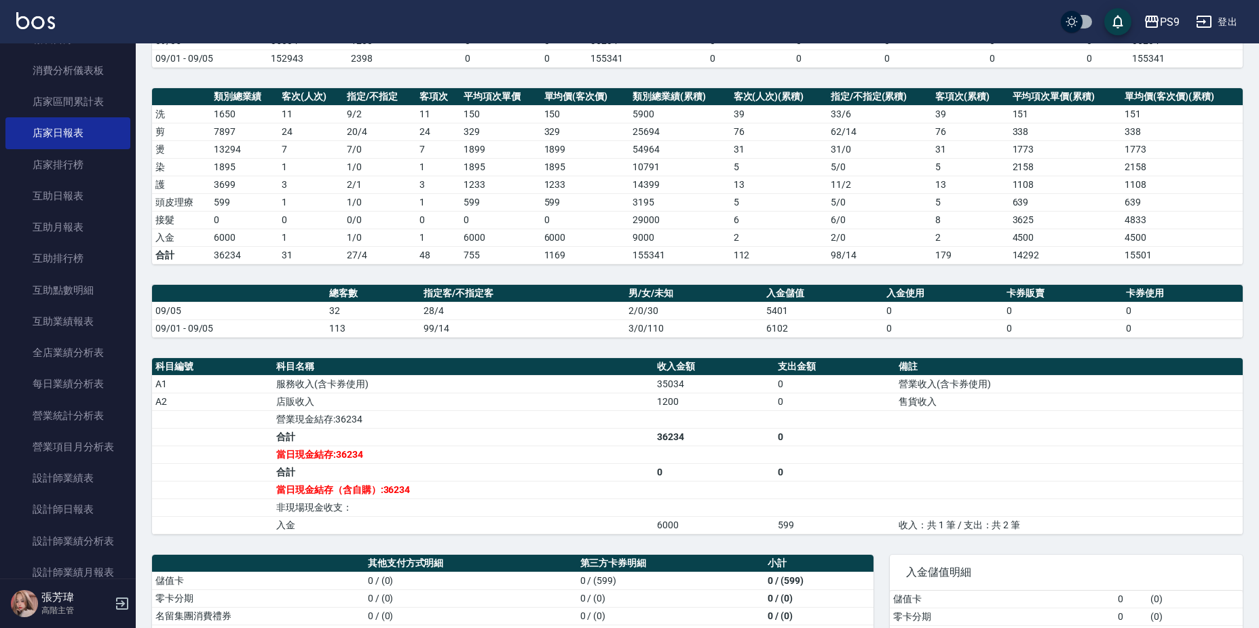
scroll to position [252, 0]
